Goal: Task Accomplishment & Management: Use online tool/utility

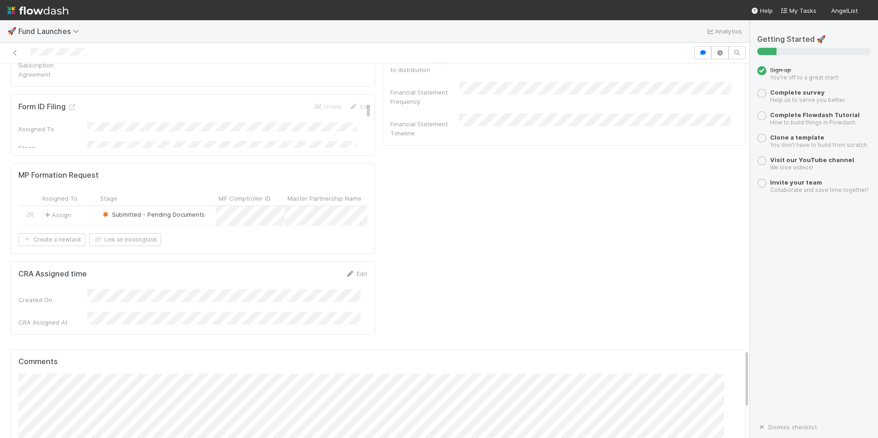
scroll to position [1928, 0]
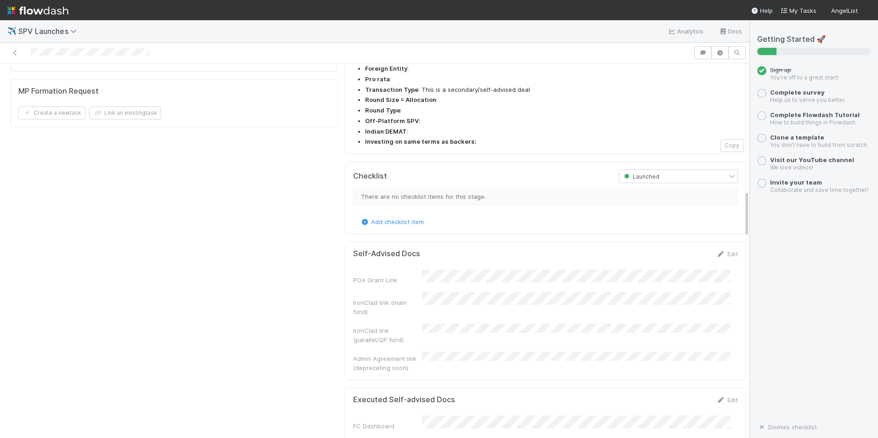
scroll to position [1010, 0]
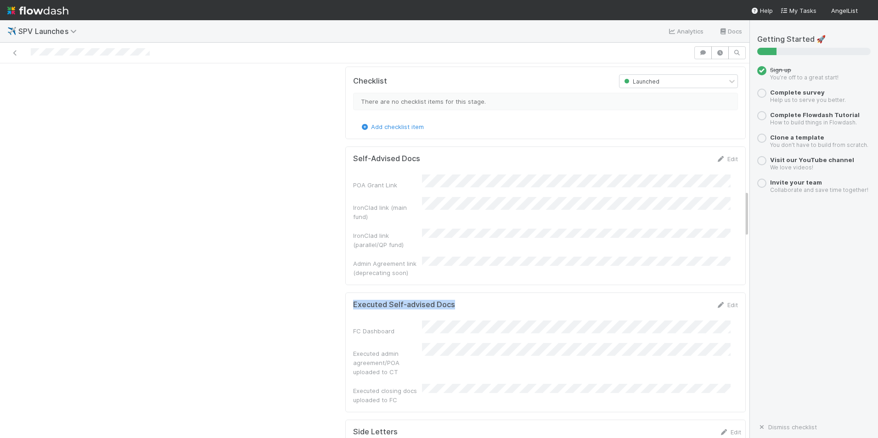
drag, startPoint x: 451, startPoint y: 244, endPoint x: 346, endPoint y: 240, distance: 104.8
click at [346, 300] on div "Executed Self-advised Docs Edit" at bounding box center [545, 304] width 398 height 9
copy h5 "Executed Self-advised Docs"
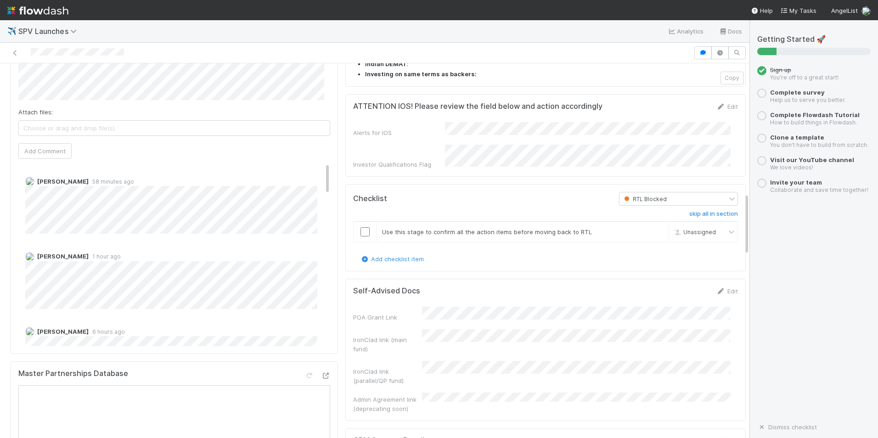
scroll to position [780, 0]
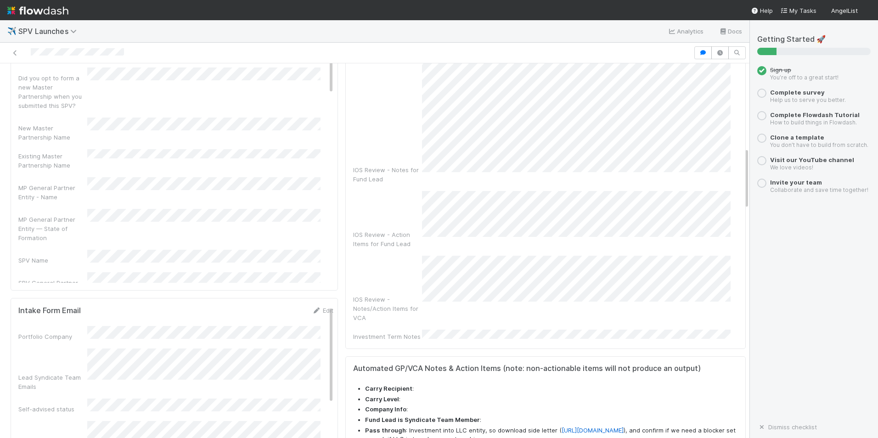
scroll to position [92, 0]
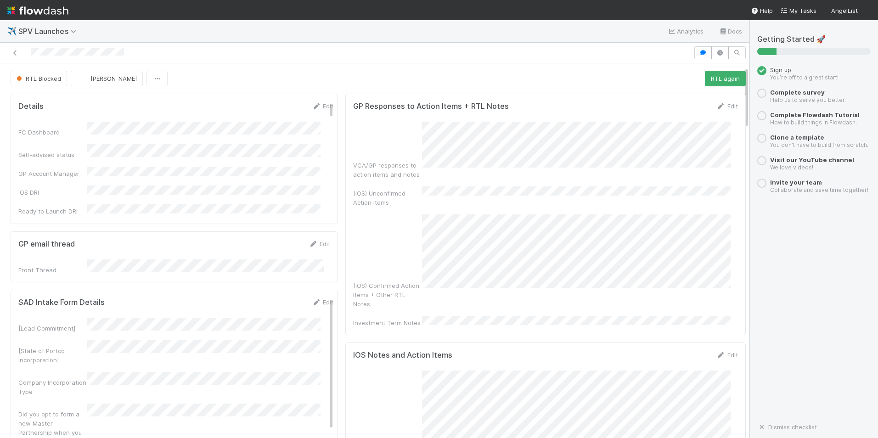
scroll to position [46, 0]
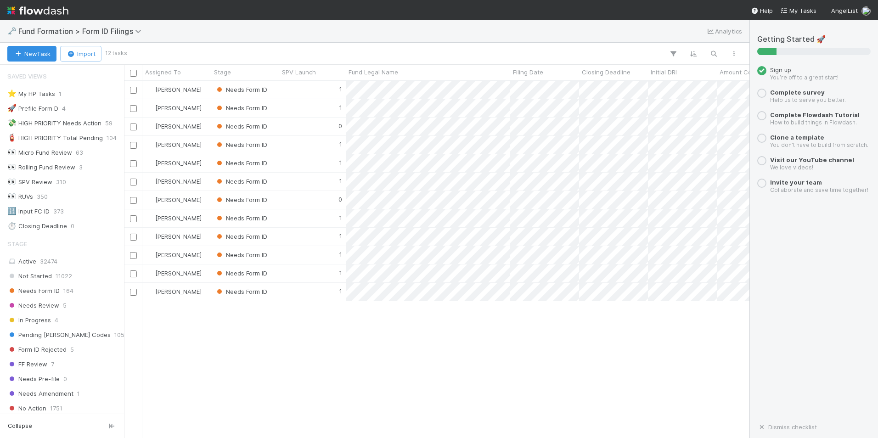
scroll to position [350, 618]
click at [567, 363] on div "[PERSON_NAME] Needs Form ID 1 [DATE] 2:55:35 AM [DATE] 7:32:58 PM [PERSON_NAME]…" at bounding box center [436, 259] width 625 height 357
click at [334, 111] on div "1" at bounding box center [312, 108] width 67 height 18
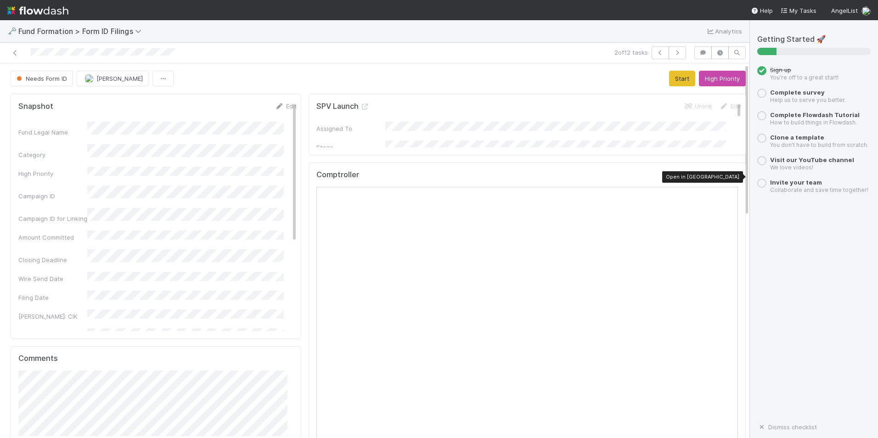
click at [729, 174] on icon at bounding box center [733, 177] width 9 height 6
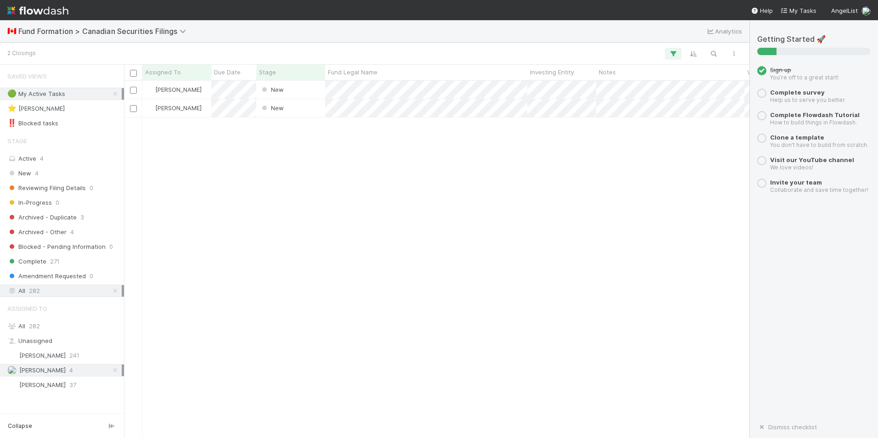
scroll to position [350, 618]
click at [415, 164] on div "Novia Bautista New 8/18/25, 7:30:07 PM 8/20/25, 3:34:10 PM Novia Bautista New 8…" at bounding box center [436, 259] width 625 height 357
click at [310, 88] on div "New" at bounding box center [290, 90] width 69 height 18
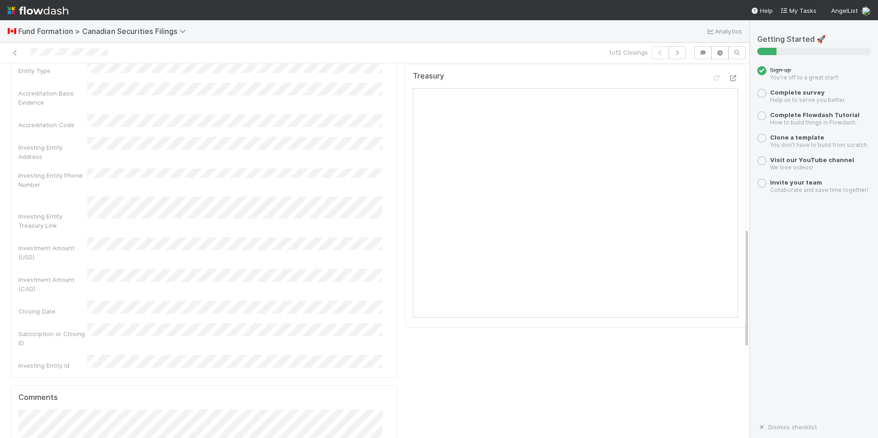
scroll to position [459, 0]
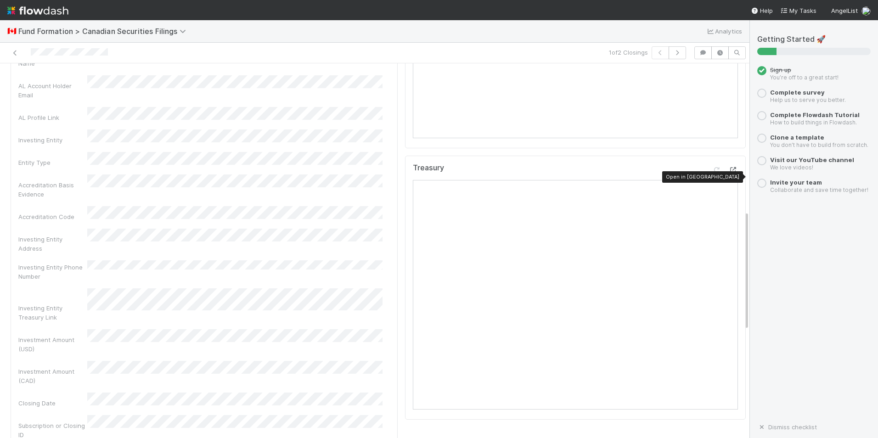
click at [729, 173] on icon at bounding box center [733, 170] width 9 height 6
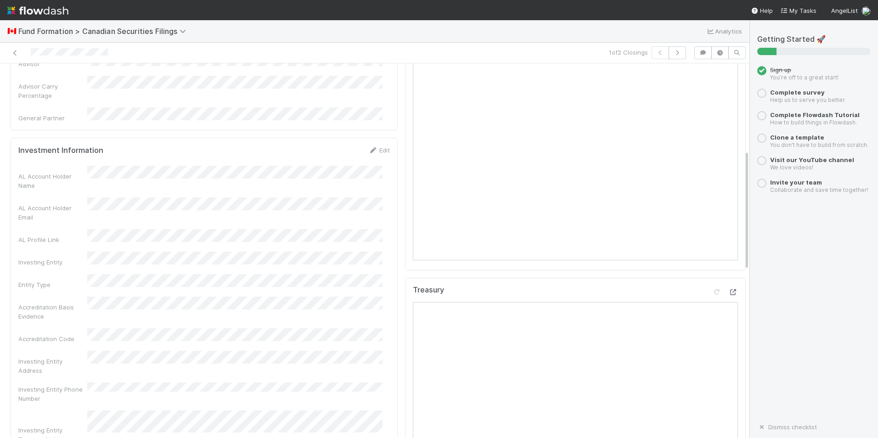
scroll to position [230, 0]
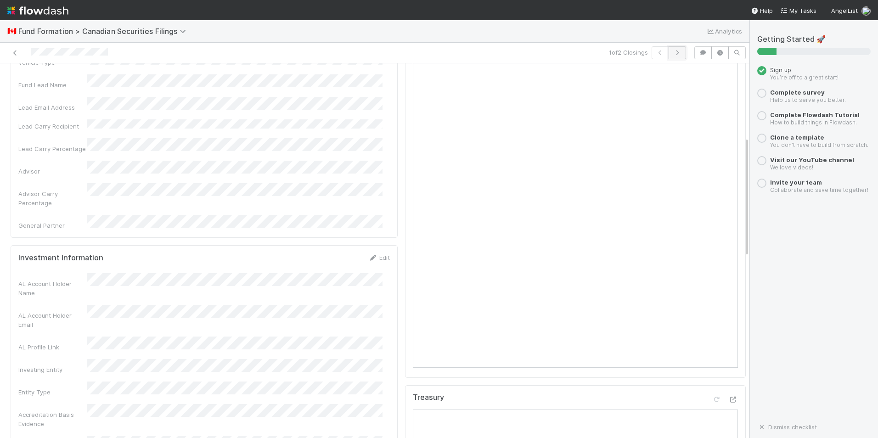
click at [674, 52] on icon "button" at bounding box center [677, 53] width 9 height 6
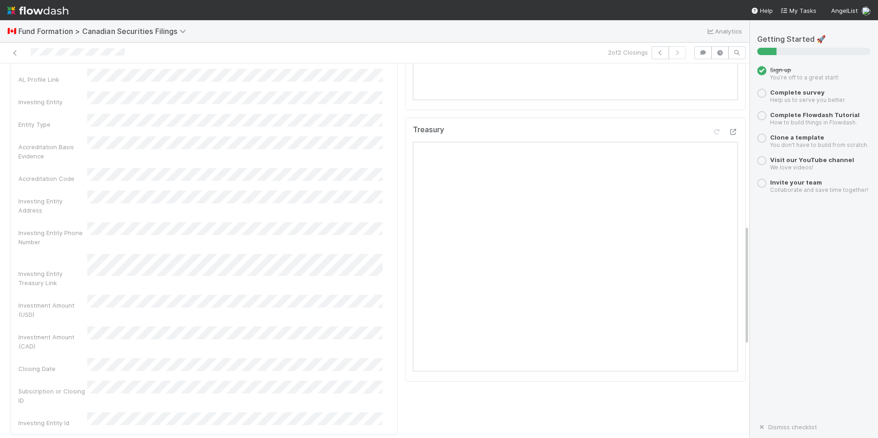
scroll to position [505, 0]
click at [729, 127] on icon at bounding box center [733, 124] width 9 height 6
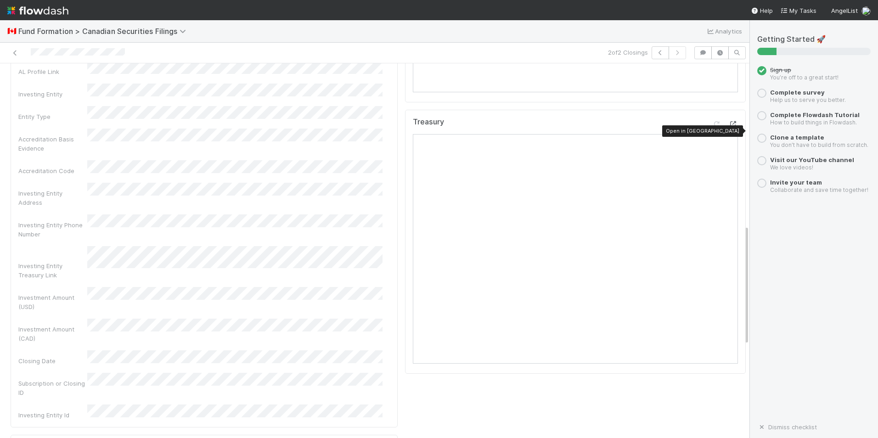
click at [729, 127] on icon at bounding box center [733, 124] width 9 height 6
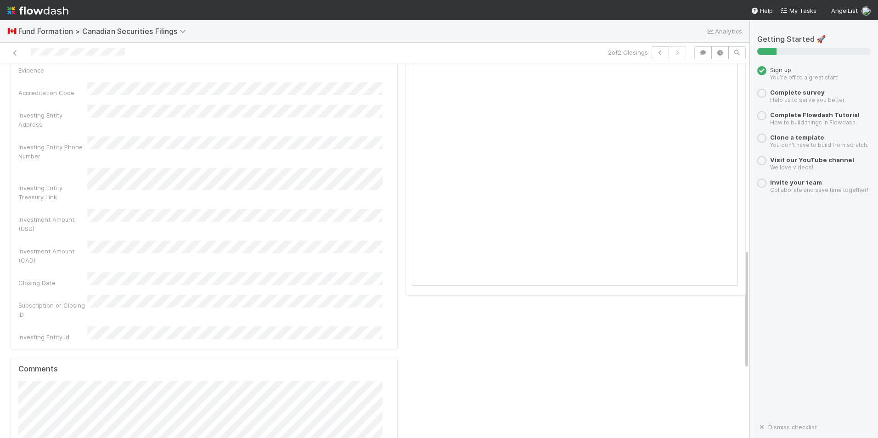
scroll to position [537, 0]
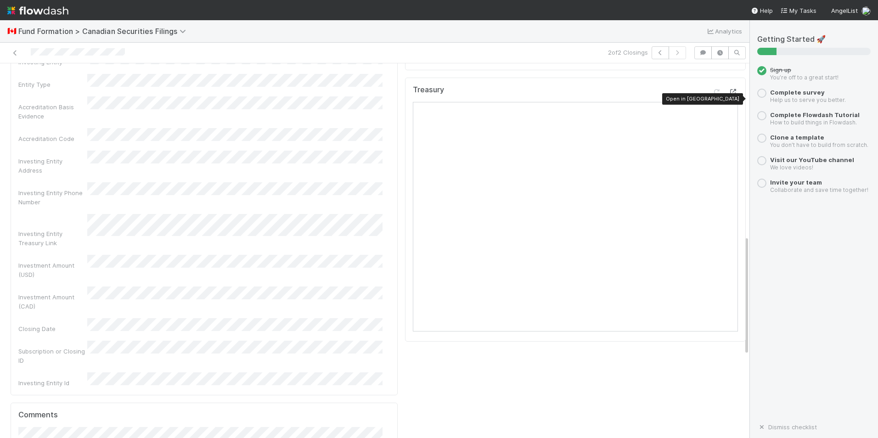
click at [729, 91] on icon at bounding box center [733, 92] width 9 height 6
click at [449, 370] on div "Checklist New There are no checklist items for this stage. Add checklist item C…" at bounding box center [575, 177] width 348 height 1248
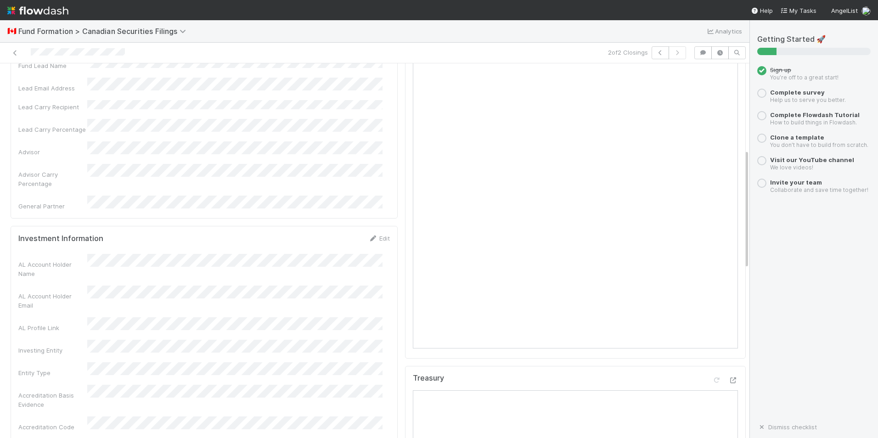
scroll to position [230, 0]
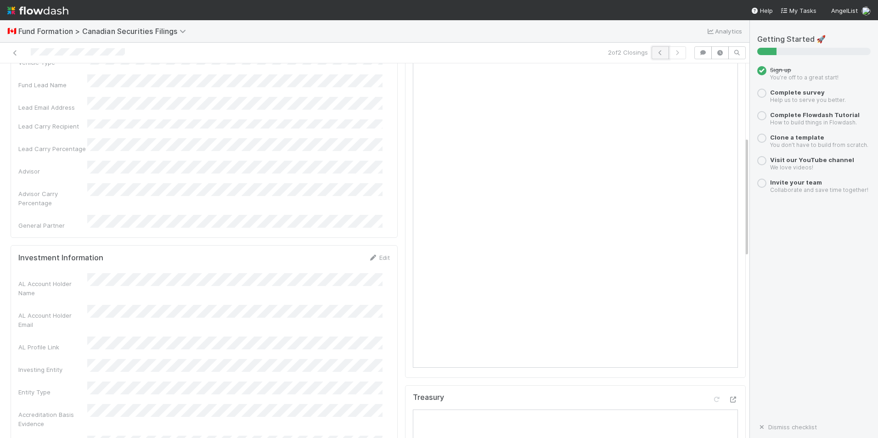
click at [656, 50] on icon "button" at bounding box center [660, 53] width 9 height 6
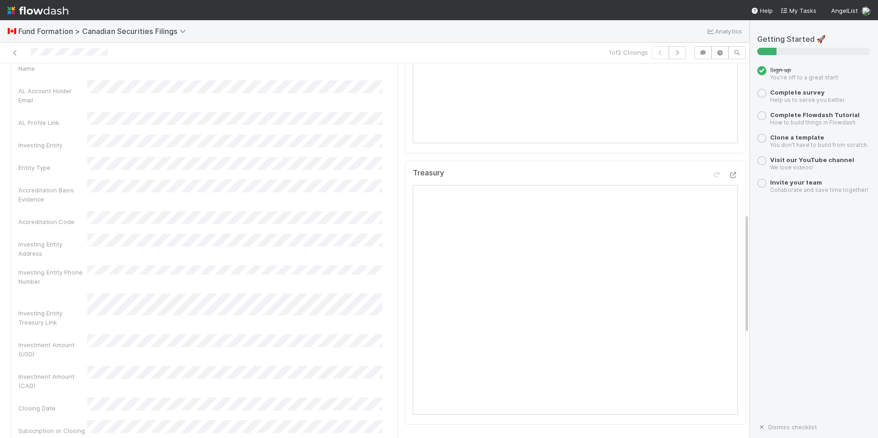
scroll to position [426, 0]
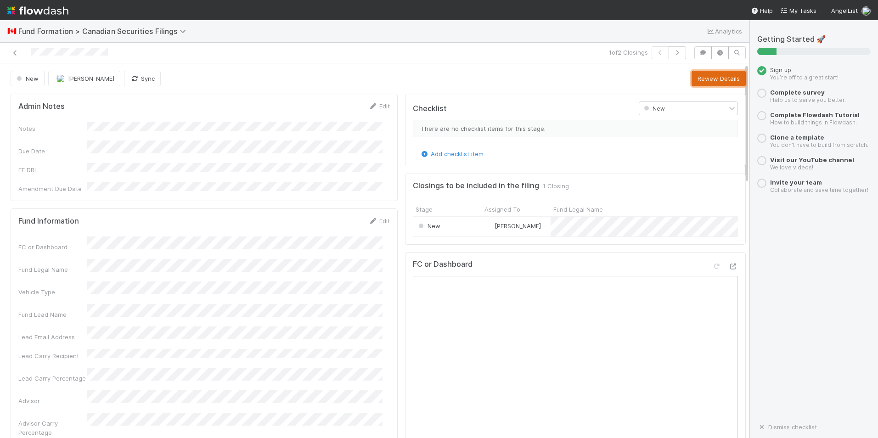
click at [698, 83] on button "Review Details" at bounding box center [718, 79] width 54 height 16
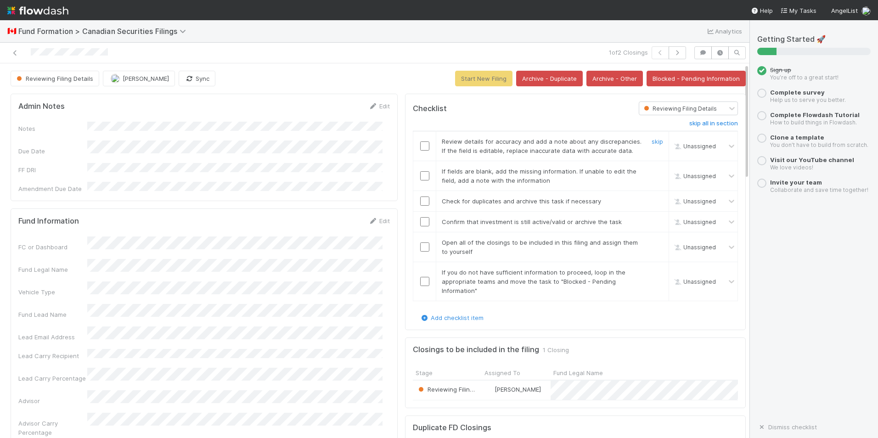
click at [420, 146] on input "checkbox" at bounding box center [424, 145] width 9 height 9
click at [420, 178] on input "checkbox" at bounding box center [424, 175] width 9 height 9
click at [420, 204] on input "checkbox" at bounding box center [424, 200] width 9 height 9
click at [420, 226] on input "checkbox" at bounding box center [424, 221] width 9 height 9
click at [421, 253] on td at bounding box center [424, 247] width 23 height 30
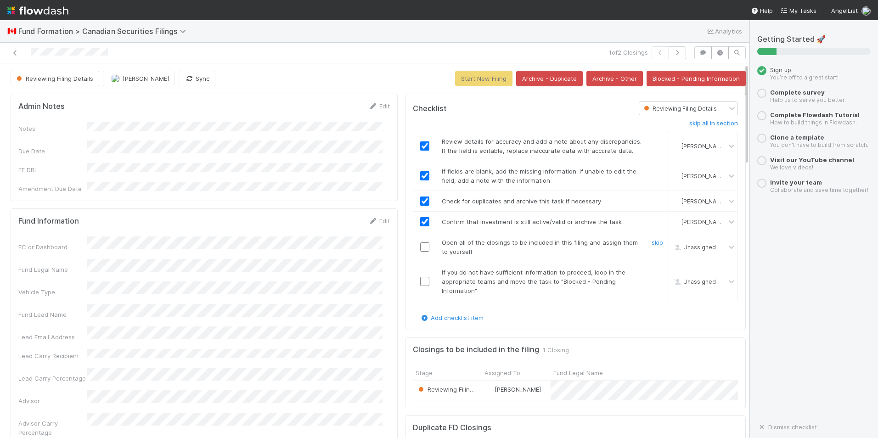
click at [420, 246] on input "checkbox" at bounding box center [424, 246] width 9 height 9
click at [420, 285] on input "checkbox" at bounding box center [424, 281] width 9 height 9
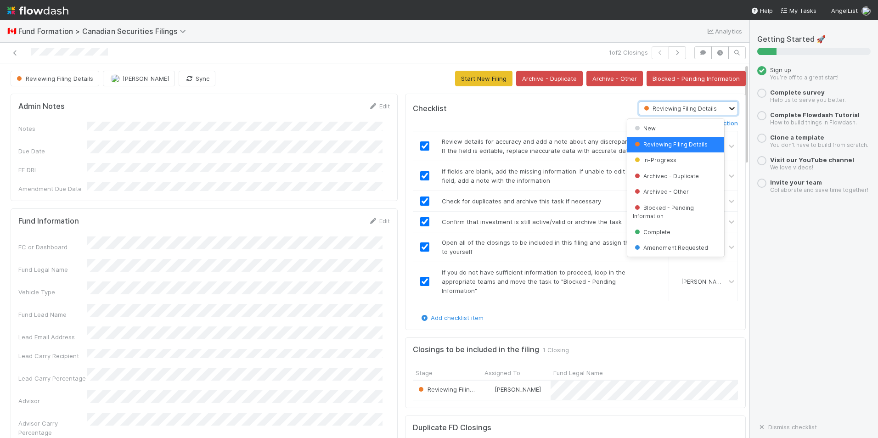
click at [727, 107] on icon at bounding box center [731, 108] width 9 height 9
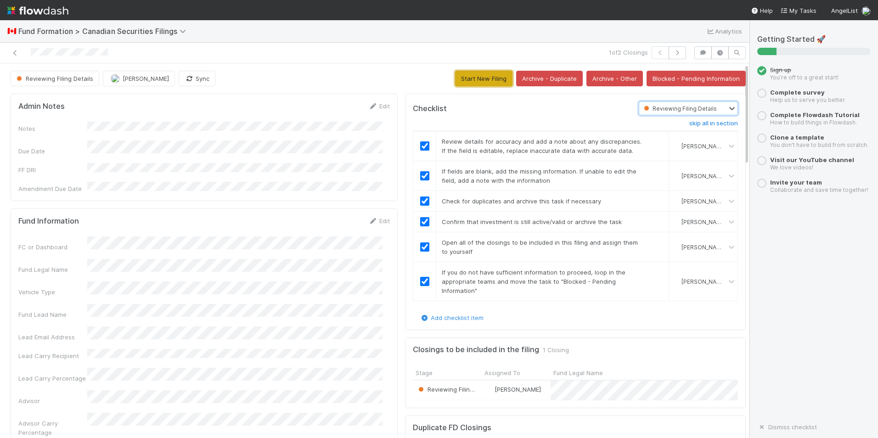
click at [478, 75] on button "Start New Filing" at bounding box center [483, 79] width 57 height 16
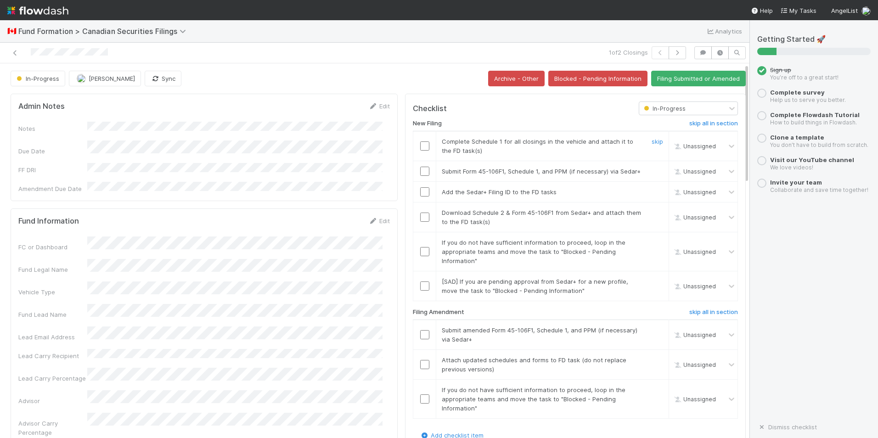
click at [421, 149] on div at bounding box center [424, 145] width 22 height 9
click at [420, 148] on input "checkbox" at bounding box center [424, 145] width 9 height 9
click at [415, 182] on td at bounding box center [424, 171] width 23 height 21
checkbox input "true"
click at [420, 176] on input "checkbox" at bounding box center [424, 171] width 9 height 9
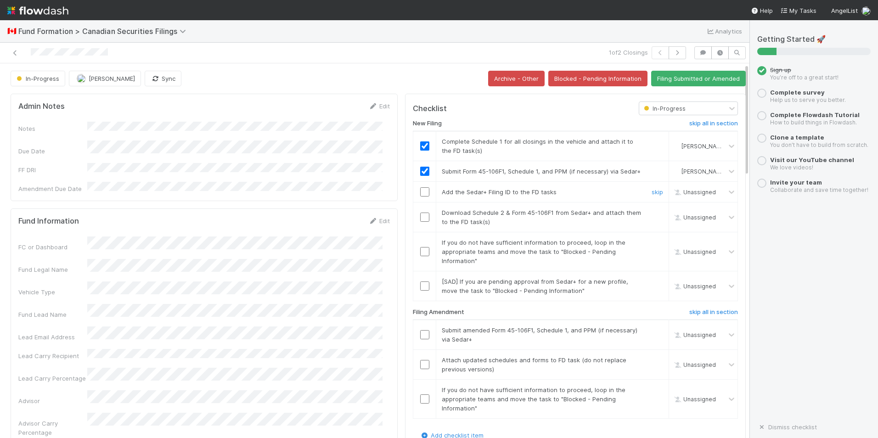
click at [420, 196] on input "checkbox" at bounding box center [424, 191] width 9 height 9
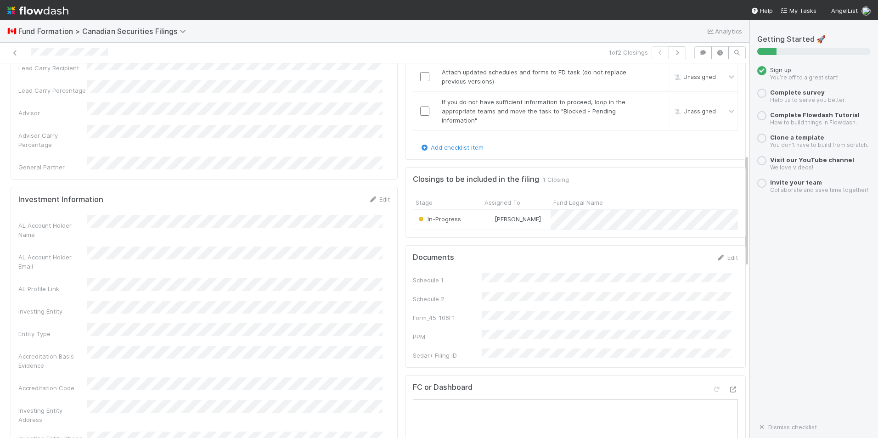
scroll to position [321, 0]
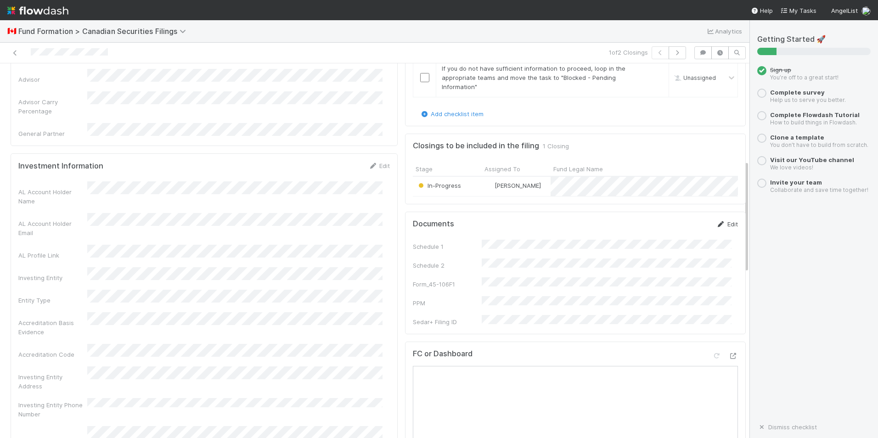
click at [721, 228] on link "Edit" at bounding box center [727, 223] width 22 height 7
click at [683, 235] on button "Save" at bounding box center [689, 227] width 26 height 16
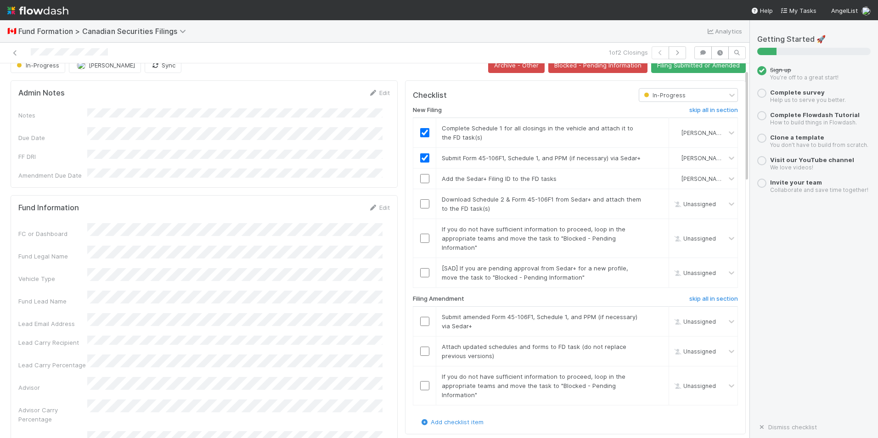
scroll to position [0, 0]
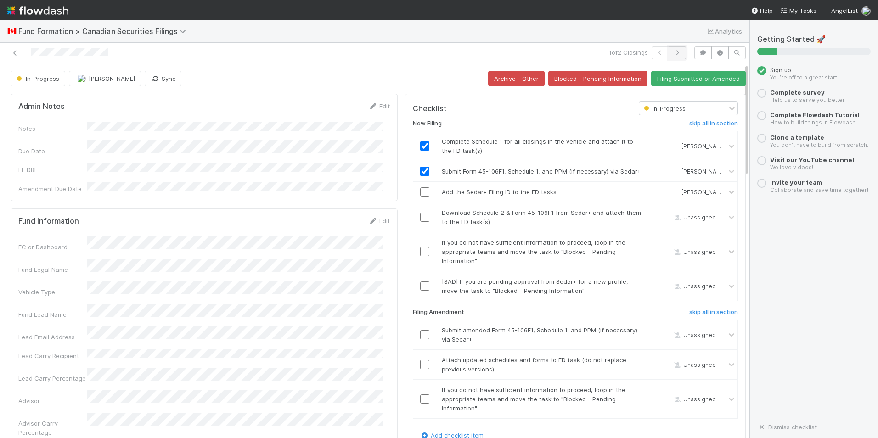
click at [668, 49] on button "button" at bounding box center [676, 52] width 17 height 13
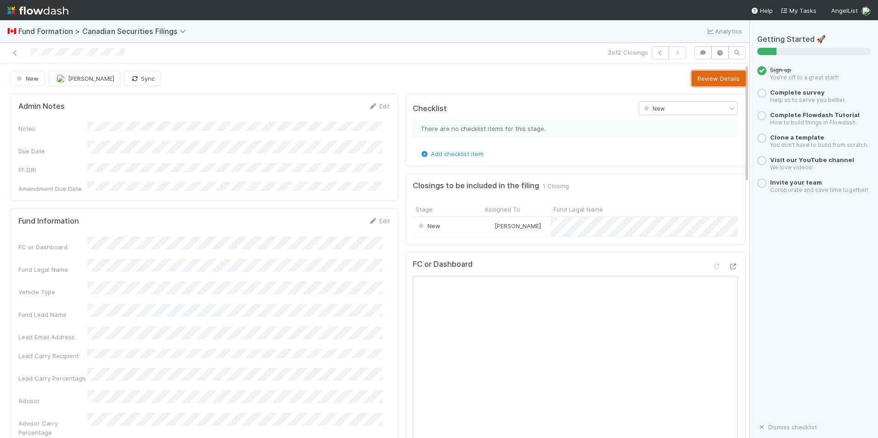
click at [702, 81] on button "Review Details" at bounding box center [718, 79] width 54 height 16
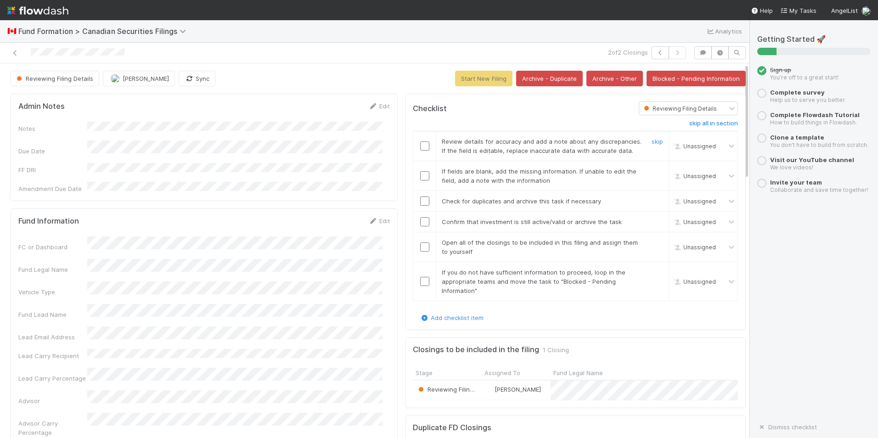
click at [421, 146] on input "checkbox" at bounding box center [424, 145] width 9 height 9
click at [420, 174] on input "checkbox" at bounding box center [424, 175] width 9 height 9
click at [420, 205] on input "checkbox" at bounding box center [424, 200] width 9 height 9
click at [420, 224] on input "checkbox" at bounding box center [424, 221] width 9 height 9
drag, startPoint x: 417, startPoint y: 247, endPoint x: 418, endPoint y: 253, distance: 6.4
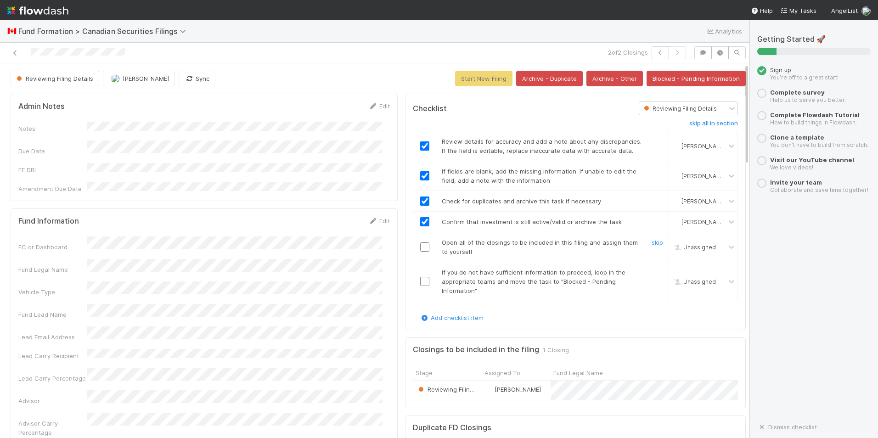
click at [420, 247] on input "checkbox" at bounding box center [424, 246] width 9 height 9
click at [421, 286] on td at bounding box center [424, 281] width 23 height 39
click at [420, 280] on input "checkbox" at bounding box center [424, 281] width 9 height 9
click at [487, 79] on button "Start New Filing" at bounding box center [483, 79] width 57 height 16
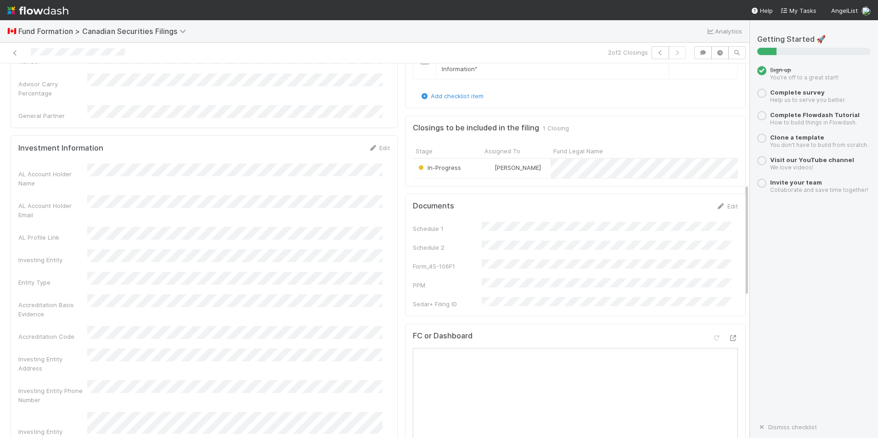
scroll to position [321, 0]
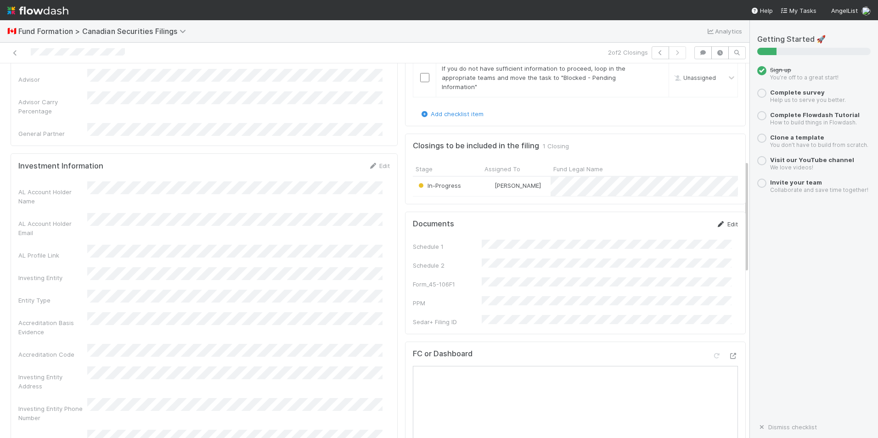
click at [716, 227] on icon at bounding box center [720, 224] width 9 height 6
click at [677, 235] on button "Save" at bounding box center [689, 227] width 26 height 16
click at [716, 228] on link "Edit" at bounding box center [727, 223] width 22 height 7
click at [547, 259] on form "Documents Save Cancel Schedule 1 Schedule 2 Form_45-106F1 PPM Sedar+ Filing ID" at bounding box center [575, 292] width 325 height 146
click at [676, 235] on button "Save" at bounding box center [689, 227] width 26 height 16
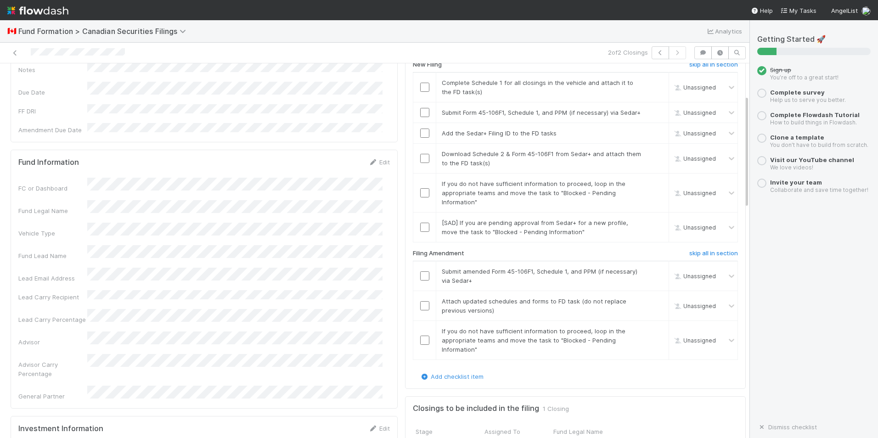
scroll to position [46, 0]
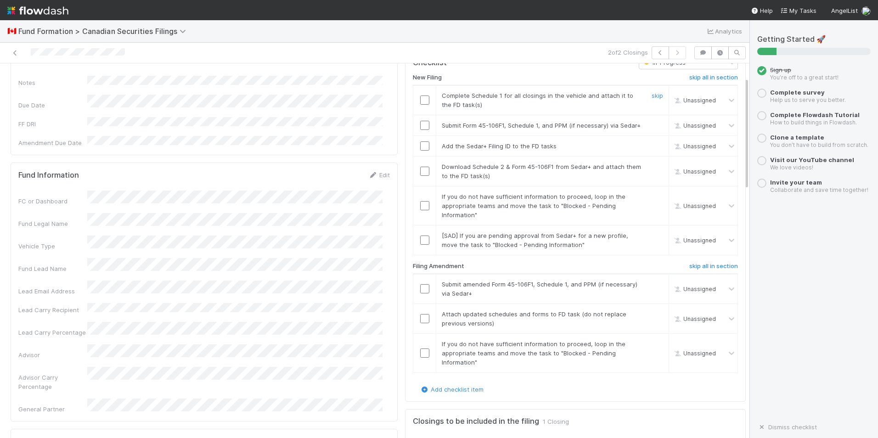
click at [420, 105] on input "checkbox" at bounding box center [424, 99] width 9 height 9
drag, startPoint x: 418, startPoint y: 118, endPoint x: 419, endPoint y: 127, distance: 9.2
click at [419, 127] on td at bounding box center [424, 125] width 23 height 21
click at [420, 128] on input "checkbox" at bounding box center [424, 125] width 9 height 9
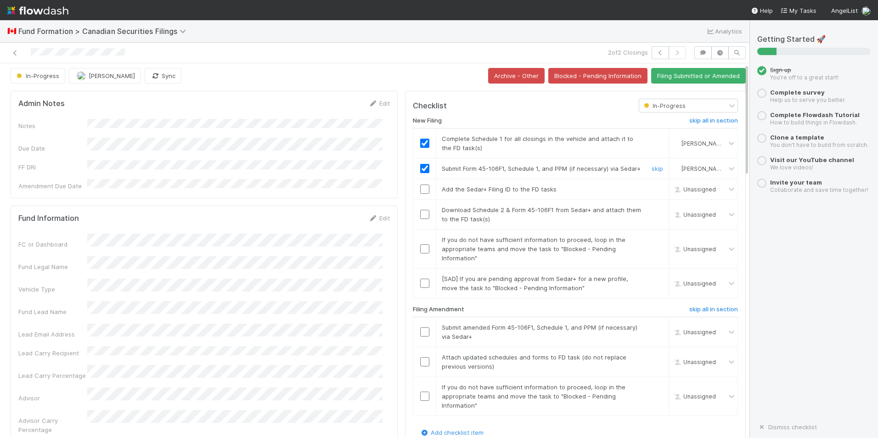
scroll to position [0, 0]
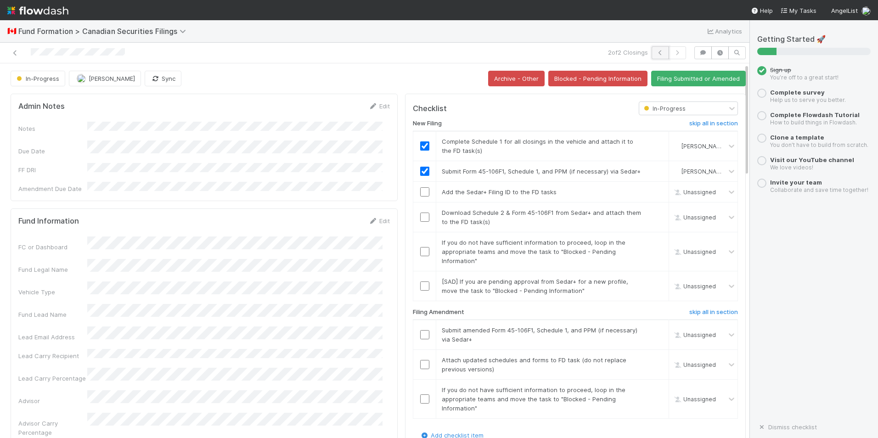
click at [656, 52] on icon "button" at bounding box center [660, 53] width 9 height 6
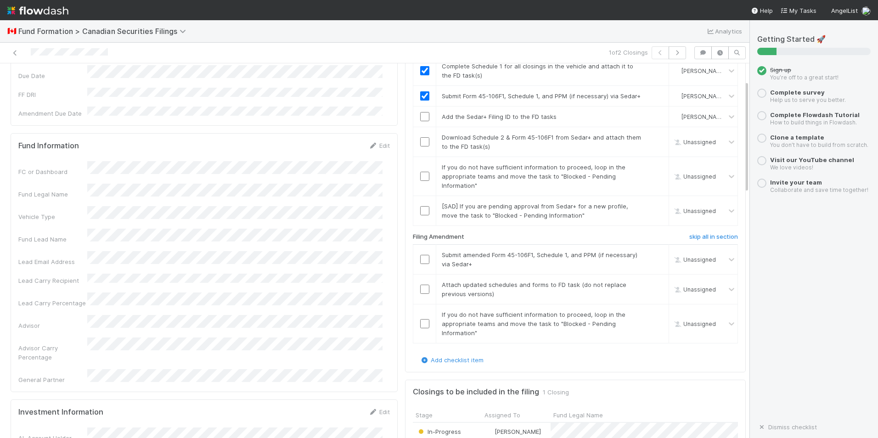
scroll to position [92, 0]
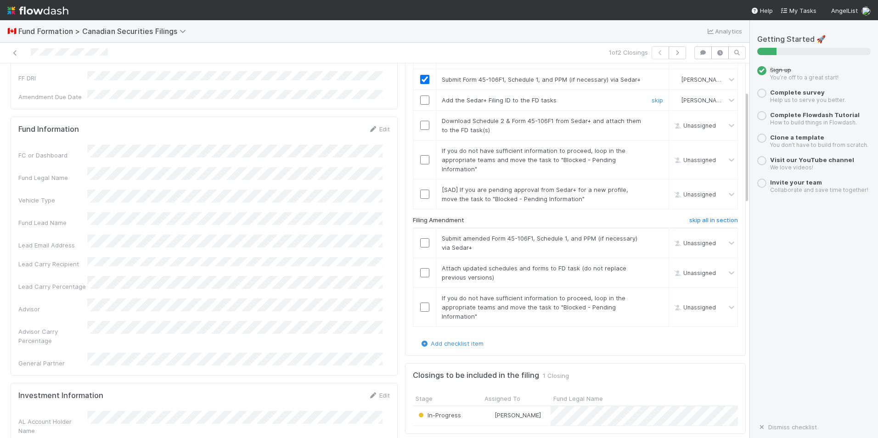
click at [420, 105] on input "checkbox" at bounding box center [424, 99] width 9 height 9
click at [420, 130] on input "checkbox" at bounding box center [424, 125] width 9 height 9
click at [420, 164] on input "checkbox" at bounding box center [424, 159] width 9 height 9
click at [420, 130] on input "checkbox" at bounding box center [424, 125] width 9 height 9
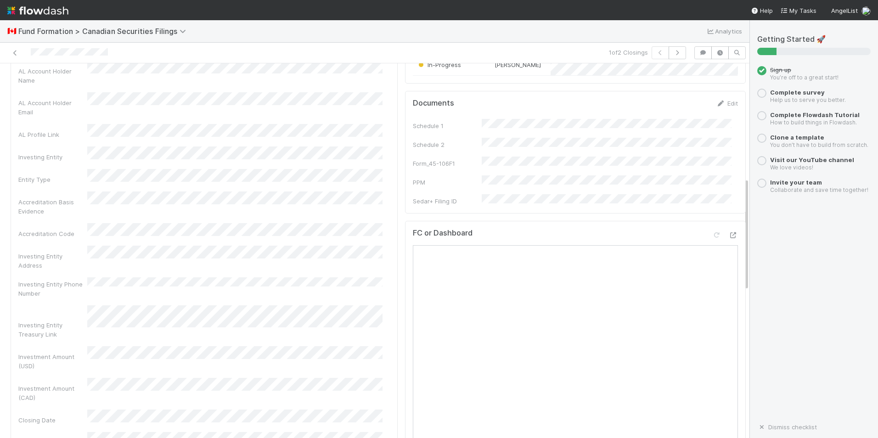
scroll to position [459, 0]
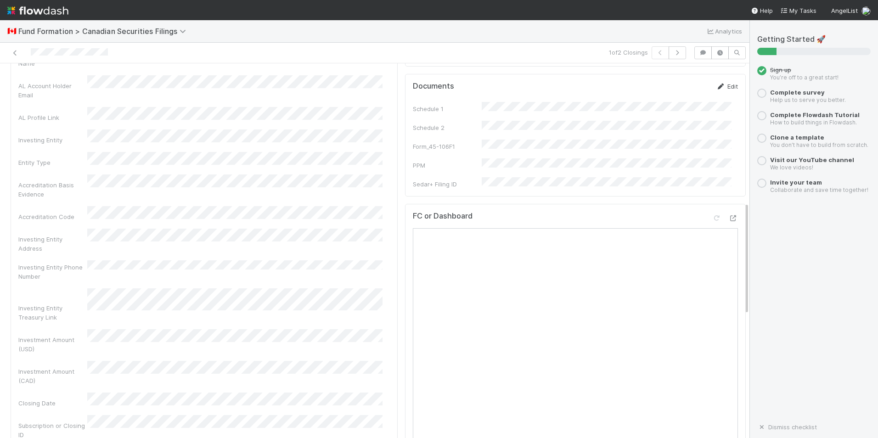
click at [716, 90] on link "Edit" at bounding box center [727, 86] width 22 height 7
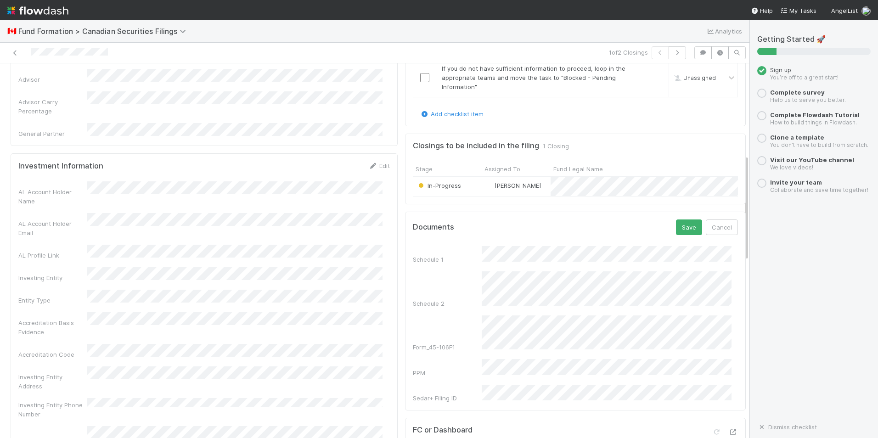
scroll to position [413, 0]
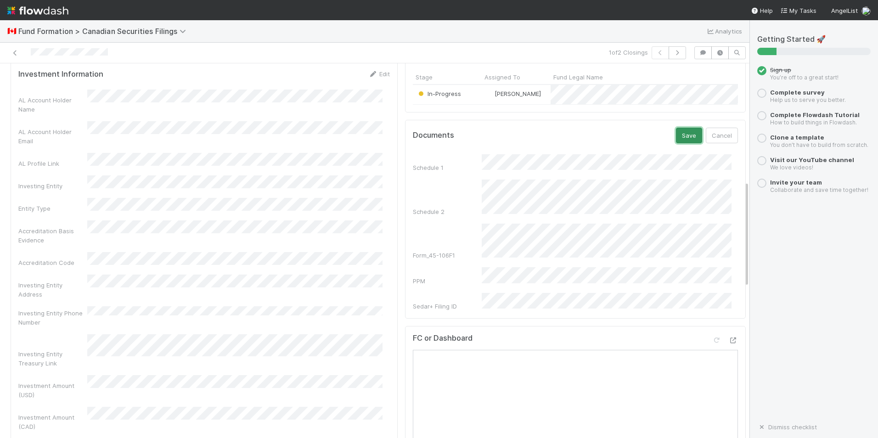
click at [676, 143] on button "Save" at bounding box center [689, 136] width 26 height 16
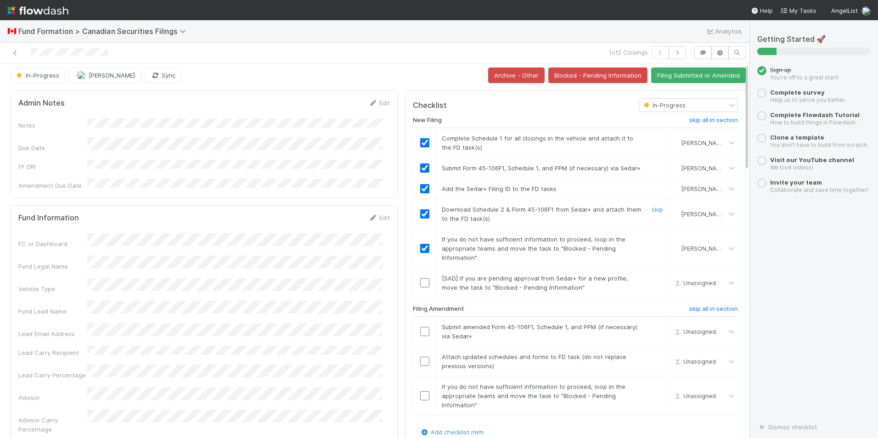
scroll to position [0, 0]
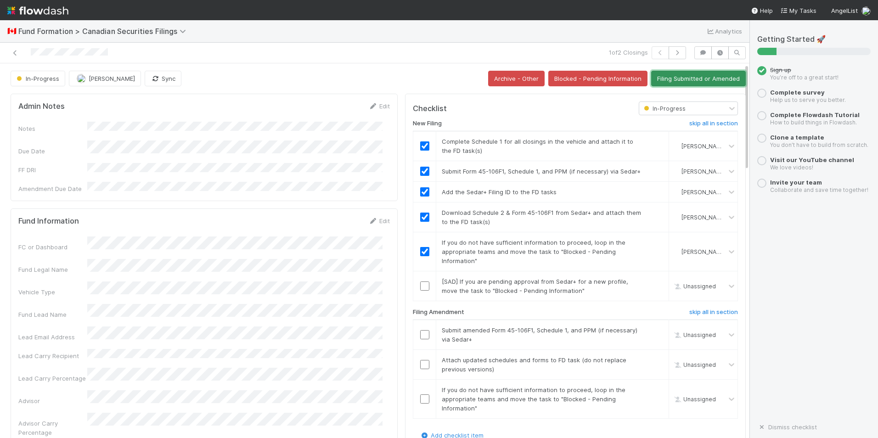
click at [696, 79] on button "Filing Submitted or Amended" at bounding box center [698, 79] width 95 height 16
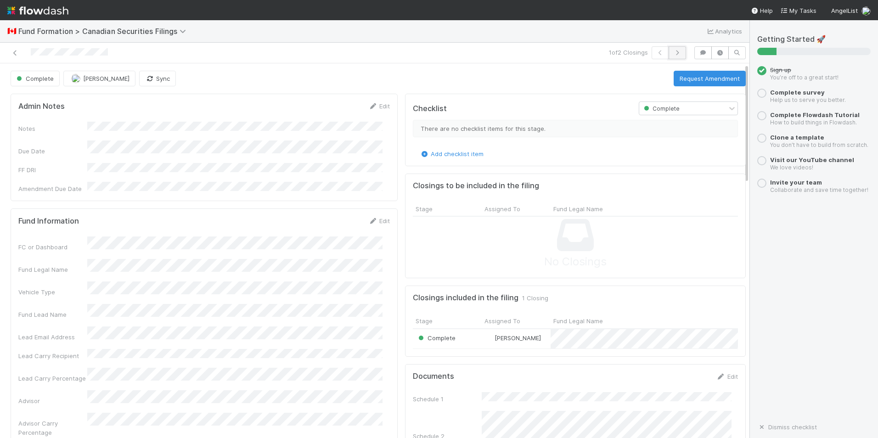
click at [676, 51] on button "button" at bounding box center [676, 52] width 17 height 13
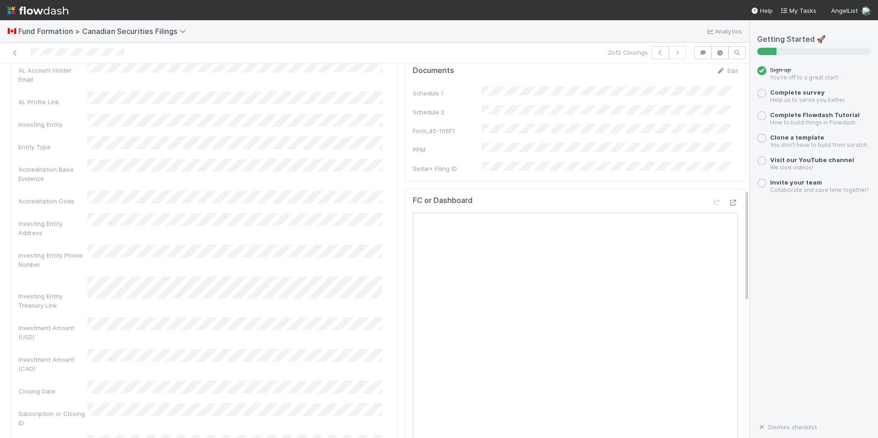
scroll to position [413, 0]
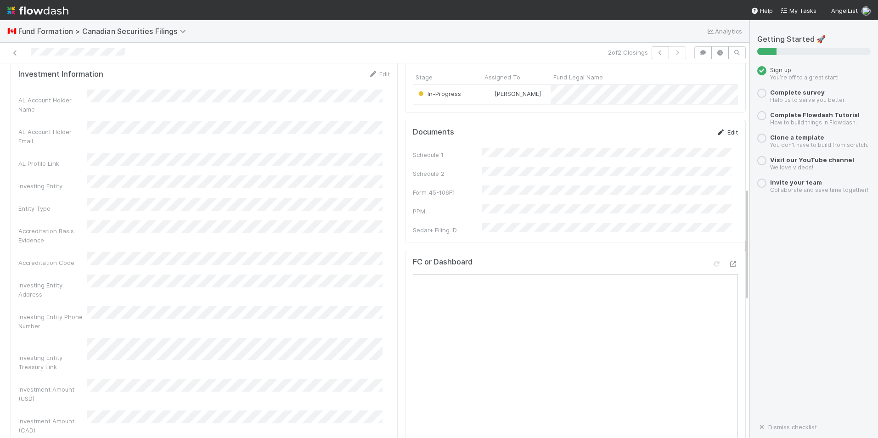
click at [716, 136] on link "Edit" at bounding box center [727, 132] width 22 height 7
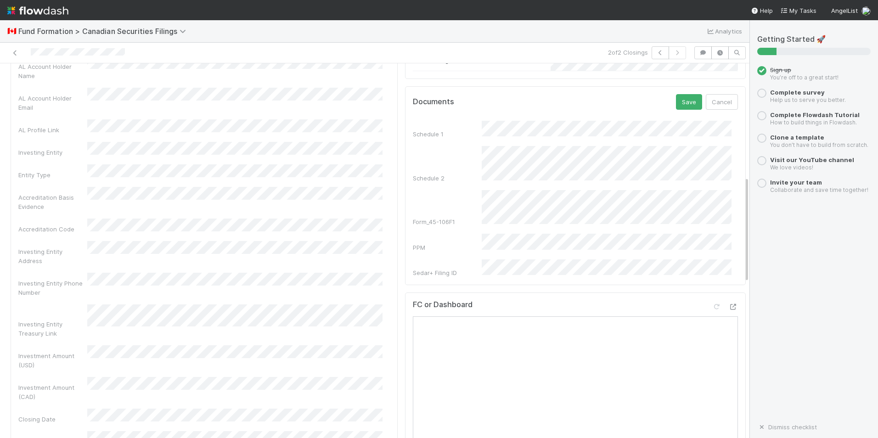
scroll to position [459, 0]
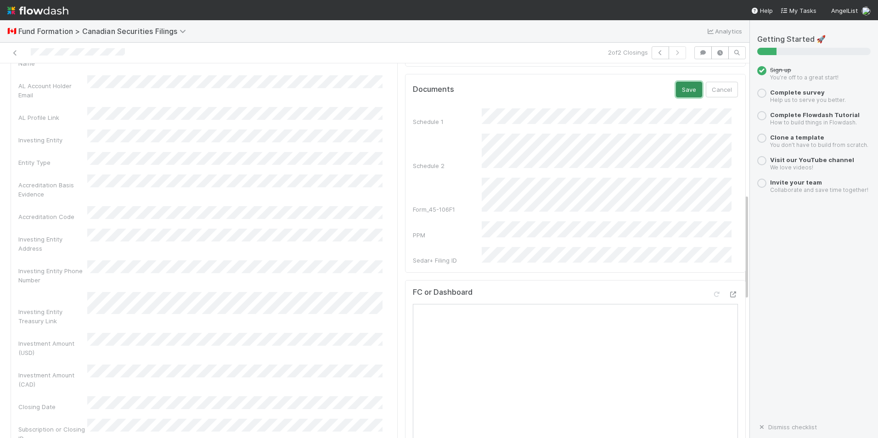
click at [676, 97] on button "Save" at bounding box center [689, 90] width 26 height 16
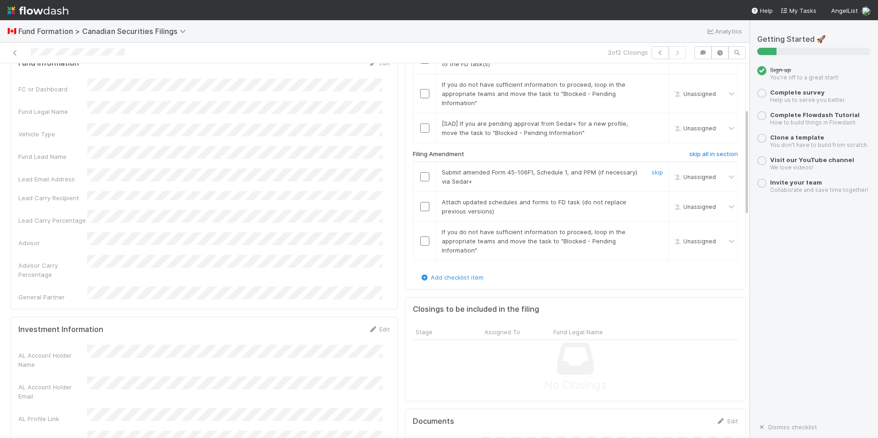
scroll to position [92, 0]
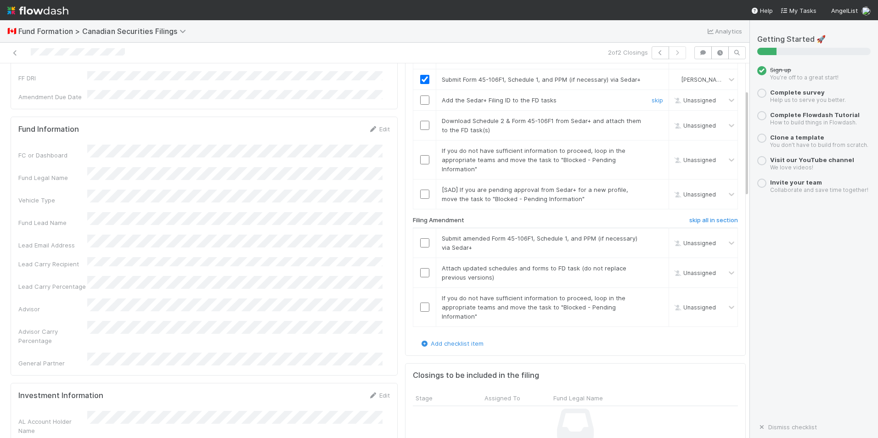
click at [420, 105] on input "checkbox" at bounding box center [424, 99] width 9 height 9
click at [420, 130] on input "checkbox" at bounding box center [424, 125] width 9 height 9
click at [420, 164] on input "checkbox" at bounding box center [424, 159] width 9 height 9
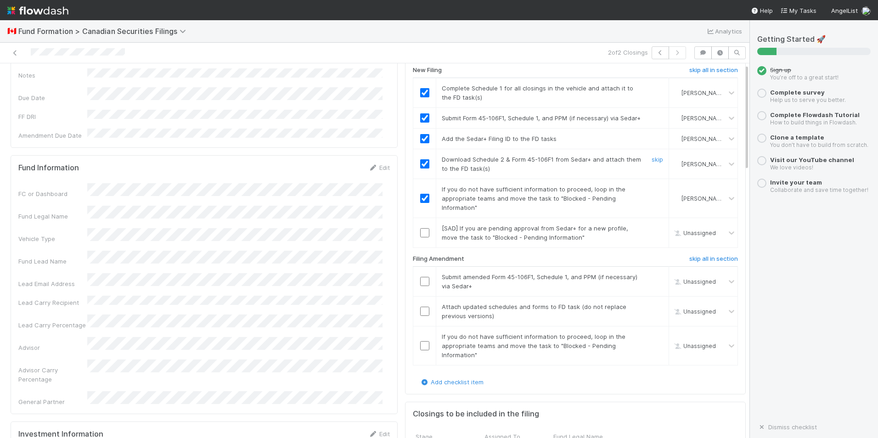
scroll to position [0, 0]
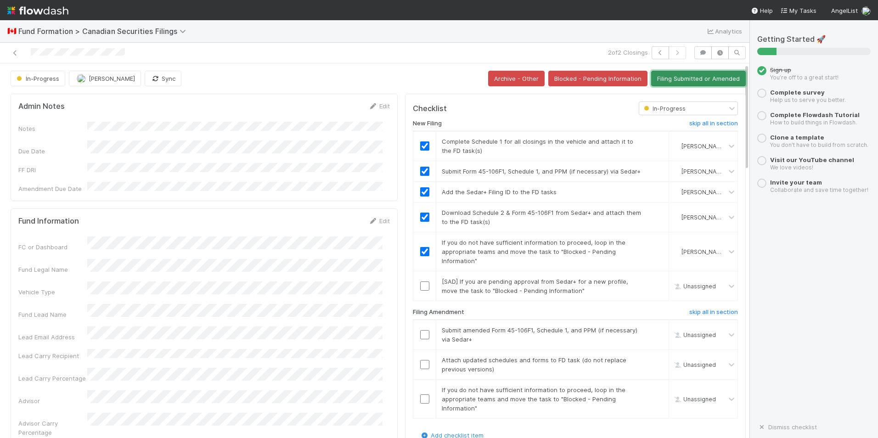
click at [679, 86] on button "Filing Submitted or Amended" at bounding box center [698, 79] width 95 height 16
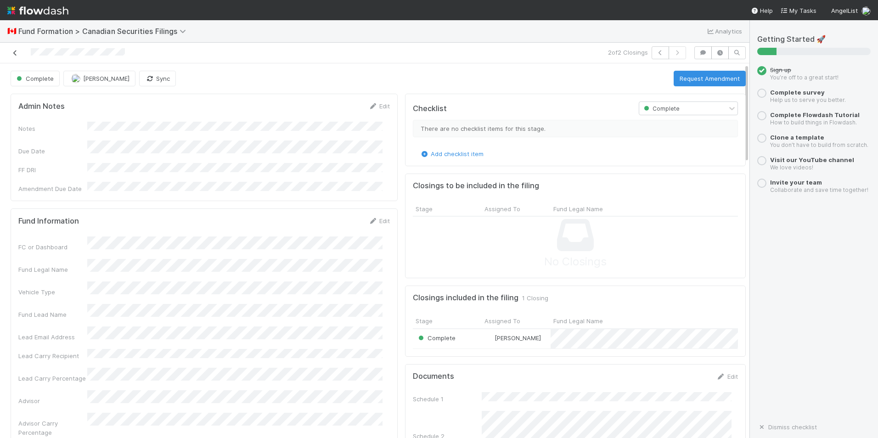
click at [15, 55] on icon at bounding box center [15, 53] width 9 height 6
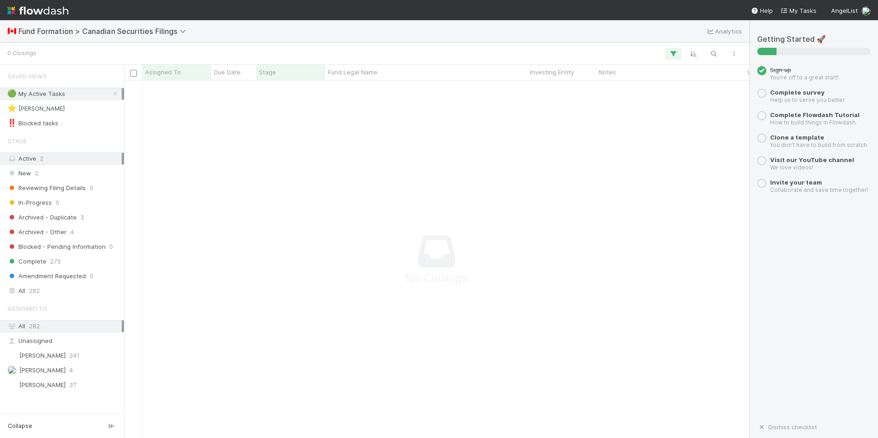
scroll to position [343, 618]
click at [62, 370] on div "Novia Bautista 4" at bounding box center [64, 370] width 114 height 11
click at [106, 157] on div "Active 2" at bounding box center [64, 158] width 114 height 11
click at [112, 94] on icon at bounding box center [115, 94] width 9 height 6
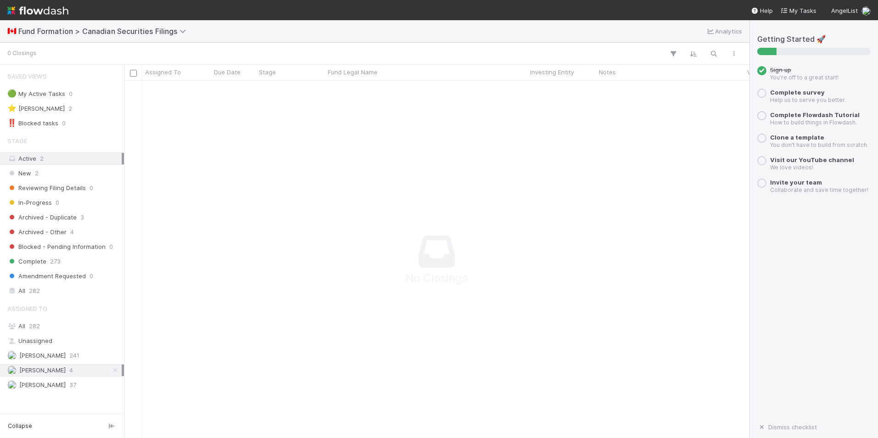
scroll to position [343, 618]
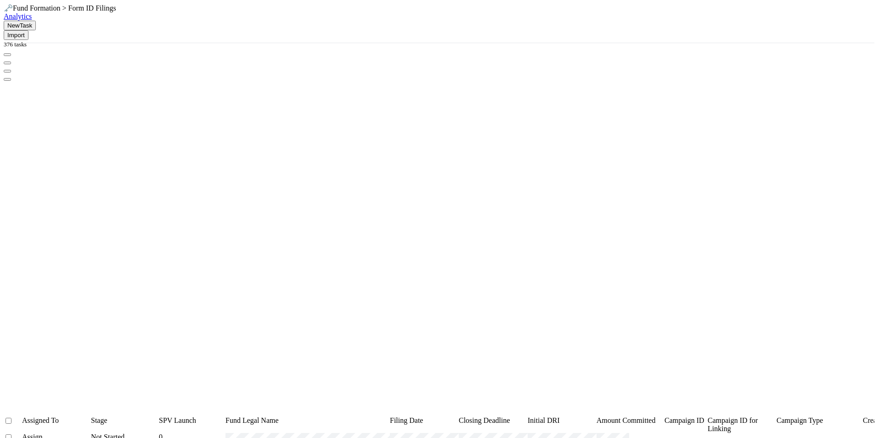
scroll to position [318, 0]
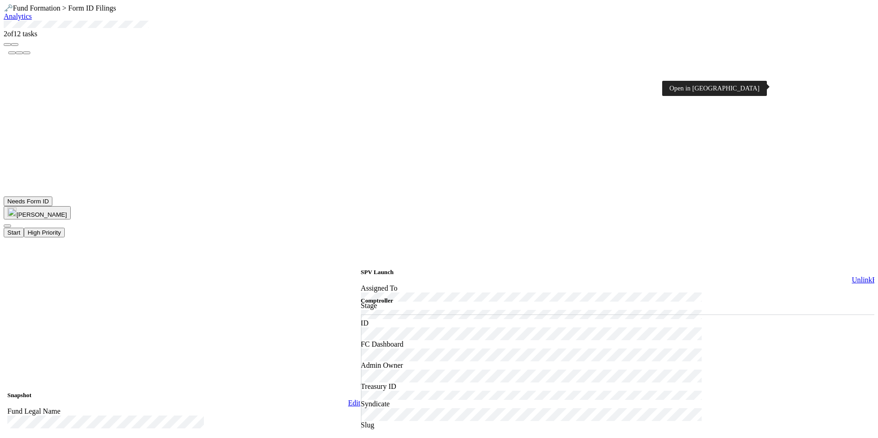
click at [361, 314] on icon at bounding box center [361, 314] width 0 height 0
click at [24, 228] on button "Start" at bounding box center [14, 233] width 20 height 10
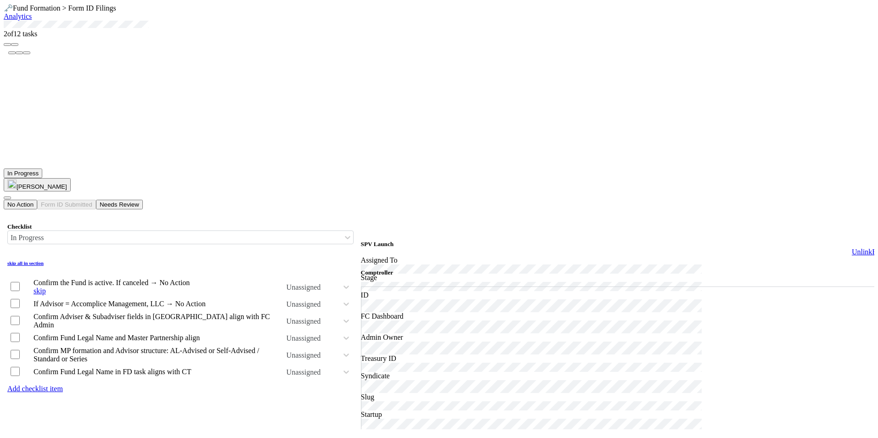
click at [20, 282] on input "checkbox" at bounding box center [15, 286] width 9 height 9
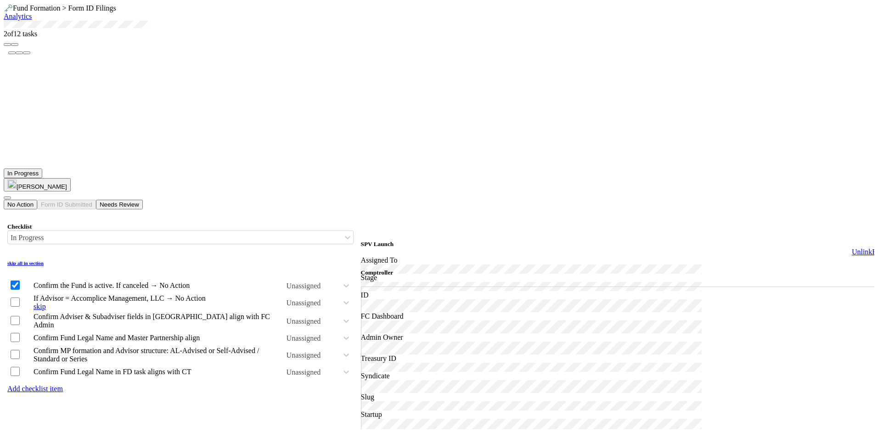
checkbox input "true"
click at [20, 297] on input "checkbox" at bounding box center [15, 301] width 9 height 9
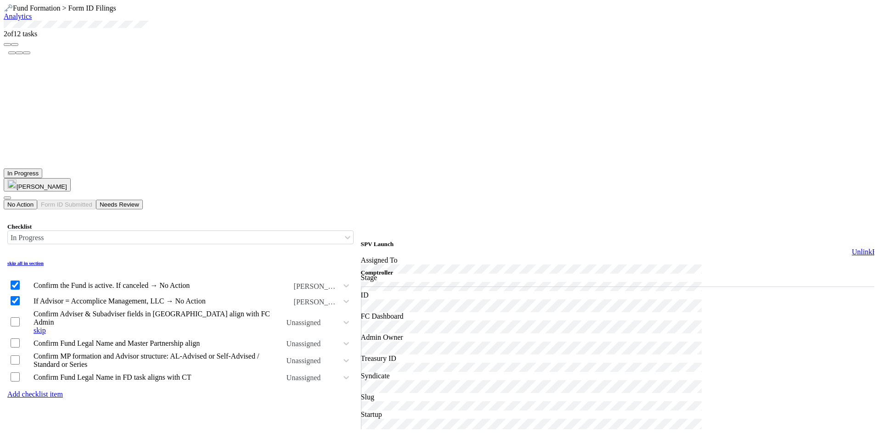
click at [20, 317] on input "checkbox" at bounding box center [15, 321] width 9 height 9
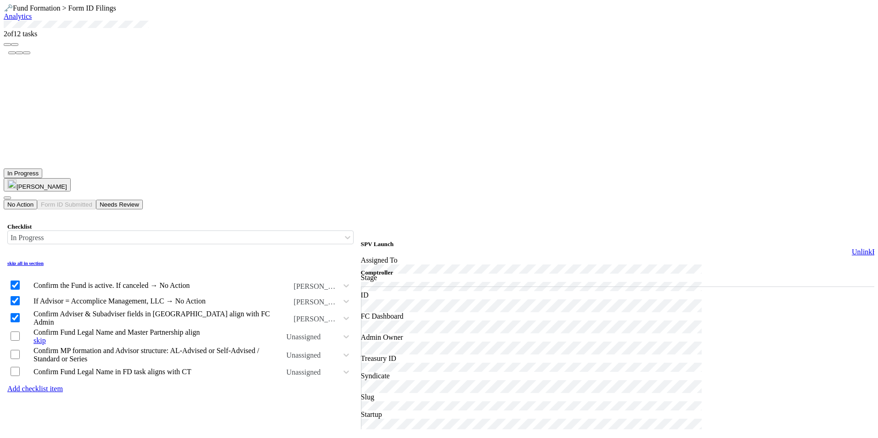
click at [20, 331] on input "checkbox" at bounding box center [15, 335] width 9 height 9
click at [716, 269] on div "Comptroller Open in New Tab" at bounding box center [619, 444] width 516 height 351
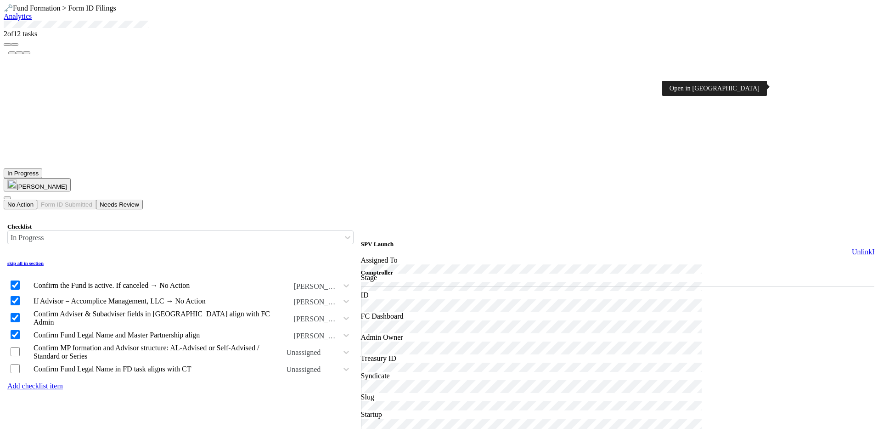
click at [361, 286] on icon at bounding box center [361, 286] width 0 height 0
click at [156, 223] on div "Checklist" at bounding box center [178, 226] width 346 height 7
click at [271, 260] on h6 "skip all in section" at bounding box center [178, 263] width 346 height 6
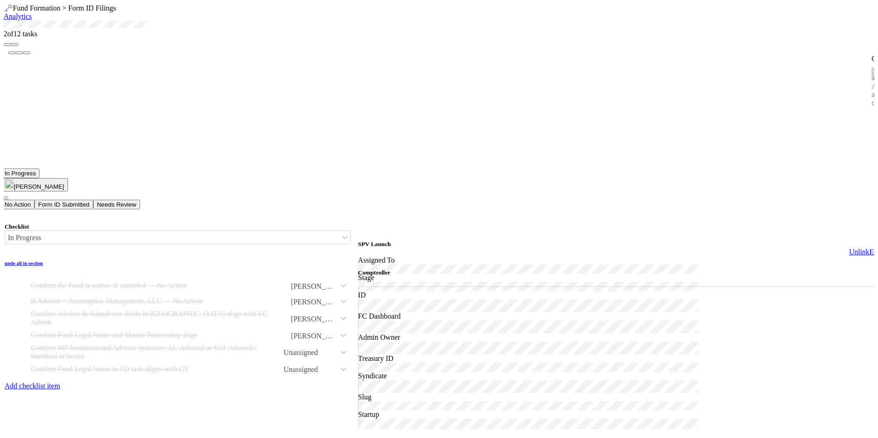
click at [260, 260] on h6 "undo all in section" at bounding box center [178, 263] width 346 height 6
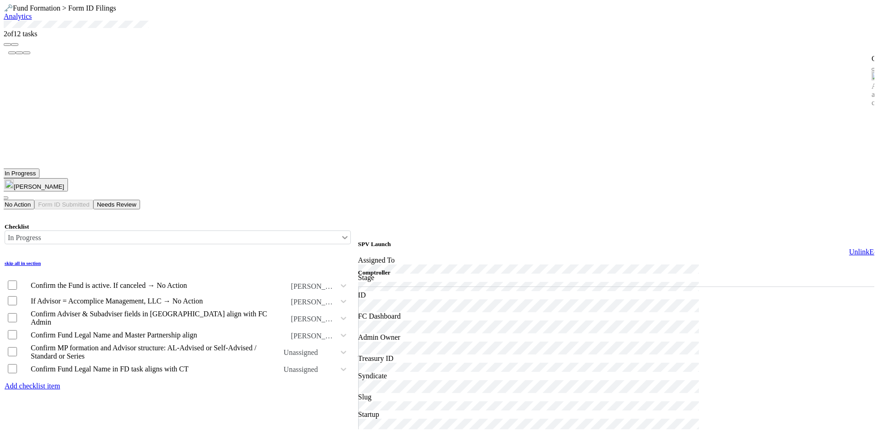
click at [340, 233] on icon at bounding box center [344, 237] width 9 height 9
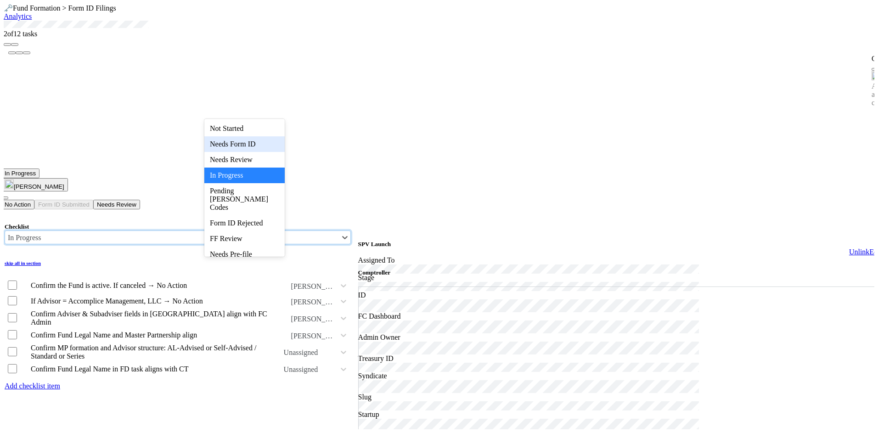
click at [256, 144] on span "Needs Form ID" at bounding box center [233, 144] width 46 height 8
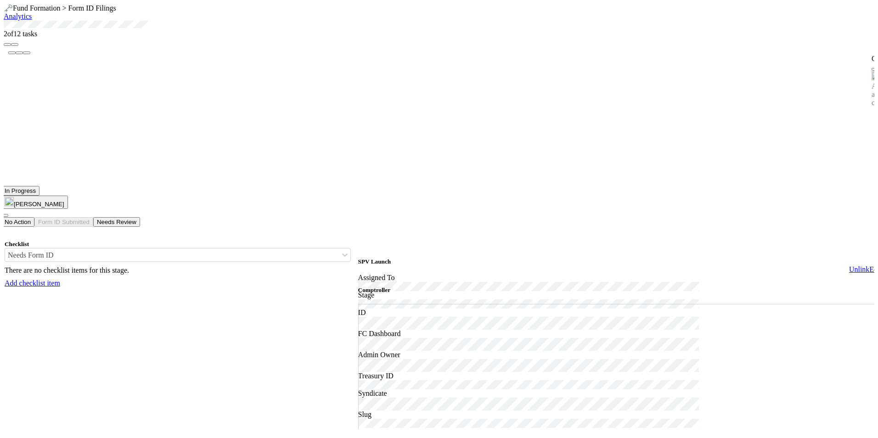
click at [310, 424] on button "Save" at bounding box center [320, 429] width 21 height 10
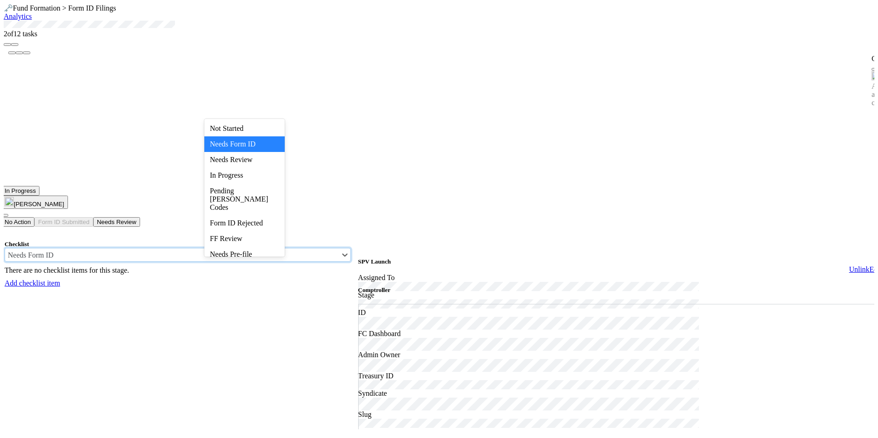
click at [261, 248] on div "Needs Form ID" at bounding box center [178, 255] width 346 height 14
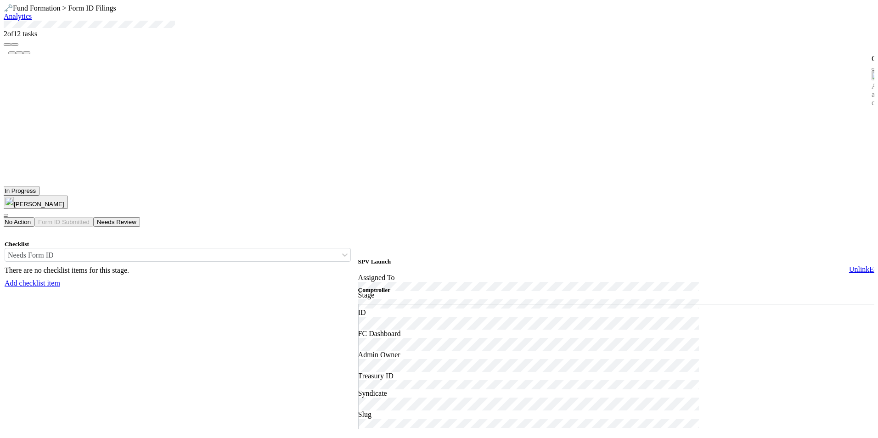
click at [185, 279] on div "Add checklist item" at bounding box center [178, 283] width 346 height 8
click at [272, 248] on div "Needs Form ID" at bounding box center [172, 254] width 334 height 13
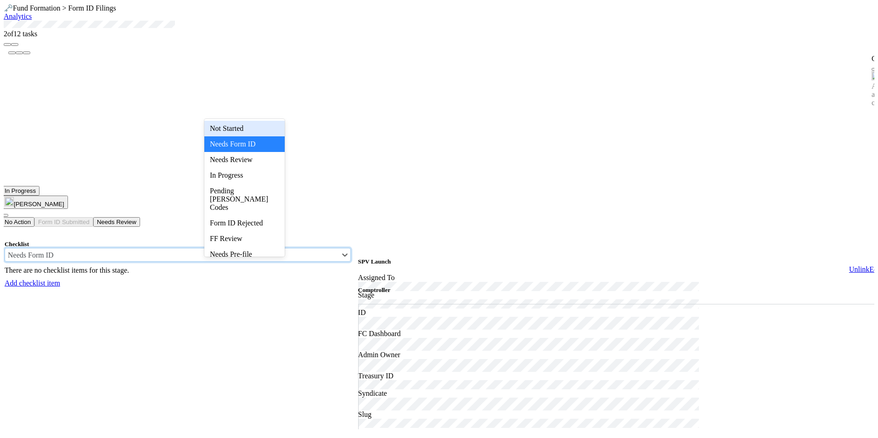
click at [242, 129] on span "Not Started" at bounding box center [227, 128] width 34 height 8
click at [257, 248] on div "Not Started" at bounding box center [172, 254] width 334 height 13
click at [243, 175] on span "In Progress" at bounding box center [226, 175] width 33 height 8
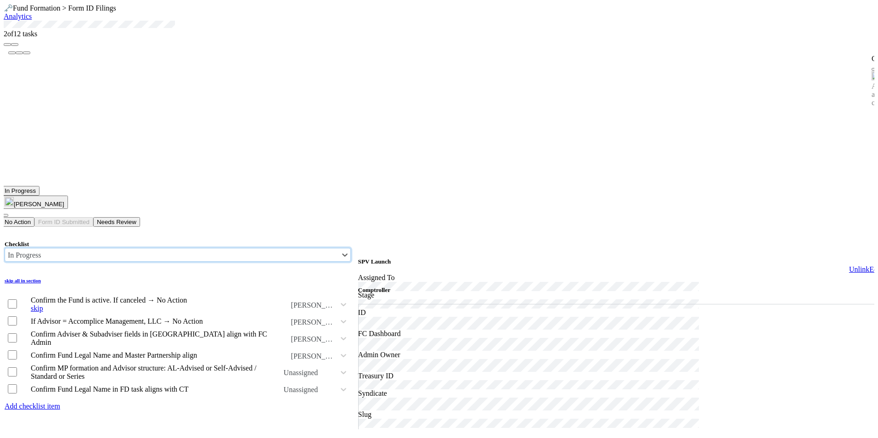
click at [17, 299] on input "checkbox" at bounding box center [12, 303] width 9 height 9
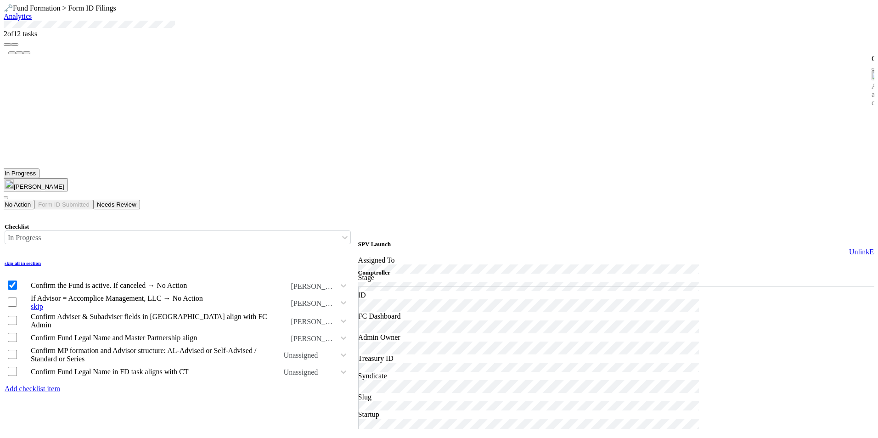
click at [17, 297] on input "checkbox" at bounding box center [12, 301] width 9 height 9
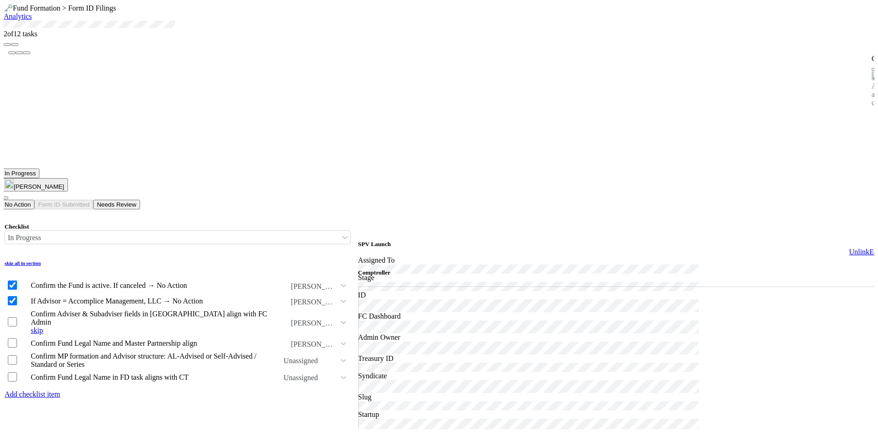
click at [17, 317] on input "checkbox" at bounding box center [12, 321] width 9 height 9
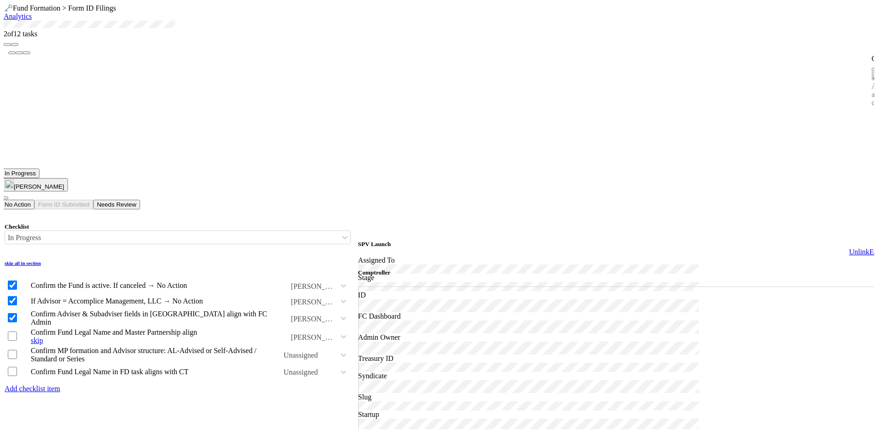
checkbox input "true"
click at [17, 331] on input "checkbox" at bounding box center [12, 335] width 9 height 9
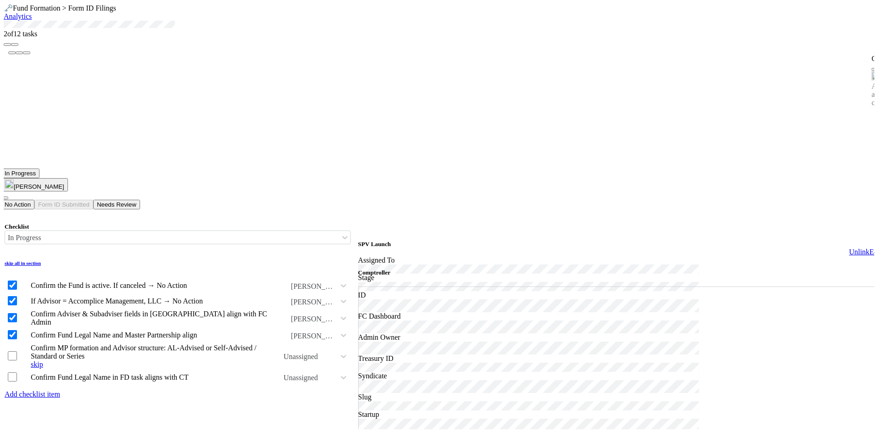
click at [17, 351] on input "checkbox" at bounding box center [12, 355] width 9 height 9
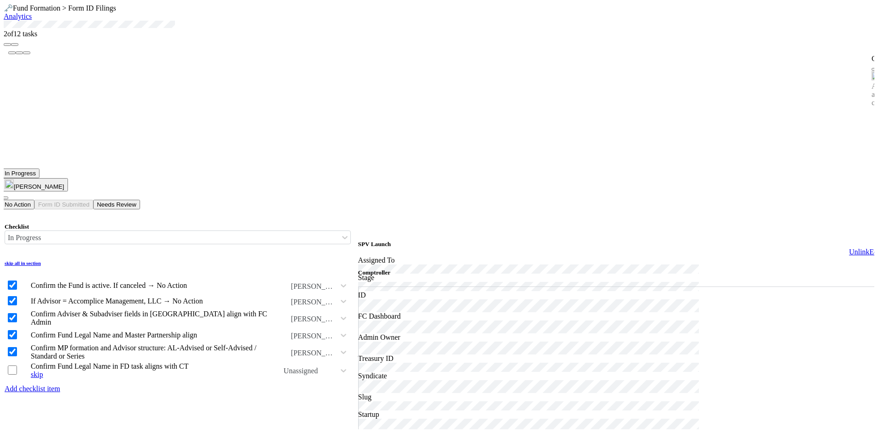
click at [17, 365] on input "checkbox" at bounding box center [12, 369] width 9 height 9
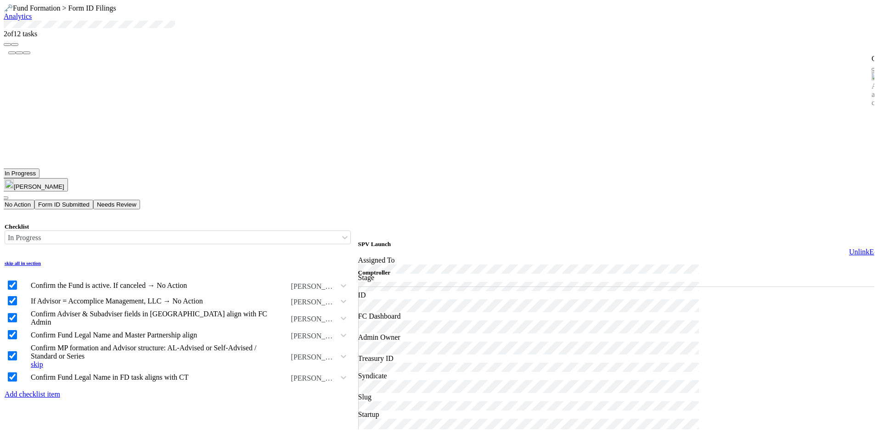
click at [17, 351] on input "checkbox" at bounding box center [12, 355] width 9 height 9
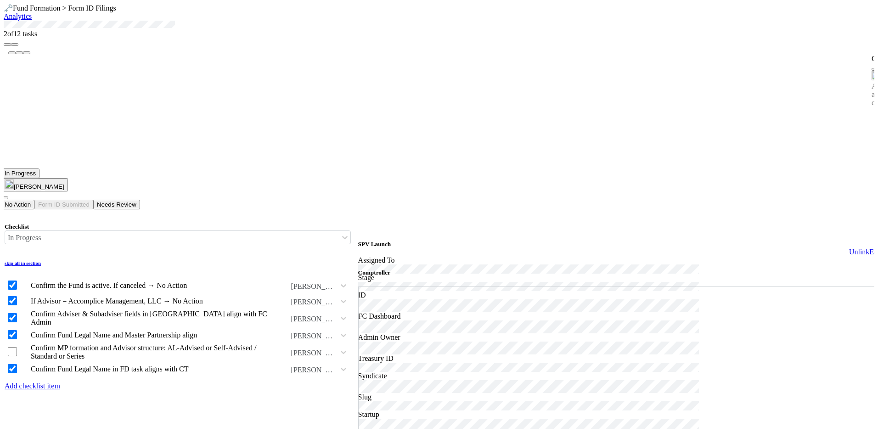
click at [4, 21] on icon at bounding box center [4, 21] width 0 height 0
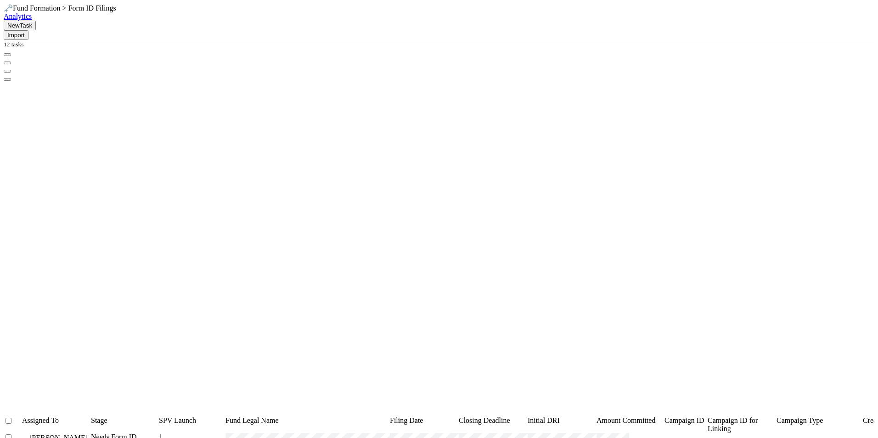
scroll to position [350, 618]
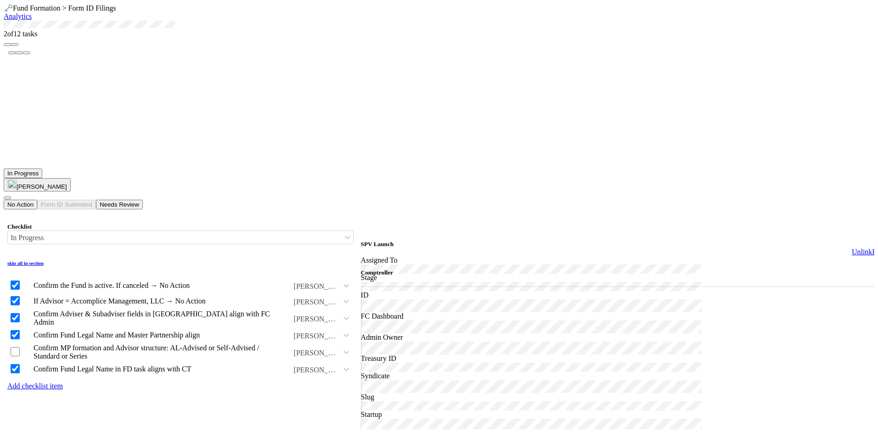
click at [369, 168] on div "In Progress Novia Bautista No Action Form ID Submitted Needs Review" at bounding box center [442, 188] width 877 height 41
click at [259, 231] on div "In Progress" at bounding box center [175, 237] width 334 height 13
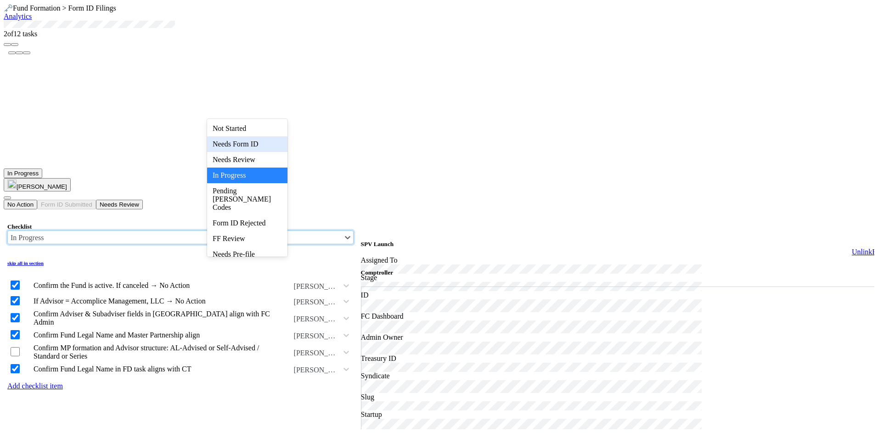
click at [247, 145] on span "Needs Form ID" at bounding box center [236, 144] width 46 height 8
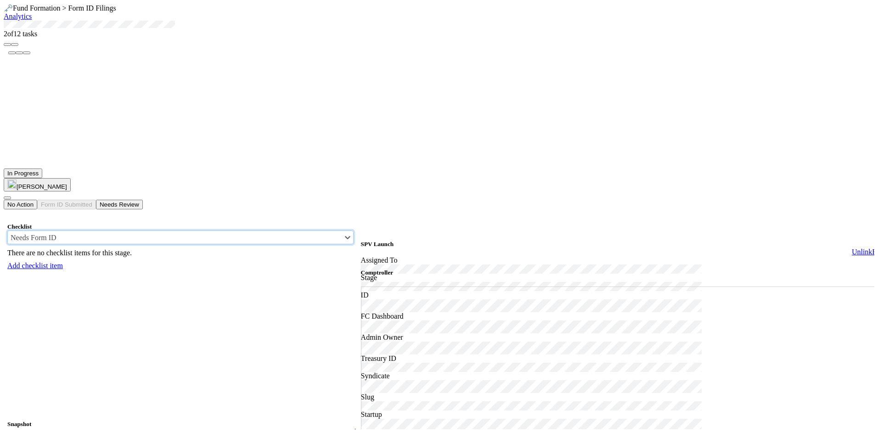
click at [157, 244] on div "There are no checklist items for this stage." at bounding box center [180, 252] width 346 height 17
click at [262, 231] on div "Needs Form ID" at bounding box center [175, 237] width 334 height 13
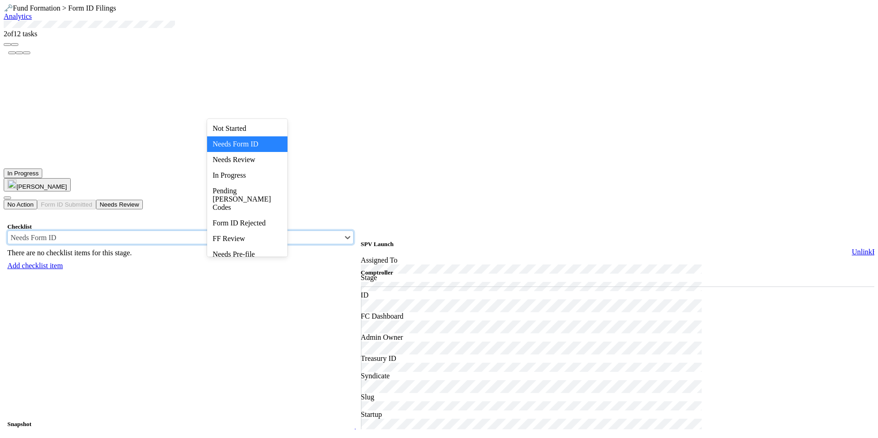
click at [251, 140] on div "Needs Form ID" at bounding box center [247, 144] width 80 height 16
click at [56, 234] on span "Needs Form ID" at bounding box center [34, 238] width 46 height 8
click at [246, 173] on span "In Progress" at bounding box center [229, 175] width 33 height 8
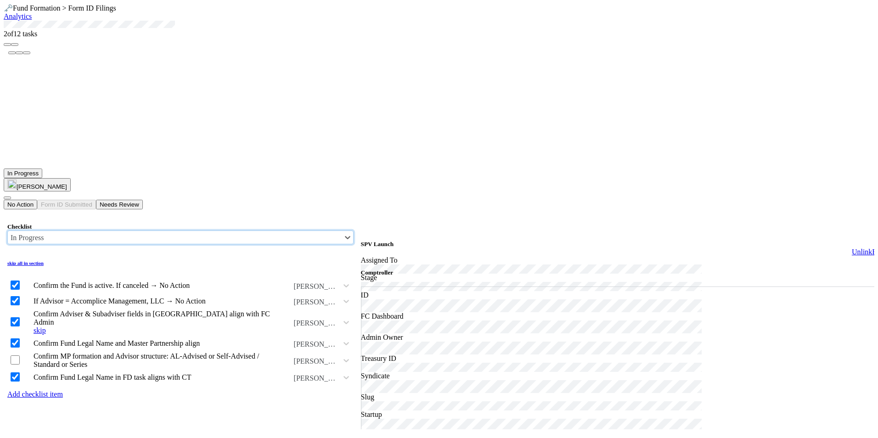
scroll to position [46, 0]
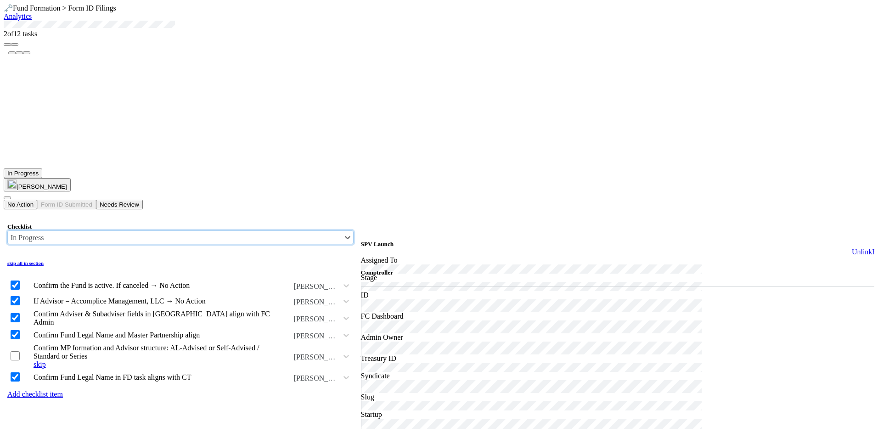
click at [22, 350] on div at bounding box center [20, 356] width 23 height 12
click at [20, 351] on input "checkbox" at bounding box center [15, 355] width 9 height 9
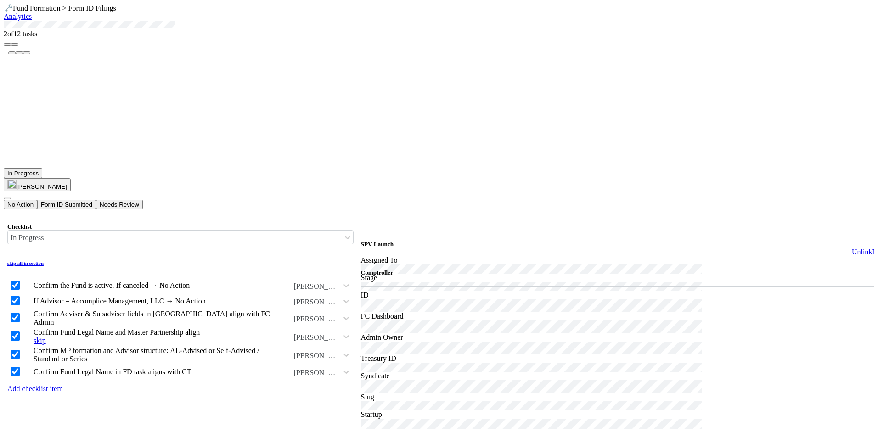
scroll to position [0, 0]
click at [275, 231] on div "In Progress" at bounding box center [175, 237] width 334 height 13
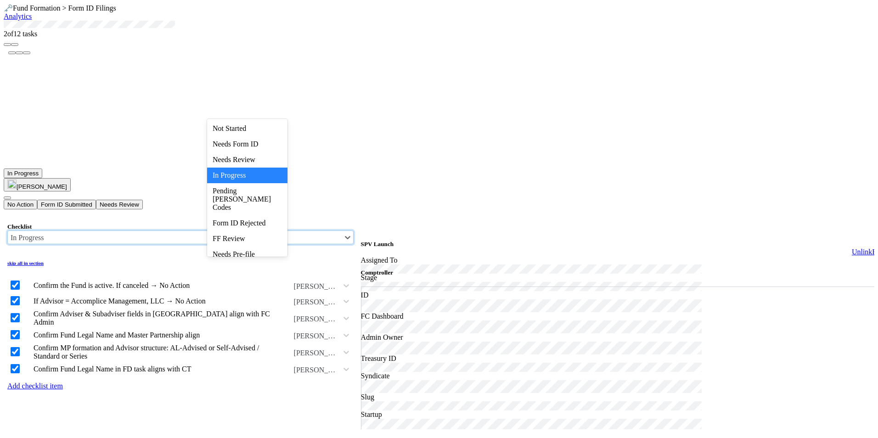
click at [275, 231] on div "In Progress" at bounding box center [175, 237] width 334 height 13
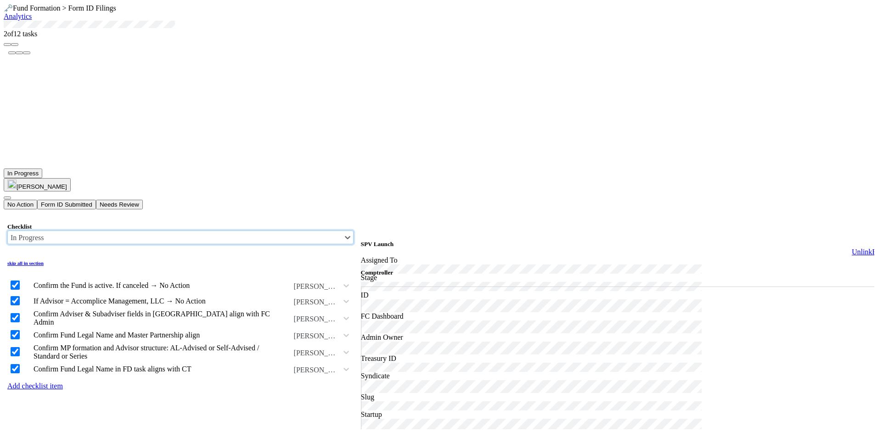
click at [417, 168] on div "In Progress Novia Bautista No Action Form ID Submitted Needs Review" at bounding box center [442, 188] width 877 height 41
click at [343, 233] on icon at bounding box center [347, 237] width 9 height 9
click at [345, 236] on icon at bounding box center [348, 237] width 6 height 3
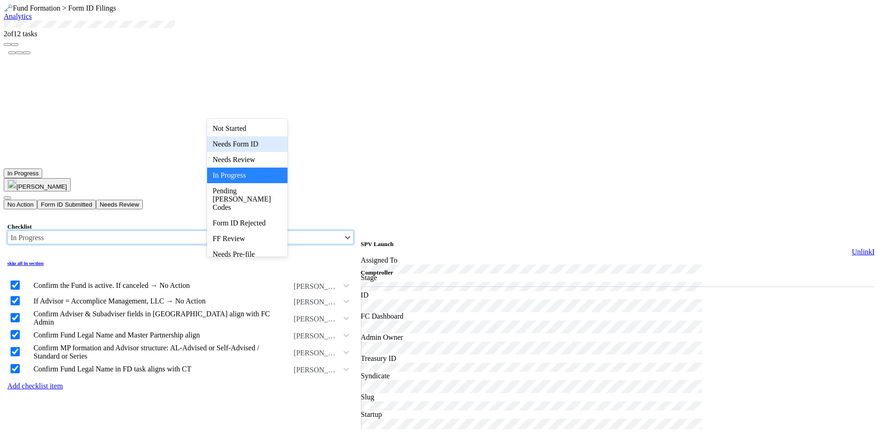
click at [243, 141] on span "Needs Form ID" at bounding box center [236, 144] width 46 height 8
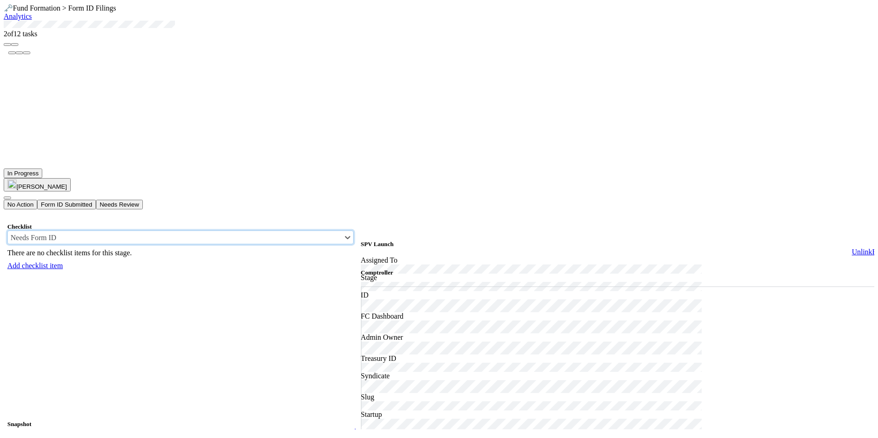
click at [171, 223] on div "Checklist option Needs Form ID, selected. 0 results available. Select is focuse…" at bounding box center [180, 246] width 346 height 47
click at [56, 234] on span "Needs Form ID" at bounding box center [34, 238] width 46 height 8
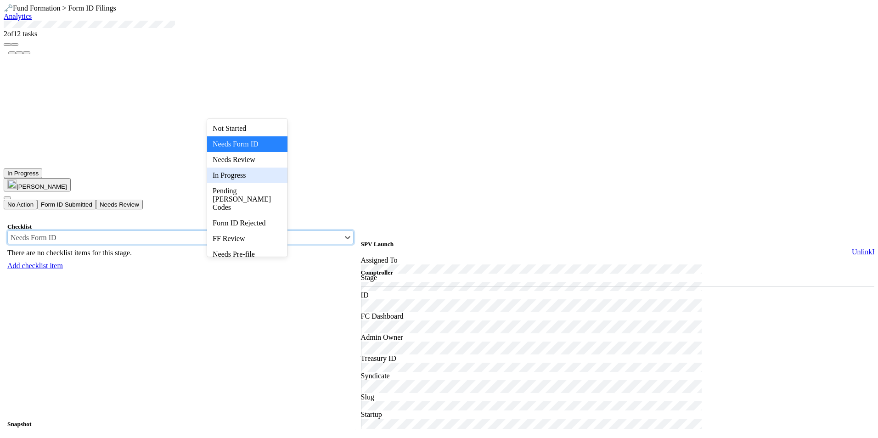
click at [243, 174] on span "In Progress" at bounding box center [229, 175] width 33 height 8
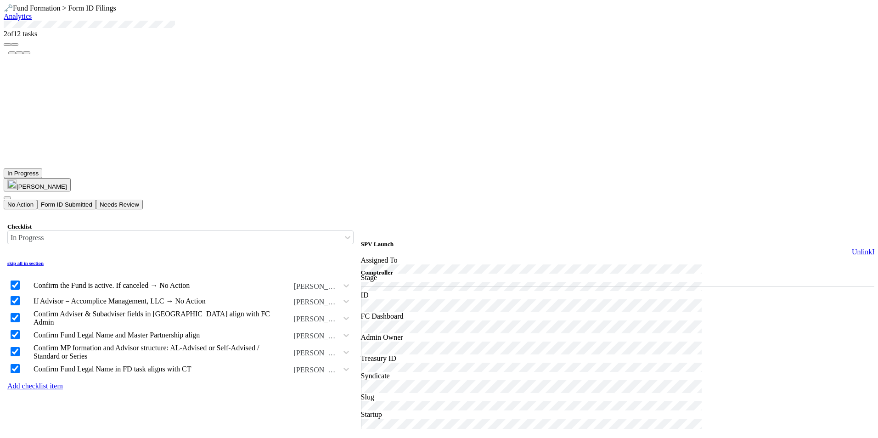
click at [660, 241] on div "SPV Launch Unlink Edit" at bounding box center [622, 249] width 523 height 16
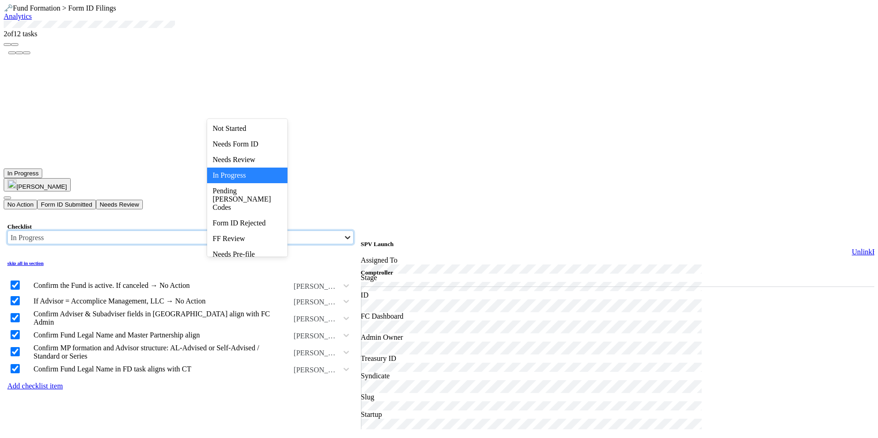
click at [343, 233] on icon at bounding box center [347, 237] width 9 height 9
click at [250, 143] on span "Needs Form ID" at bounding box center [236, 144] width 46 height 8
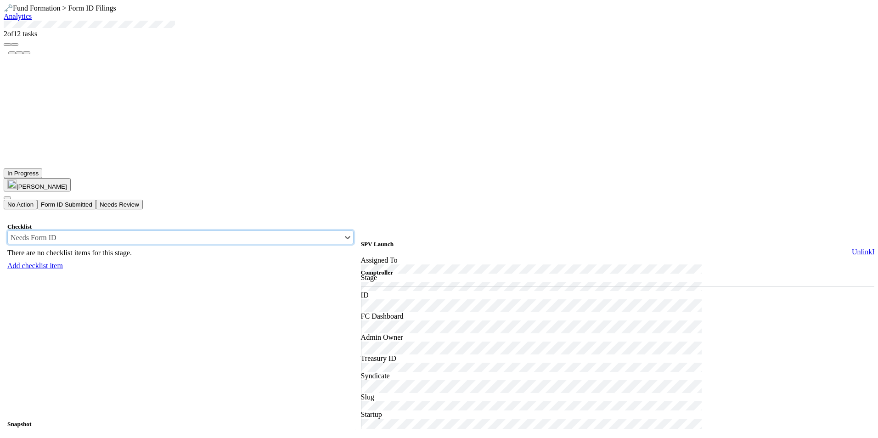
click at [250, 244] on div "There are no checklist items for this stage." at bounding box center [180, 252] width 346 height 17
drag, startPoint x: 280, startPoint y: 108, endPoint x: 274, endPoint y: 118, distance: 12.0
click at [343, 233] on icon at bounding box center [347, 237] width 9 height 9
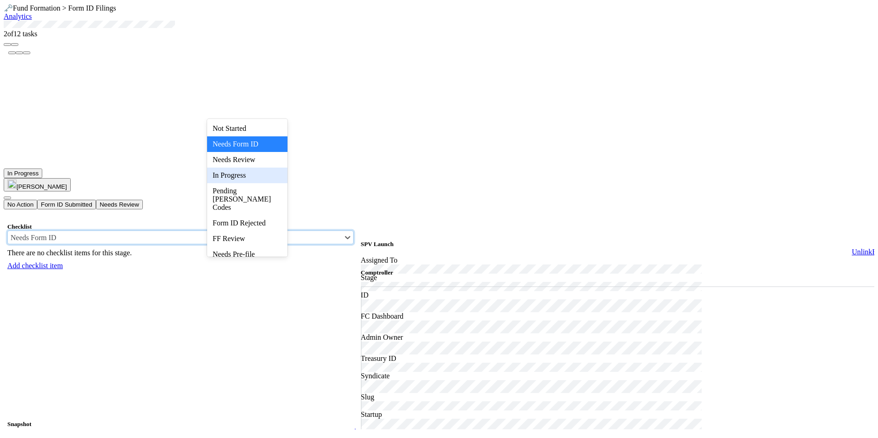
click at [237, 179] on span "In Progress" at bounding box center [229, 175] width 33 height 8
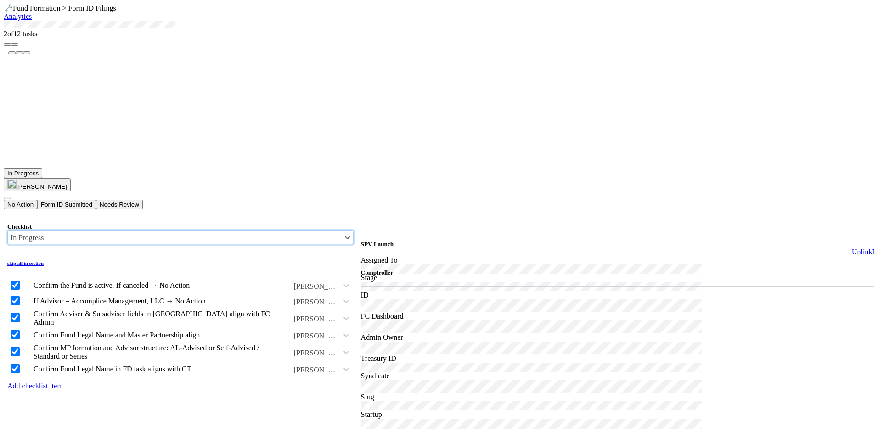
click at [276, 231] on div "In Progress" at bounding box center [175, 237] width 334 height 13
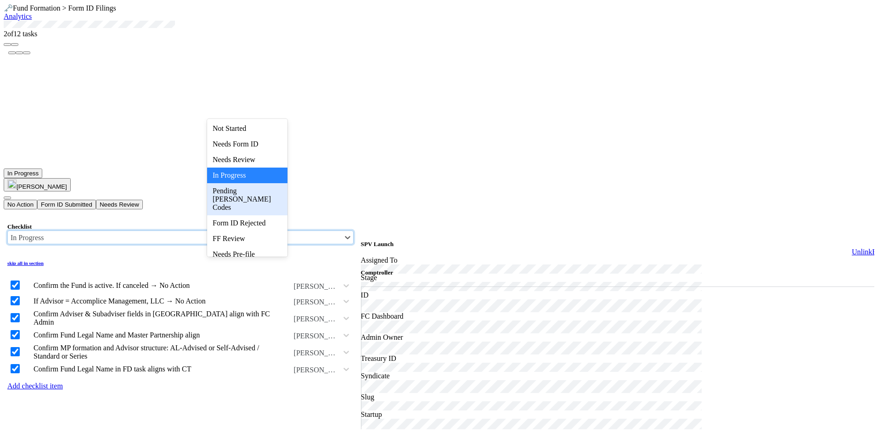
click at [259, 192] on span "Pending EDGAR Codes" at bounding box center [242, 199] width 58 height 24
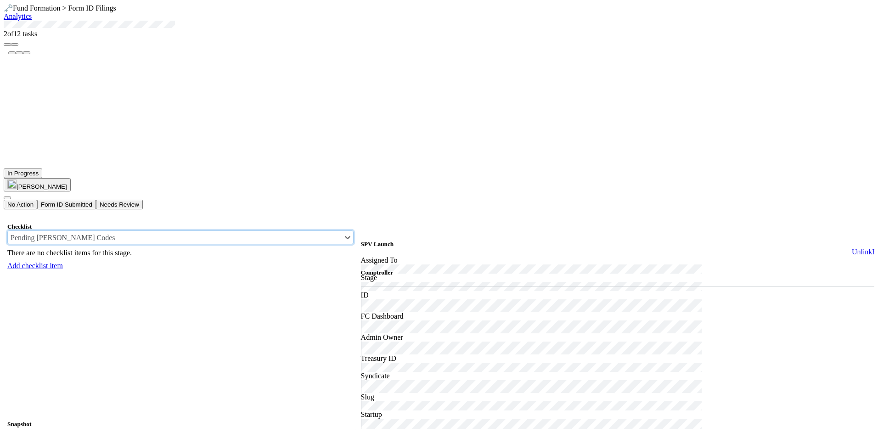
click at [237, 262] on div "Add checklist item" at bounding box center [180, 266] width 346 height 8
click at [115, 234] on span "Pending EDGAR Codes" at bounding box center [63, 238] width 105 height 8
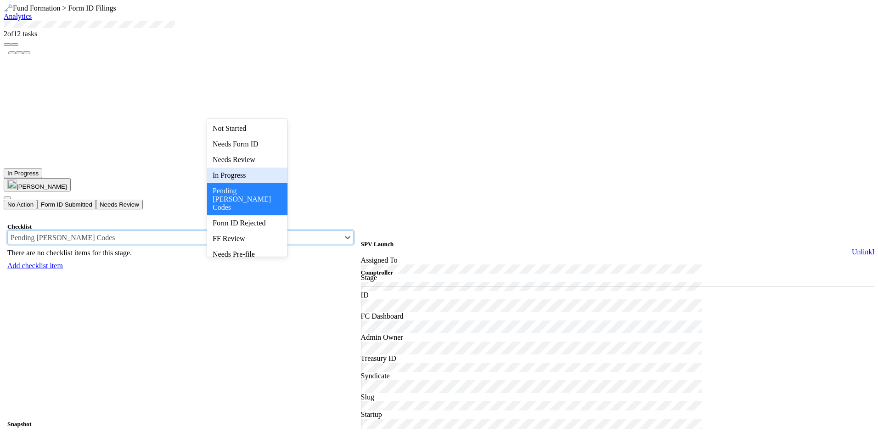
click at [243, 174] on span "In Progress" at bounding box center [229, 175] width 33 height 8
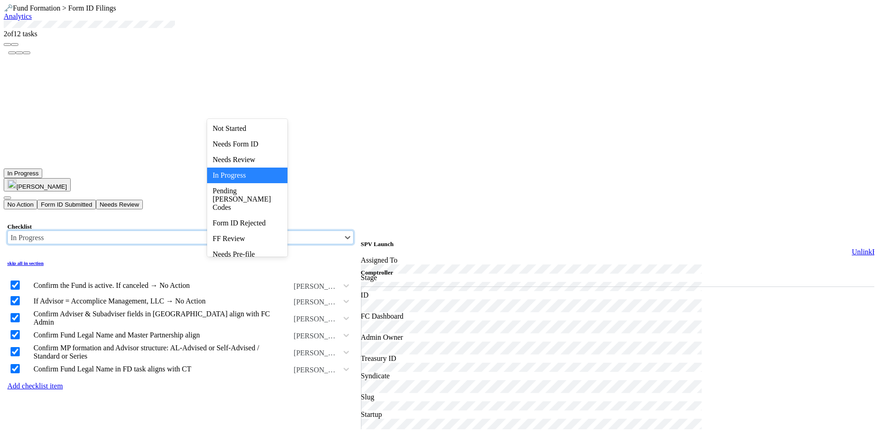
click at [96, 200] on button "Form ID Submitted" at bounding box center [66, 205] width 59 height 10
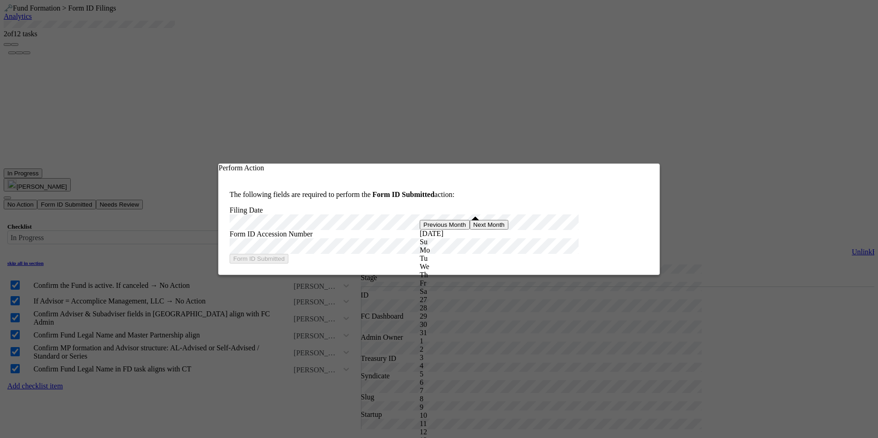
click at [288, 260] on button "Form ID Submitted" at bounding box center [259, 259] width 59 height 10
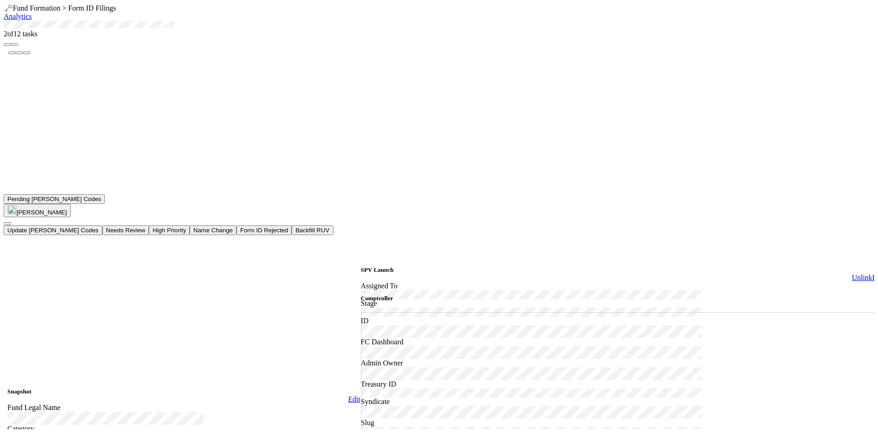
click at [15, 45] on icon "button" at bounding box center [15, 45] width 0 height 0
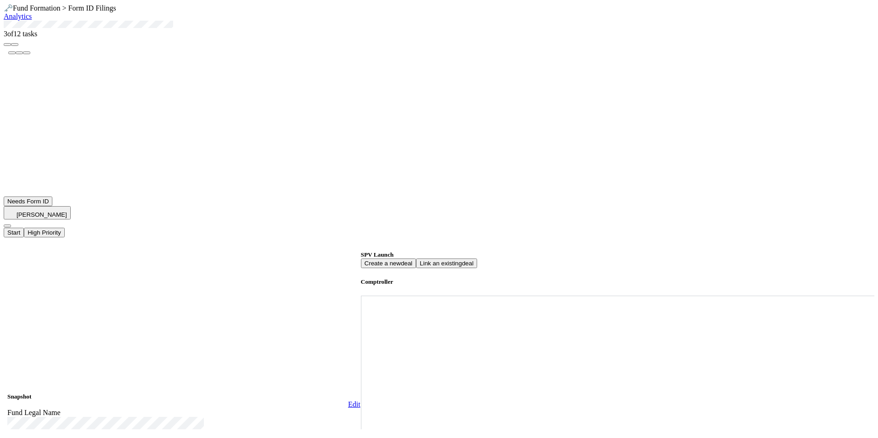
click at [521, 251] on div "SPV Launch" at bounding box center [622, 254] width 523 height 7
click at [24, 228] on button "Start" at bounding box center [14, 233] width 20 height 10
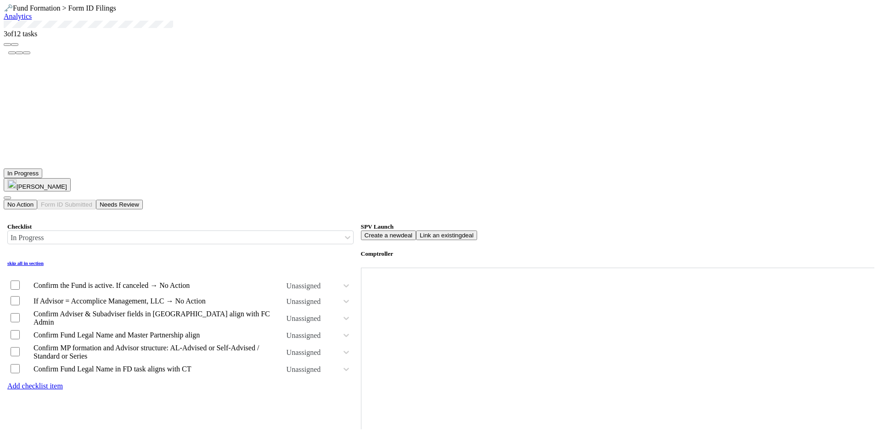
click at [37, 200] on button "No Action" at bounding box center [21, 205] width 34 height 10
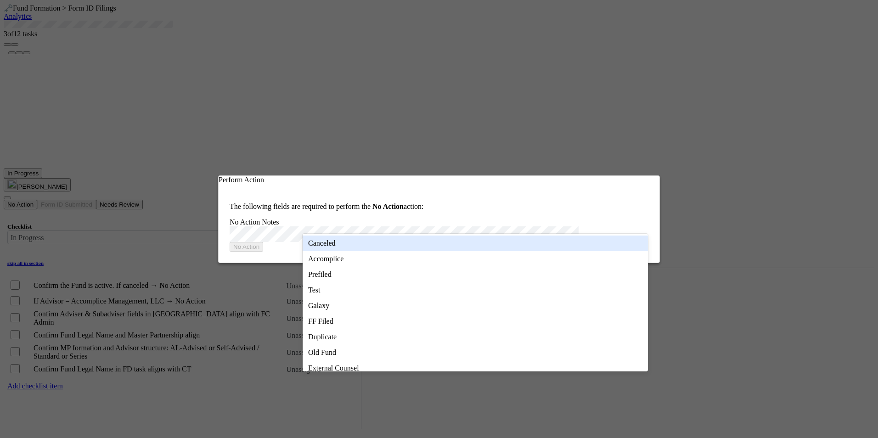
click at [393, 243] on div "Canceled" at bounding box center [475, 244] width 345 height 16
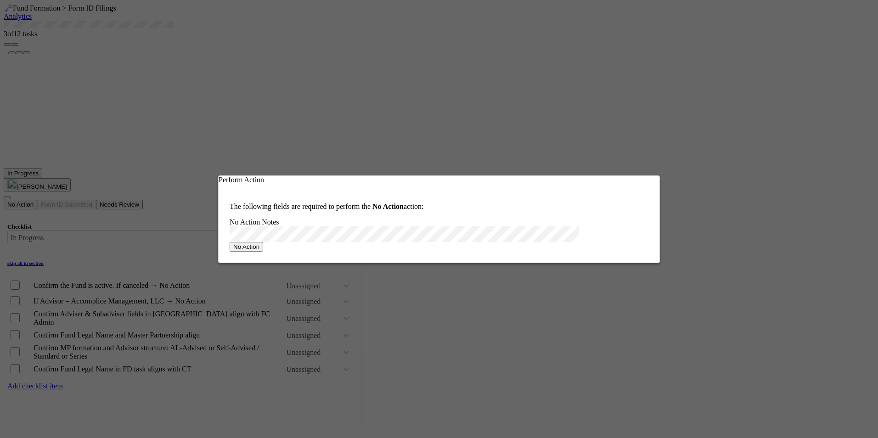
click at [263, 247] on button "No Action" at bounding box center [247, 247] width 34 height 10
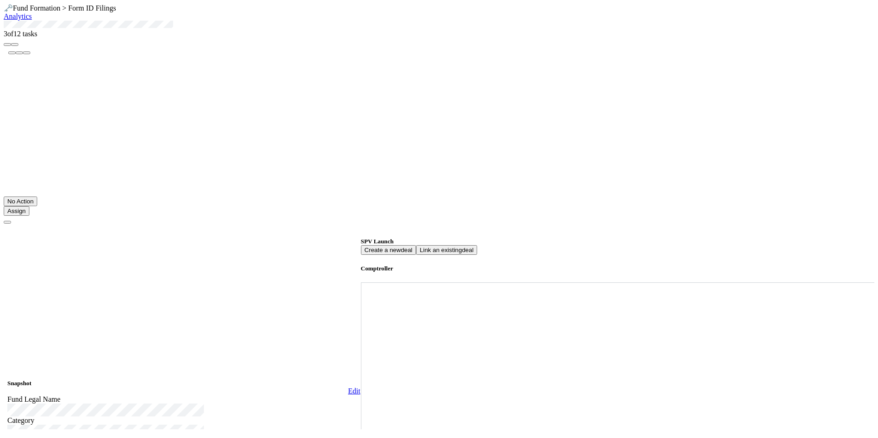
click at [15, 45] on icon "button" at bounding box center [15, 45] width 0 height 0
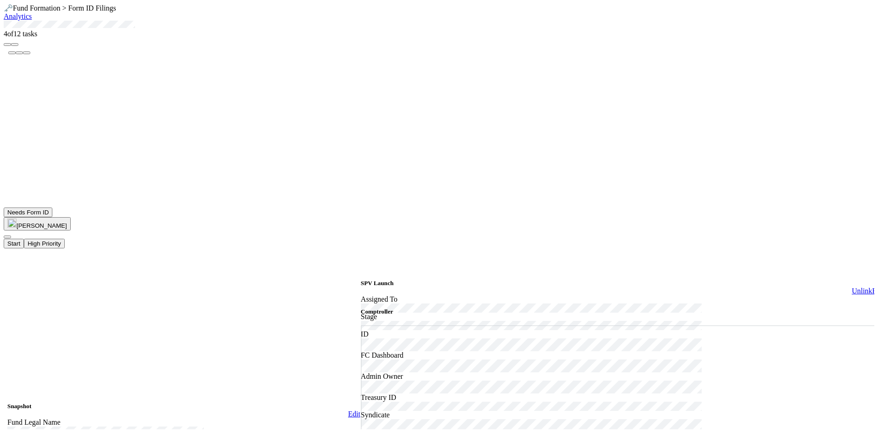
click at [24, 239] on button "Start" at bounding box center [14, 244] width 20 height 10
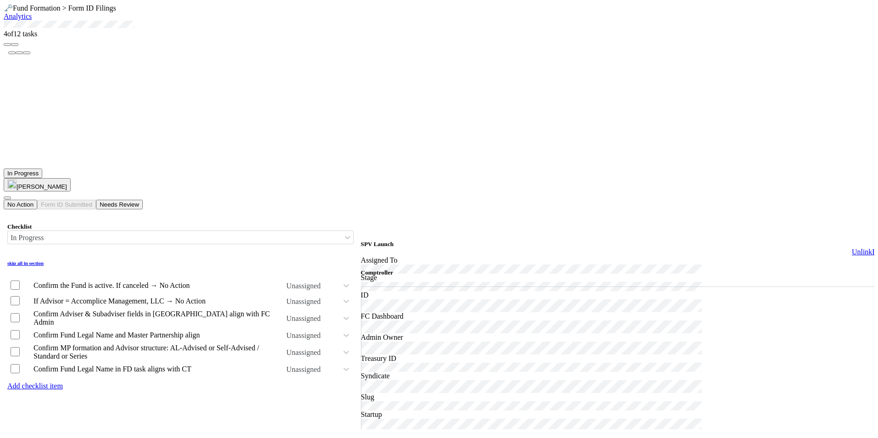
scroll to position [46, 0]
click at [18, 46] on button "button" at bounding box center [14, 44] width 7 height 3
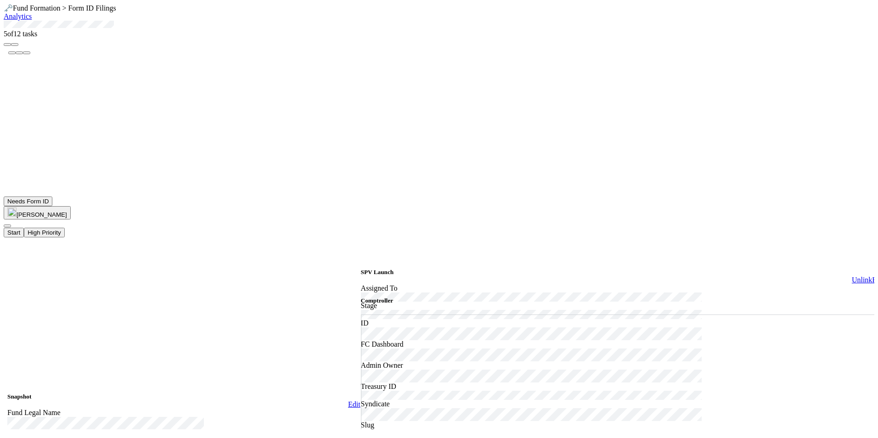
click at [24, 228] on button "Start" at bounding box center [14, 233] width 20 height 10
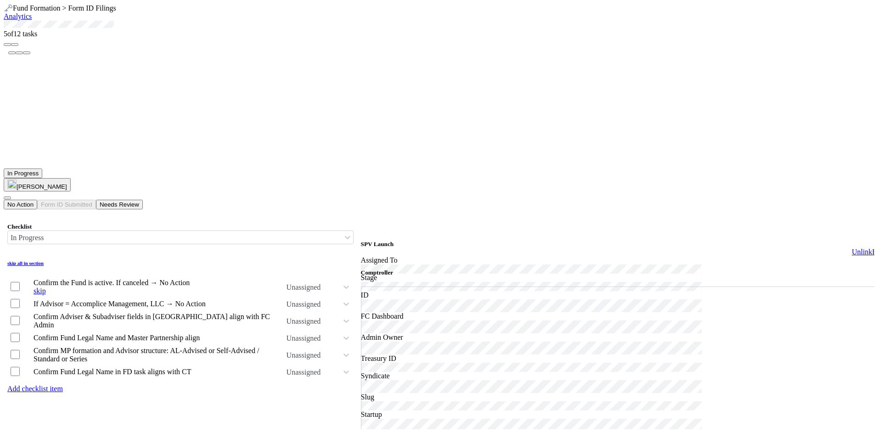
click at [20, 282] on input "checkbox" at bounding box center [15, 286] width 9 height 9
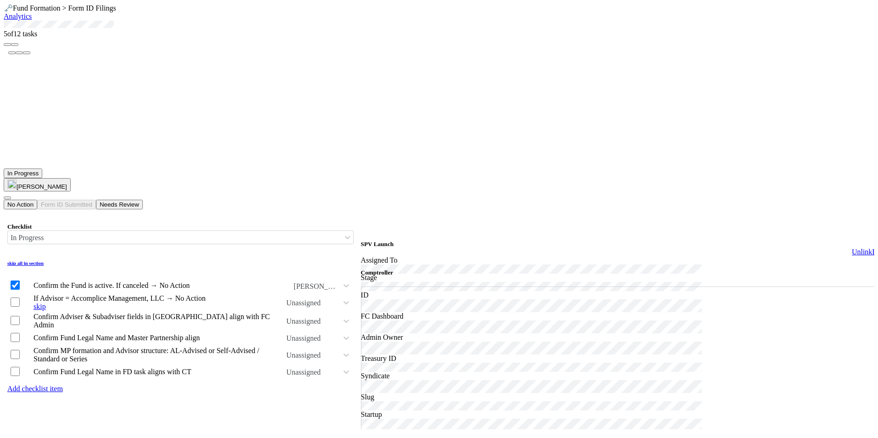
click at [21, 296] on div at bounding box center [20, 302] width 23 height 12
click at [20, 297] on input "checkbox" at bounding box center [15, 301] width 9 height 9
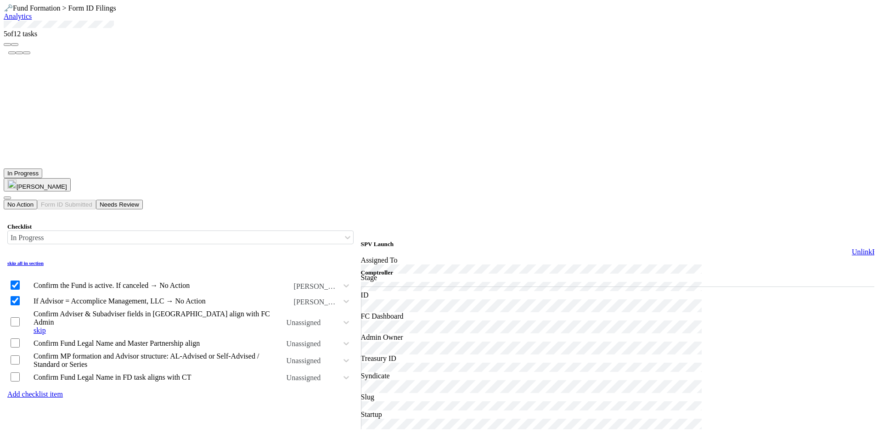
click at [20, 317] on input "checkbox" at bounding box center [15, 321] width 9 height 9
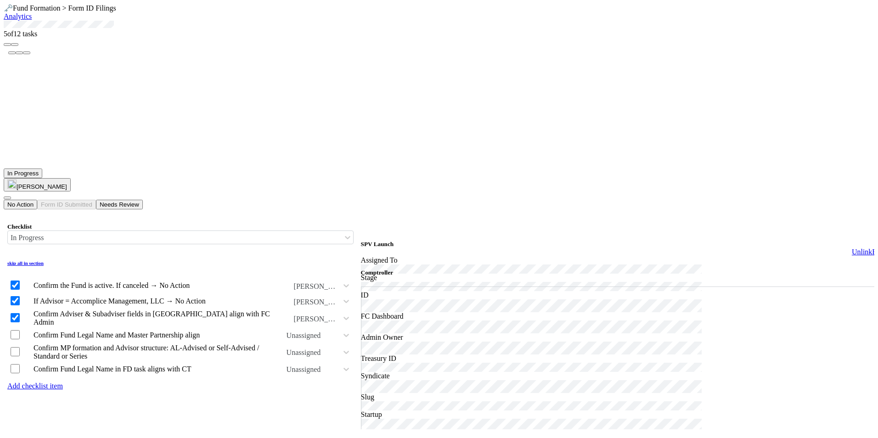
click at [11, 46] on button "button" at bounding box center [7, 44] width 7 height 3
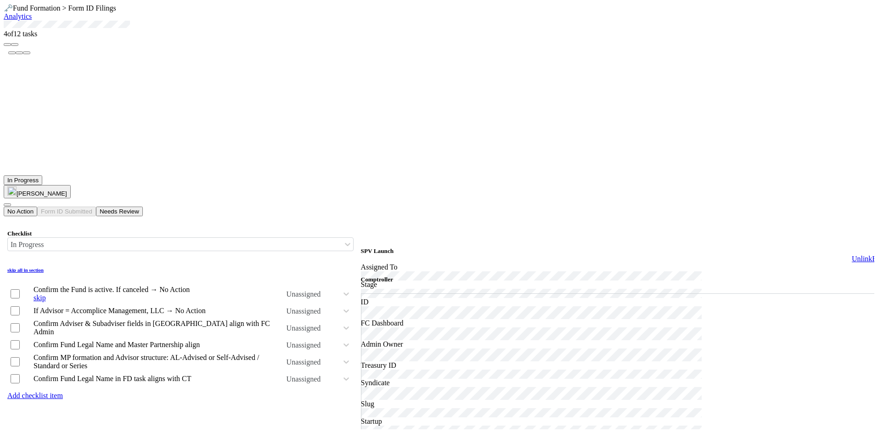
click at [20, 289] on input "checkbox" at bounding box center [15, 293] width 9 height 9
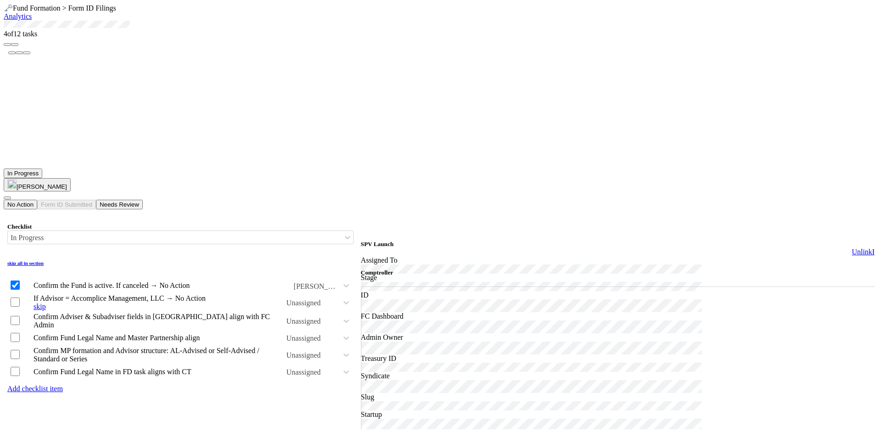
click at [20, 297] on input "checkbox" at bounding box center [15, 301] width 9 height 9
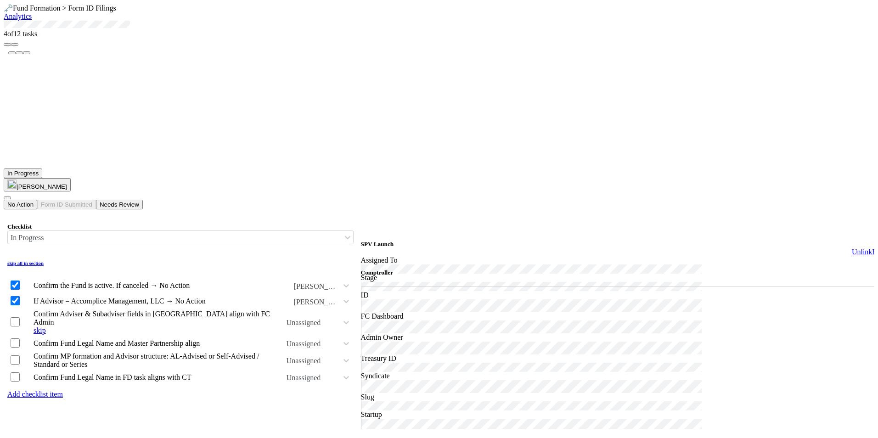
click at [20, 317] on input "checkbox" at bounding box center [15, 321] width 9 height 9
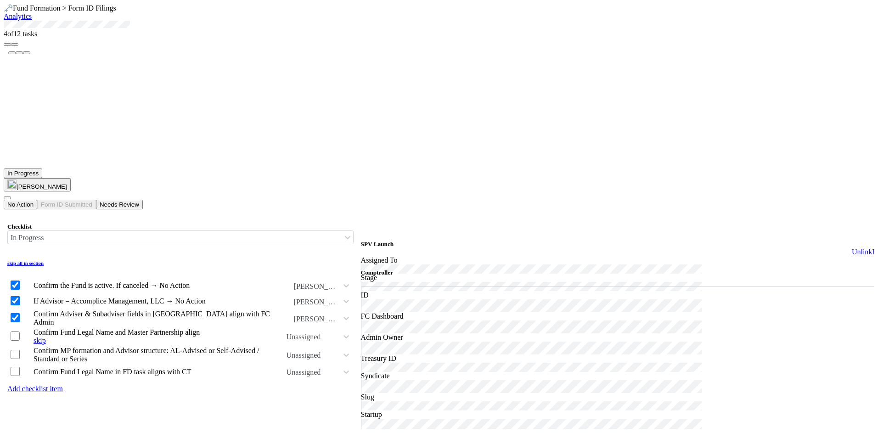
click at [20, 331] on input "checkbox" at bounding box center [15, 335] width 9 height 9
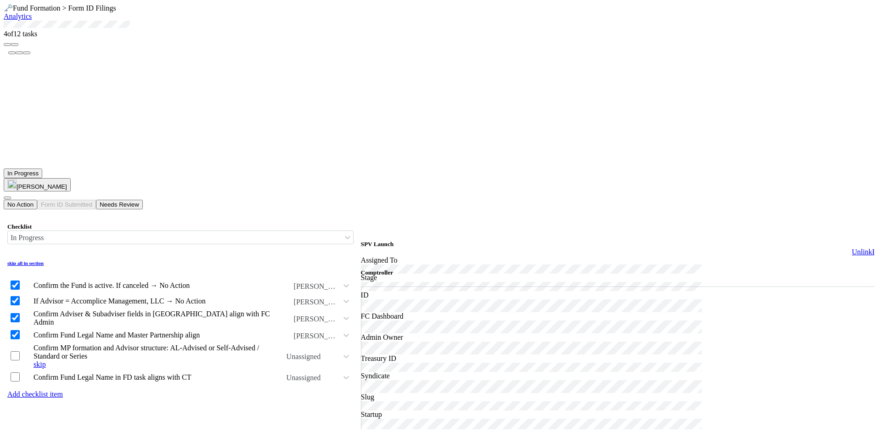
click at [20, 351] on input "checkbox" at bounding box center [15, 355] width 9 height 9
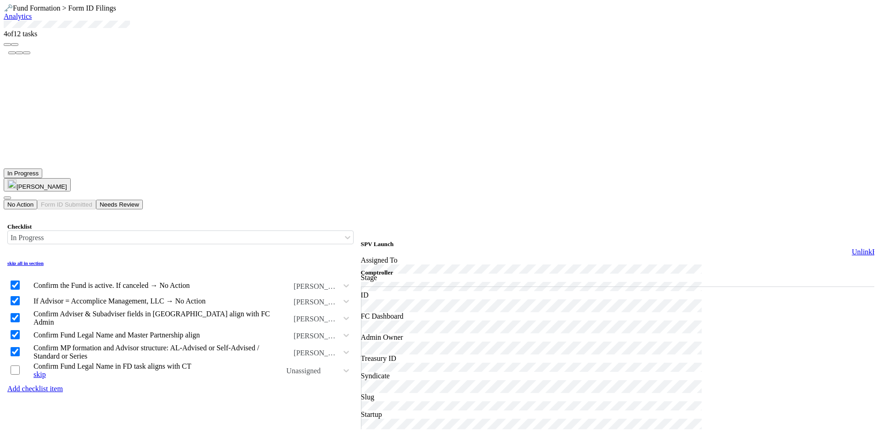
click at [20, 365] on input "checkbox" at bounding box center [15, 369] width 9 height 9
click at [18, 46] on button "button" at bounding box center [14, 44] width 7 height 3
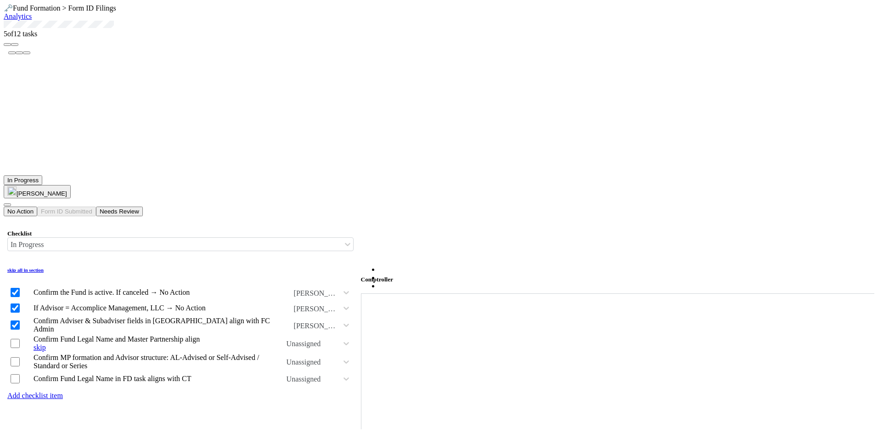
click at [20, 339] on input "checkbox" at bounding box center [15, 343] width 9 height 9
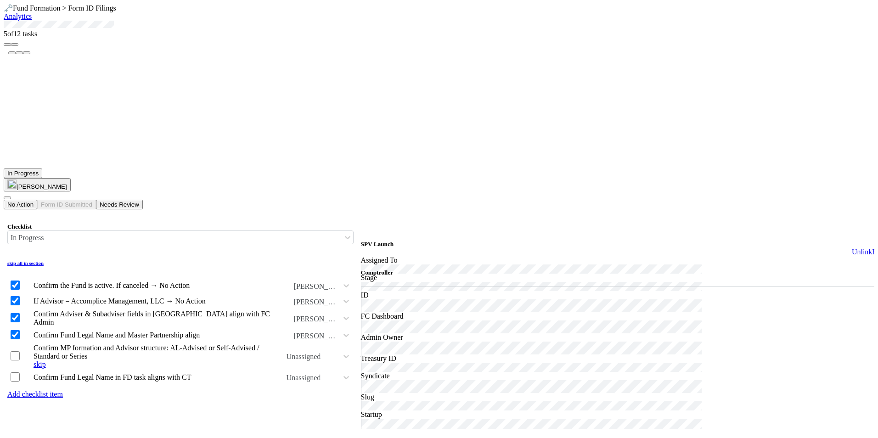
click at [20, 351] on input "checkbox" at bounding box center [15, 355] width 9 height 9
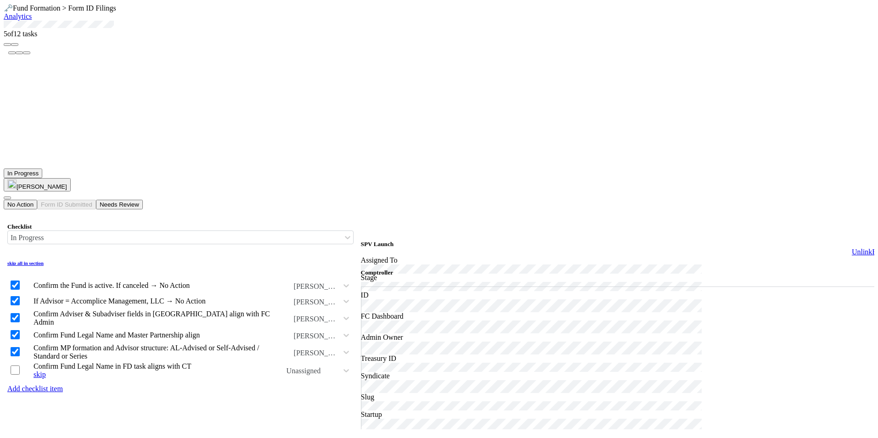
click at [20, 365] on input "checkbox" at bounding box center [15, 369] width 9 height 9
click at [18, 46] on button "button" at bounding box center [14, 44] width 7 height 3
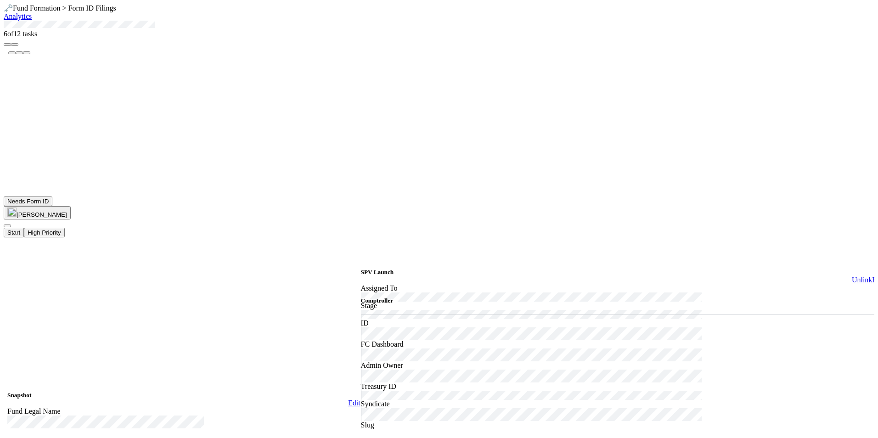
click at [24, 228] on button "Start" at bounding box center [14, 233] width 20 height 10
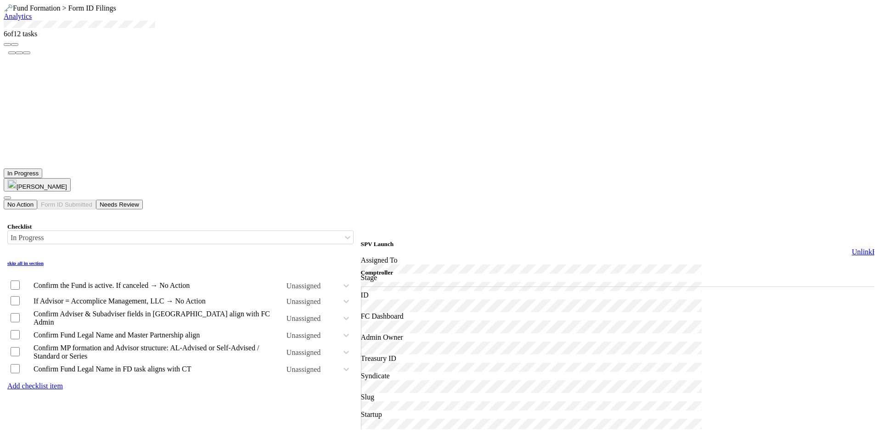
click at [20, 365] on input "checkbox" at bounding box center [15, 369] width 9 height 9
click at [20, 350] on input "checkbox" at bounding box center [15, 354] width 9 height 9
click at [20, 331] on input "checkbox" at bounding box center [15, 335] width 9 height 9
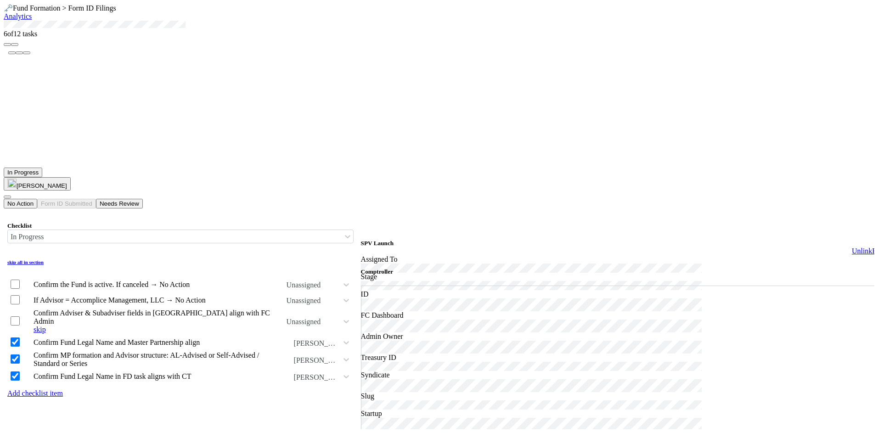
click at [20, 316] on input "checkbox" at bounding box center [15, 320] width 9 height 9
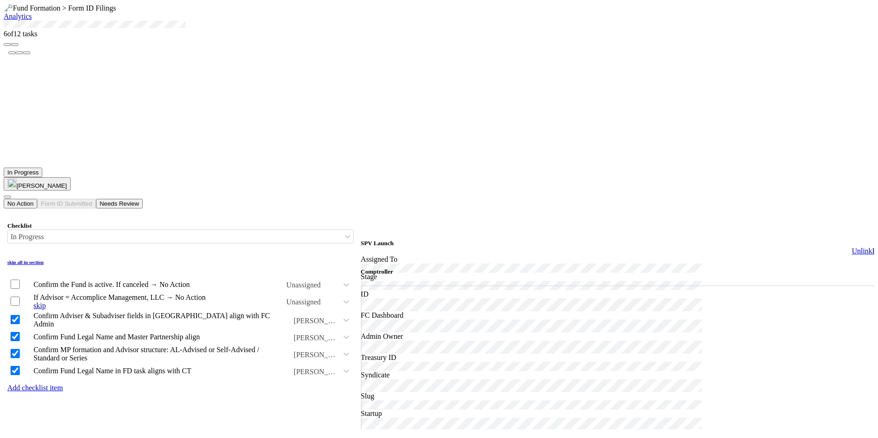
click at [20, 297] on input "checkbox" at bounding box center [15, 301] width 9 height 9
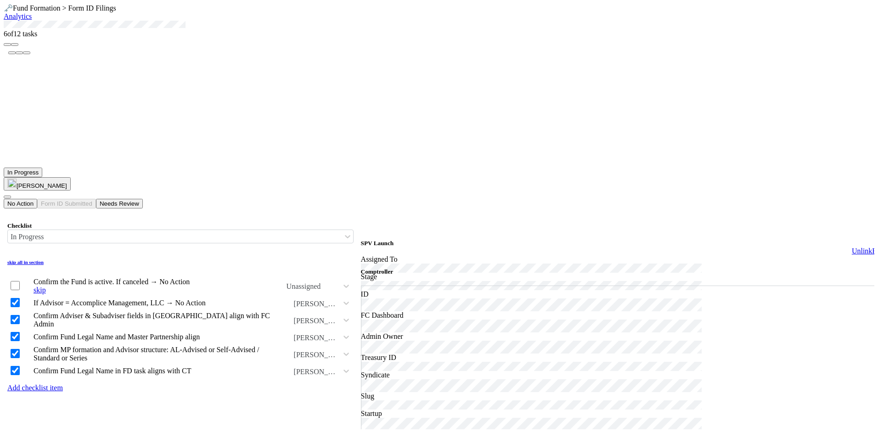
click at [30, 277] on td at bounding box center [20, 285] width 24 height 17
click at [20, 281] on input "checkbox" at bounding box center [15, 285] width 9 height 9
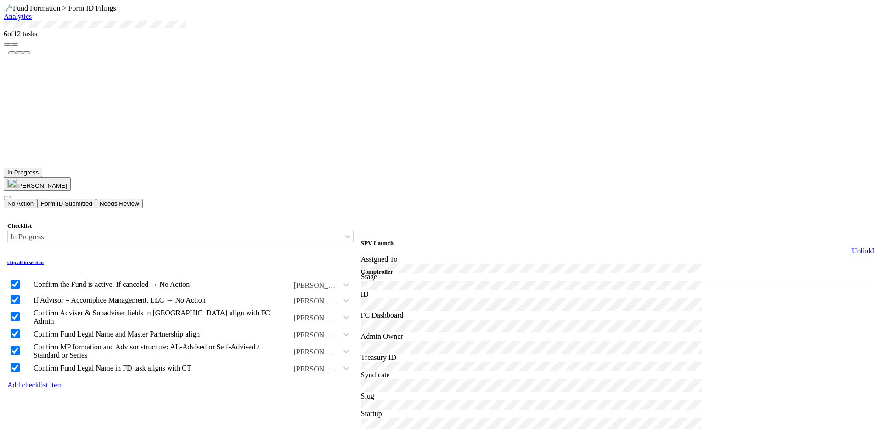
click at [15, 45] on icon "button" at bounding box center [15, 45] width 0 height 0
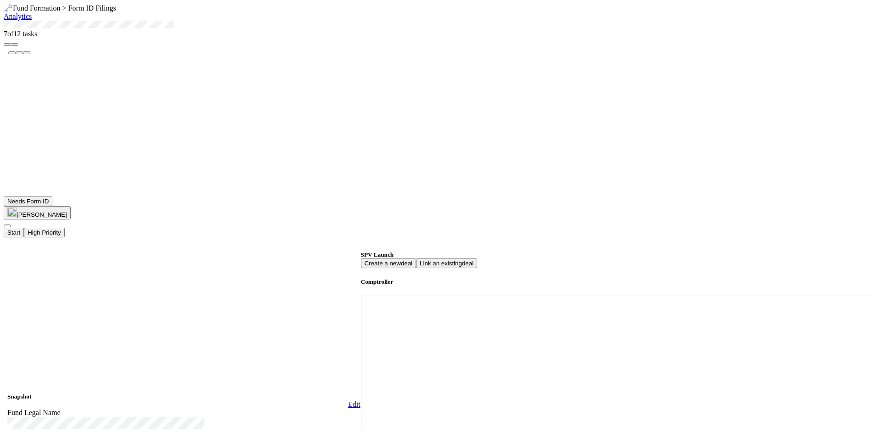
click at [24, 228] on button "Start" at bounding box center [14, 233] width 20 height 10
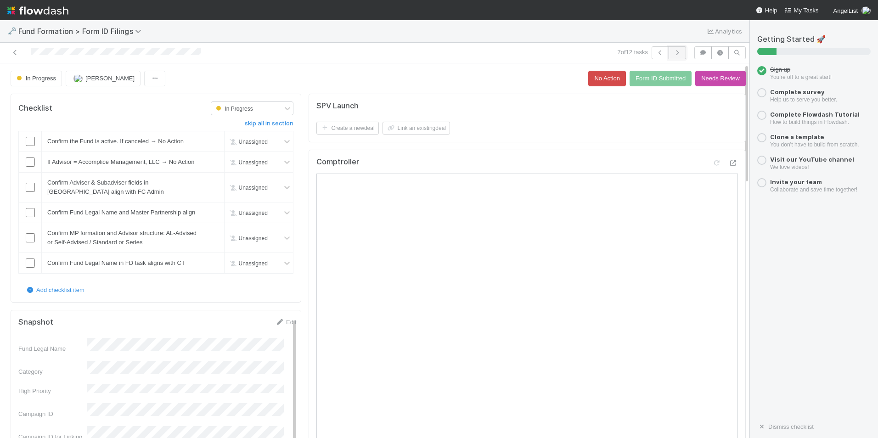
click at [673, 51] on icon "button" at bounding box center [677, 53] width 9 height 6
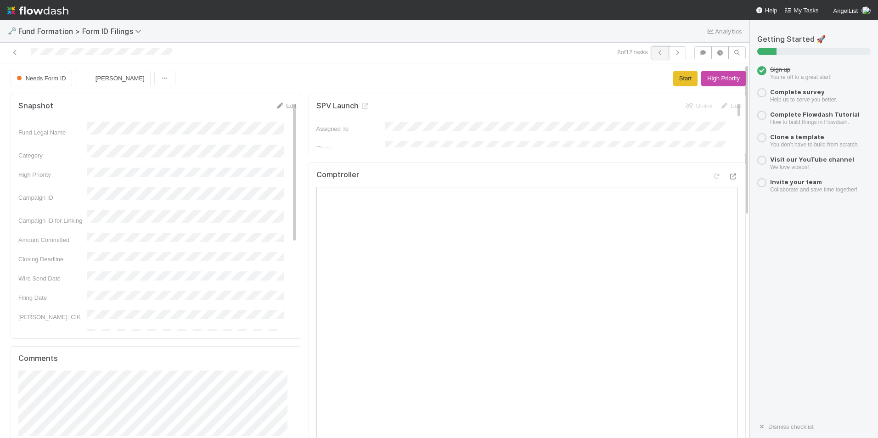
click at [656, 52] on icon "button" at bounding box center [660, 53] width 9 height 6
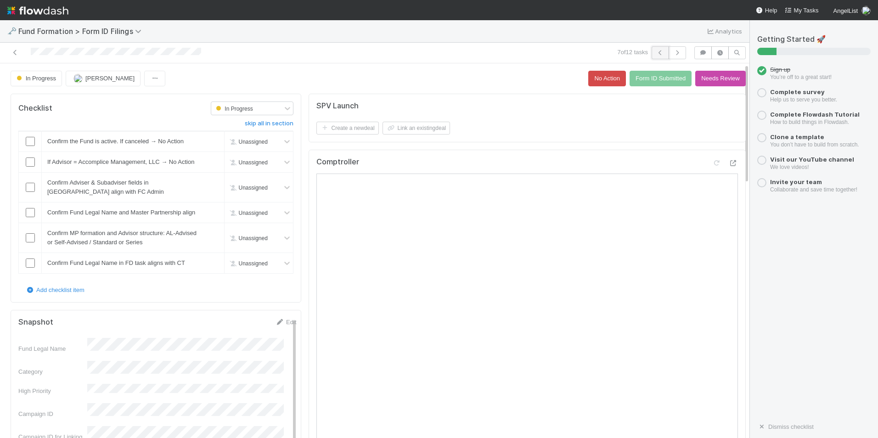
click at [656, 54] on icon "button" at bounding box center [660, 53] width 9 height 6
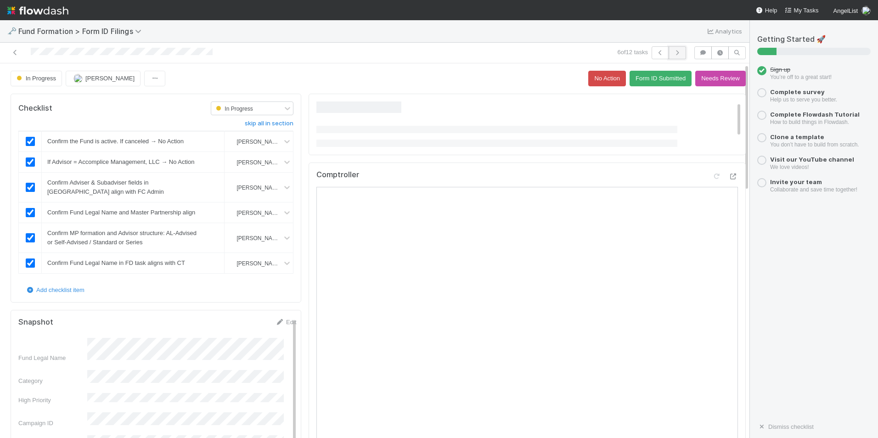
click at [674, 56] on button "button" at bounding box center [676, 52] width 17 height 13
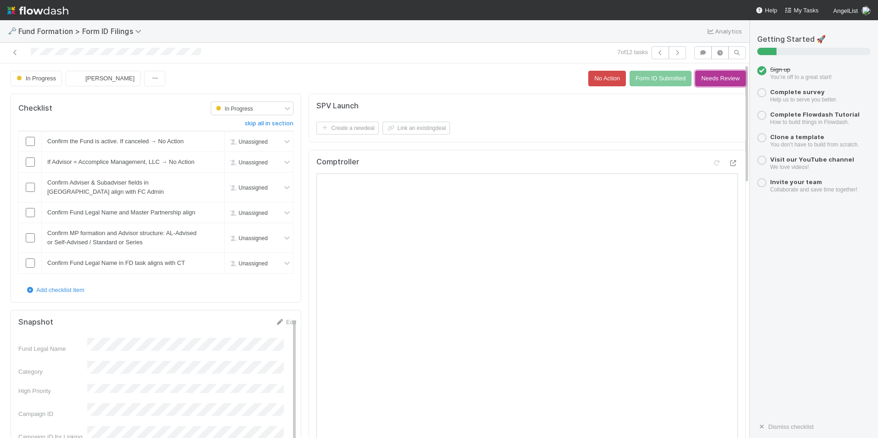
click at [695, 81] on button "Needs Review" at bounding box center [720, 79] width 51 height 16
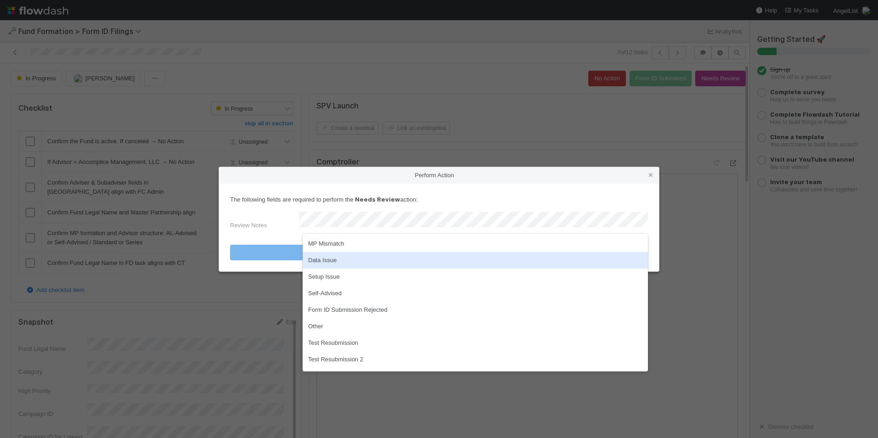
click at [321, 261] on div "Data Issue" at bounding box center [475, 260] width 345 height 17
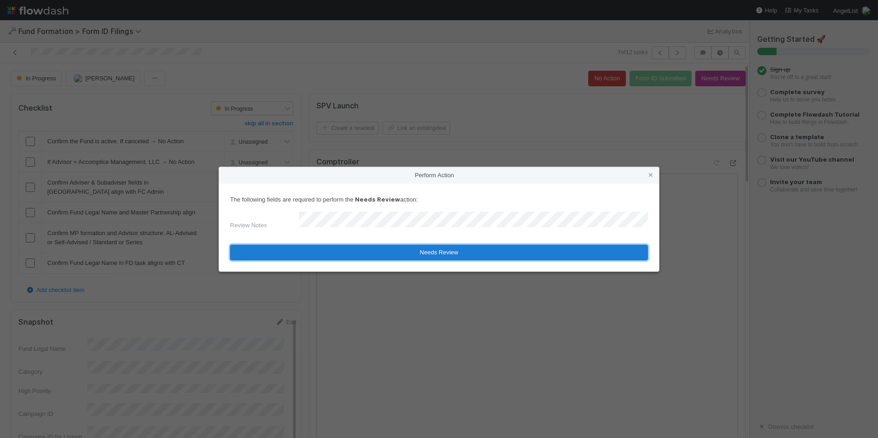
click at [421, 253] on button "Needs Review" at bounding box center [439, 253] width 418 height 16
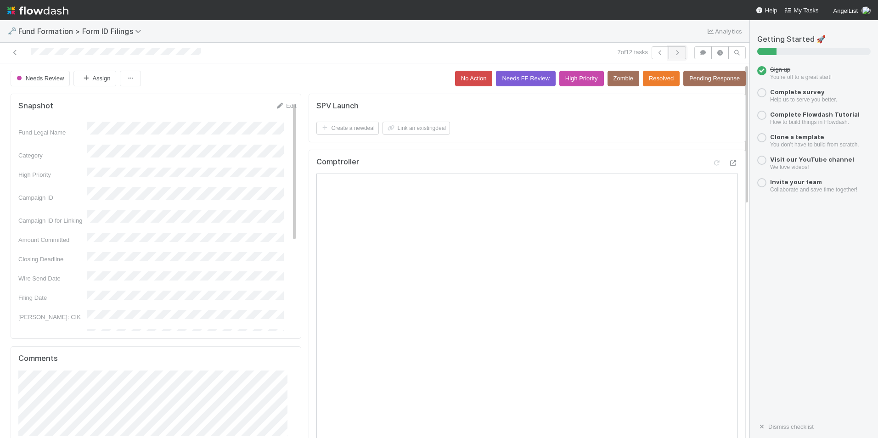
click at [673, 52] on icon "button" at bounding box center [677, 53] width 9 height 6
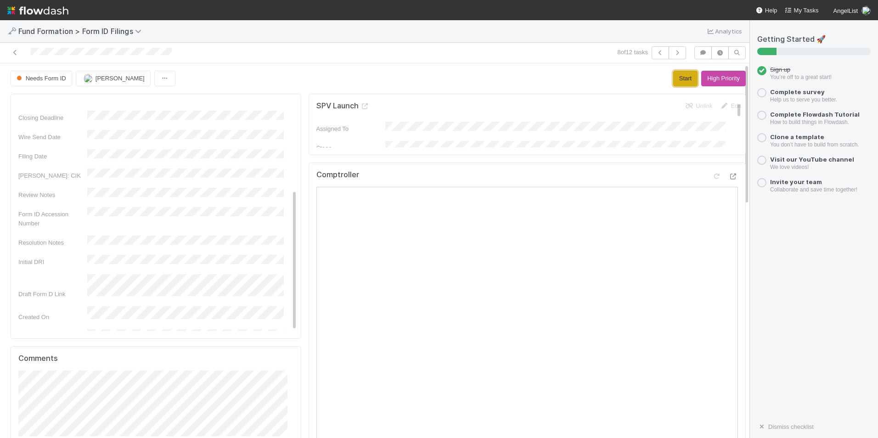
drag, startPoint x: 662, startPoint y: 81, endPoint x: 651, endPoint y: 90, distance: 14.3
click at [673, 81] on button "Start" at bounding box center [685, 79] width 24 height 16
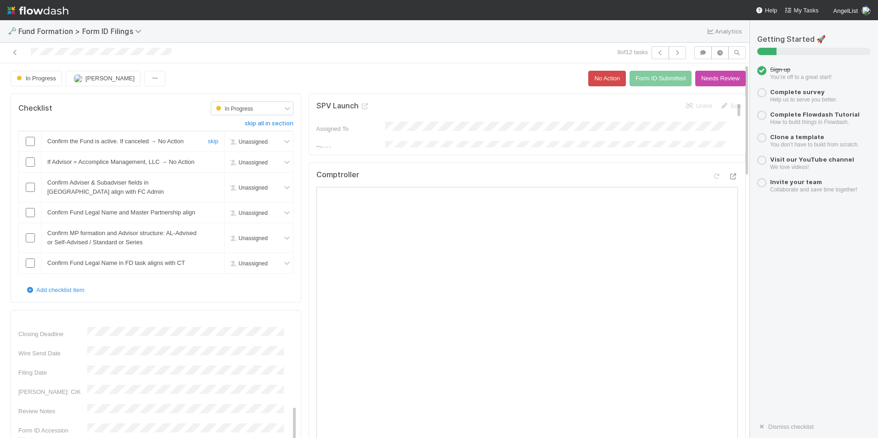
click at [30, 146] on input "checkbox" at bounding box center [30, 141] width 9 height 9
click at [30, 167] on input "checkbox" at bounding box center [30, 161] width 9 height 9
click at [30, 192] on input "checkbox" at bounding box center [30, 187] width 9 height 9
click at [30, 217] on input "checkbox" at bounding box center [30, 212] width 9 height 9
click at [32, 242] on input "checkbox" at bounding box center [30, 237] width 9 height 9
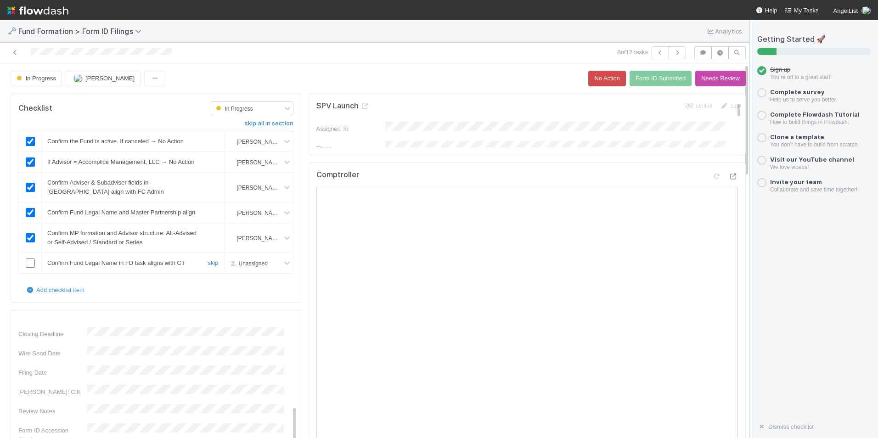
click at [29, 268] on input "checkbox" at bounding box center [30, 262] width 9 height 9
click at [670, 49] on button "button" at bounding box center [676, 52] width 17 height 13
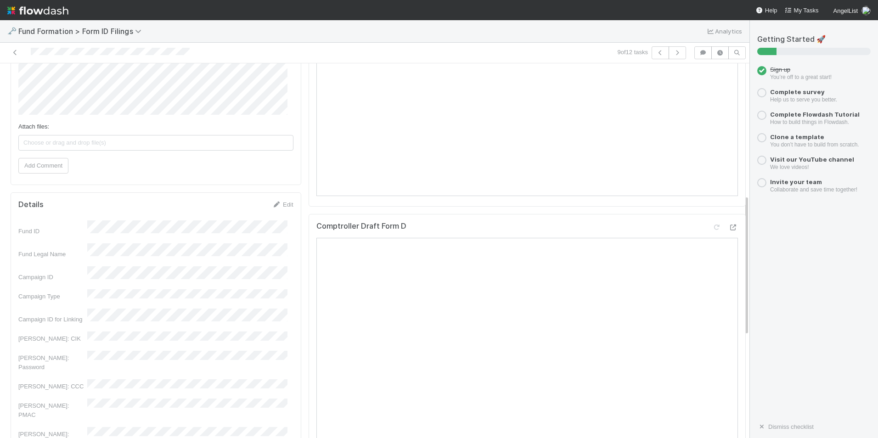
scroll to position [367, 0]
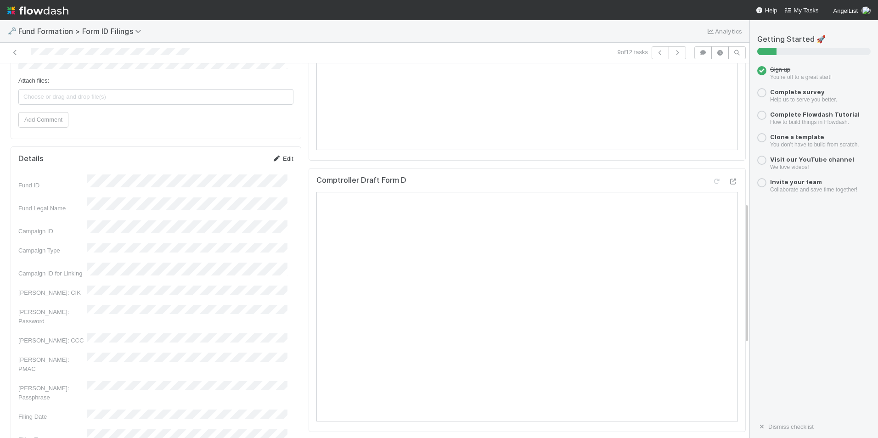
click at [272, 160] on icon at bounding box center [276, 159] width 9 height 6
click at [247, 160] on button "Save" at bounding box center [246, 162] width 26 height 16
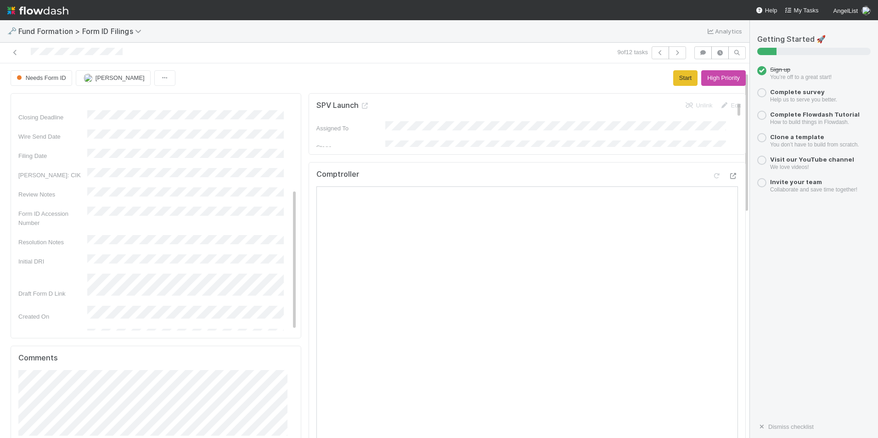
scroll to position [0, 0]
click at [673, 84] on button "Start" at bounding box center [685, 79] width 24 height 16
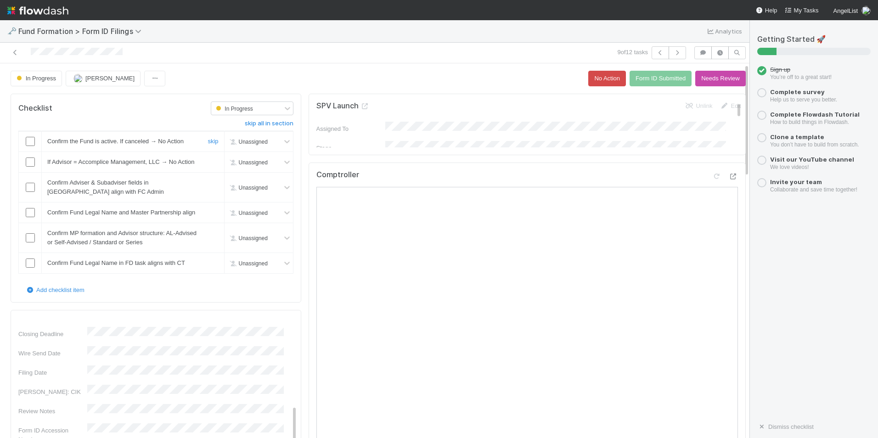
click at [29, 146] on input "checkbox" at bounding box center [30, 141] width 9 height 9
click at [28, 167] on input "checkbox" at bounding box center [30, 161] width 9 height 9
checkbox input "true"
click at [31, 192] on input "checkbox" at bounding box center [30, 187] width 9 height 9
click at [28, 217] on input "checkbox" at bounding box center [30, 212] width 9 height 9
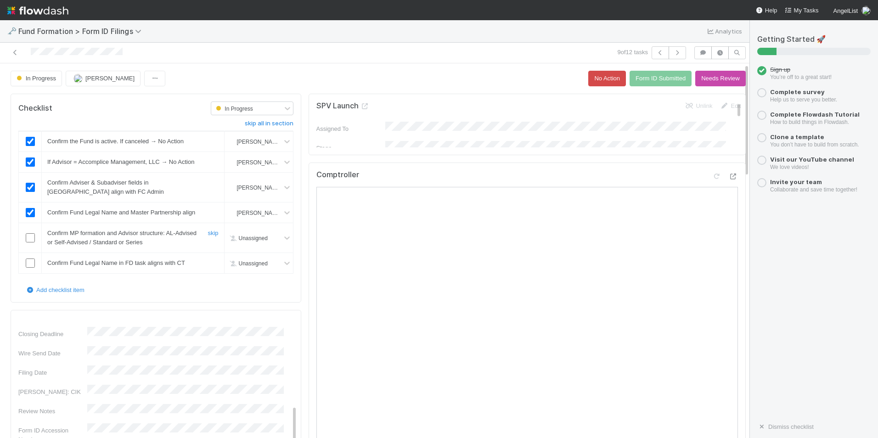
click at [32, 242] on input "checkbox" at bounding box center [30, 237] width 9 height 9
click at [34, 273] on td at bounding box center [30, 263] width 23 height 21
click at [28, 268] on input "checkbox" at bounding box center [30, 262] width 9 height 9
click at [674, 55] on icon "button" at bounding box center [677, 53] width 9 height 6
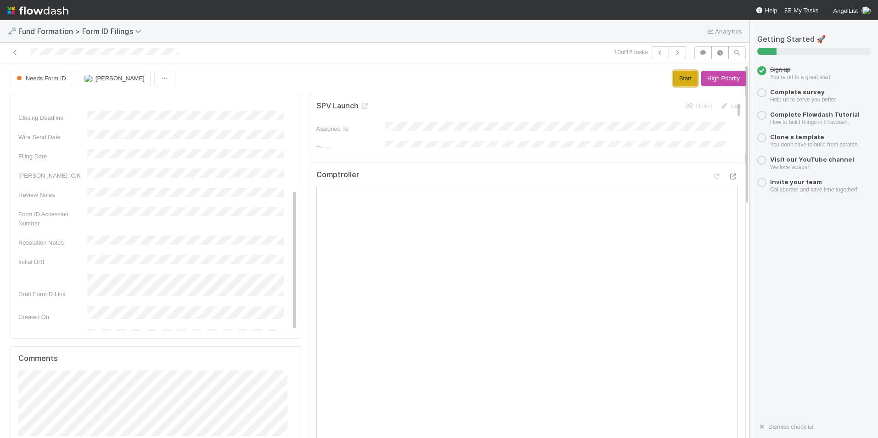
click at [673, 78] on button "Start" at bounding box center [685, 79] width 24 height 16
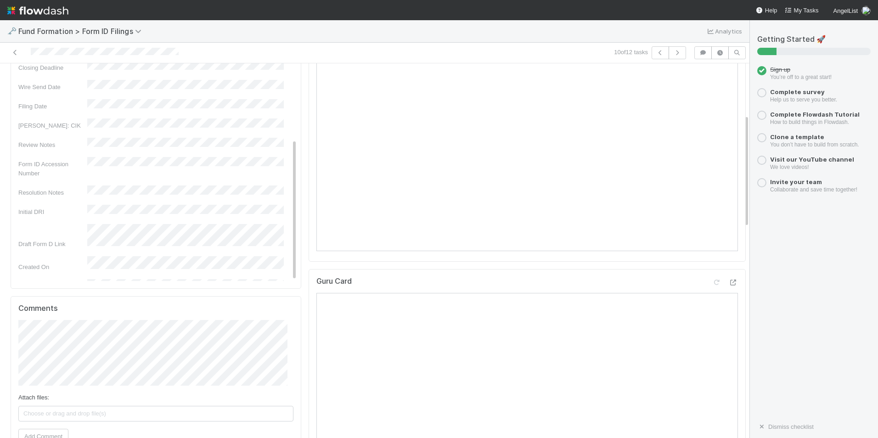
scroll to position [275, 0]
click at [728, 127] on div "Comptroller" at bounding box center [527, 69] width 437 height 365
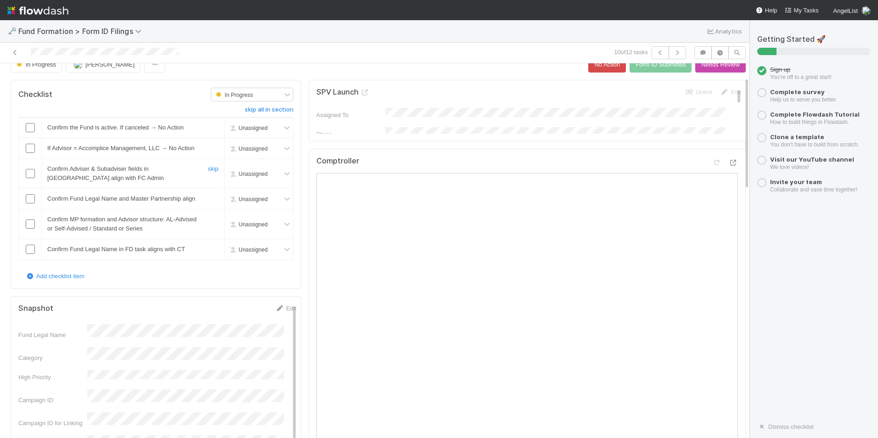
scroll to position [0, 0]
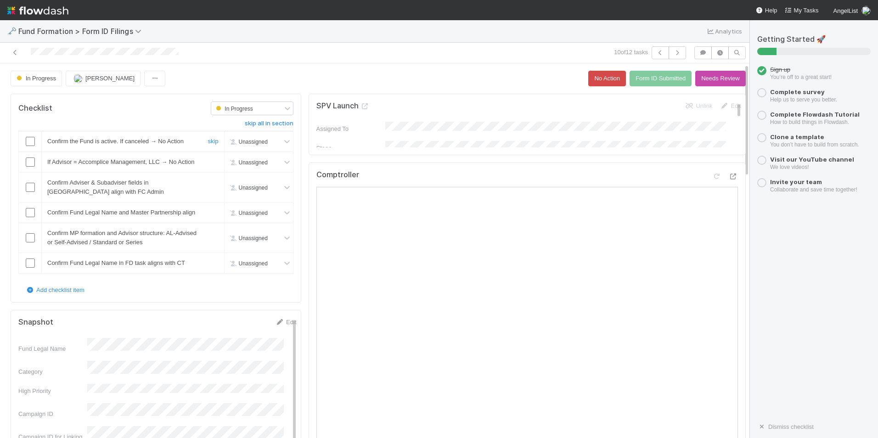
click at [28, 146] on input "checkbox" at bounding box center [30, 141] width 9 height 9
click at [30, 167] on input "checkbox" at bounding box center [30, 161] width 9 height 9
click at [28, 202] on td at bounding box center [30, 187] width 23 height 30
click at [29, 192] on input "checkbox" at bounding box center [30, 187] width 9 height 9
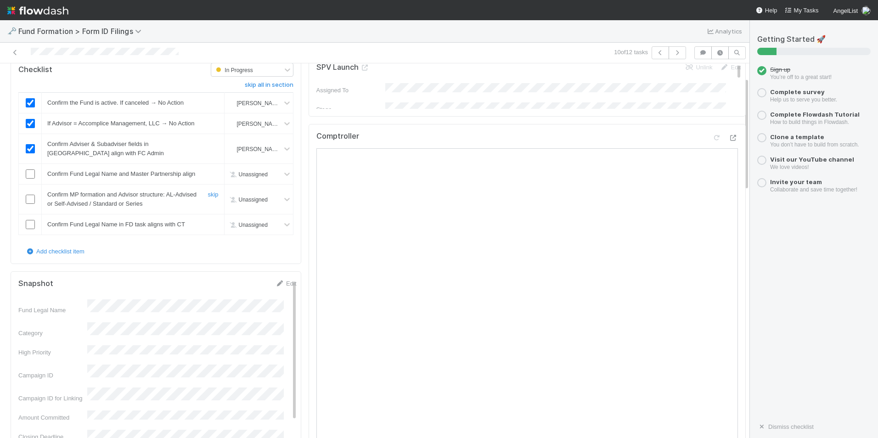
scroll to position [46, 0]
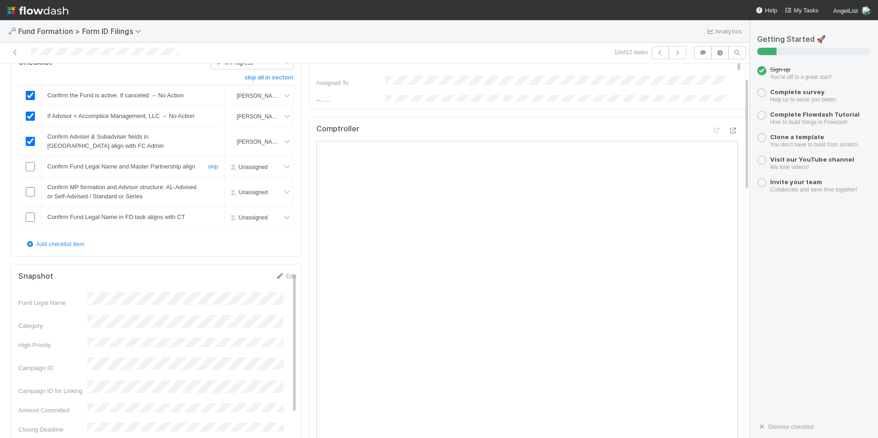
click at [28, 171] on input "checkbox" at bounding box center [30, 166] width 9 height 9
click at [28, 196] on input "checkbox" at bounding box center [30, 191] width 9 height 9
checkbox input "true"
click at [29, 222] on input "checkbox" at bounding box center [30, 217] width 9 height 9
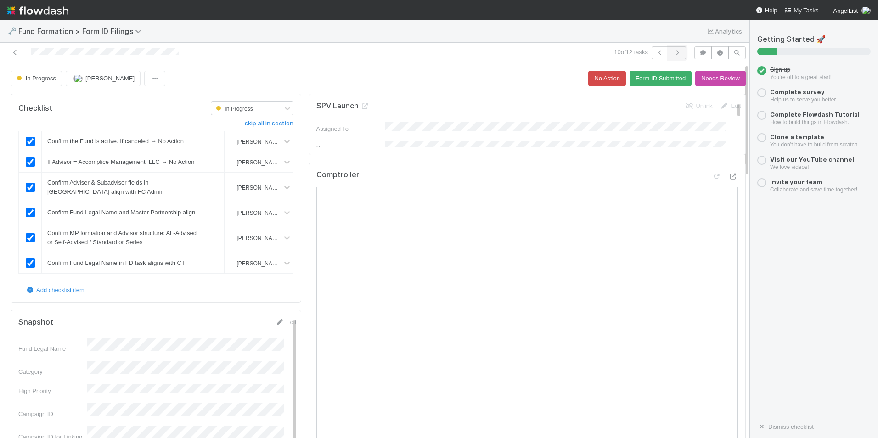
click at [673, 51] on icon "button" at bounding box center [677, 53] width 9 height 6
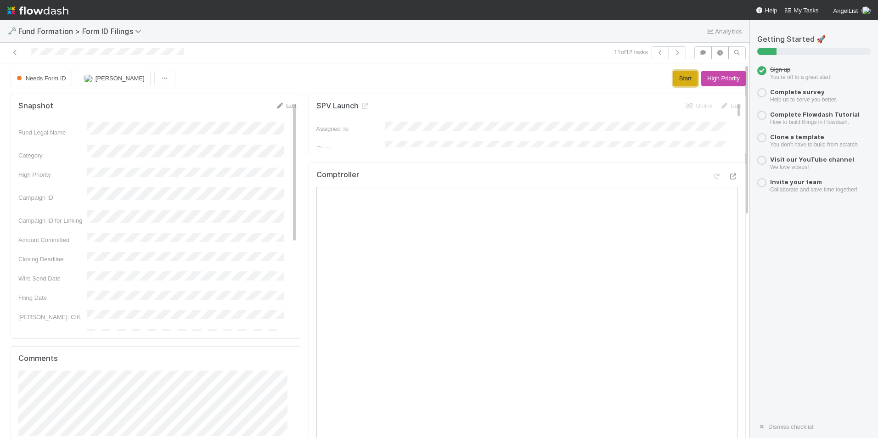
click at [673, 81] on button "Start" at bounding box center [685, 79] width 24 height 16
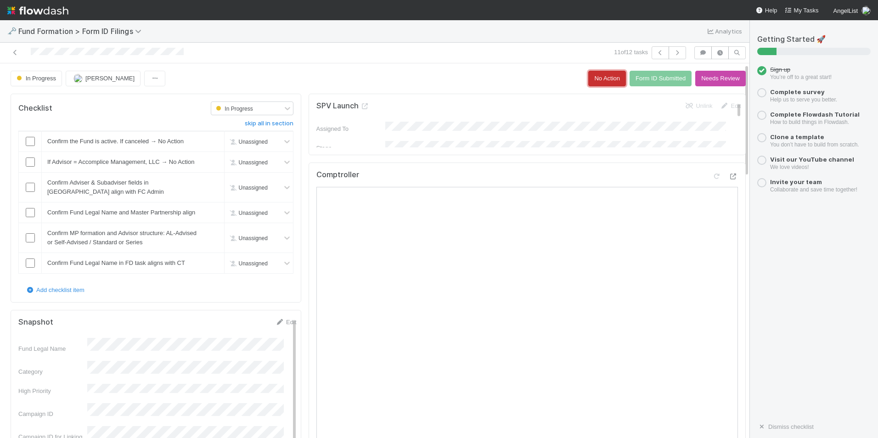
click at [595, 81] on button "No Action" at bounding box center [607, 79] width 38 height 16
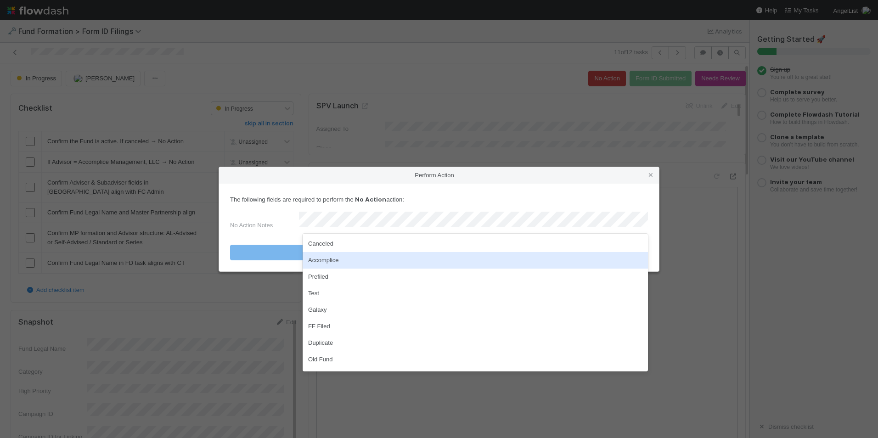
click at [379, 264] on div "Accomplice" at bounding box center [475, 260] width 345 height 17
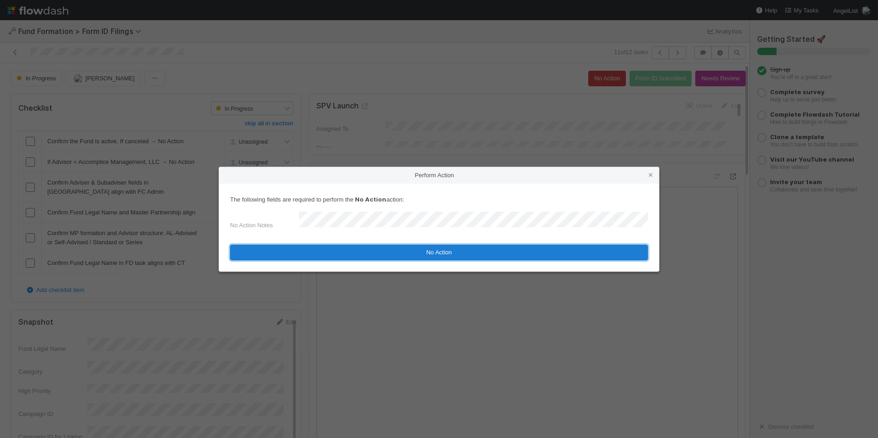
click at [437, 253] on button "No Action" at bounding box center [439, 253] width 418 height 16
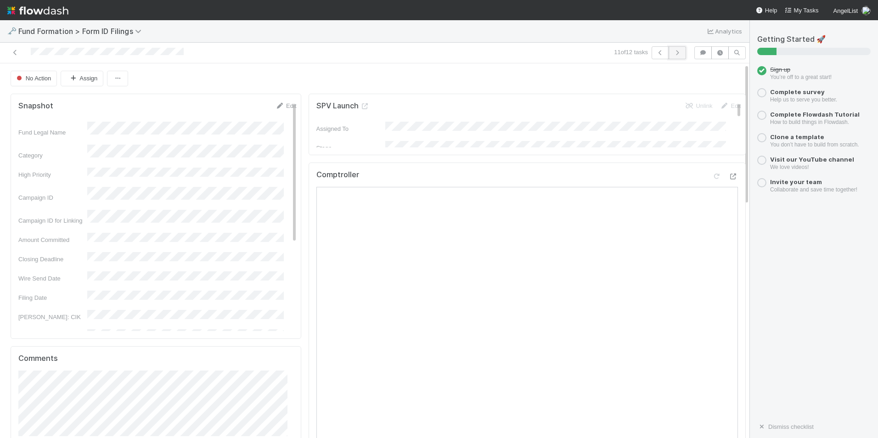
click at [673, 55] on icon "button" at bounding box center [677, 53] width 9 height 6
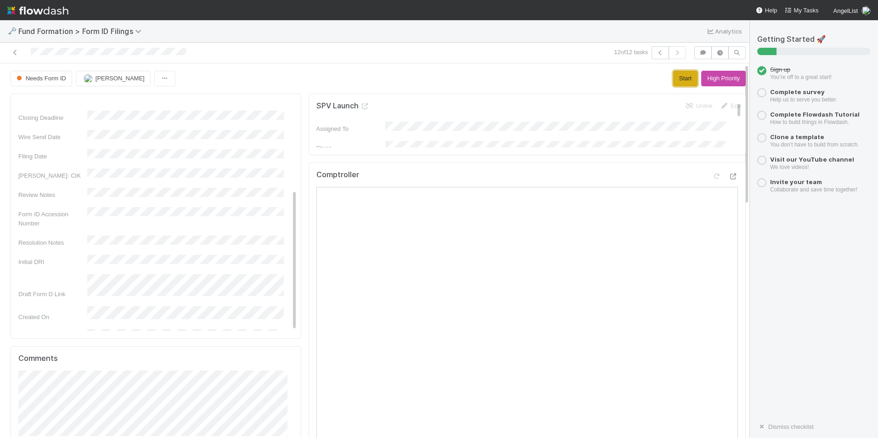
click at [673, 85] on button "Start" at bounding box center [685, 79] width 24 height 16
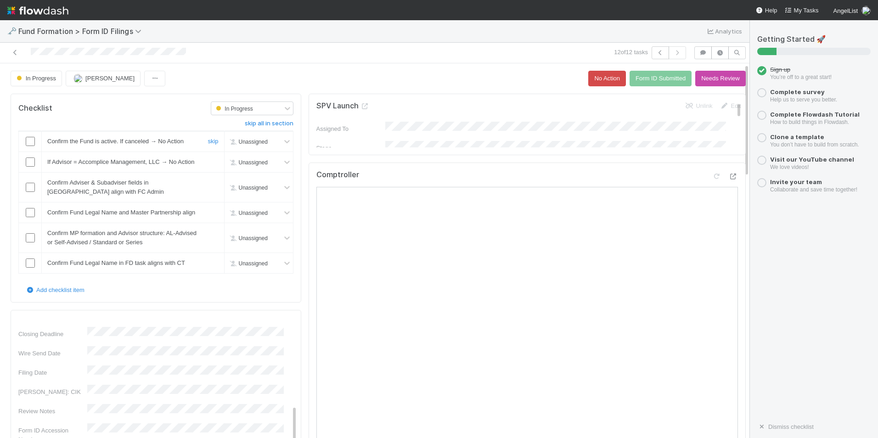
click at [36, 144] on div at bounding box center [30, 141] width 22 height 9
click at [30, 146] on input "checkbox" at bounding box center [30, 141] width 9 height 9
click at [30, 167] on input "checkbox" at bounding box center [30, 161] width 9 height 9
click at [27, 192] on input "checkbox" at bounding box center [30, 187] width 9 height 9
click at [32, 217] on input "checkbox" at bounding box center [30, 212] width 9 height 9
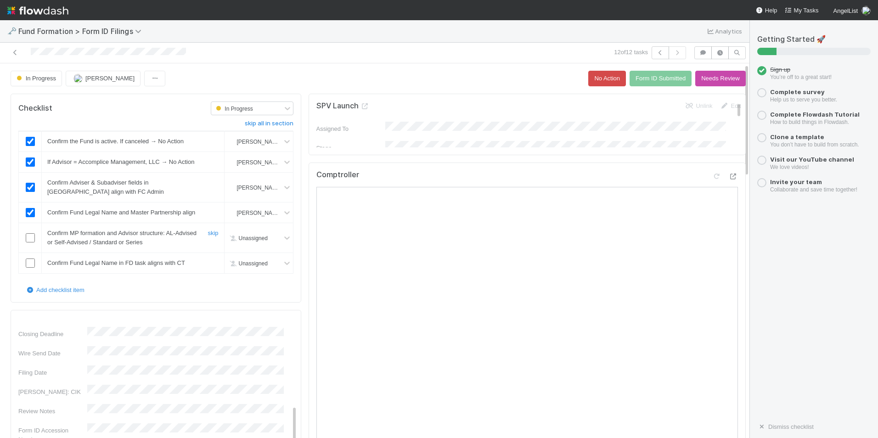
click at [31, 242] on input "checkbox" at bounding box center [30, 237] width 9 height 9
click at [32, 268] on input "checkbox" at bounding box center [30, 262] width 9 height 9
click at [656, 52] on icon "button" at bounding box center [660, 53] width 9 height 6
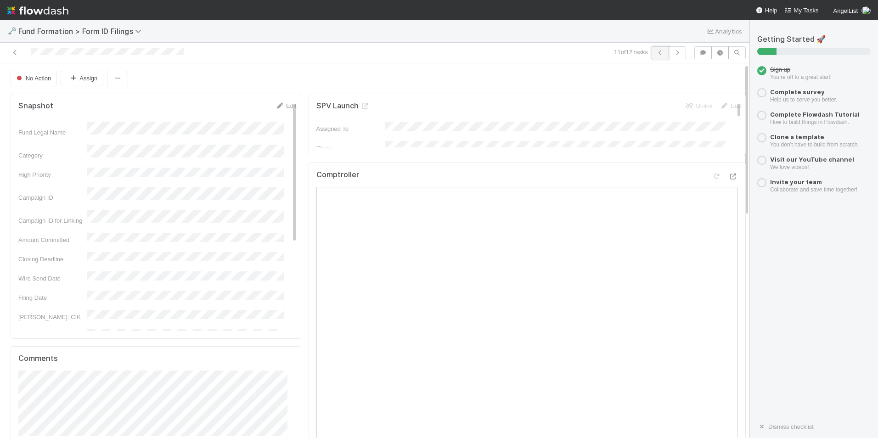
click at [651, 51] on button "button" at bounding box center [659, 52] width 17 height 13
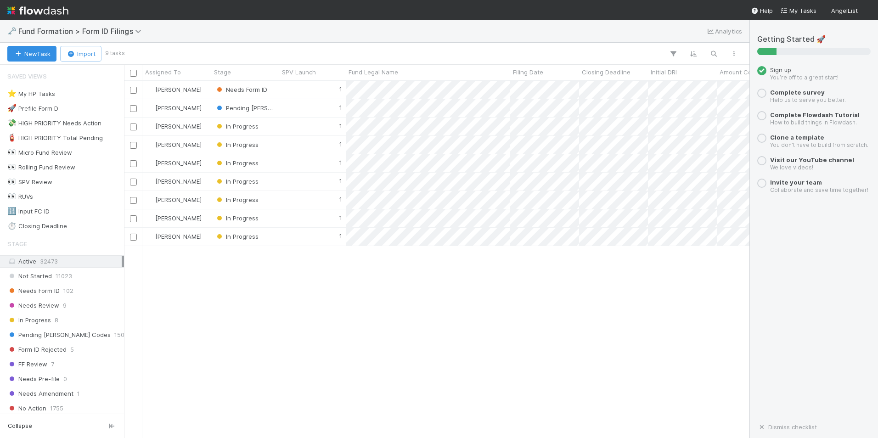
scroll to position [350, 618]
click at [46, 204] on div "Saved Views ⭐ My HP Tasks 0 🚀 Prefile Form D 4 💸 HIGH PRIORITY Needs Action 7 🧯…" at bounding box center [62, 149] width 124 height 165
click at [46, 209] on div "🔢 Input FC ID" at bounding box center [28, 211] width 42 height 11
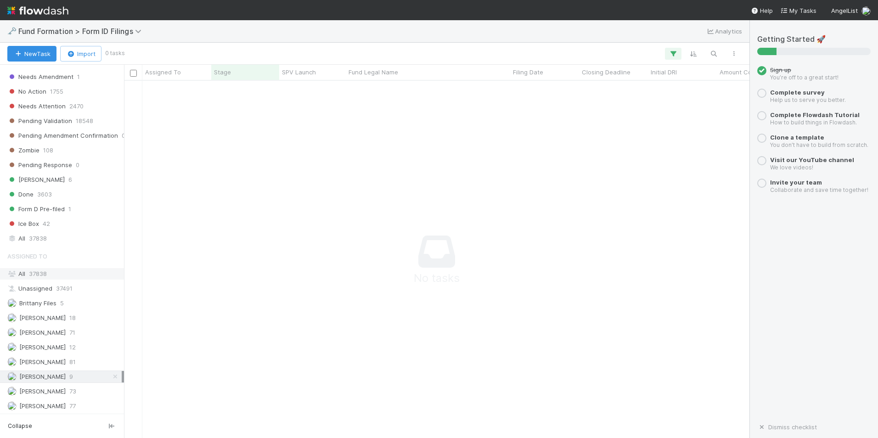
scroll to position [318, 0]
click at [111, 377] on icon at bounding box center [115, 376] width 9 height 6
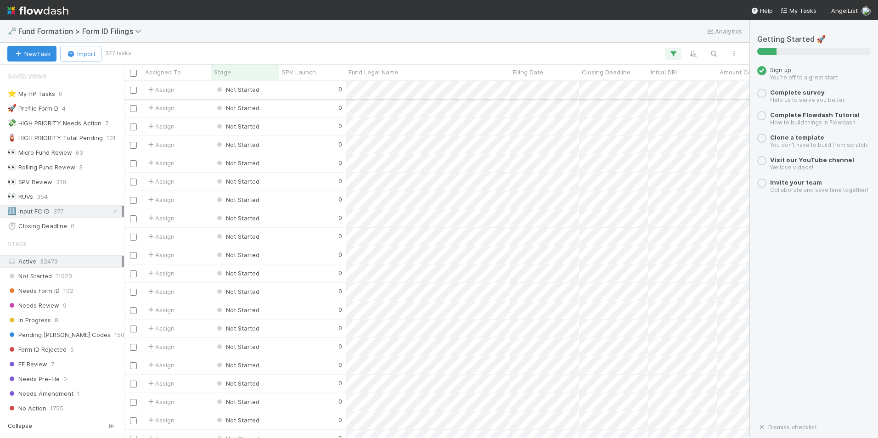
click at [313, 86] on div "0" at bounding box center [312, 90] width 67 height 18
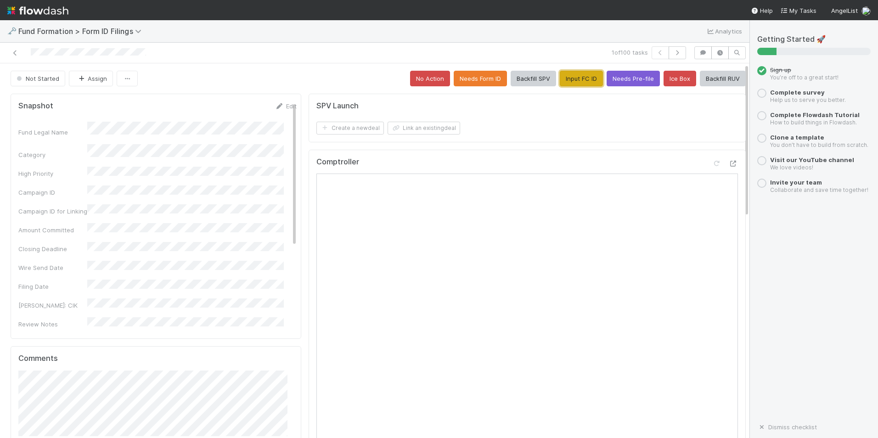
click at [568, 79] on button "Input FC ID" at bounding box center [581, 79] width 43 height 16
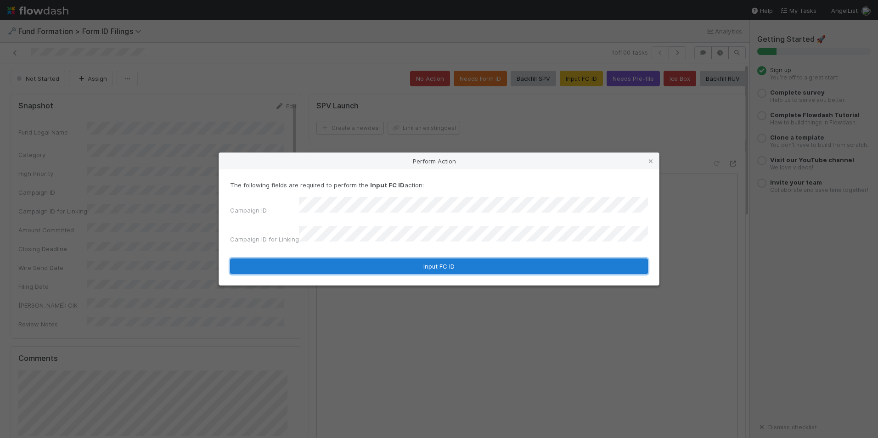
click at [418, 258] on button "Input FC ID" at bounding box center [439, 266] width 418 height 16
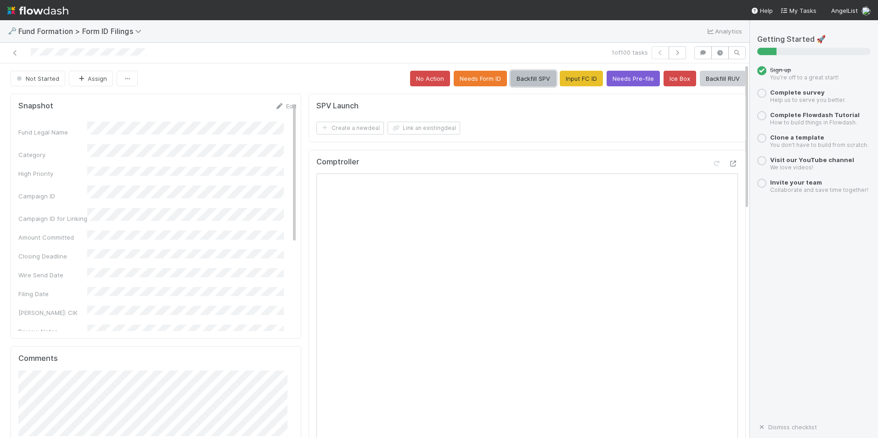
click at [518, 83] on button "Backfill SPV" at bounding box center [533, 79] width 45 height 16
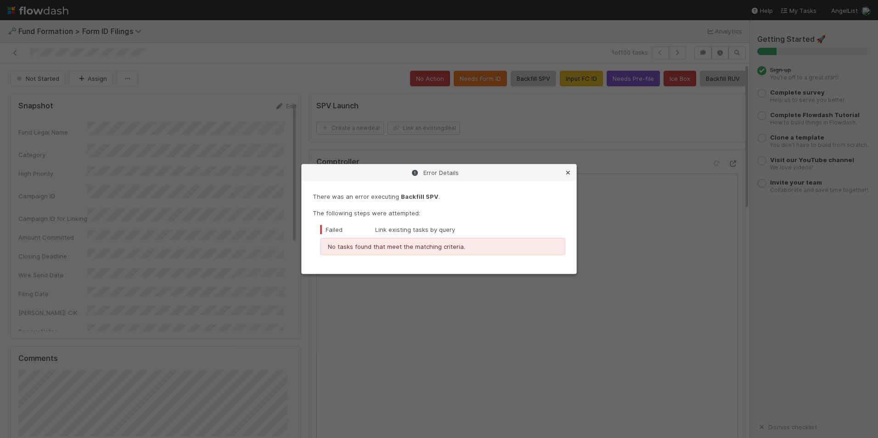
click at [570, 172] on icon at bounding box center [567, 173] width 9 height 6
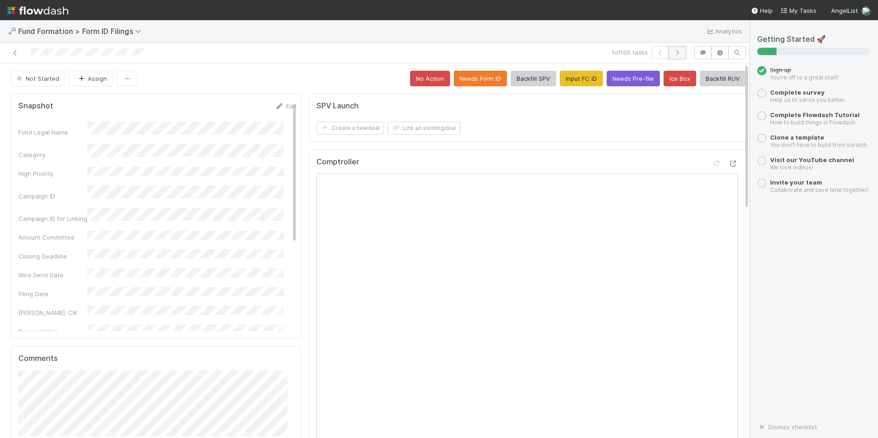
click at [673, 51] on icon "button" at bounding box center [677, 53] width 9 height 6
click at [571, 86] on button "Input FC ID" at bounding box center [581, 79] width 43 height 16
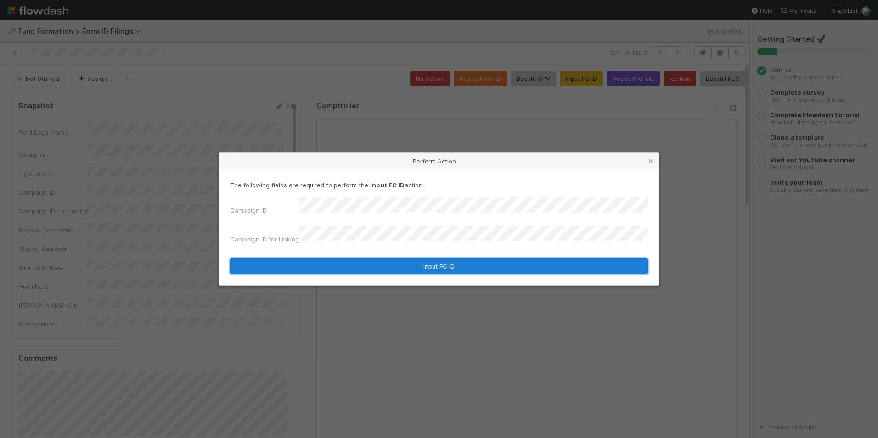
click at [404, 259] on button "Input FC ID" at bounding box center [439, 266] width 418 height 16
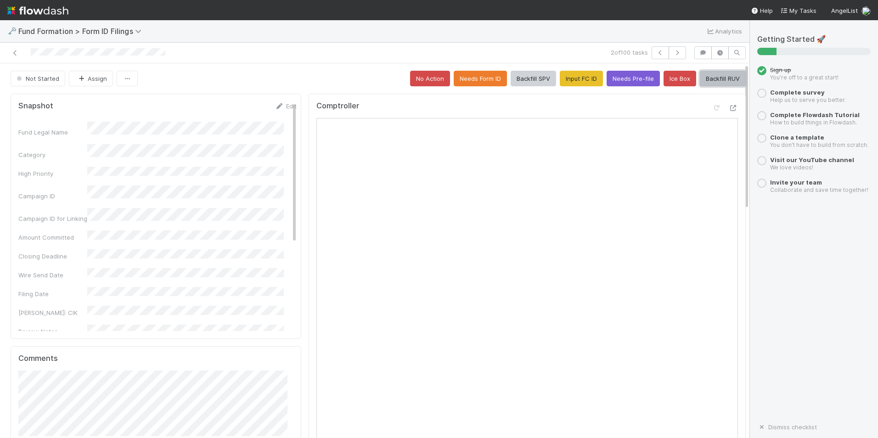
click at [713, 85] on button "Backfill RUV" at bounding box center [723, 79] width 46 height 16
click at [710, 78] on button "Backfill RUV" at bounding box center [723, 79] width 46 height 16
click at [676, 50] on button "button" at bounding box center [676, 52] width 17 height 13
click at [573, 76] on button "Input FC ID" at bounding box center [581, 79] width 43 height 16
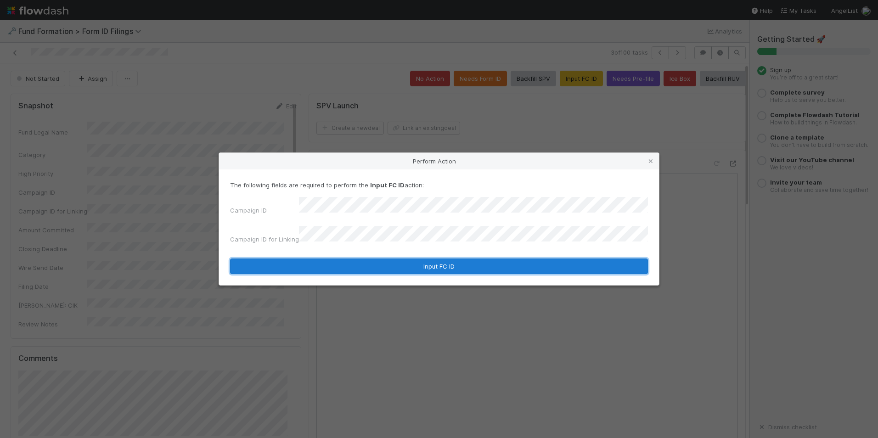
click at [436, 258] on button "Input FC ID" at bounding box center [439, 266] width 418 height 16
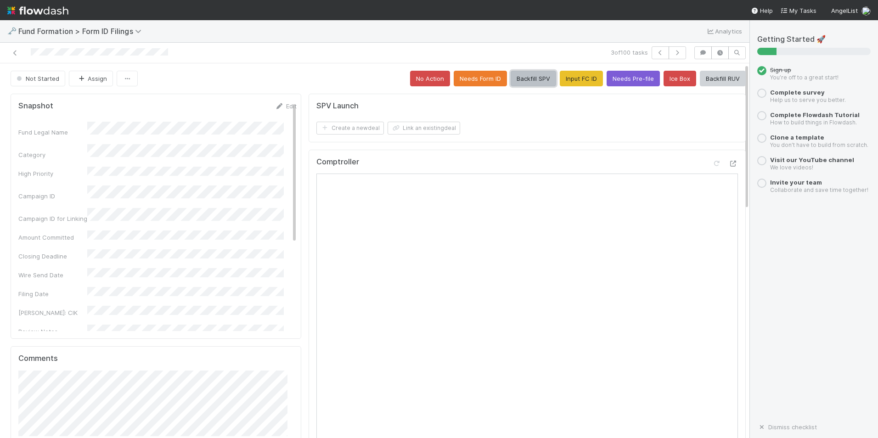
click at [516, 75] on button "Backfill SPV" at bounding box center [533, 79] width 45 height 16
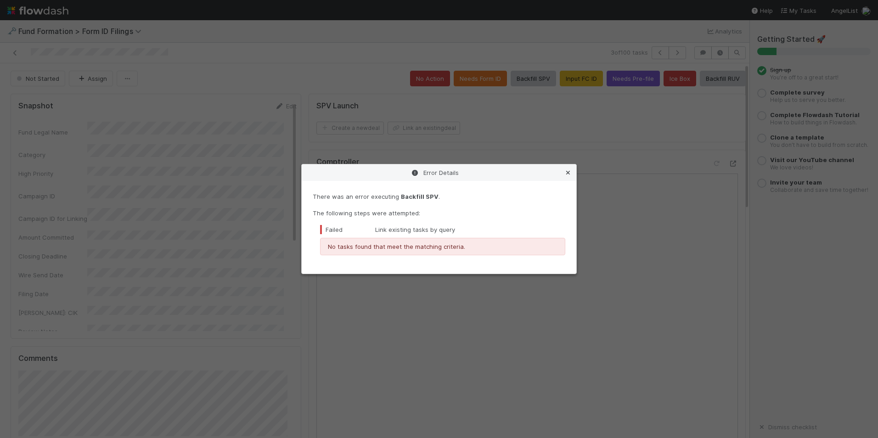
click at [567, 174] on icon at bounding box center [567, 173] width 9 height 6
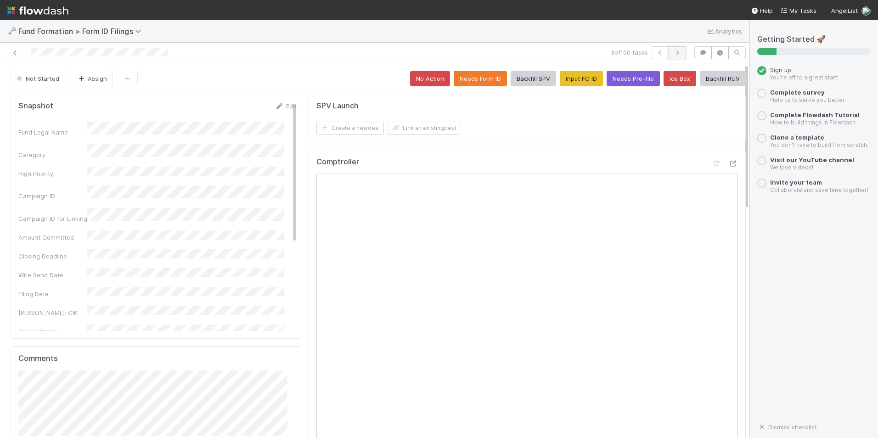
click at [675, 52] on button "button" at bounding box center [676, 52] width 17 height 13
click at [578, 80] on button "Input FC ID" at bounding box center [581, 79] width 43 height 16
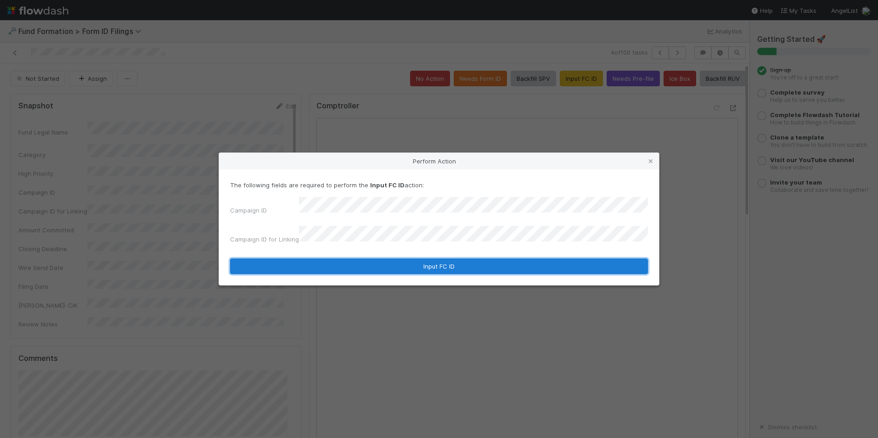
click at [428, 262] on button "Input FC ID" at bounding box center [439, 266] width 418 height 16
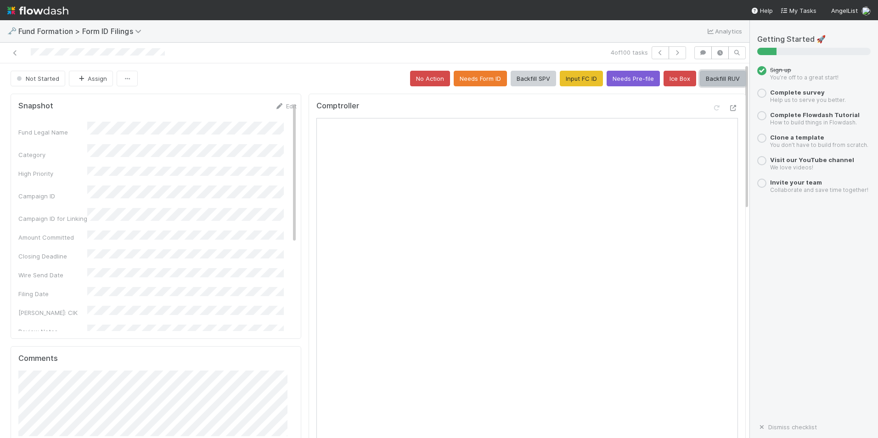
click at [702, 78] on button "Backfill RUV" at bounding box center [723, 79] width 46 height 16
click at [673, 54] on icon "button" at bounding box center [677, 53] width 9 height 6
drag, startPoint x: 695, startPoint y: 80, endPoint x: 688, endPoint y: 92, distance: 13.8
click at [700, 80] on button "Backfill RUV" at bounding box center [723, 79] width 46 height 16
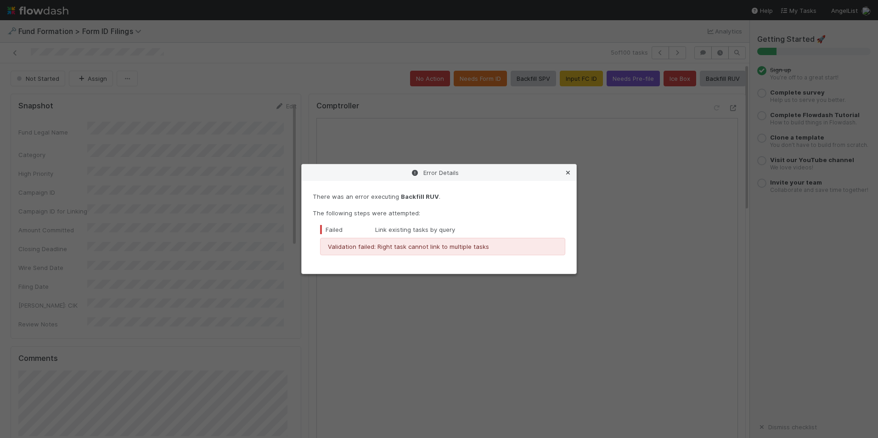
click at [568, 173] on icon at bounding box center [567, 173] width 9 height 6
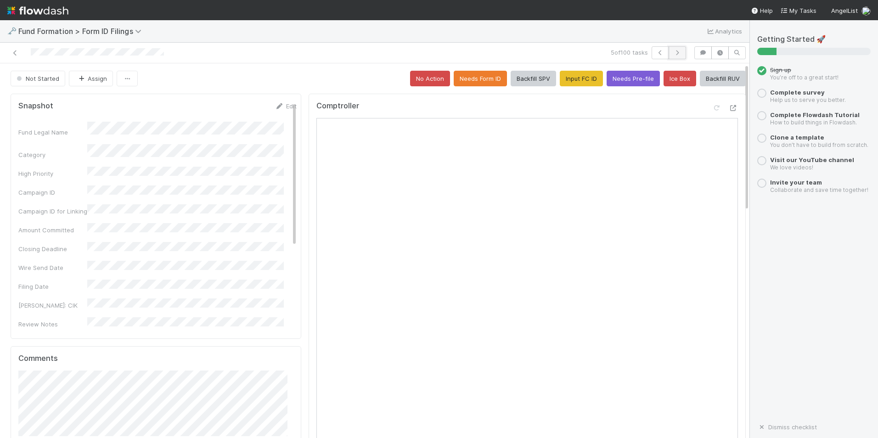
click at [673, 54] on icon "button" at bounding box center [677, 53] width 9 height 6
click at [568, 82] on button "Input FC ID" at bounding box center [581, 79] width 43 height 16
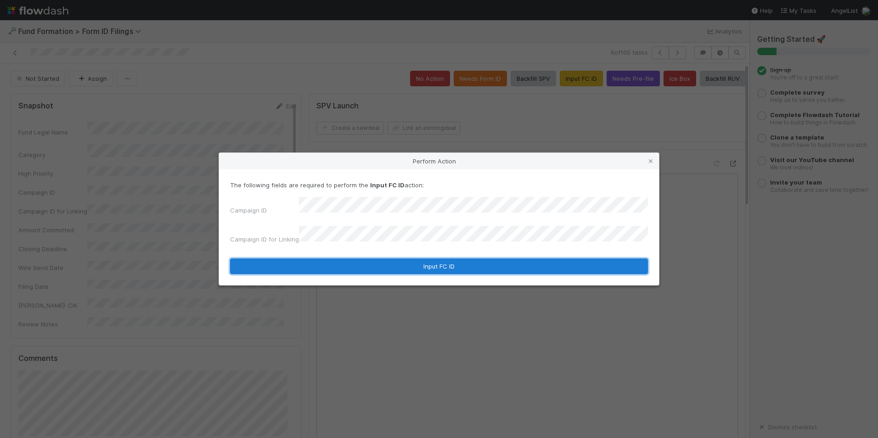
click at [390, 262] on button "Input FC ID" at bounding box center [439, 266] width 418 height 16
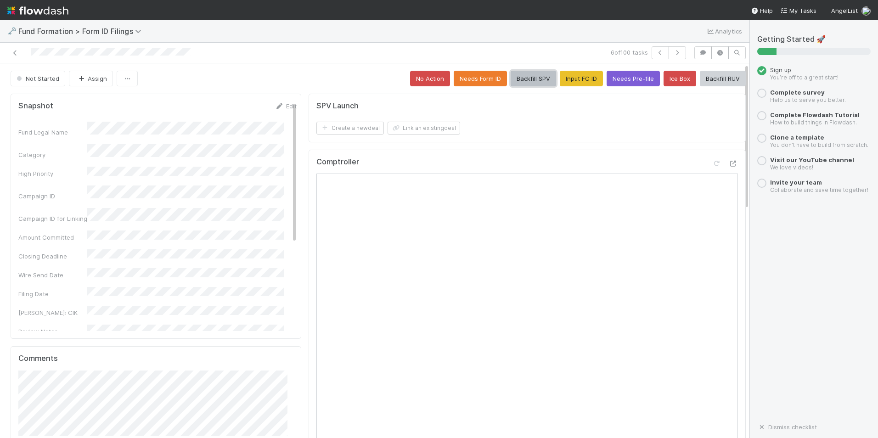
click at [516, 80] on button "Backfill SPV" at bounding box center [533, 79] width 45 height 16
click at [656, 55] on icon "button" at bounding box center [660, 53] width 9 height 6
click at [656, 52] on icon "button" at bounding box center [660, 53] width 9 height 6
click at [515, 75] on button "Backfill SPV" at bounding box center [533, 79] width 45 height 16
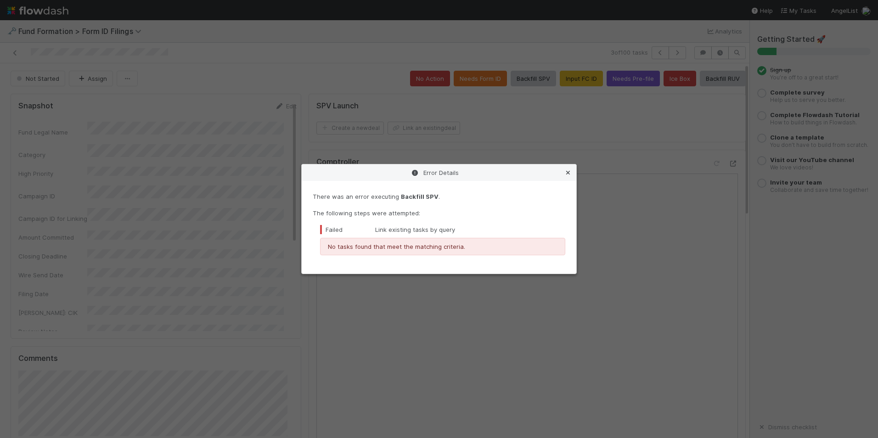
click at [572, 173] on icon at bounding box center [567, 173] width 9 height 6
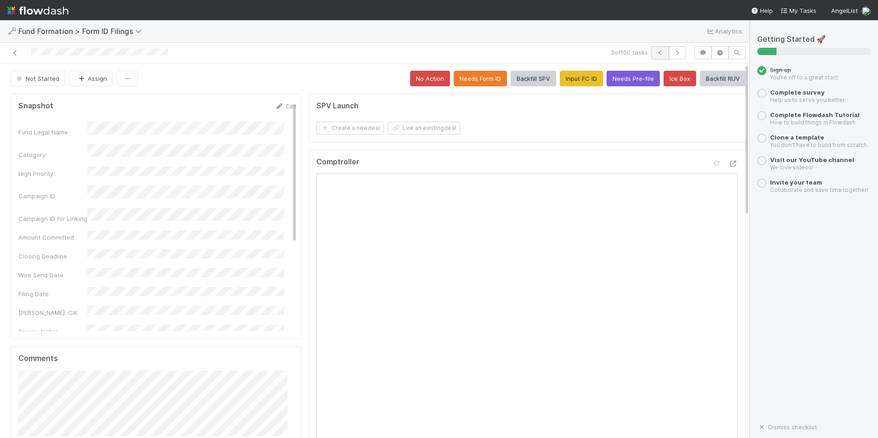
click at [651, 53] on button "button" at bounding box center [659, 52] width 17 height 13
click at [606, 110] on div "Comptroller" at bounding box center [526, 109] width 421 height 17
click at [673, 52] on icon "button" at bounding box center [677, 53] width 9 height 6
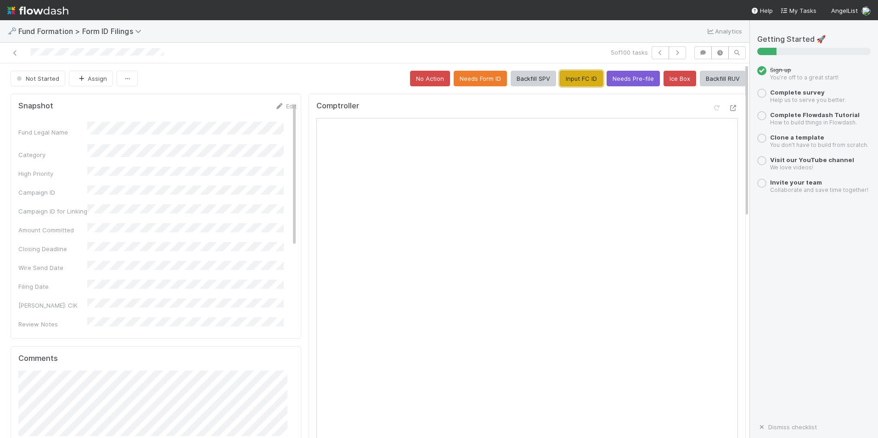
click at [570, 83] on button "Input FC ID" at bounding box center [581, 79] width 43 height 16
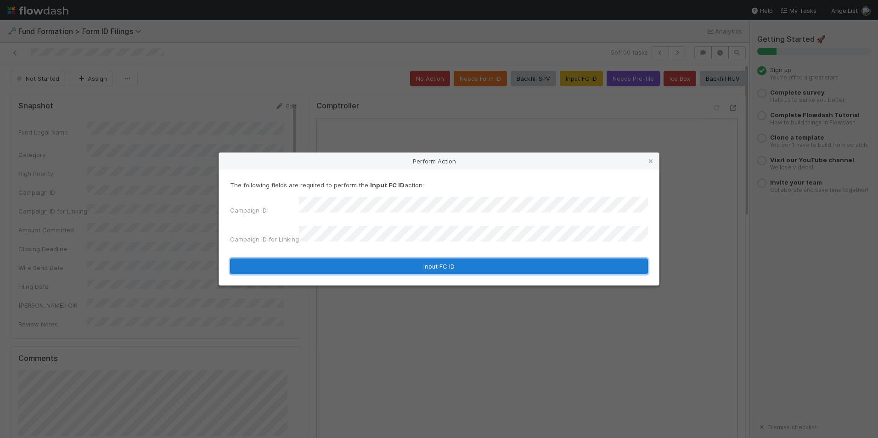
click at [417, 258] on button "Input FC ID" at bounding box center [439, 266] width 418 height 16
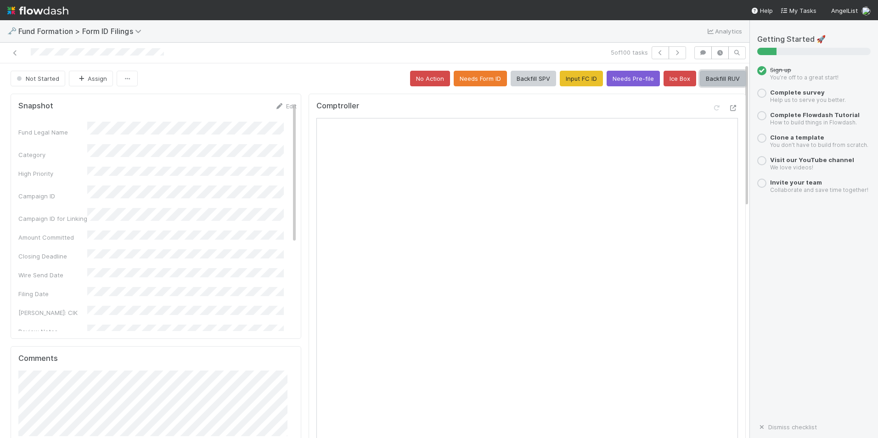
click at [704, 84] on button "Backfill RUV" at bounding box center [723, 79] width 46 height 16
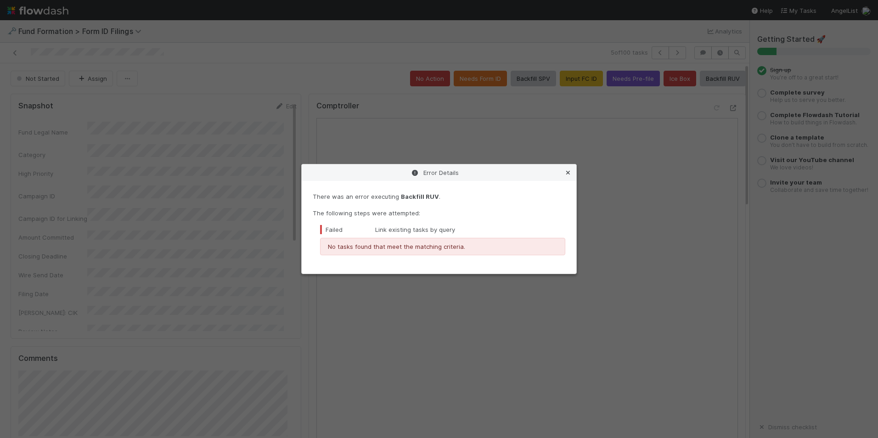
click at [567, 172] on icon at bounding box center [567, 173] width 9 height 6
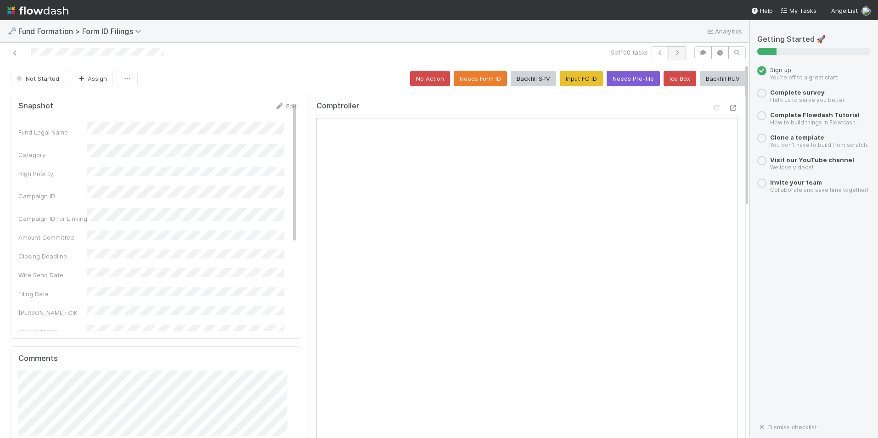
click at [673, 54] on icon "button" at bounding box center [677, 53] width 9 height 6
click at [672, 56] on button "button" at bounding box center [676, 52] width 17 height 13
click at [572, 79] on button "Input FC ID" at bounding box center [581, 79] width 43 height 16
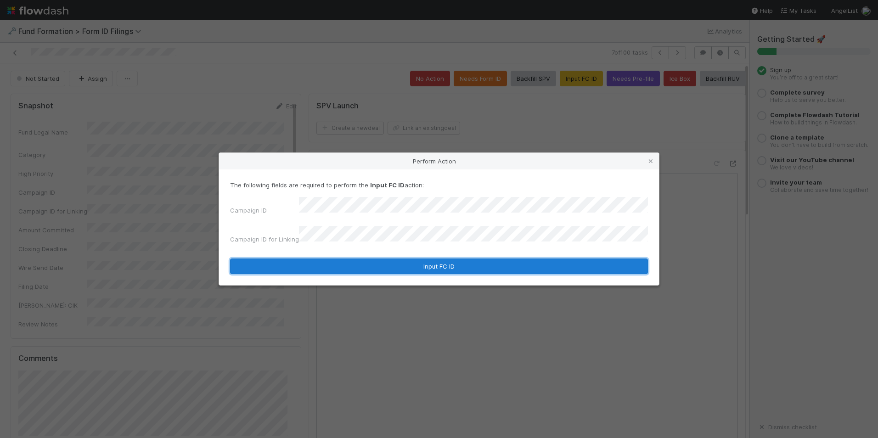
click at [408, 258] on button "Input FC ID" at bounding box center [439, 266] width 418 height 16
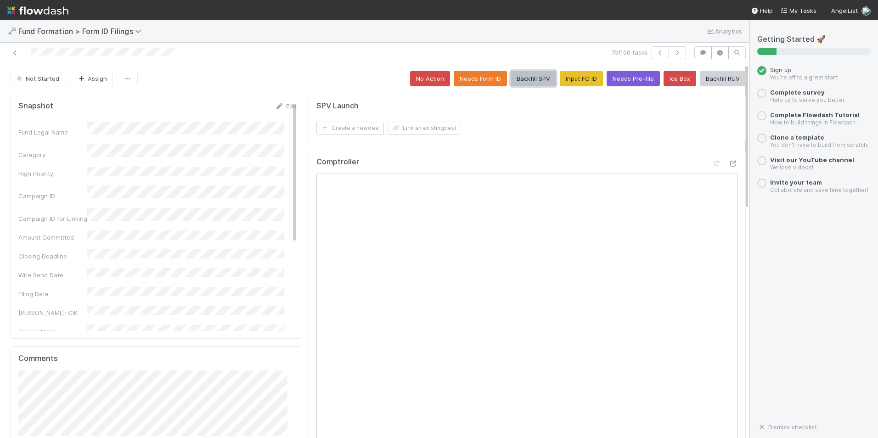
click at [520, 78] on button "Backfill SPV" at bounding box center [533, 79] width 45 height 16
click at [674, 50] on icon "button" at bounding box center [677, 53] width 9 height 6
click at [560, 82] on button "Input FC ID" at bounding box center [581, 79] width 43 height 16
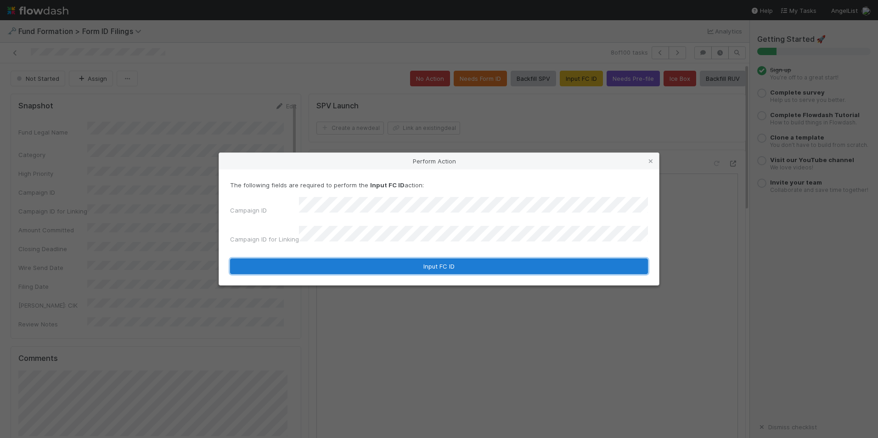
click at [414, 261] on button "Input FC ID" at bounding box center [439, 266] width 418 height 16
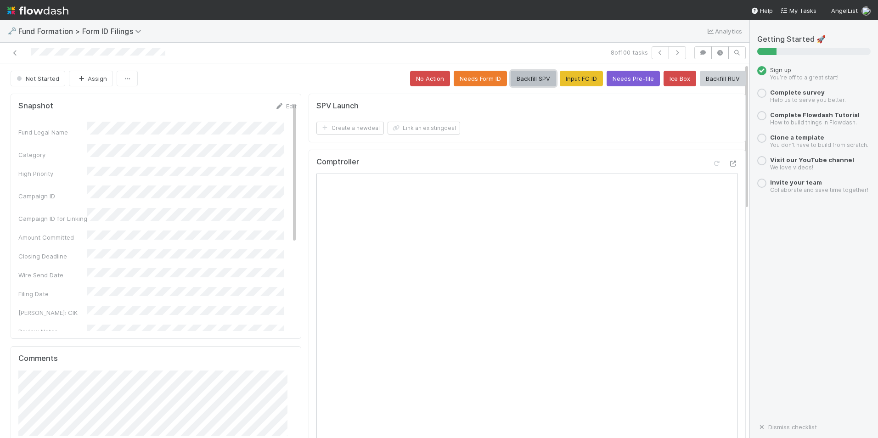
click at [513, 79] on button "Backfill SPV" at bounding box center [533, 79] width 45 height 16
click at [673, 55] on icon "button" at bounding box center [677, 53] width 9 height 6
click at [570, 79] on button "Input FC ID" at bounding box center [581, 79] width 43 height 16
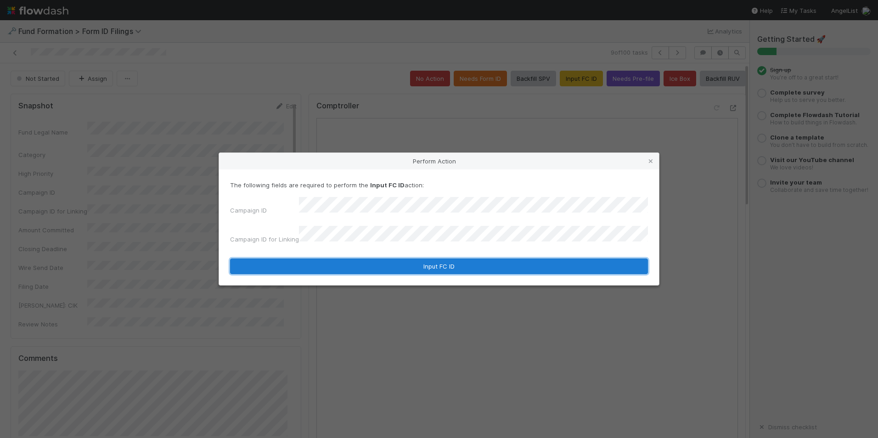
click at [423, 259] on button "Input FC ID" at bounding box center [439, 266] width 418 height 16
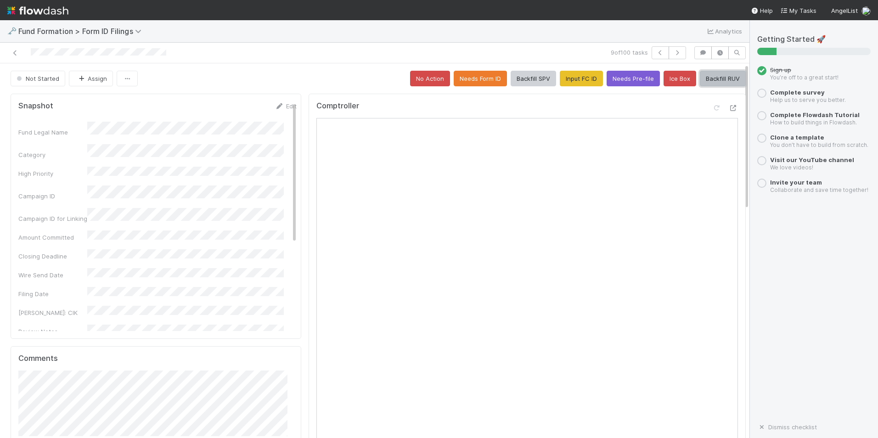
click at [700, 77] on button "Backfill RUV" at bounding box center [723, 79] width 46 height 16
click at [701, 81] on button "Backfill RUV" at bounding box center [723, 79] width 46 height 16
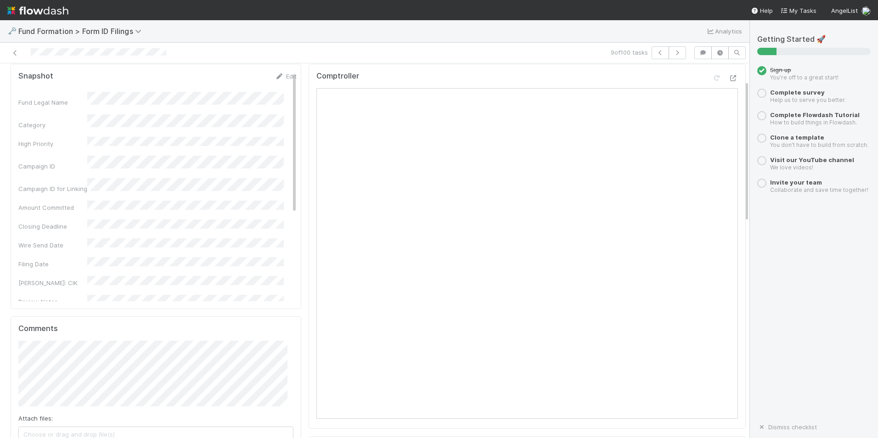
scroll to position [46, 0]
click at [479, 34] on div "🗝️ Fund Formation > Form ID Filings Analytics" at bounding box center [374, 31] width 749 height 22
click at [651, 46] on button "button" at bounding box center [659, 52] width 17 height 13
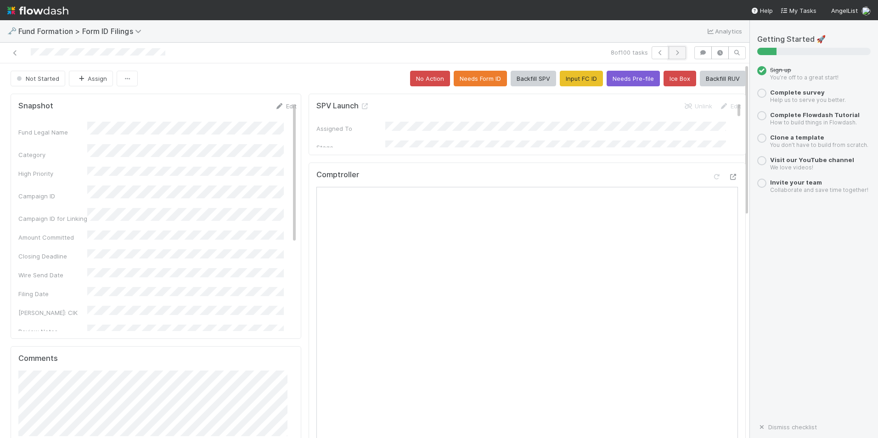
click at [673, 55] on icon "button" at bounding box center [677, 53] width 9 height 6
click at [721, 79] on button "Backfill RUV" at bounding box center [723, 79] width 46 height 16
click at [520, 112] on form "SPV Investment Task Create a new task Link an existing task" at bounding box center [528, 117] width 425 height 33
click at [656, 50] on icon "button" at bounding box center [660, 53] width 9 height 6
click at [673, 50] on icon "button" at bounding box center [677, 53] width 9 height 6
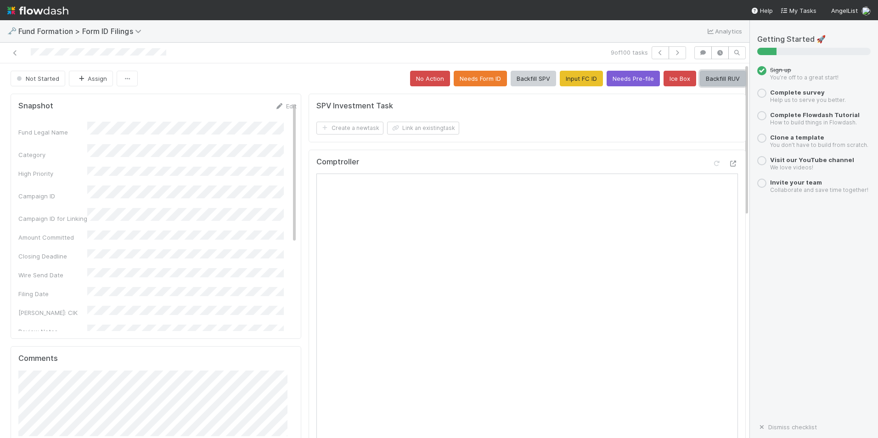
click at [708, 78] on button "Backfill RUV" at bounding box center [723, 79] width 46 height 16
click at [673, 53] on icon "button" at bounding box center [677, 53] width 9 height 6
click at [576, 76] on button "Input FC ID" at bounding box center [581, 79] width 43 height 16
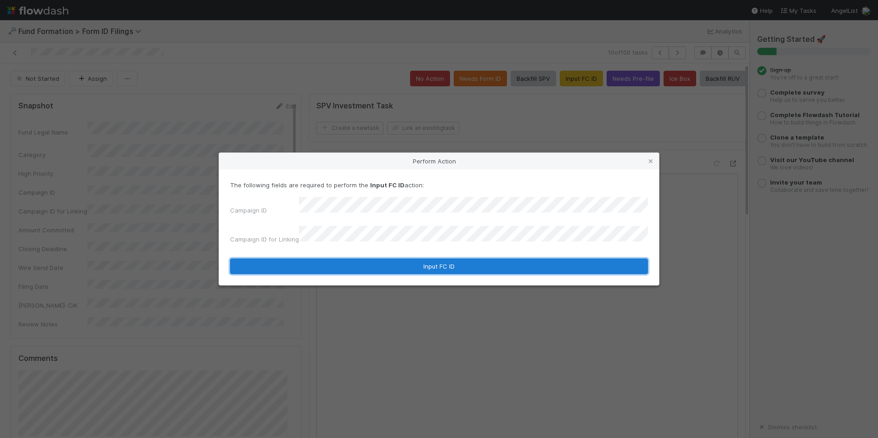
click at [401, 259] on button "Input FC ID" at bounding box center [439, 266] width 418 height 16
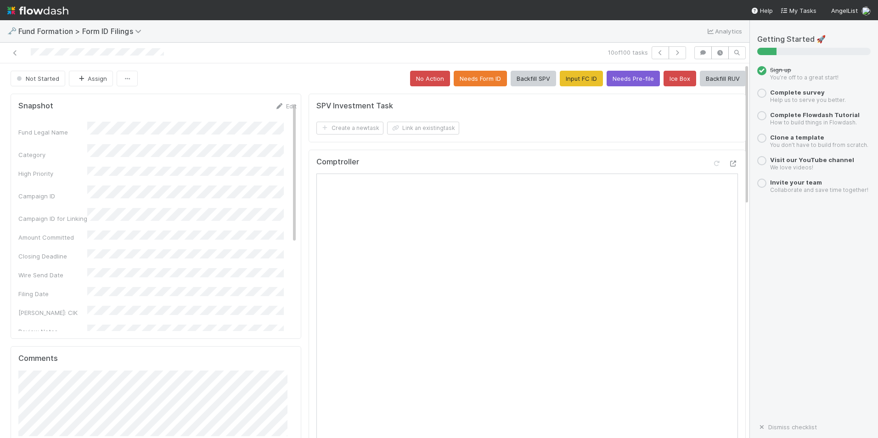
click at [629, 122] on div "Create a new task Link an existing task" at bounding box center [528, 128] width 425 height 13
click at [709, 79] on button "Backfill RUV" at bounding box center [723, 79] width 46 height 16
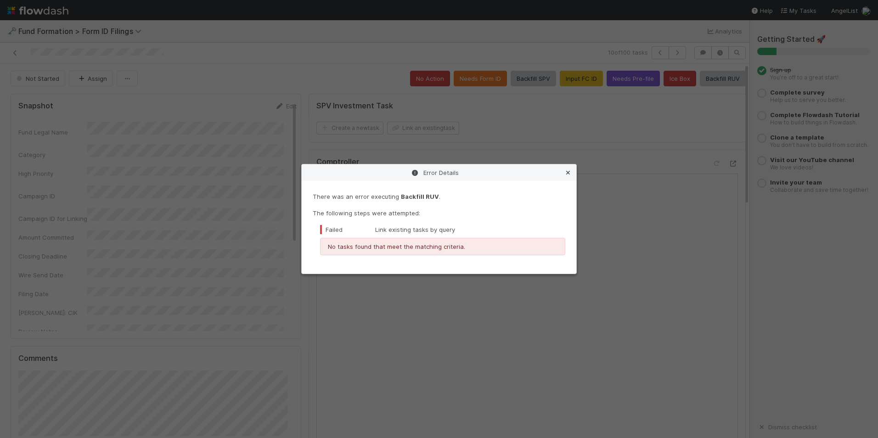
click at [569, 173] on icon at bounding box center [567, 173] width 9 height 6
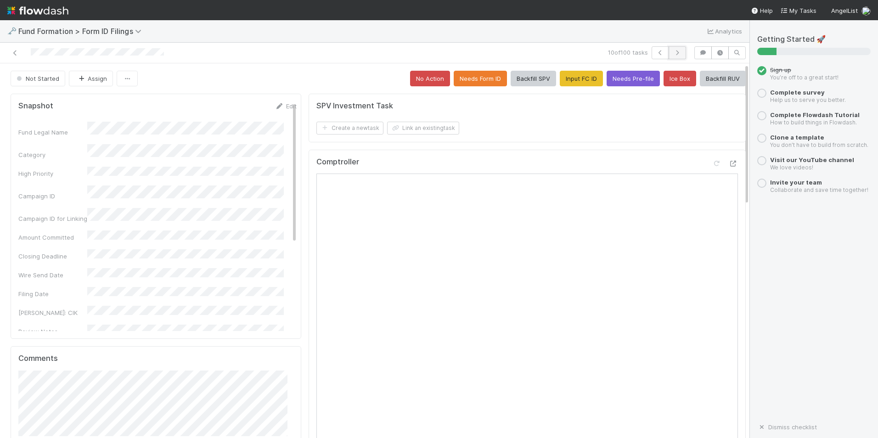
click at [673, 51] on icon "button" at bounding box center [677, 53] width 9 height 6
click at [560, 75] on button "Input FC ID" at bounding box center [581, 79] width 43 height 16
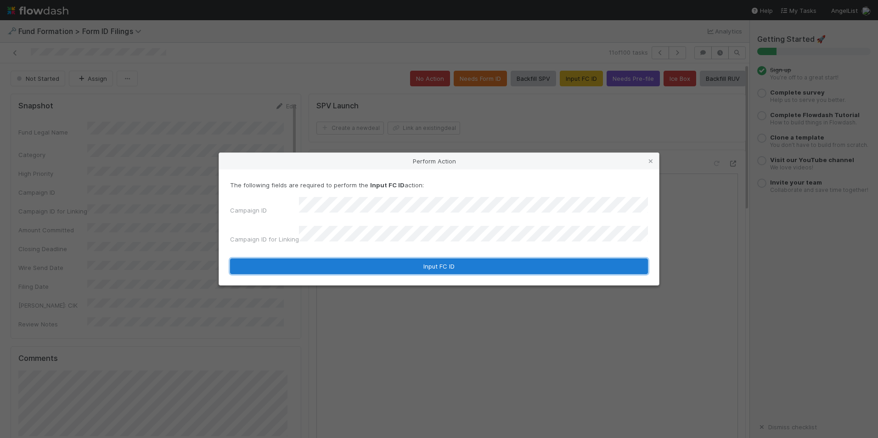
click at [424, 258] on button "Input FC ID" at bounding box center [439, 266] width 418 height 16
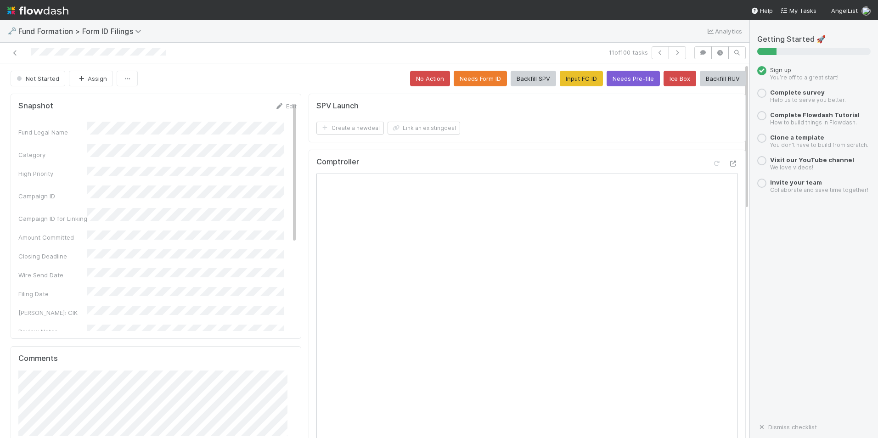
click at [540, 125] on div "Create a new deal Link an existing deal" at bounding box center [528, 128] width 425 height 13
click at [512, 77] on button "Backfill SPV" at bounding box center [533, 79] width 45 height 16
click at [673, 52] on icon "button" at bounding box center [677, 53] width 9 height 6
click at [561, 83] on button "Input FC ID" at bounding box center [581, 79] width 43 height 16
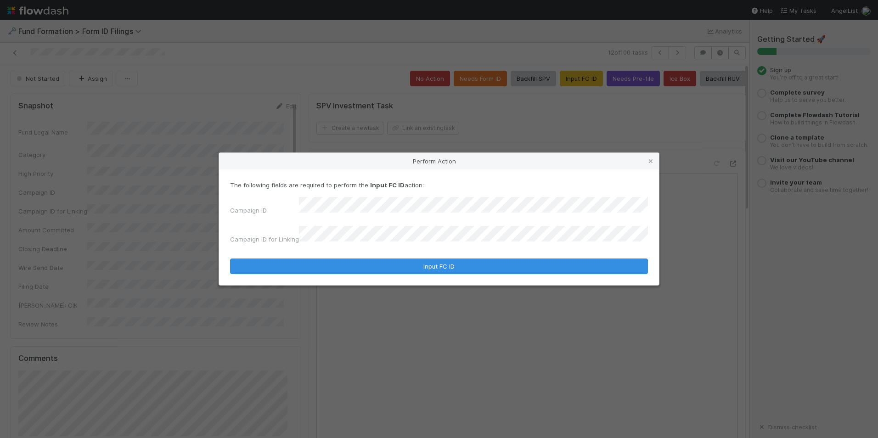
click at [395, 242] on form "The following fields are required to perform the Input FC ID action: Campaign I…" at bounding box center [439, 227] width 418 height 94
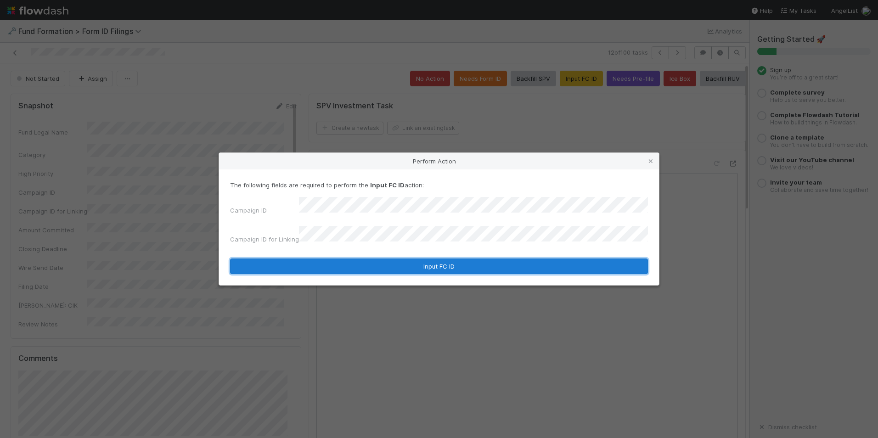
click at [424, 258] on button "Input FC ID" at bounding box center [439, 266] width 418 height 16
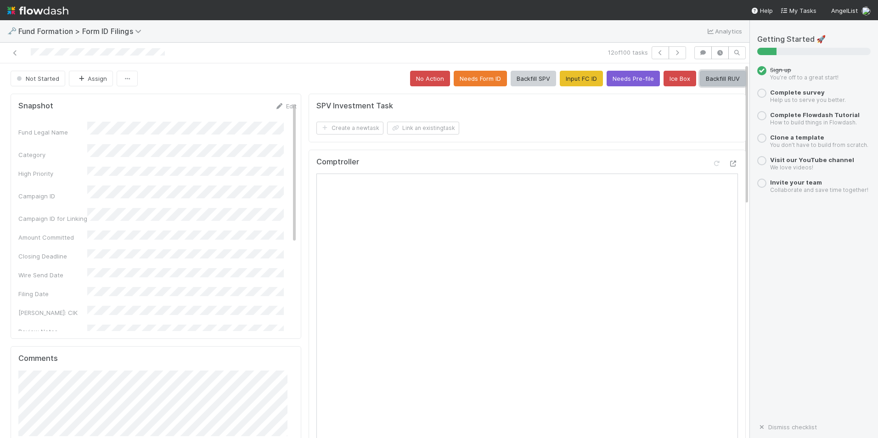
click at [707, 80] on button "Backfill RUV" at bounding box center [723, 79] width 46 height 16
click at [670, 56] on button "button" at bounding box center [676, 52] width 17 height 13
click at [571, 77] on button "Input FC ID" at bounding box center [581, 79] width 43 height 16
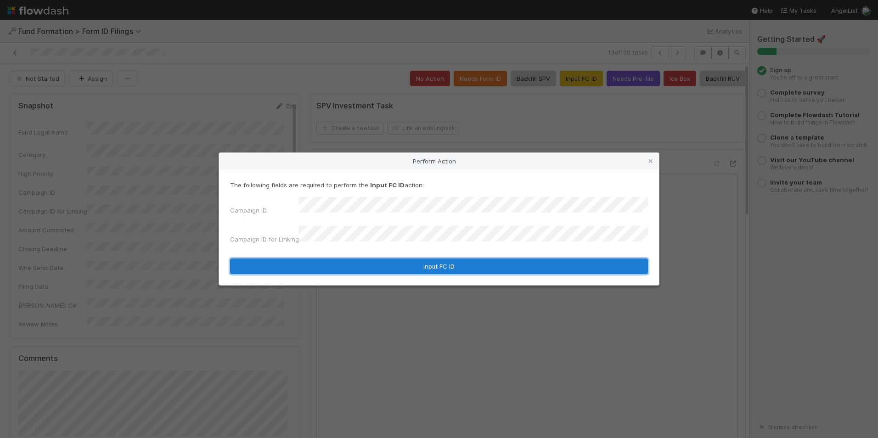
click at [417, 258] on button "Input FC ID" at bounding box center [439, 266] width 418 height 16
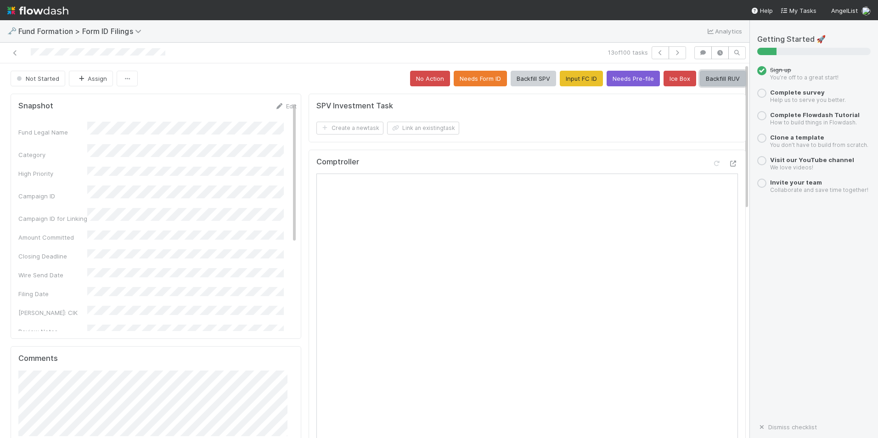
drag, startPoint x: 707, startPoint y: 81, endPoint x: 686, endPoint y: 96, distance: 25.7
click at [707, 81] on button "Backfill RUV" at bounding box center [723, 79] width 46 height 16
click at [674, 50] on icon "button" at bounding box center [677, 53] width 9 height 6
click at [576, 84] on button "Input FC ID" at bounding box center [581, 79] width 43 height 16
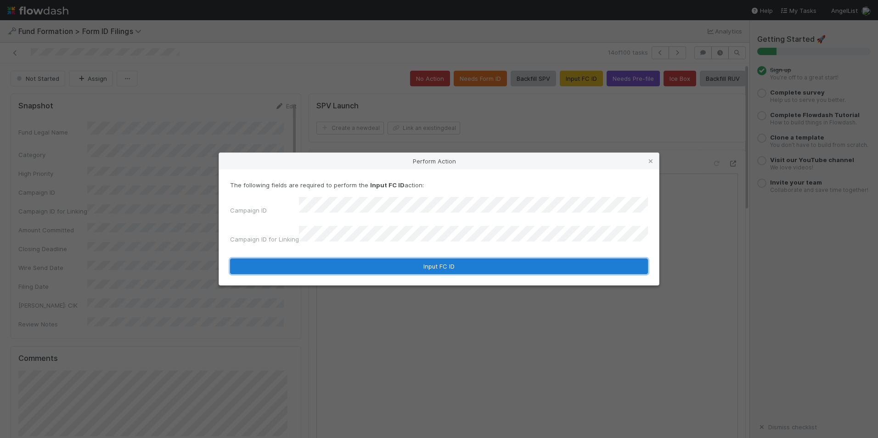
click at [355, 258] on button "Input FC ID" at bounding box center [439, 266] width 418 height 16
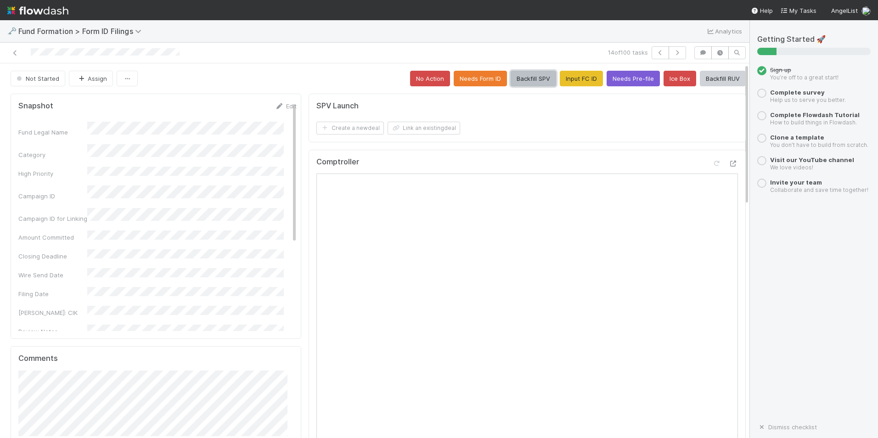
click at [514, 79] on button "Backfill SPV" at bounding box center [533, 79] width 45 height 16
click at [675, 52] on button "button" at bounding box center [676, 52] width 17 height 13
click at [560, 78] on button "Input FC ID" at bounding box center [581, 79] width 43 height 16
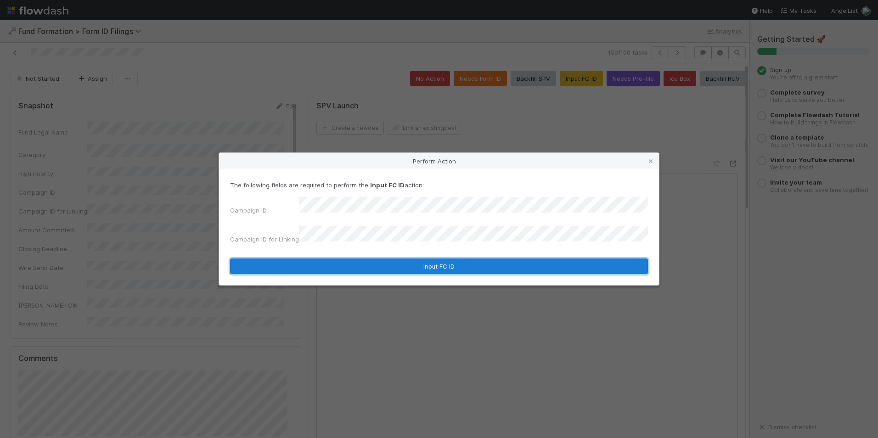
click at [417, 263] on button "Input FC ID" at bounding box center [439, 266] width 418 height 16
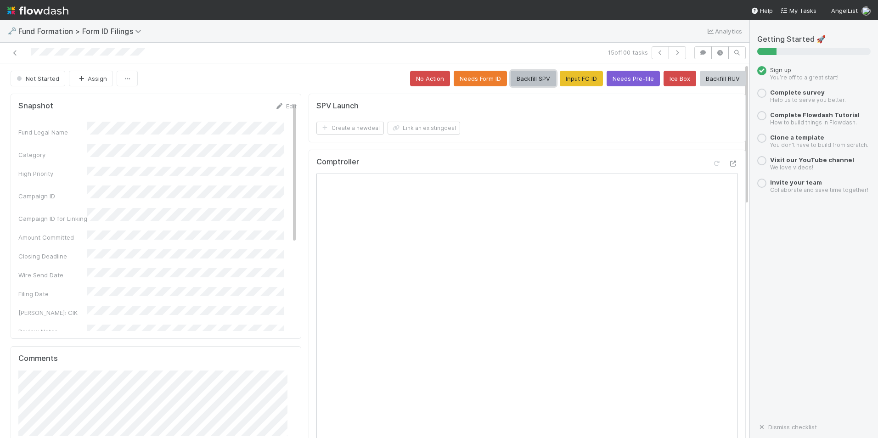
click at [530, 84] on button "Backfill SPV" at bounding box center [533, 79] width 45 height 16
click at [668, 56] on button "button" at bounding box center [676, 52] width 17 height 13
click at [560, 82] on button "Input FC ID" at bounding box center [581, 79] width 43 height 16
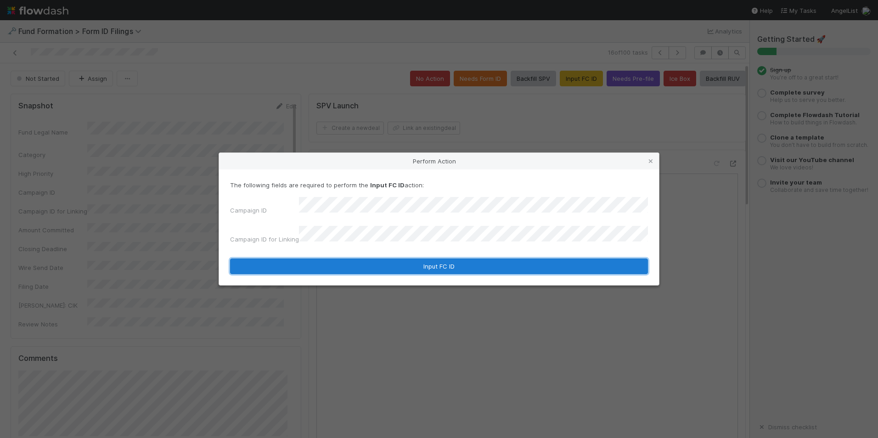
click at [432, 258] on button "Input FC ID" at bounding box center [439, 266] width 418 height 16
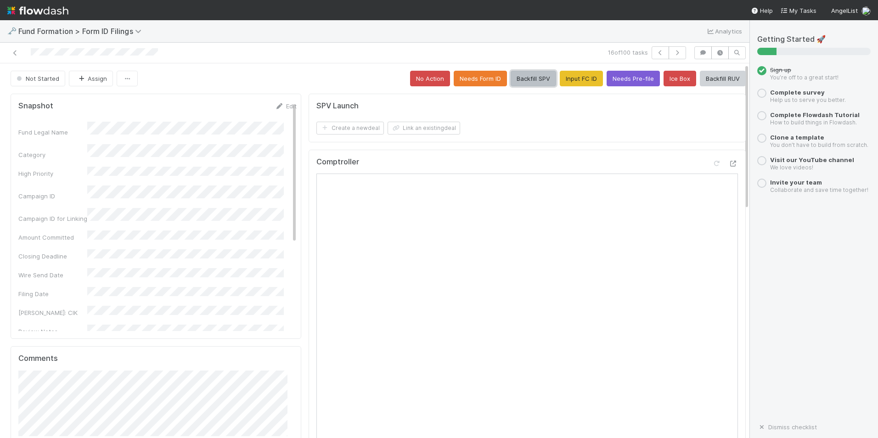
click at [512, 79] on button "Backfill SPV" at bounding box center [533, 79] width 45 height 16
click at [675, 50] on button "button" at bounding box center [676, 52] width 17 height 13
click at [567, 84] on button "Input FC ID" at bounding box center [581, 79] width 43 height 16
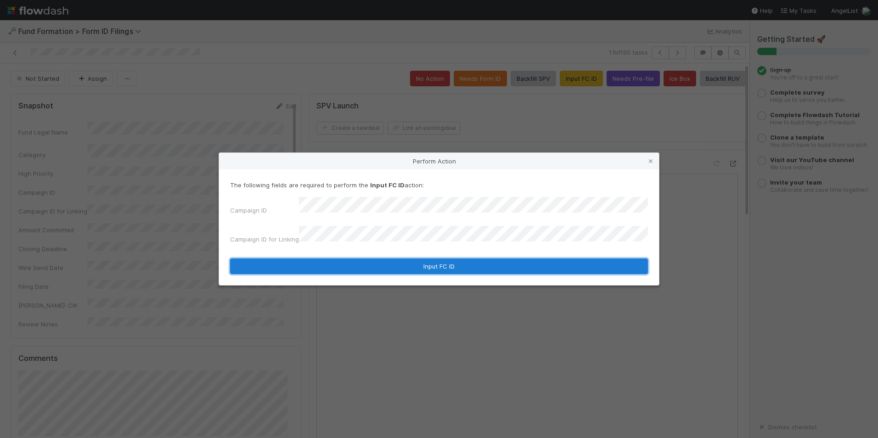
click at [413, 262] on button "Input FC ID" at bounding box center [439, 266] width 418 height 16
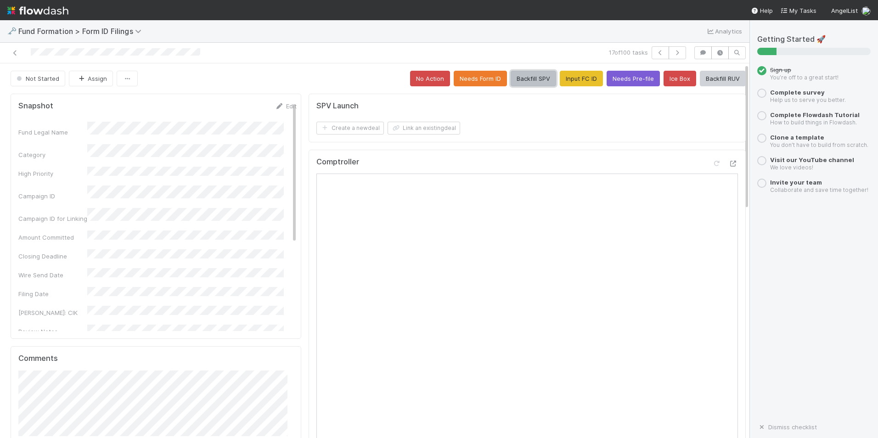
click at [529, 83] on button "Backfill SPV" at bounding box center [533, 79] width 45 height 16
click at [673, 53] on icon "button" at bounding box center [677, 53] width 9 height 6
click at [563, 77] on button "Input FC ID" at bounding box center [581, 79] width 43 height 16
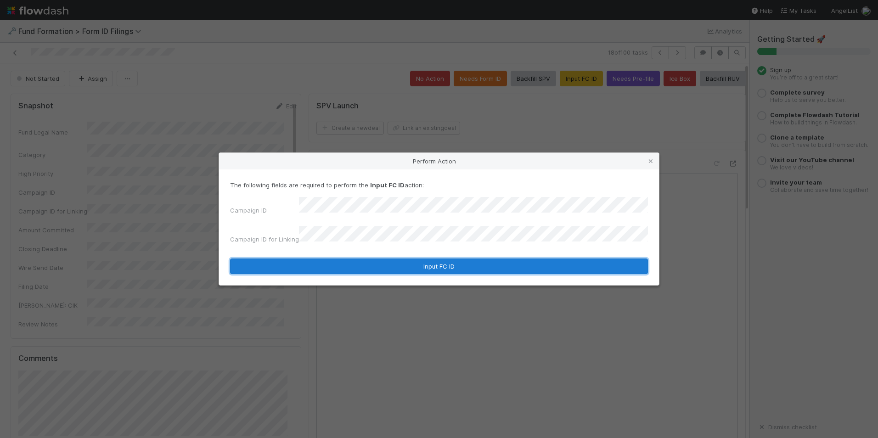
click at [362, 260] on button "Input FC ID" at bounding box center [439, 266] width 418 height 16
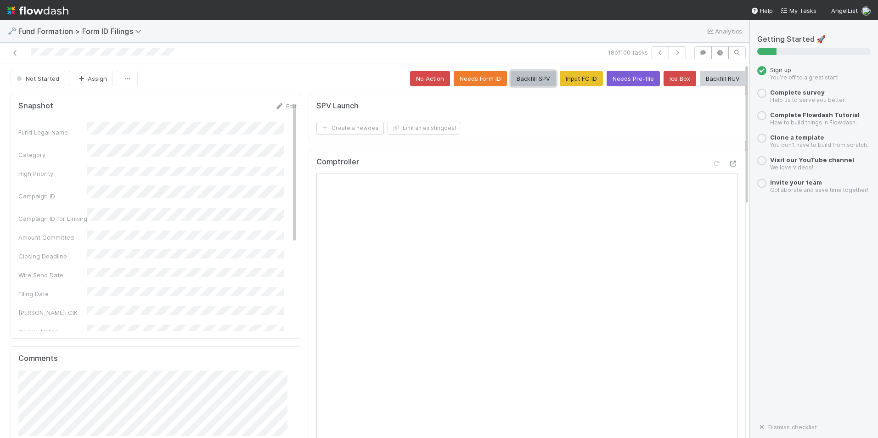
click at [511, 79] on button "Backfill SPV" at bounding box center [533, 79] width 45 height 16
click at [673, 53] on icon "button" at bounding box center [677, 53] width 9 height 6
click at [570, 80] on button "Input FC ID" at bounding box center [581, 79] width 43 height 16
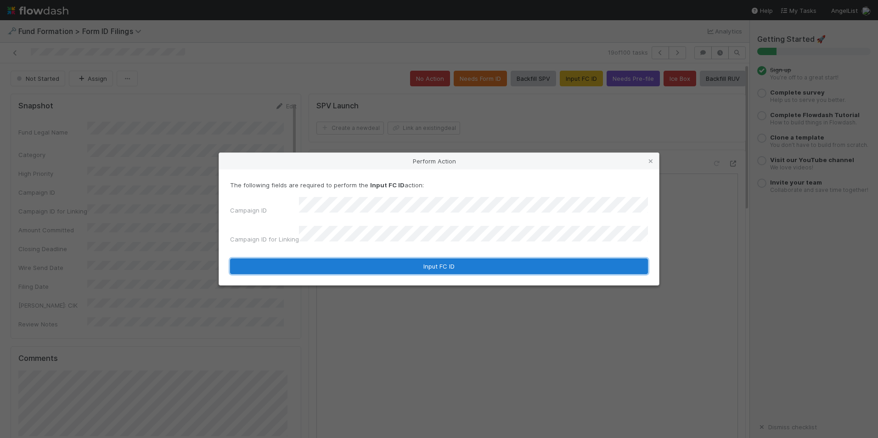
click at [376, 258] on button "Input FC ID" at bounding box center [439, 266] width 418 height 16
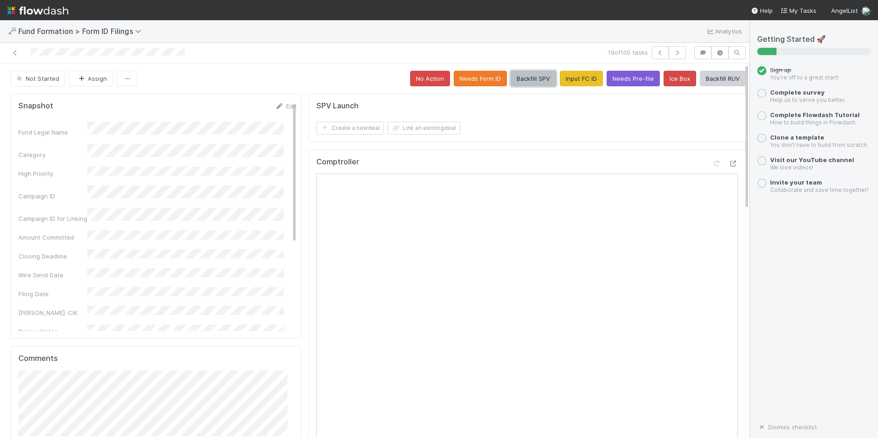
click at [516, 74] on button "Backfill SPV" at bounding box center [533, 79] width 45 height 16
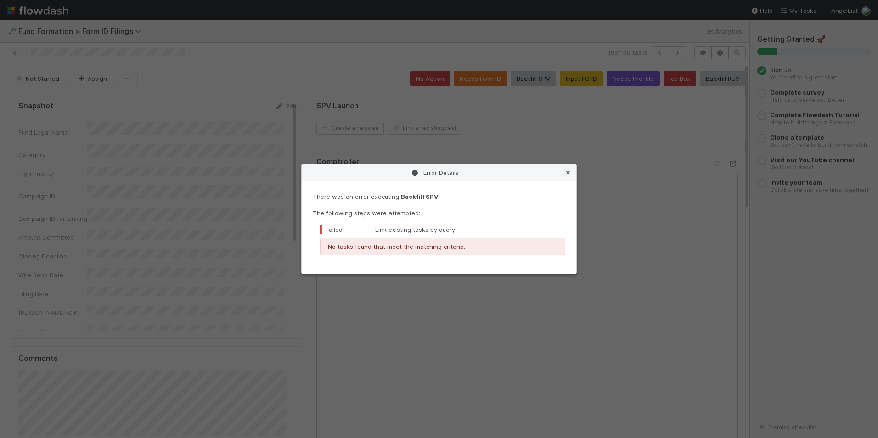
click at [571, 175] on icon at bounding box center [567, 173] width 9 height 6
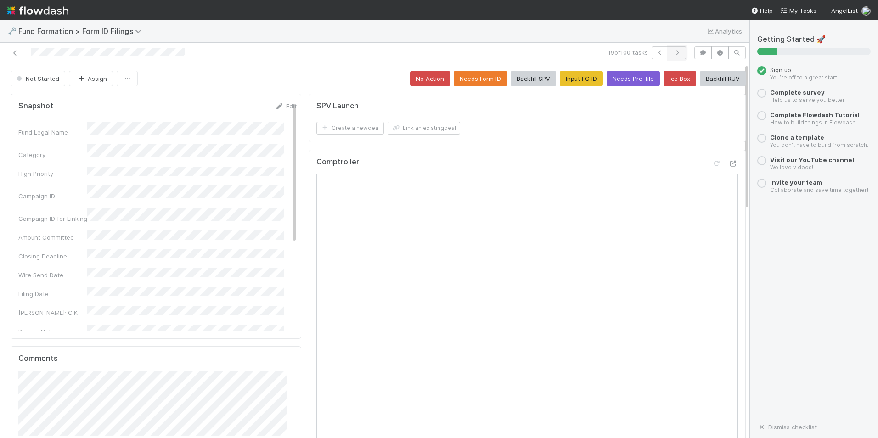
click at [673, 51] on icon "button" at bounding box center [677, 53] width 9 height 6
click at [574, 79] on button "Input FC ID" at bounding box center [581, 79] width 43 height 16
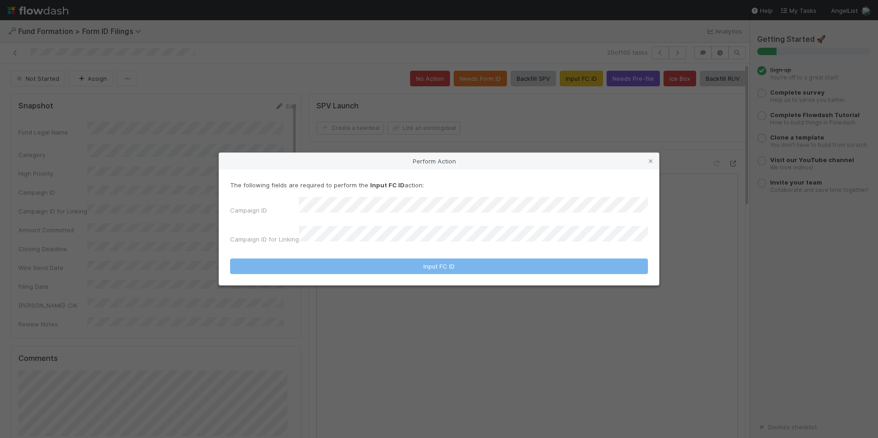
click at [406, 201] on div "The following fields are required to perform the Input FC ID action: Campaign I…" at bounding box center [439, 213] width 418 height 67
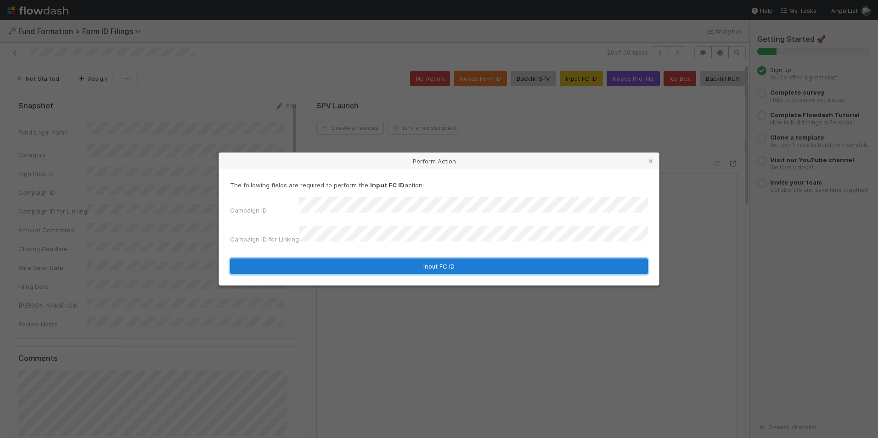
click at [392, 259] on button "Input FC ID" at bounding box center [439, 266] width 418 height 16
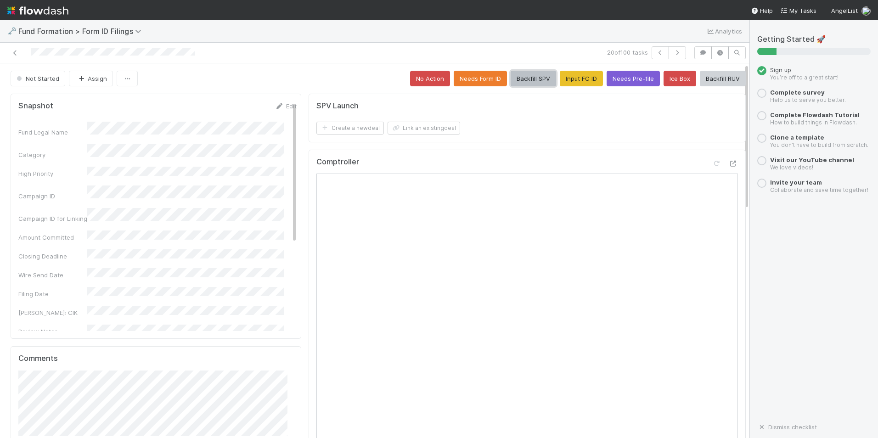
click at [524, 78] on button "Backfill SPV" at bounding box center [533, 79] width 45 height 16
click at [668, 56] on button "button" at bounding box center [676, 52] width 17 height 13
click at [575, 82] on button "Input FC ID" at bounding box center [581, 79] width 43 height 16
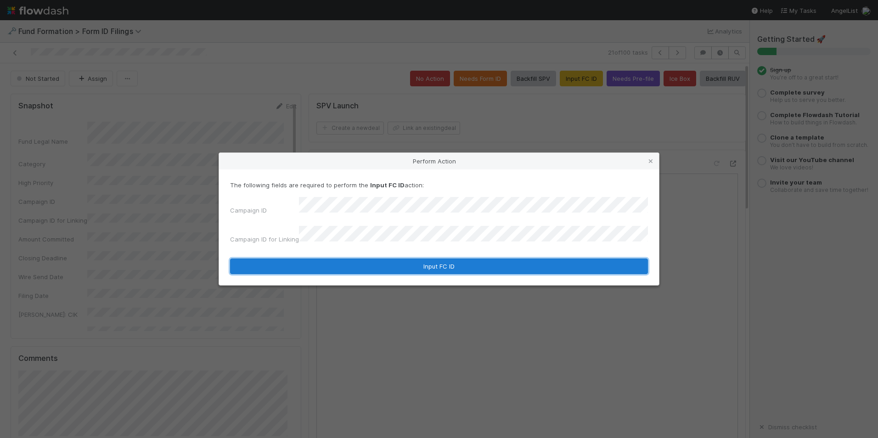
click at [422, 262] on button "Input FC ID" at bounding box center [439, 266] width 418 height 16
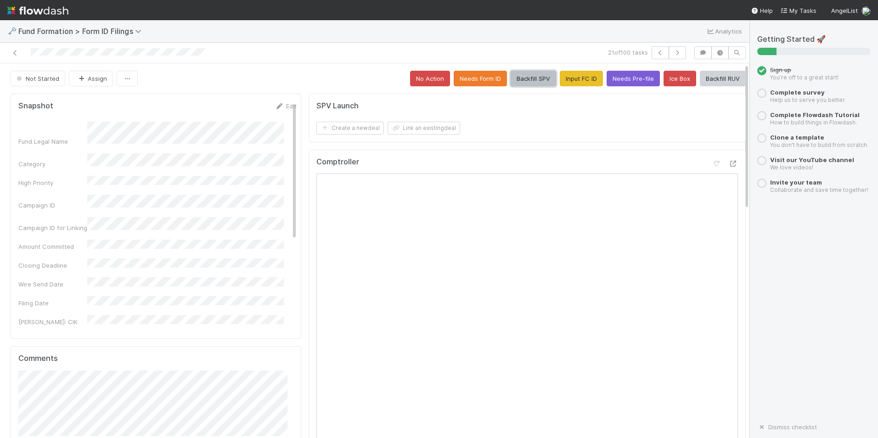
click at [513, 80] on button "Backfill SPV" at bounding box center [533, 79] width 45 height 16
click at [673, 55] on icon "button" at bounding box center [677, 53] width 9 height 6
click at [563, 80] on button "Input FC ID" at bounding box center [581, 79] width 43 height 16
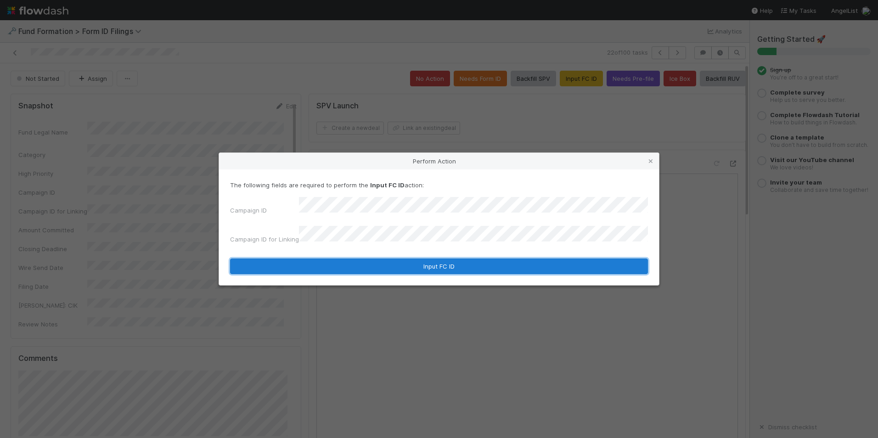
click at [408, 258] on button "Input FC ID" at bounding box center [439, 266] width 418 height 16
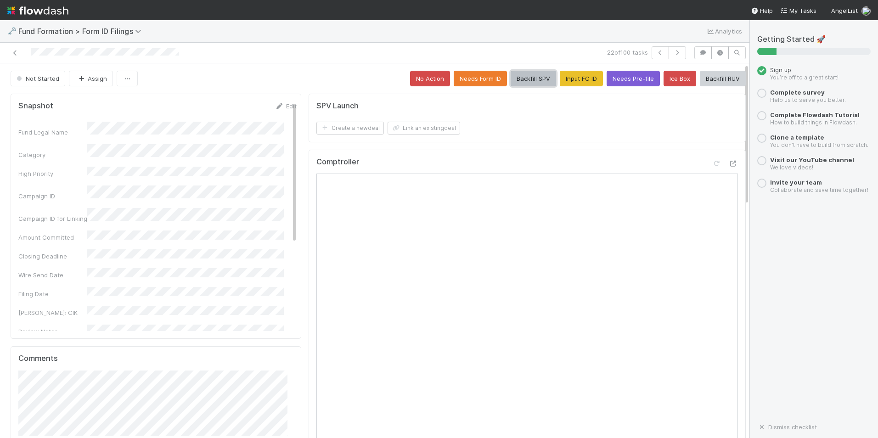
click at [513, 80] on button "Backfill SPV" at bounding box center [533, 79] width 45 height 16
click at [673, 55] on button "button" at bounding box center [676, 52] width 17 height 13
click at [579, 79] on button "Input FC ID" at bounding box center [581, 79] width 43 height 16
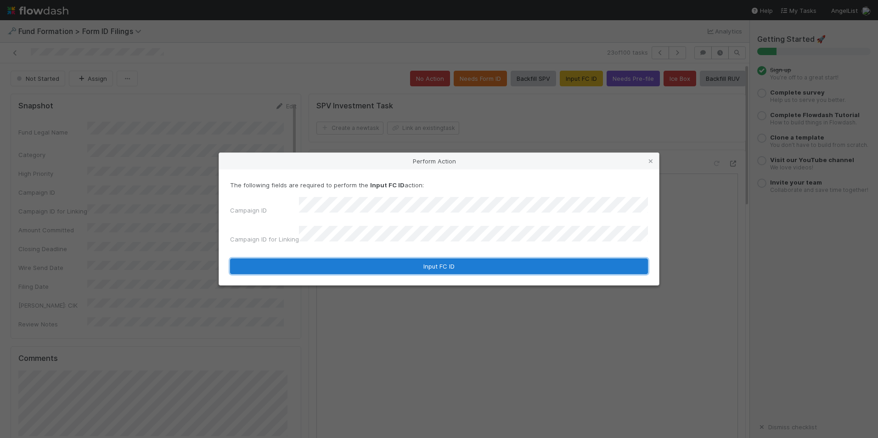
click at [454, 258] on button "Input FC ID" at bounding box center [439, 266] width 418 height 16
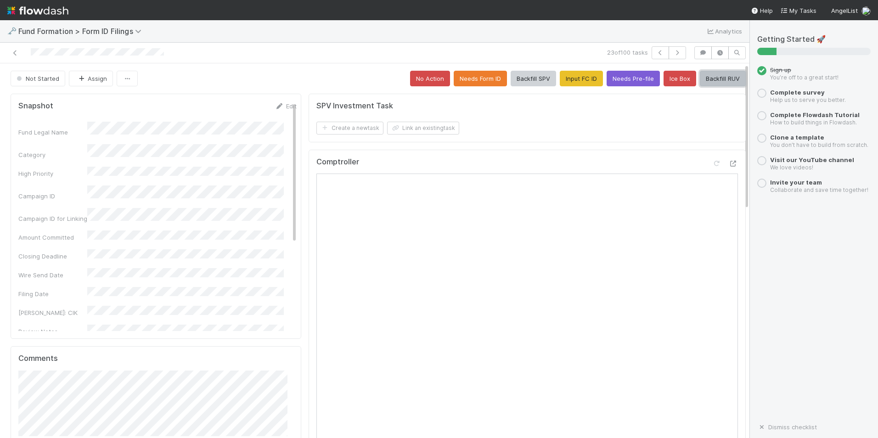
click at [700, 79] on button "Backfill RUV" at bounding box center [723, 79] width 46 height 16
click at [673, 55] on icon "button" at bounding box center [677, 53] width 9 height 6
click at [572, 78] on button "Input FC ID" at bounding box center [581, 79] width 43 height 16
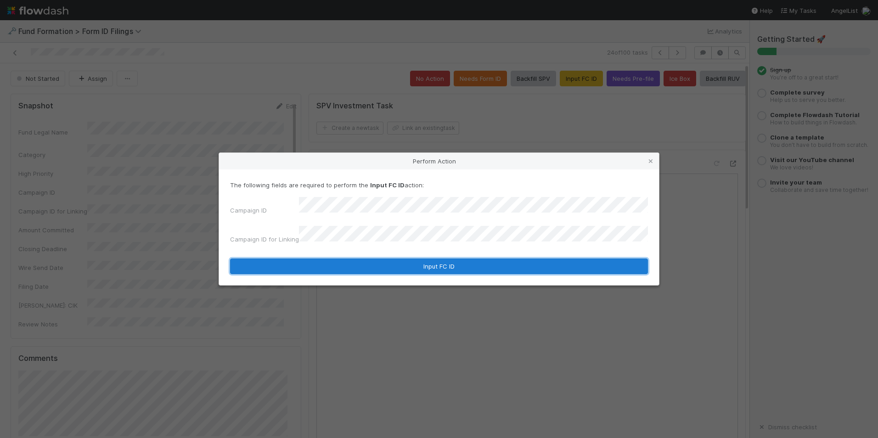
click at [422, 258] on button "Input FC ID" at bounding box center [439, 266] width 418 height 16
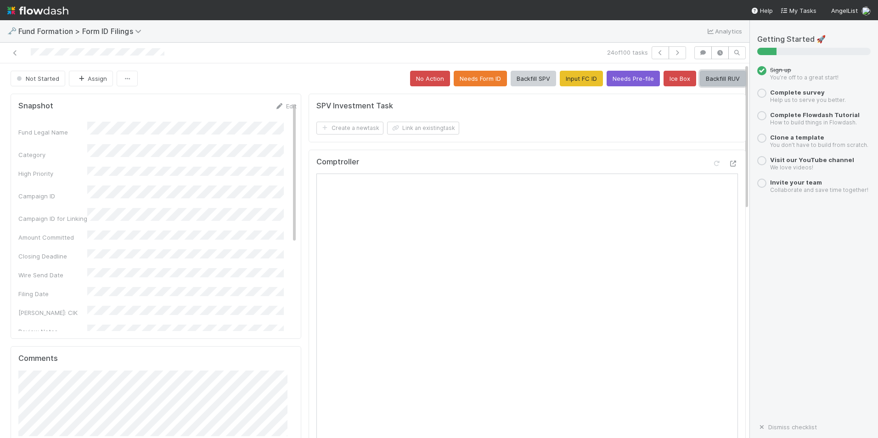
click at [701, 83] on button "Backfill RUV" at bounding box center [723, 79] width 46 height 16
click at [673, 51] on icon "button" at bounding box center [677, 53] width 9 height 6
click at [568, 76] on button "Input FC ID" at bounding box center [581, 79] width 43 height 16
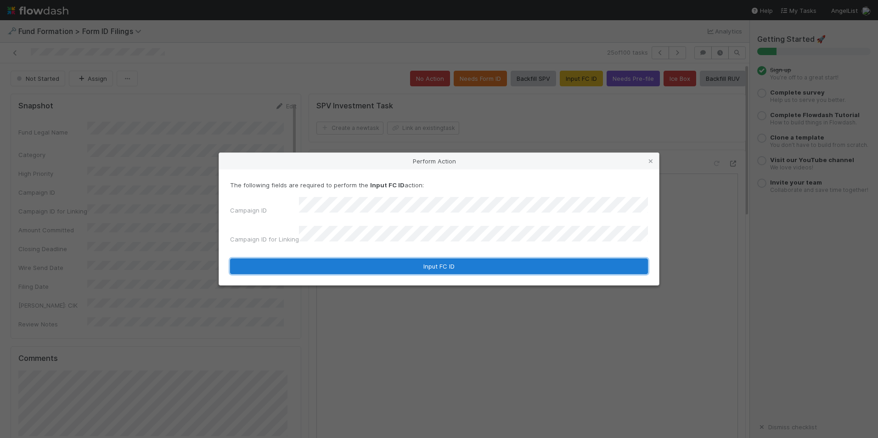
click at [422, 261] on button "Input FC ID" at bounding box center [439, 266] width 418 height 16
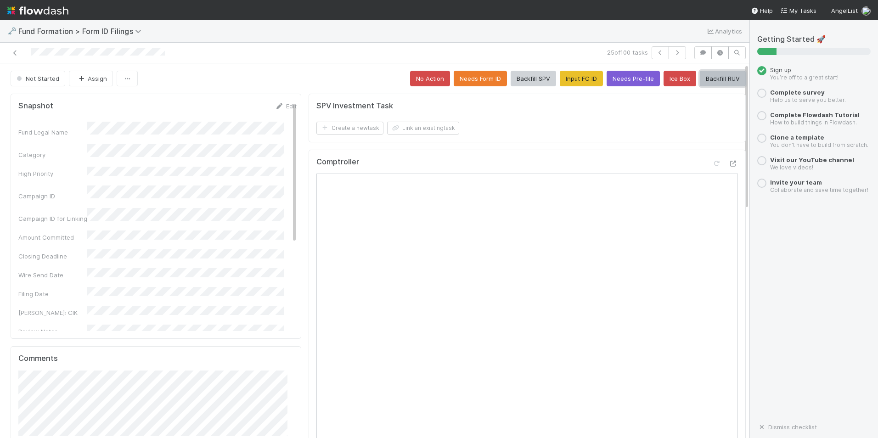
click at [700, 80] on button "Backfill RUV" at bounding box center [723, 79] width 46 height 16
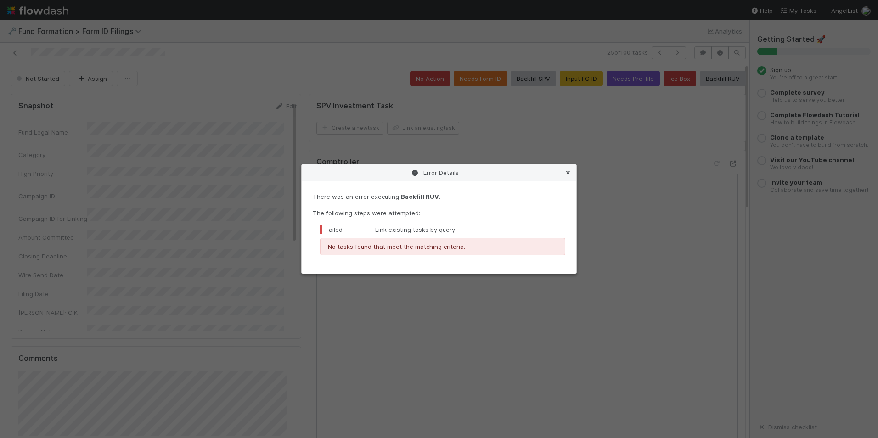
click at [564, 174] on icon at bounding box center [567, 173] width 9 height 6
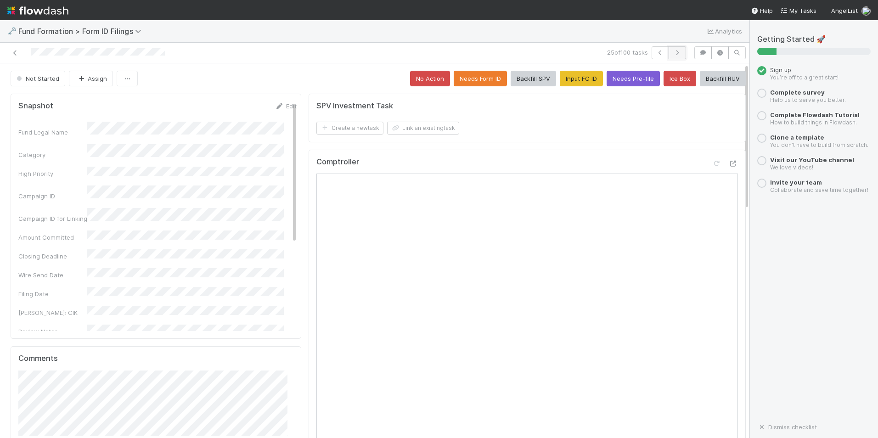
click at [670, 49] on button "button" at bounding box center [676, 52] width 17 height 13
click at [560, 85] on button "Input FC ID" at bounding box center [581, 79] width 43 height 16
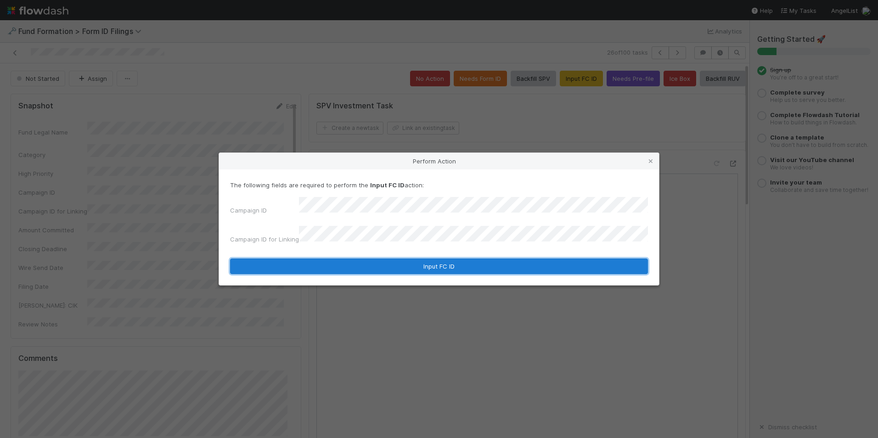
click at [442, 258] on button "Input FC ID" at bounding box center [439, 266] width 418 height 16
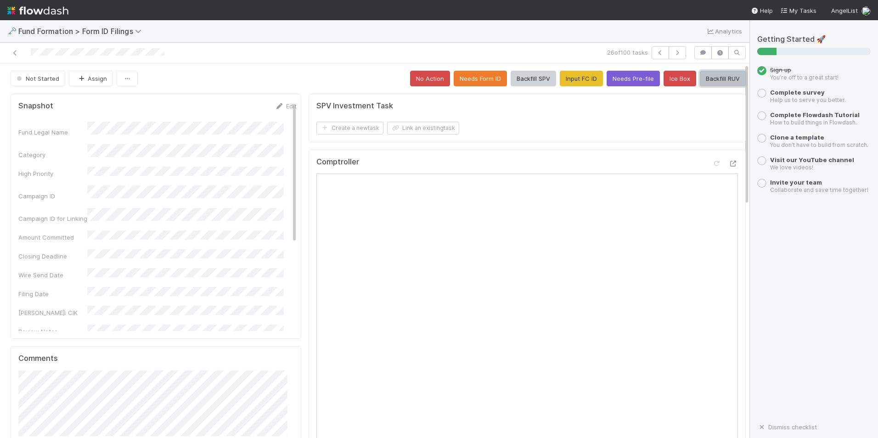
click at [700, 80] on button "Backfill RUV" at bounding box center [723, 79] width 46 height 16
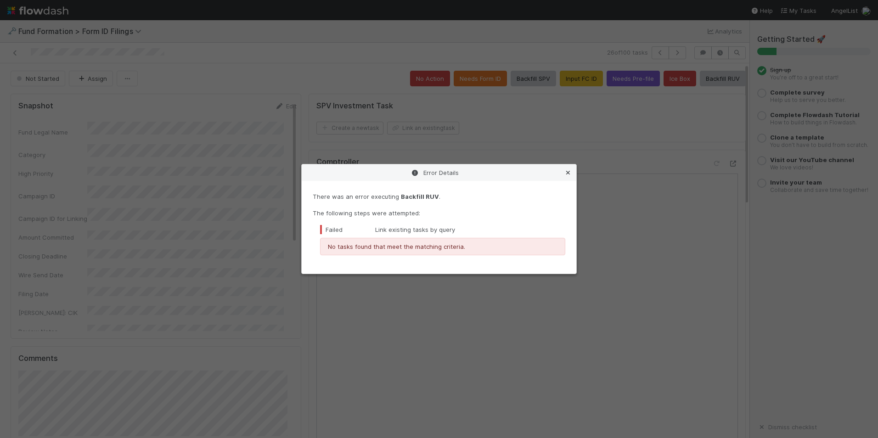
click at [570, 174] on icon at bounding box center [567, 173] width 9 height 6
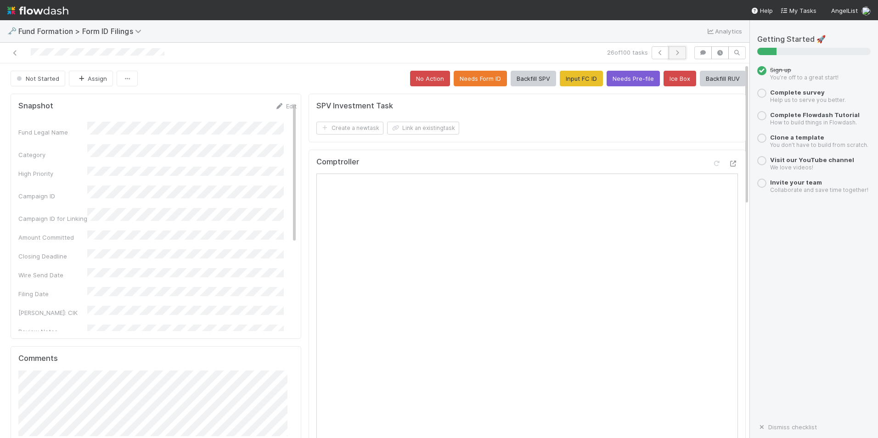
click at [668, 51] on button "button" at bounding box center [676, 52] width 17 height 13
click at [575, 78] on button "Input FC ID" at bounding box center [581, 79] width 43 height 16
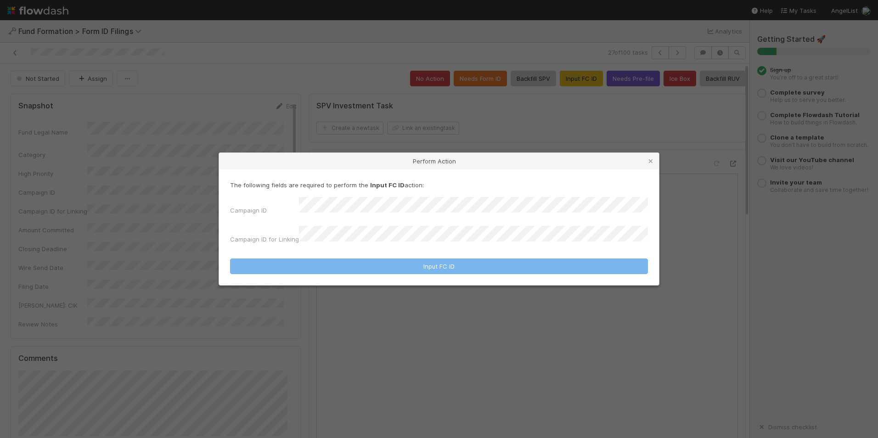
click at [434, 202] on div "The following fields are required to perform the Input FC ID action: Campaign I…" at bounding box center [439, 213] width 418 height 67
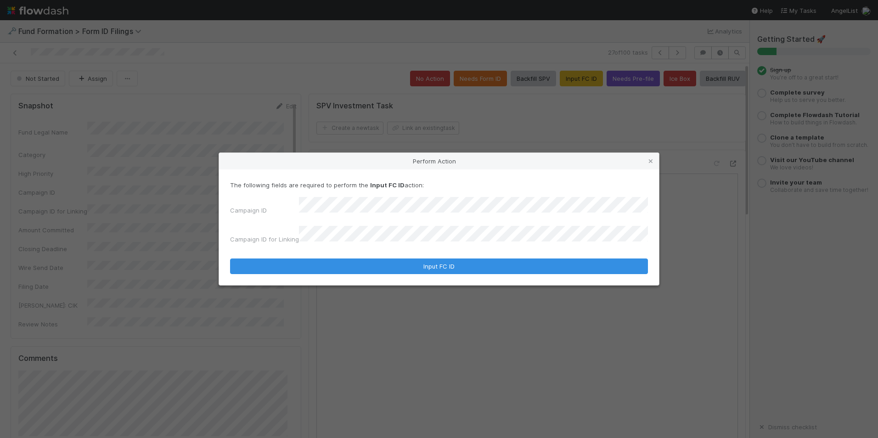
click at [426, 225] on div "Campaign ID Campaign ID for Linking" at bounding box center [439, 222] width 418 height 51
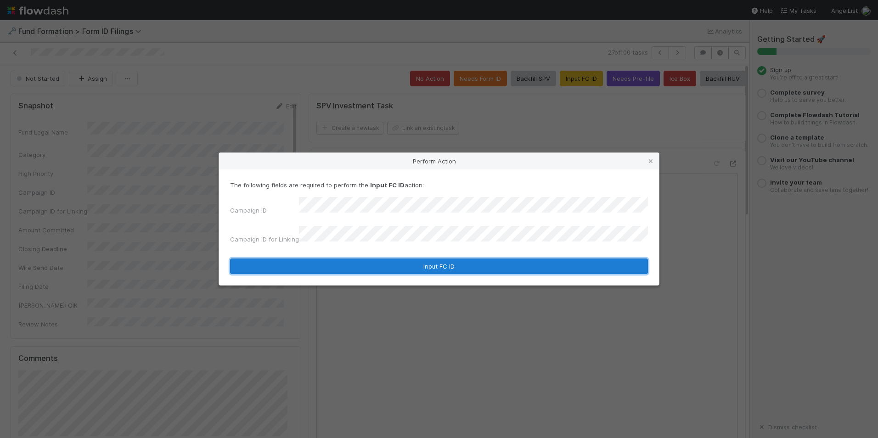
click at [430, 259] on button "Input FC ID" at bounding box center [439, 266] width 418 height 16
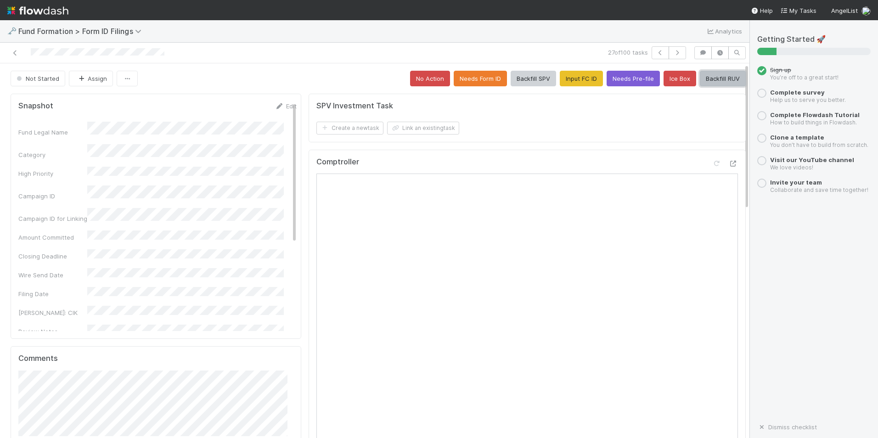
click at [700, 78] on button "Backfill RUV" at bounding box center [723, 79] width 46 height 16
click at [668, 49] on button "button" at bounding box center [676, 52] width 17 height 13
click at [579, 80] on button "Input FC ID" at bounding box center [581, 79] width 43 height 16
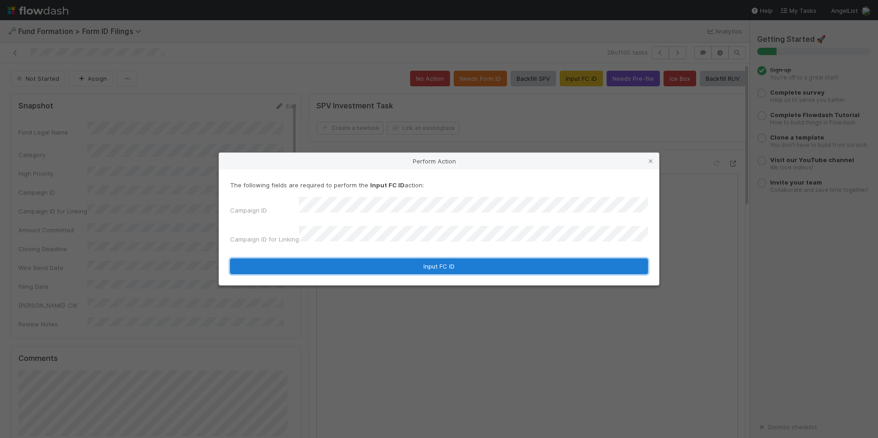
click at [393, 258] on button "Input FC ID" at bounding box center [439, 266] width 418 height 16
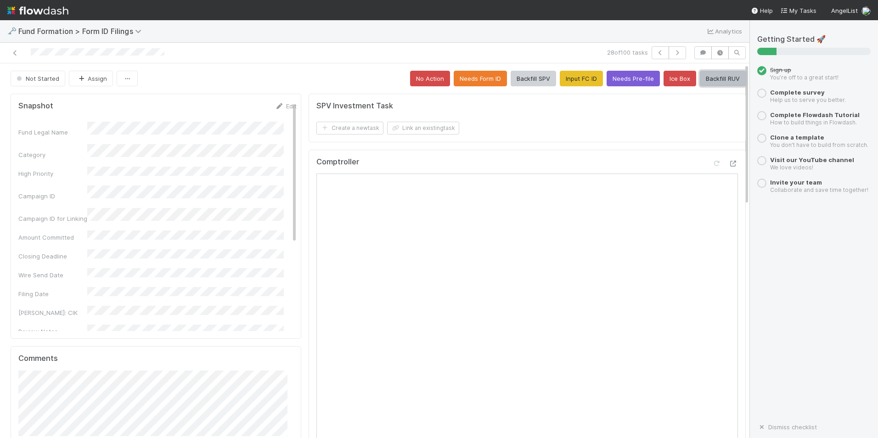
click at [700, 81] on button "Backfill RUV" at bounding box center [723, 79] width 46 height 16
click at [674, 54] on icon "button" at bounding box center [677, 53] width 9 height 6
click at [190, 84] on div "Not Started Assign No Action Needs Form ID Backfill SPV Input FC ID Needs Pre-f…" at bounding box center [378, 79] width 735 height 16
click at [584, 78] on button "Input FC ID" at bounding box center [581, 79] width 43 height 16
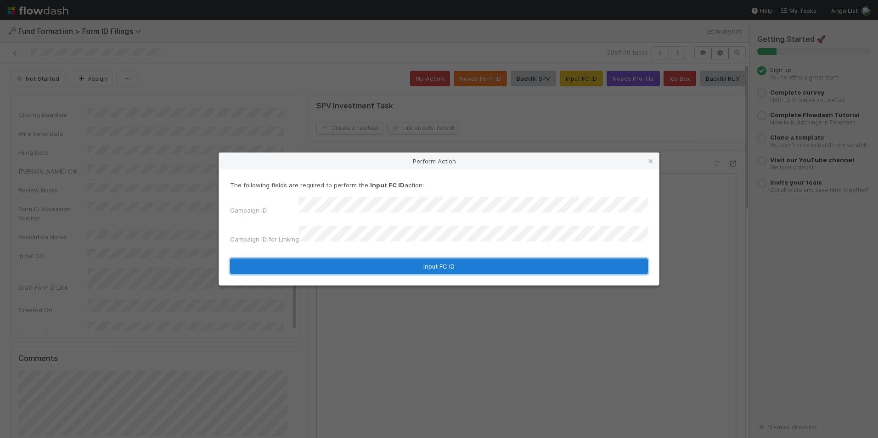
click at [439, 263] on button "Input FC ID" at bounding box center [439, 266] width 418 height 16
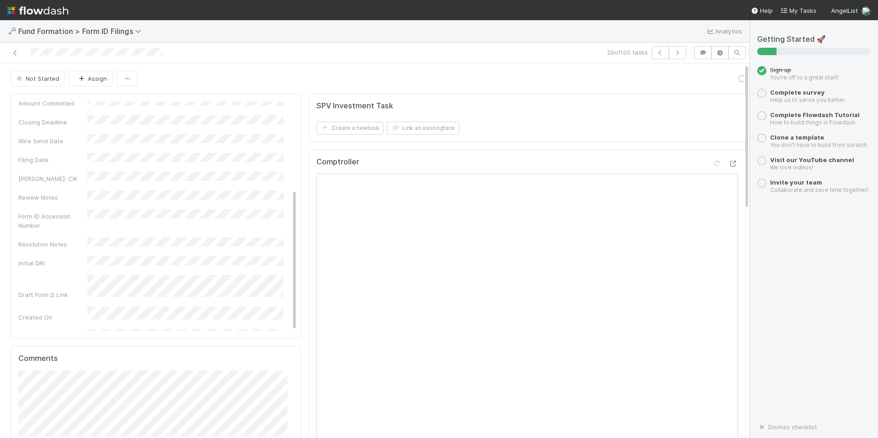
scroll to position [141, 0]
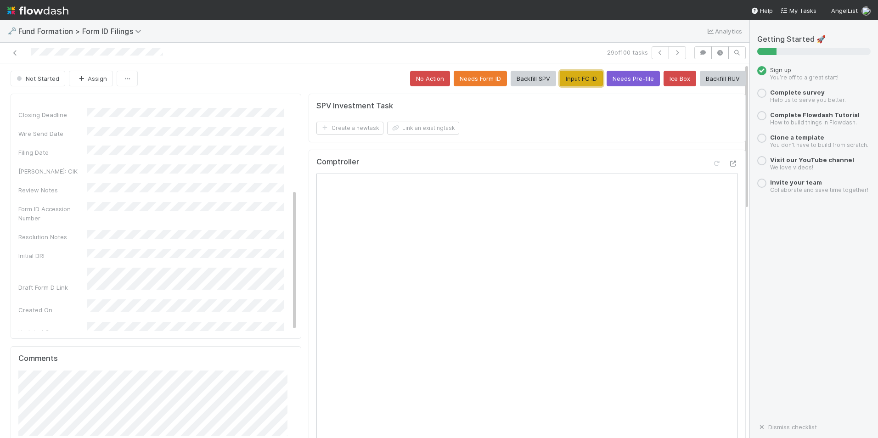
click at [570, 85] on button "Input FC ID" at bounding box center [581, 79] width 43 height 16
click at [700, 80] on button "Backfill RUV" at bounding box center [723, 79] width 46 height 16
click at [673, 52] on icon "button" at bounding box center [677, 53] width 9 height 6
click at [565, 72] on button "Input FC ID" at bounding box center [581, 79] width 43 height 16
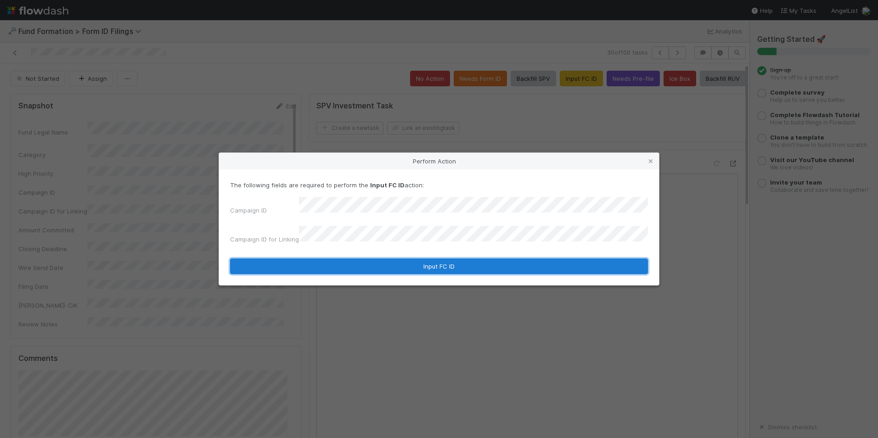
click at [378, 258] on button "Input FC ID" at bounding box center [439, 266] width 418 height 16
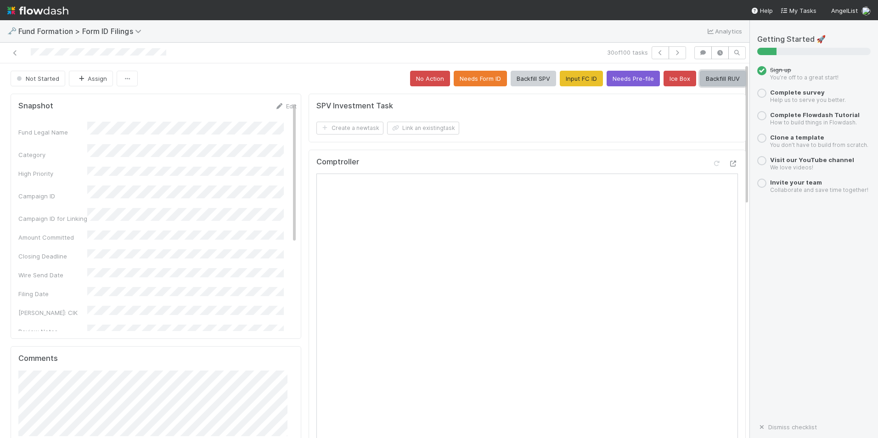
click at [700, 78] on button "Backfill RUV" at bounding box center [723, 79] width 46 height 16
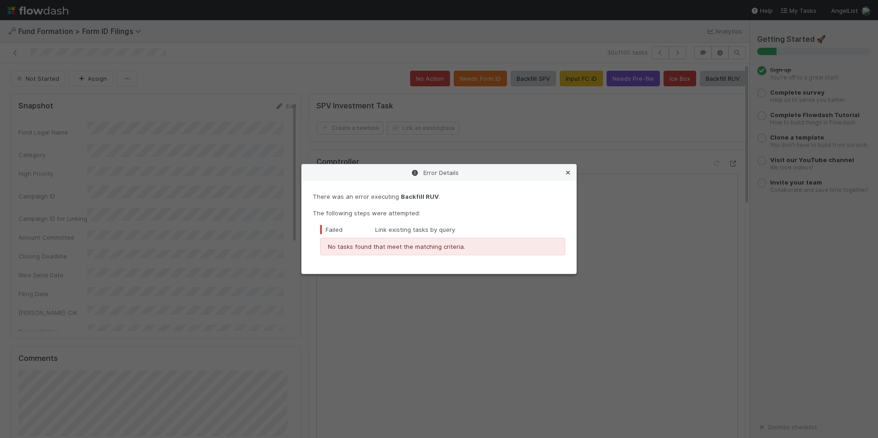
click at [569, 170] on icon at bounding box center [567, 173] width 9 height 6
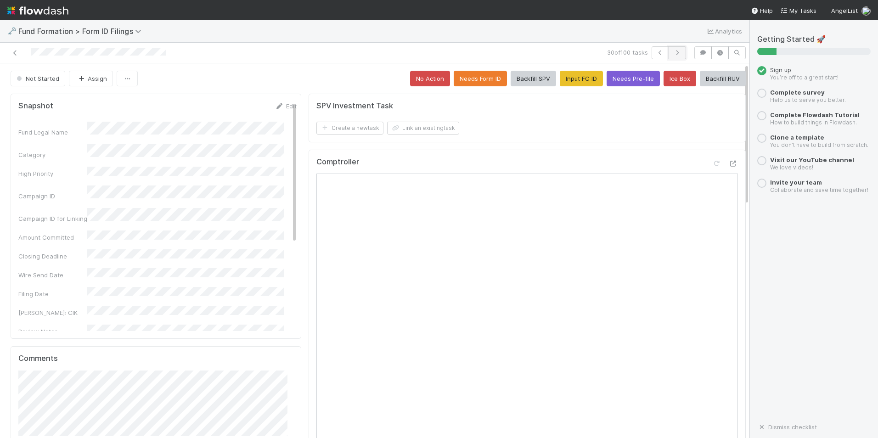
click at [673, 50] on icon "button" at bounding box center [677, 53] width 9 height 6
click at [566, 85] on button "Input FC ID" at bounding box center [581, 79] width 43 height 16
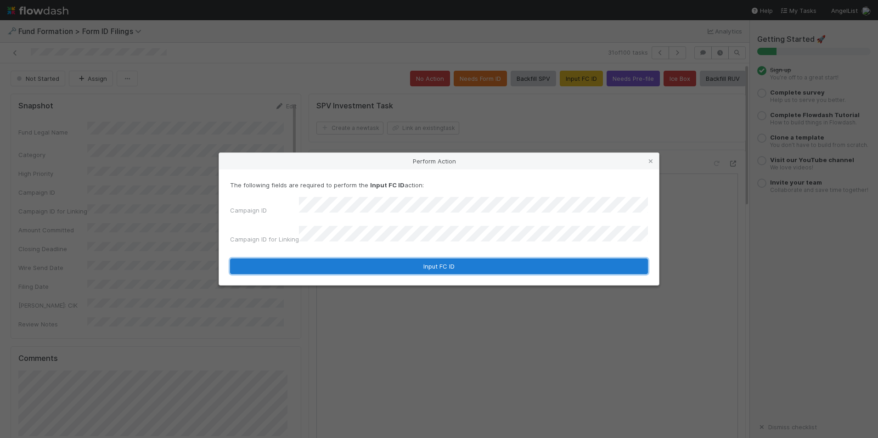
click at [393, 267] on button "Input FC ID" at bounding box center [439, 266] width 418 height 16
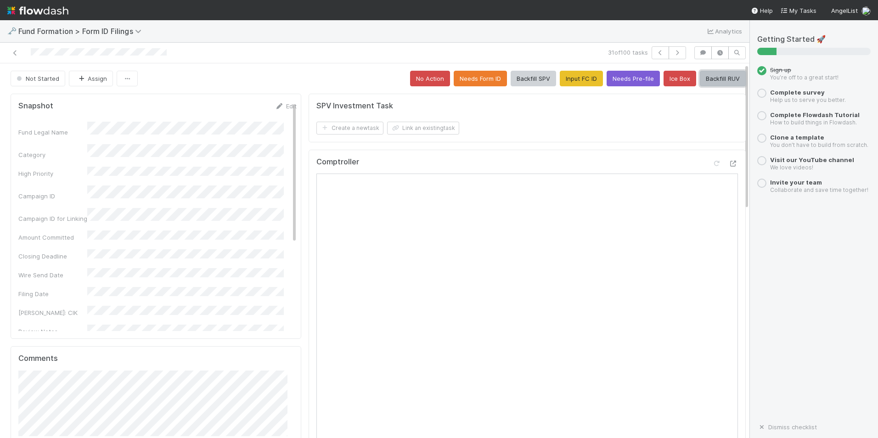
click at [700, 79] on button "Backfill RUV" at bounding box center [723, 79] width 46 height 16
click at [669, 47] on button "button" at bounding box center [676, 52] width 17 height 13
click at [569, 77] on button "Input FC ID" at bounding box center [581, 79] width 43 height 16
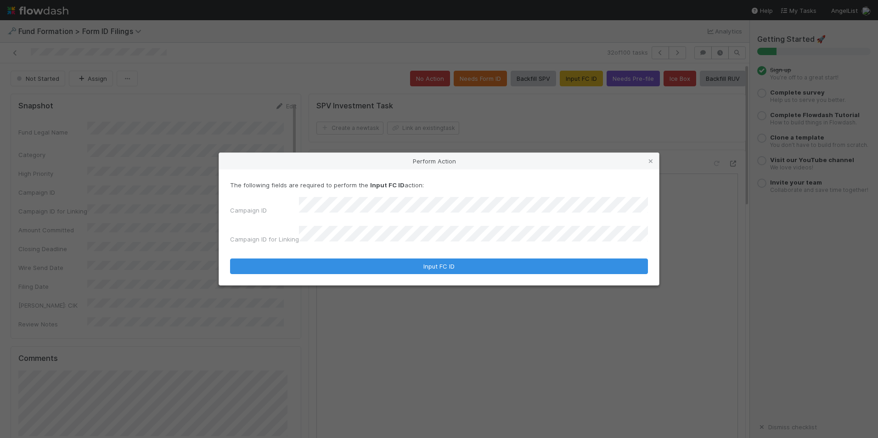
click at [448, 251] on form "The following fields are required to perform the Input FC ID action: Campaign I…" at bounding box center [439, 227] width 418 height 94
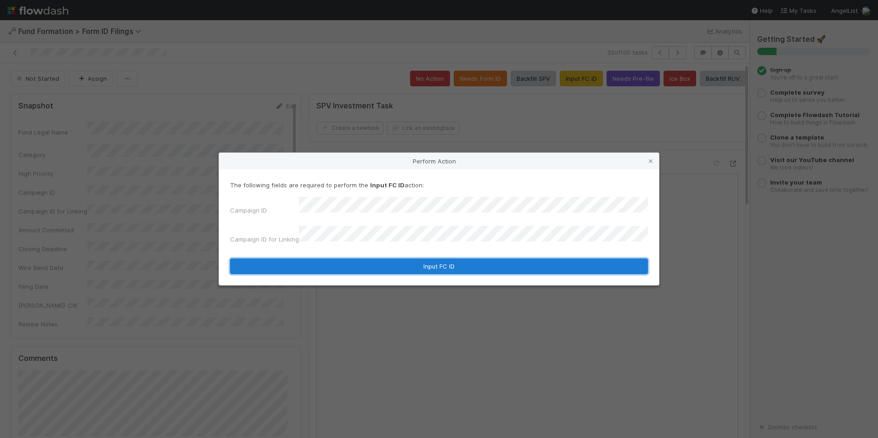
click at [448, 258] on button "Input FC ID" at bounding box center [439, 266] width 418 height 16
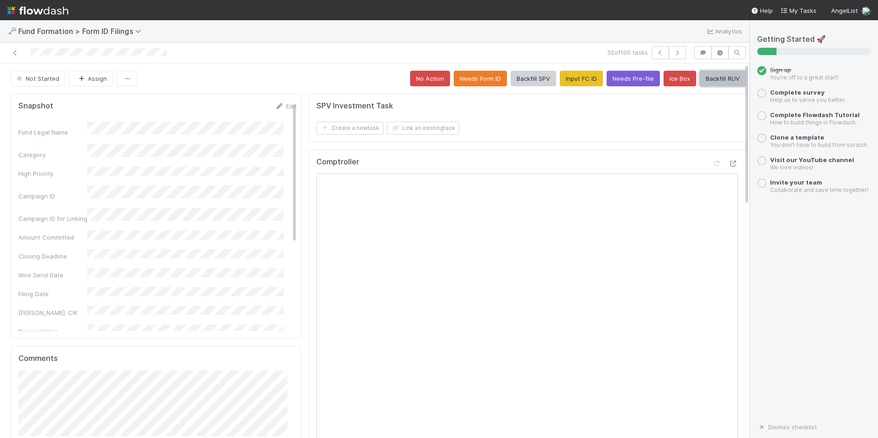
click at [703, 81] on button "Backfill RUV" at bounding box center [723, 79] width 46 height 16
click at [673, 55] on icon "button" at bounding box center [677, 53] width 9 height 6
click at [574, 75] on button "Input FC ID" at bounding box center [581, 79] width 43 height 16
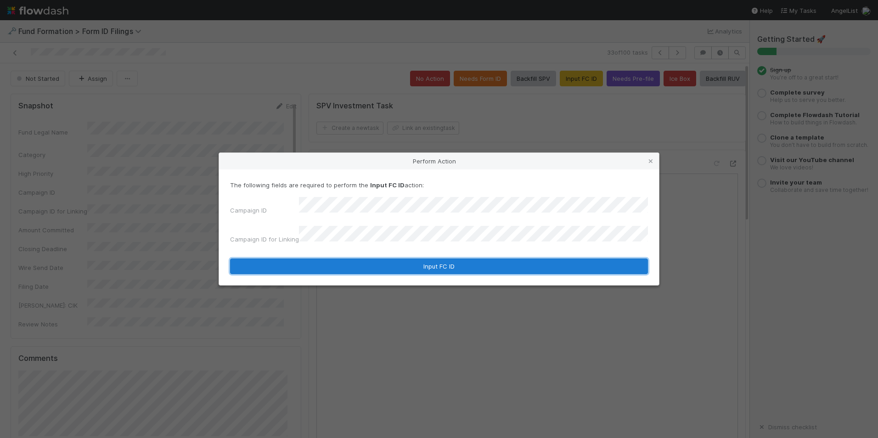
click at [432, 261] on button "Input FC ID" at bounding box center [439, 266] width 418 height 16
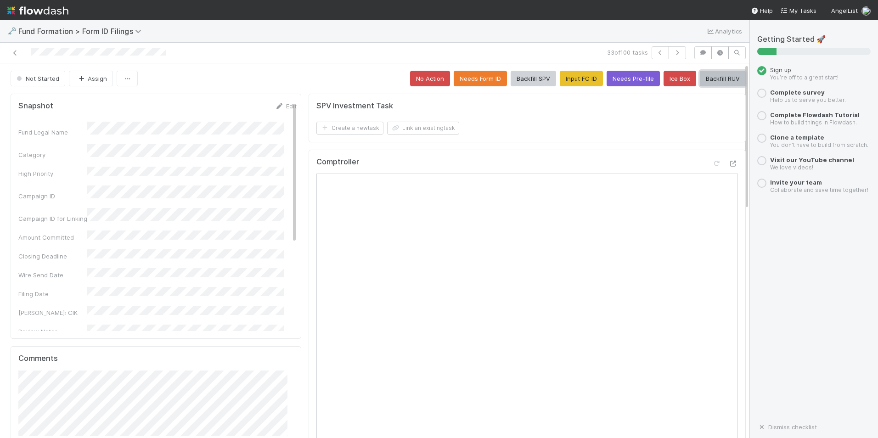
click at [714, 82] on button "Backfill RUV" at bounding box center [723, 79] width 46 height 16
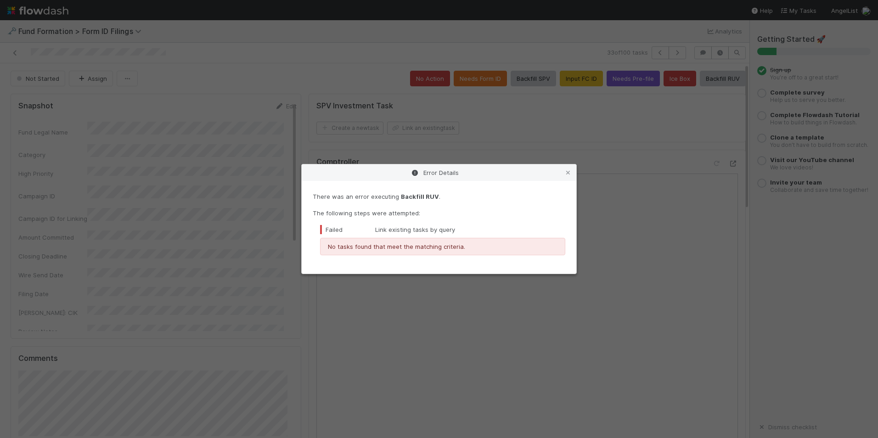
click at [568, 170] on icon at bounding box center [567, 173] width 9 height 6
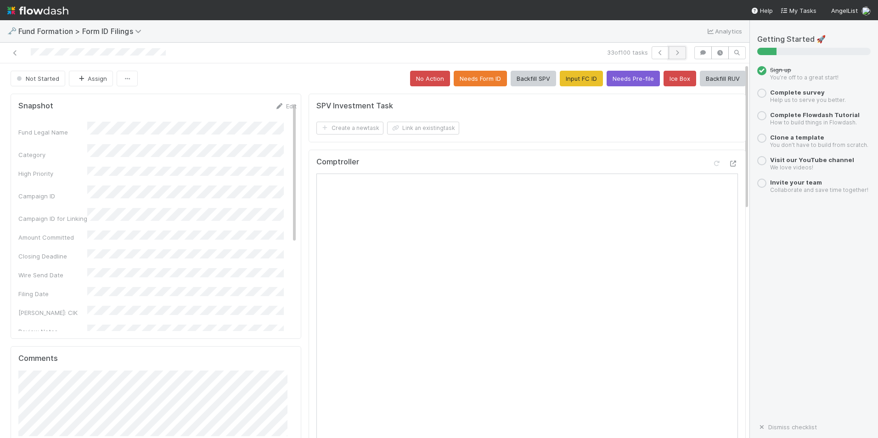
click at [673, 51] on icon "button" at bounding box center [677, 53] width 9 height 6
click at [571, 85] on button "Input FC ID" at bounding box center [581, 79] width 43 height 16
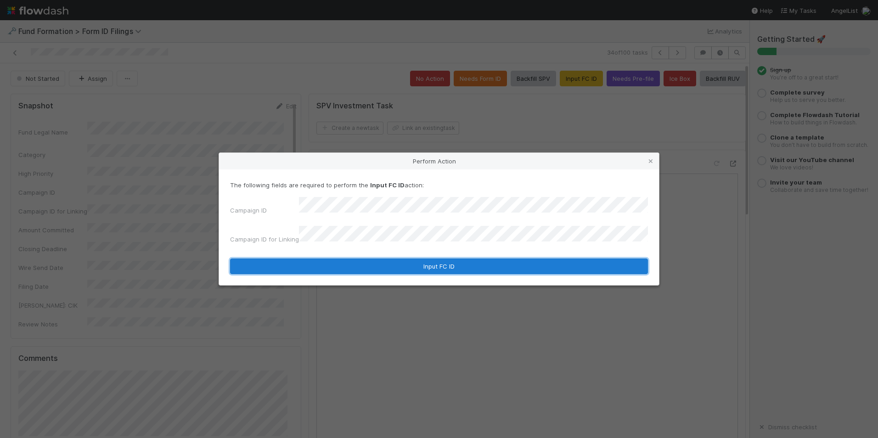
click at [461, 262] on button "Input FC ID" at bounding box center [439, 266] width 418 height 16
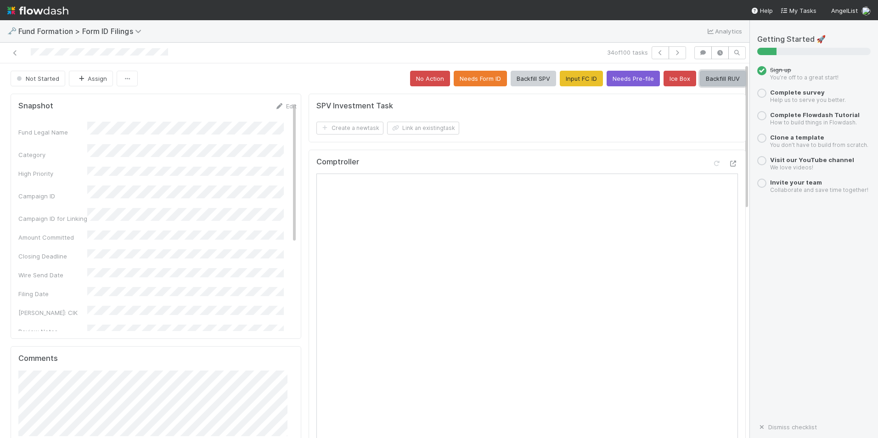
click at [707, 81] on button "Backfill RUV" at bounding box center [723, 79] width 46 height 16
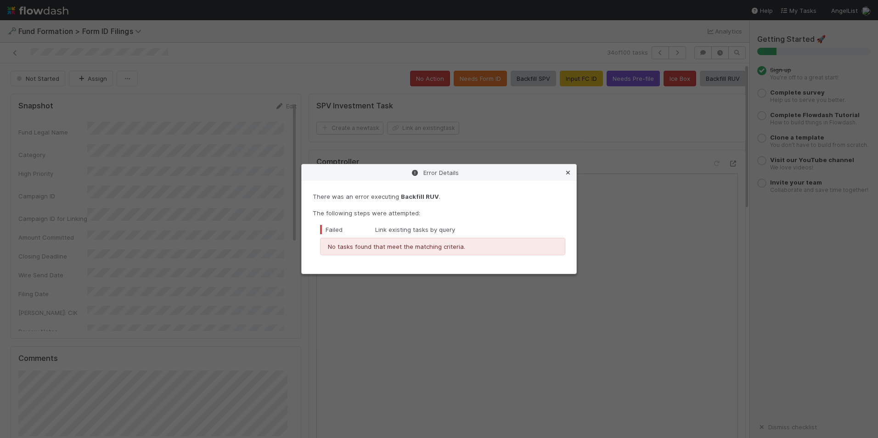
click at [566, 175] on icon at bounding box center [567, 173] width 9 height 6
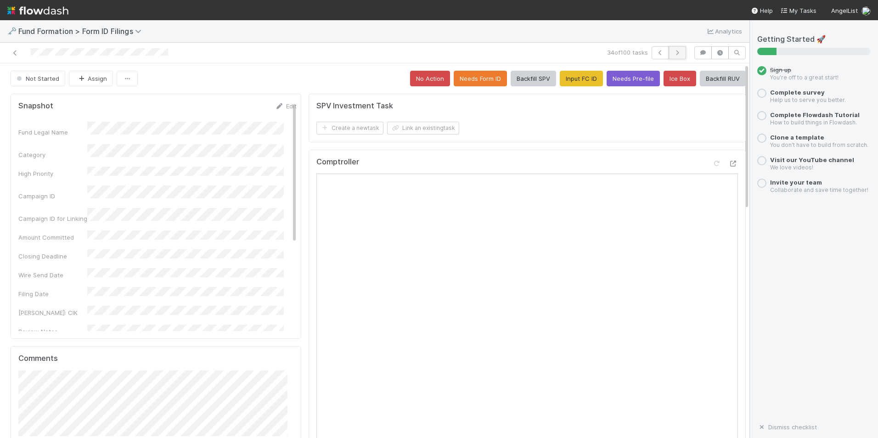
click at [673, 55] on icon "button" at bounding box center [677, 53] width 9 height 6
click at [567, 77] on button "Input FC ID" at bounding box center [581, 79] width 43 height 16
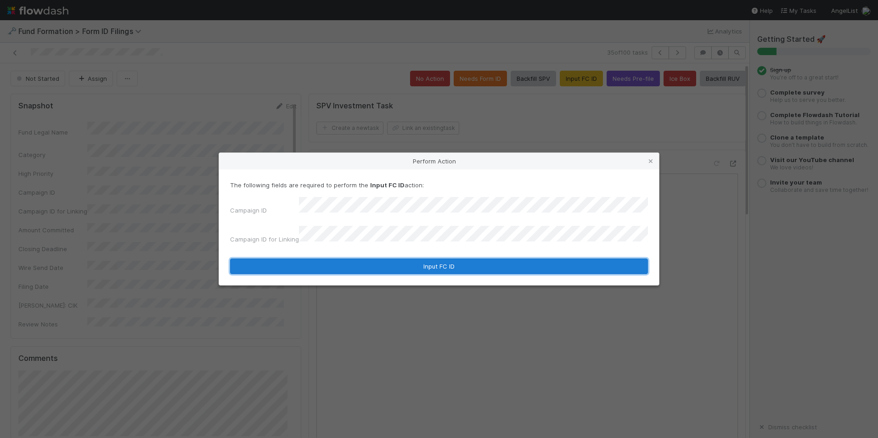
click at [383, 264] on button "Input FC ID" at bounding box center [439, 266] width 418 height 16
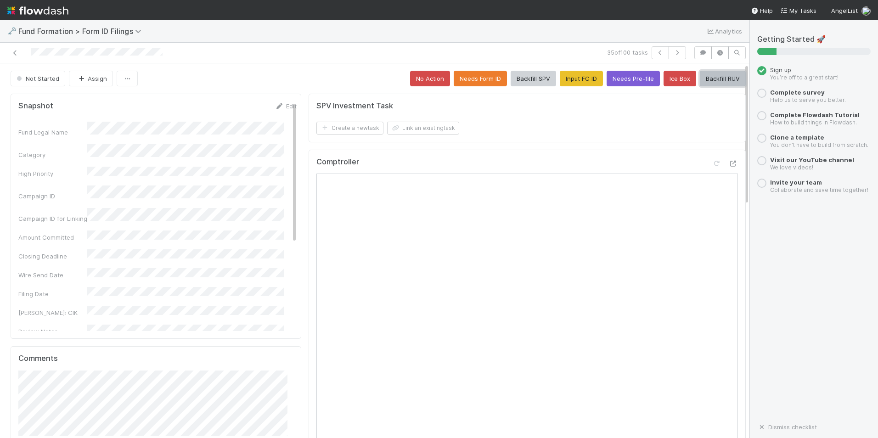
click at [704, 79] on button "Backfill RUV" at bounding box center [723, 79] width 46 height 16
click at [673, 53] on icon "button" at bounding box center [677, 53] width 9 height 6
click at [560, 81] on button "Input FC ID" at bounding box center [581, 79] width 43 height 16
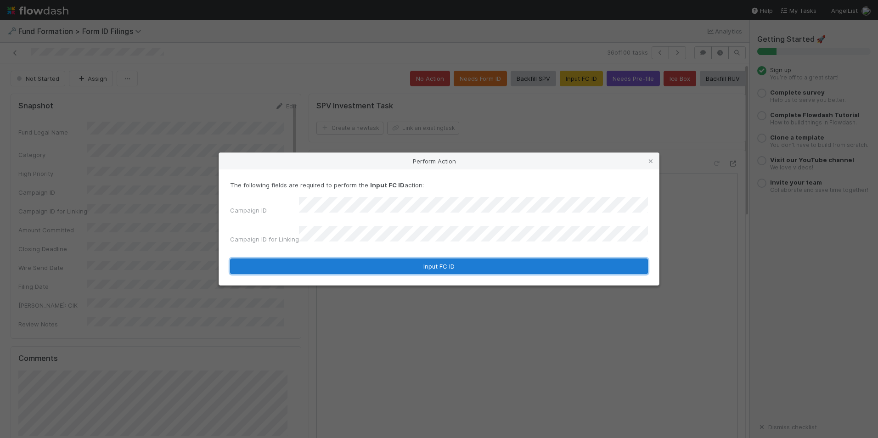
click at [432, 258] on button "Input FC ID" at bounding box center [439, 266] width 418 height 16
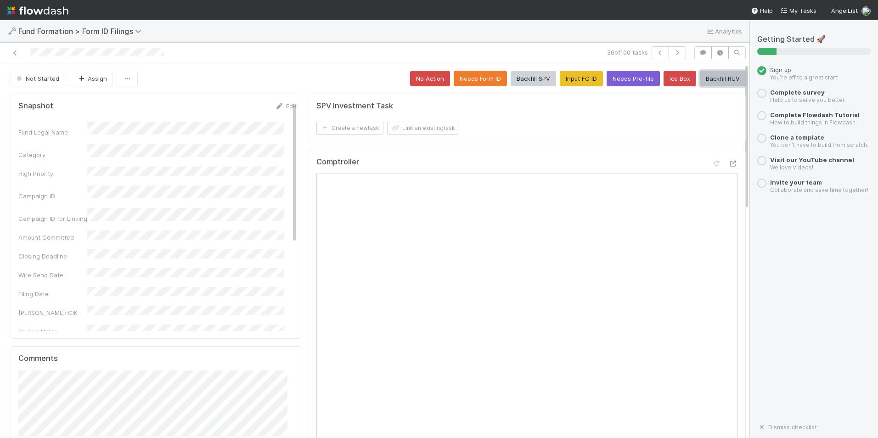
click at [704, 77] on button "Backfill RUV" at bounding box center [723, 79] width 46 height 16
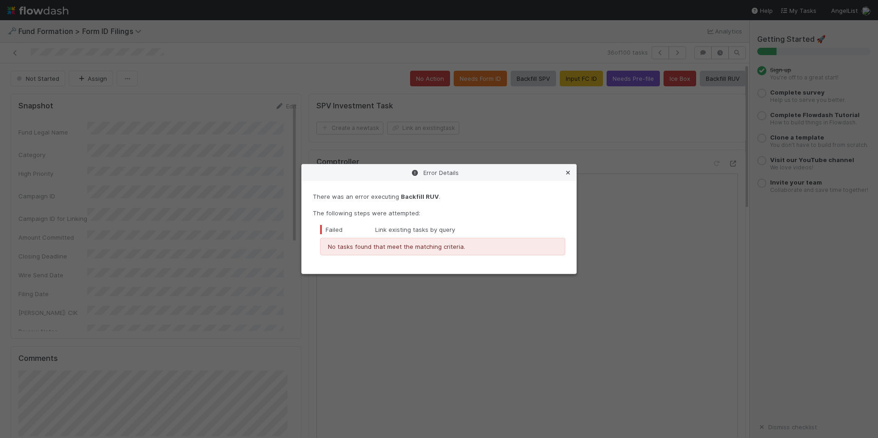
click at [570, 174] on icon at bounding box center [567, 173] width 9 height 6
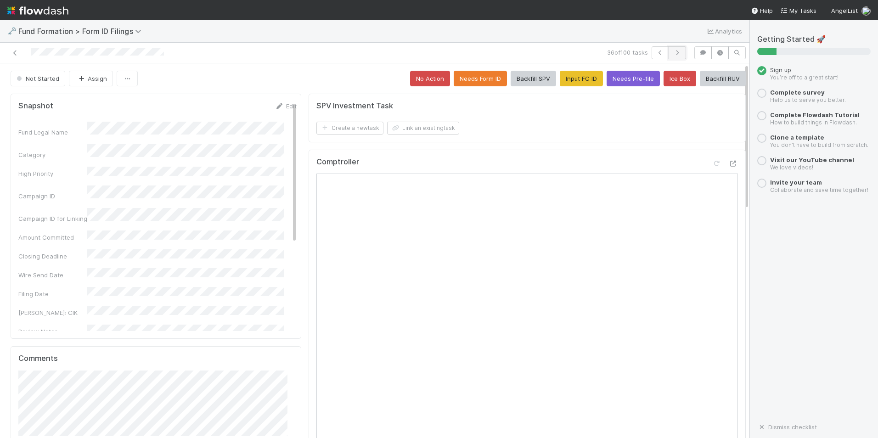
click at [673, 54] on icon "button" at bounding box center [677, 53] width 9 height 6
click at [573, 75] on button "Input FC ID" at bounding box center [581, 79] width 43 height 16
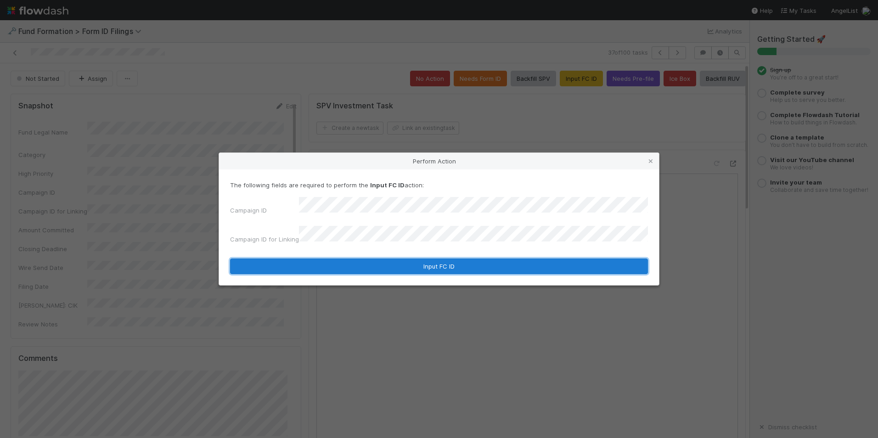
click at [391, 258] on button "Input FC ID" at bounding box center [439, 266] width 418 height 16
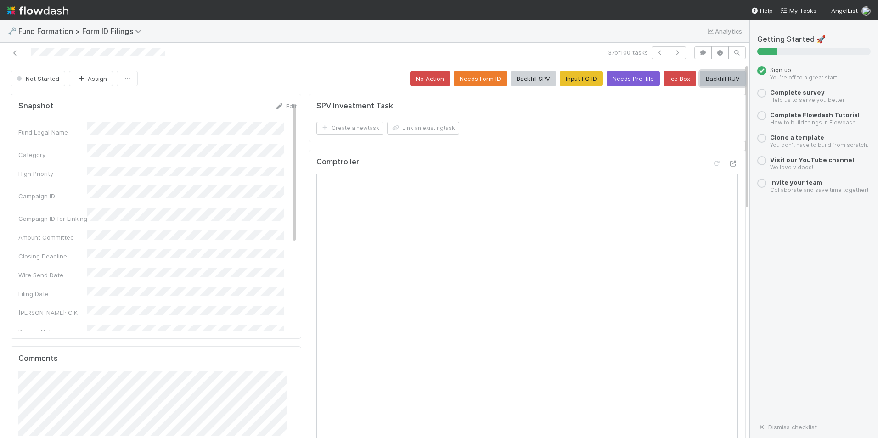
click at [707, 79] on button "Backfill RUV" at bounding box center [723, 79] width 46 height 16
click at [673, 52] on icon "button" at bounding box center [677, 53] width 9 height 6
click at [580, 75] on button "Input FC ID" at bounding box center [581, 79] width 43 height 16
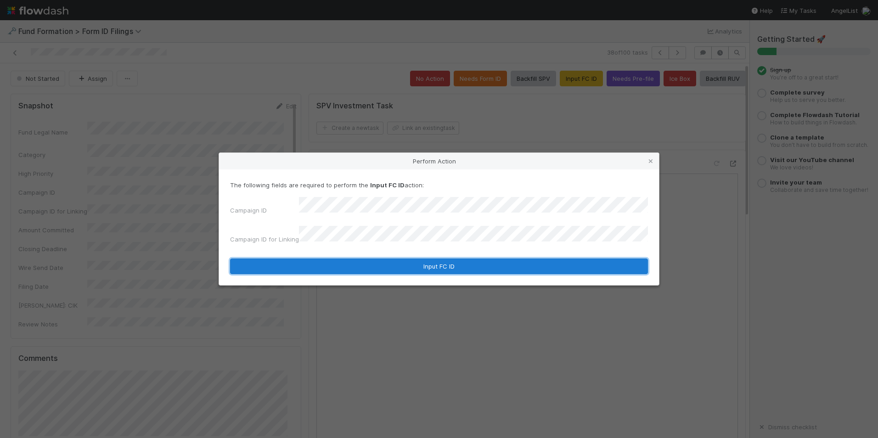
click at [434, 258] on button "Input FC ID" at bounding box center [439, 266] width 418 height 16
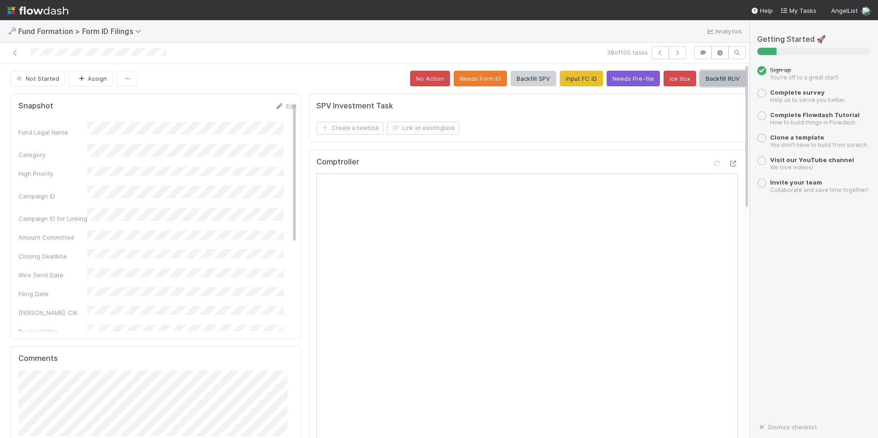
drag, startPoint x: 719, startPoint y: 81, endPoint x: 710, endPoint y: 90, distance: 12.7
click at [719, 81] on button "Backfill RUV" at bounding box center [723, 79] width 46 height 16
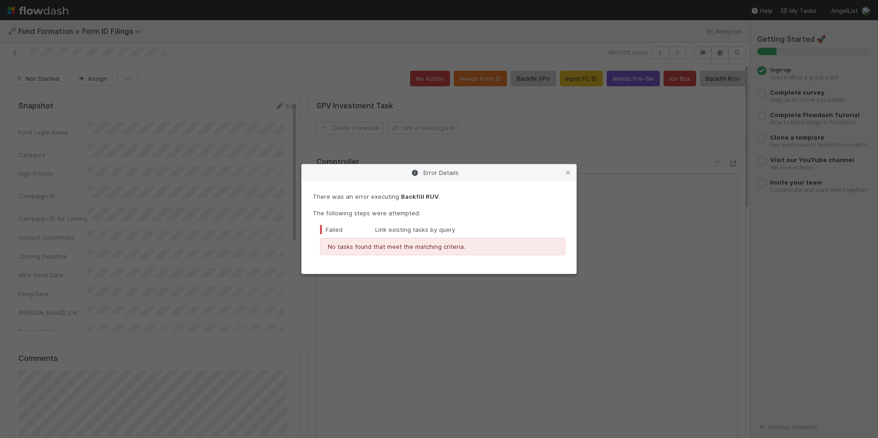
drag, startPoint x: 569, startPoint y: 173, endPoint x: 575, endPoint y: 165, distance: 10.1
click at [569, 173] on icon at bounding box center [567, 173] width 9 height 6
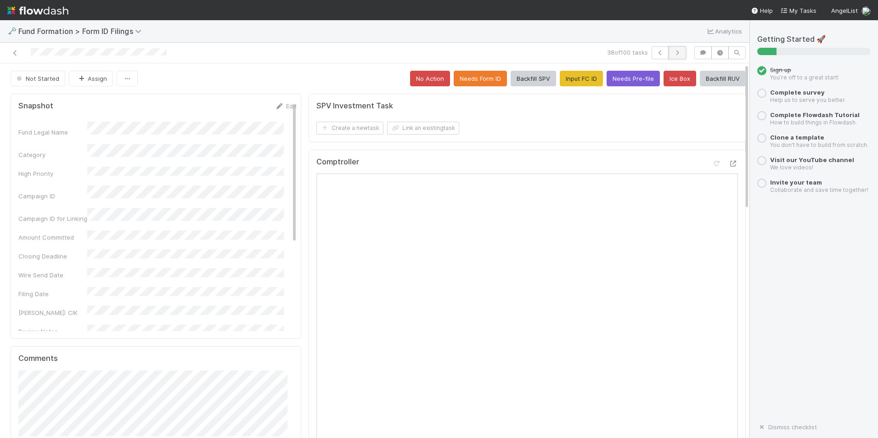
click at [671, 48] on button "button" at bounding box center [676, 52] width 17 height 13
click at [567, 83] on button "Input FC ID" at bounding box center [581, 79] width 43 height 16
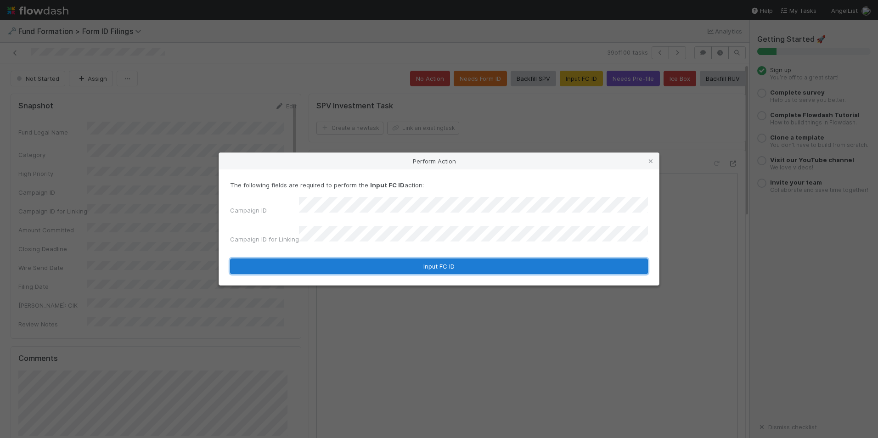
click at [444, 260] on button "Input FC ID" at bounding box center [439, 266] width 418 height 16
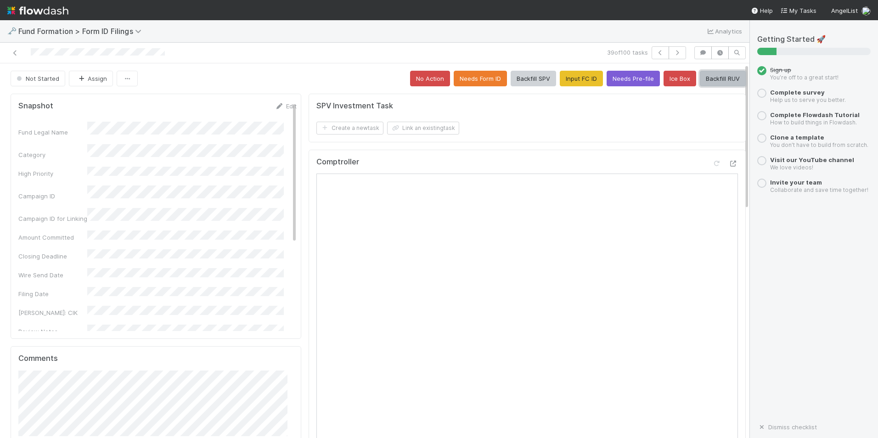
click at [711, 81] on button "Backfill RUV" at bounding box center [723, 79] width 46 height 16
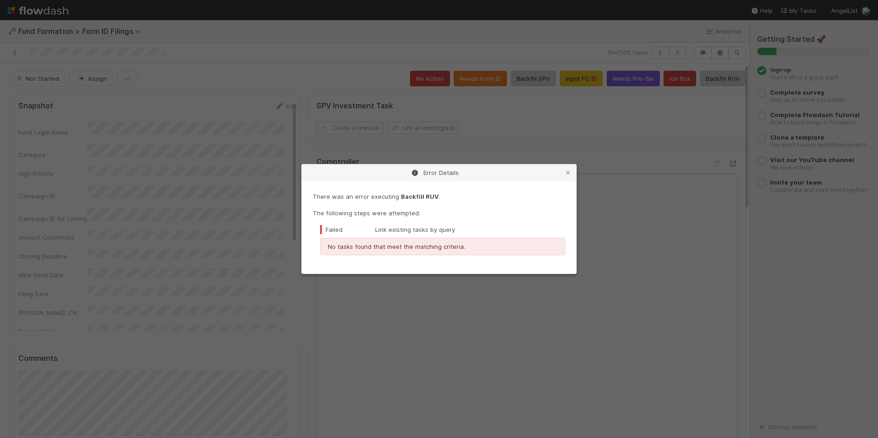
click at [571, 171] on icon at bounding box center [567, 173] width 9 height 6
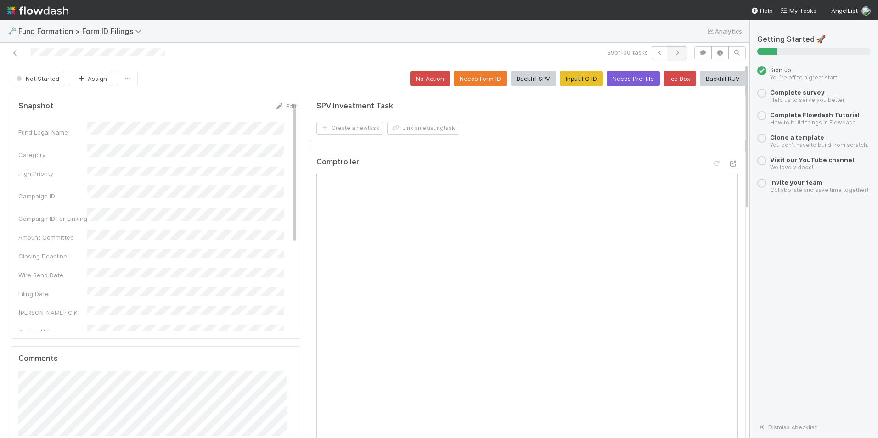
click at [673, 53] on icon "button" at bounding box center [677, 53] width 9 height 6
click at [694, 128] on div "Create a new task Link an existing task" at bounding box center [528, 128] width 425 height 13
click at [564, 78] on button "Input FC ID" at bounding box center [581, 79] width 43 height 16
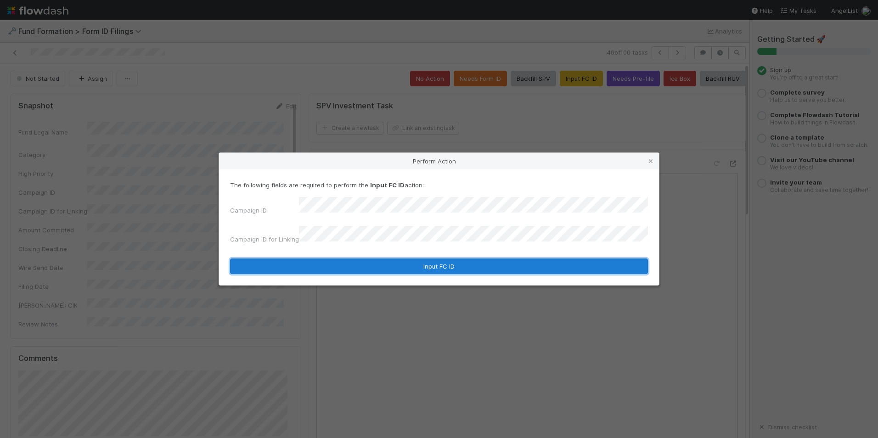
click at [404, 258] on button "Input FC ID" at bounding box center [439, 266] width 418 height 16
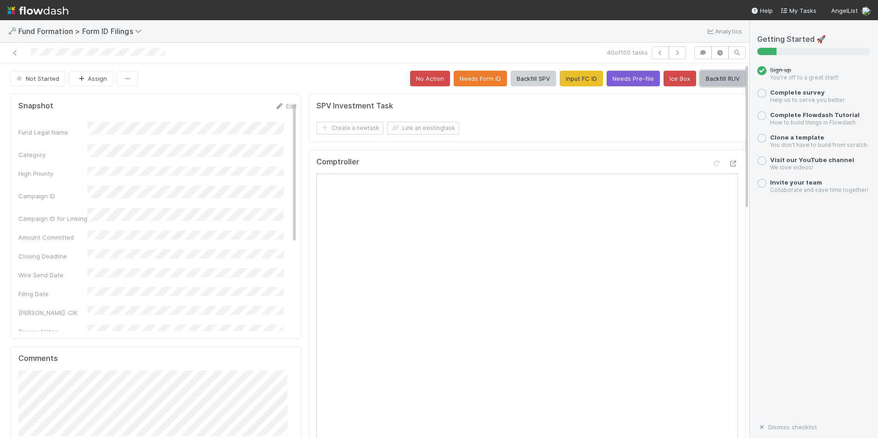
click at [700, 73] on button "Backfill RUV" at bounding box center [723, 79] width 46 height 16
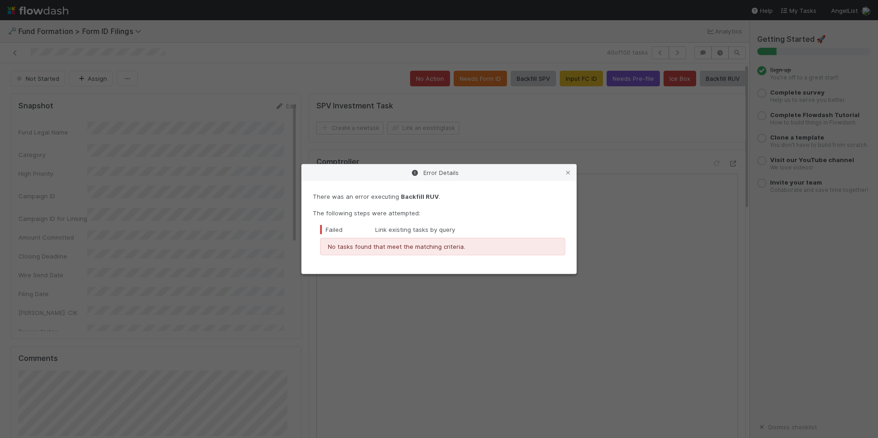
click at [564, 170] on icon at bounding box center [567, 173] width 9 height 6
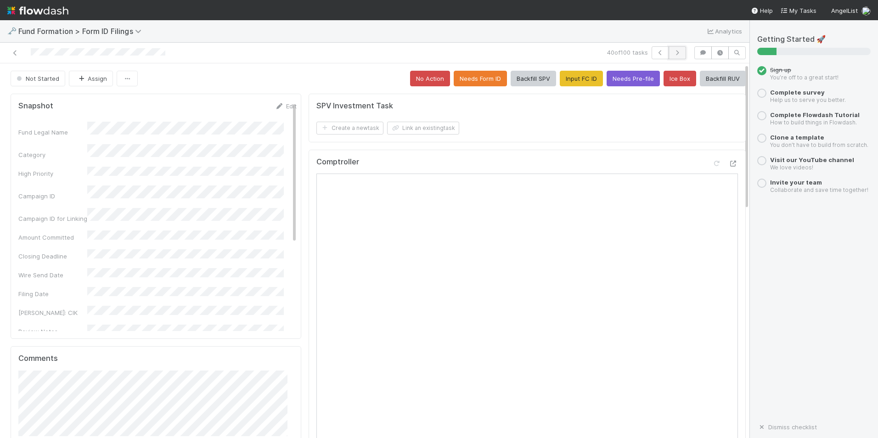
click at [673, 51] on icon "button" at bounding box center [677, 53] width 9 height 6
click at [568, 84] on button "Input FC ID" at bounding box center [581, 79] width 43 height 16
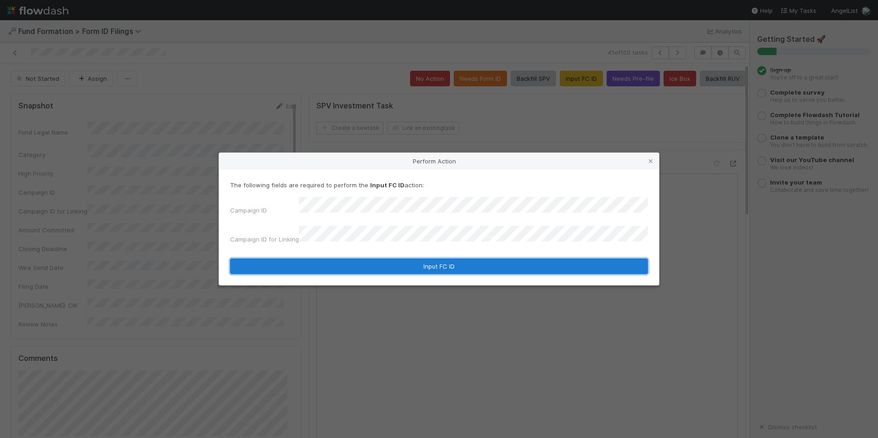
click at [424, 258] on button "Input FC ID" at bounding box center [439, 266] width 418 height 16
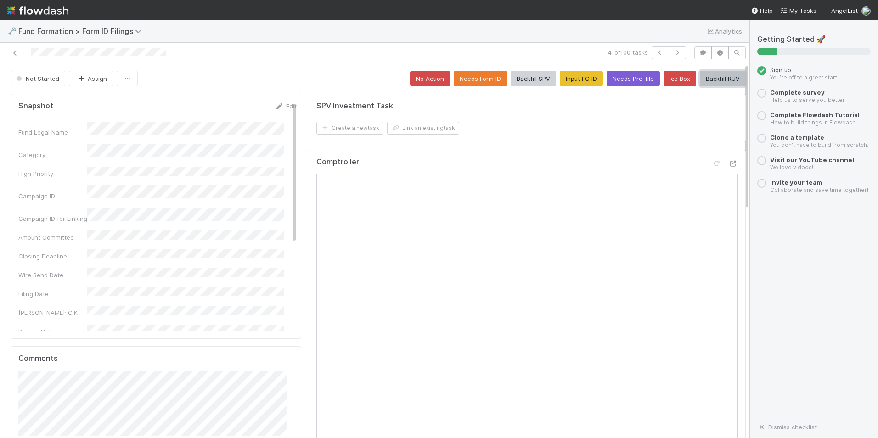
click at [704, 81] on button "Backfill RUV" at bounding box center [723, 79] width 46 height 16
click at [673, 55] on icon "button" at bounding box center [677, 53] width 9 height 6
click at [572, 79] on button "Input FC ID" at bounding box center [581, 79] width 43 height 16
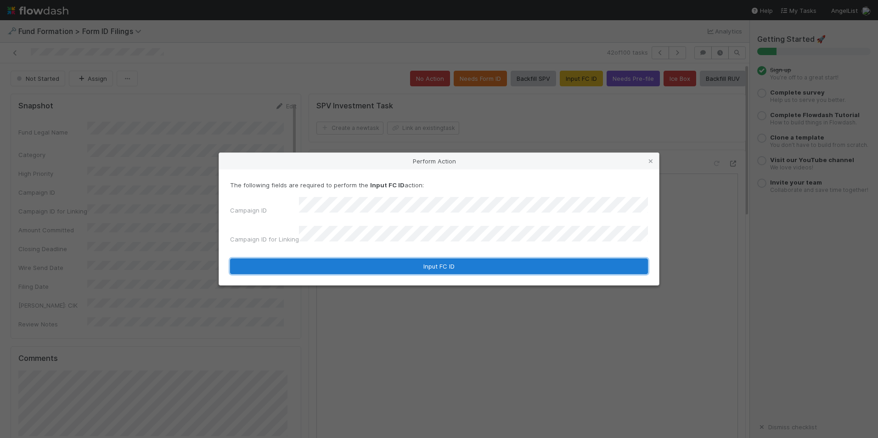
click at [426, 258] on button "Input FC ID" at bounding box center [439, 266] width 418 height 16
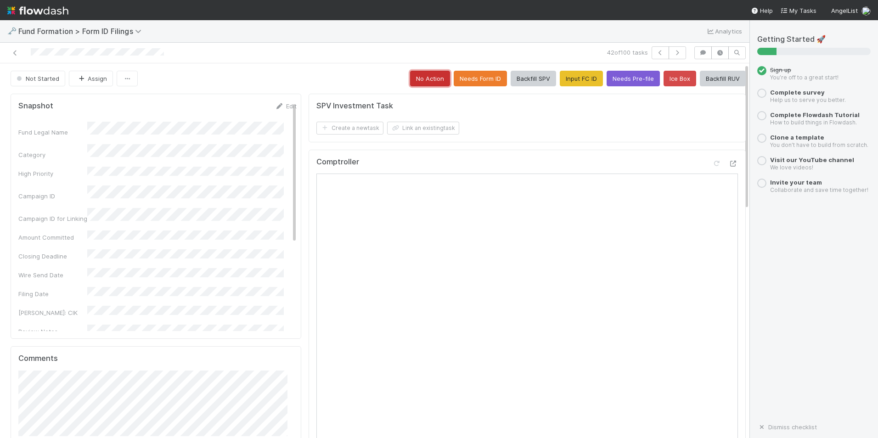
click at [416, 77] on button "No Action" at bounding box center [430, 79] width 40 height 16
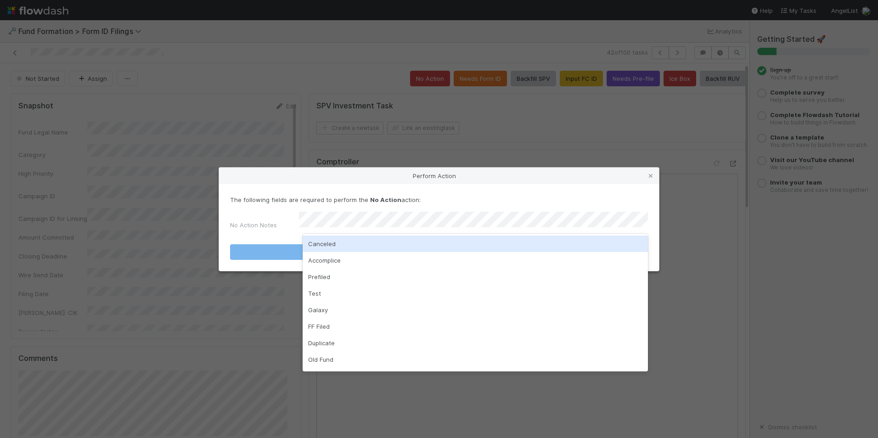
click at [413, 238] on div "Canceled" at bounding box center [475, 244] width 345 height 17
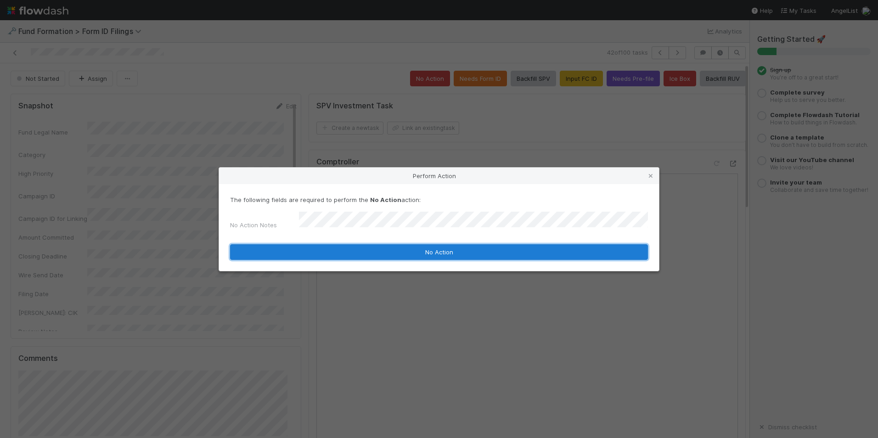
click at [412, 246] on button "No Action" at bounding box center [439, 252] width 418 height 16
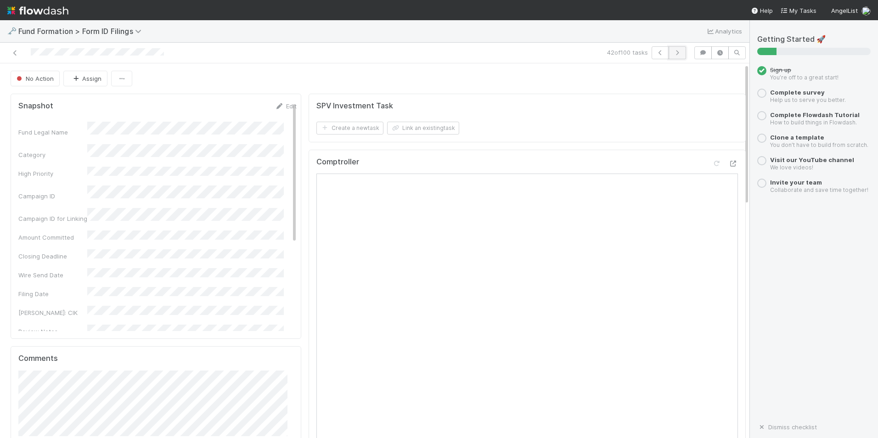
click at [673, 51] on icon "button" at bounding box center [677, 53] width 9 height 6
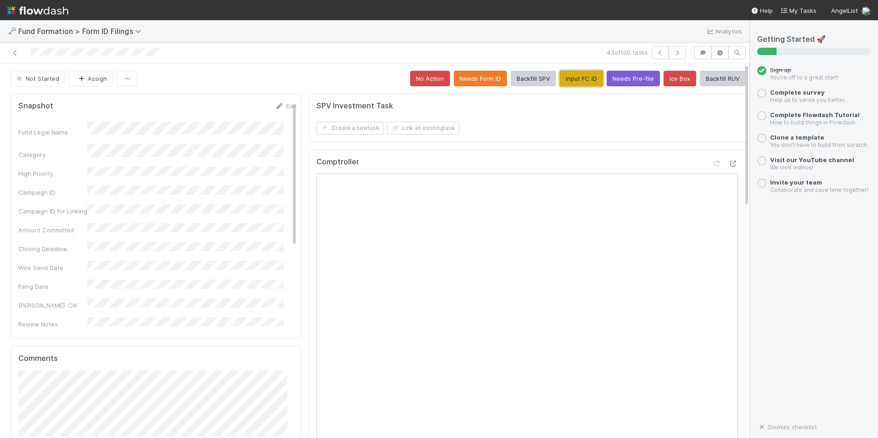
click at [560, 80] on button "Input FC ID" at bounding box center [581, 79] width 43 height 16
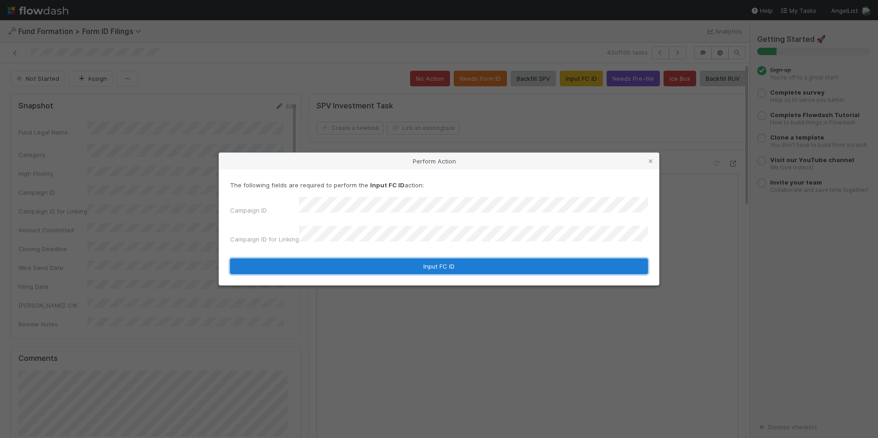
click at [407, 265] on button "Input FC ID" at bounding box center [439, 266] width 418 height 16
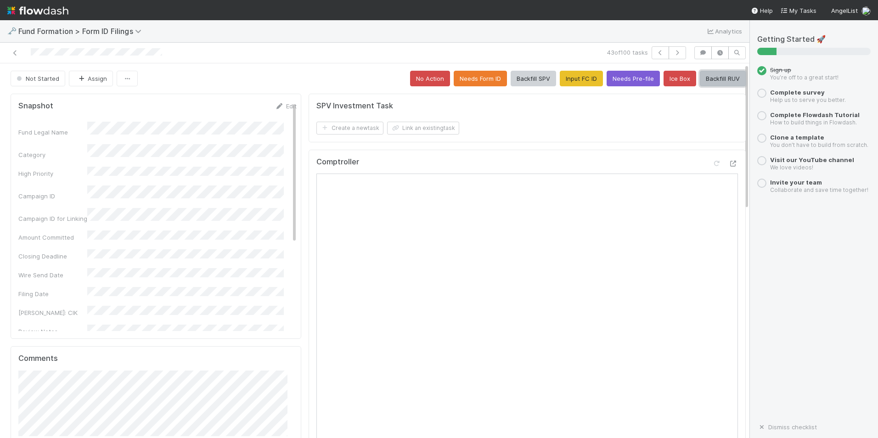
click at [706, 78] on button "Backfill RUV" at bounding box center [723, 79] width 46 height 16
click at [673, 52] on icon "button" at bounding box center [677, 53] width 9 height 6
click at [560, 78] on button "Input FC ID" at bounding box center [581, 79] width 43 height 16
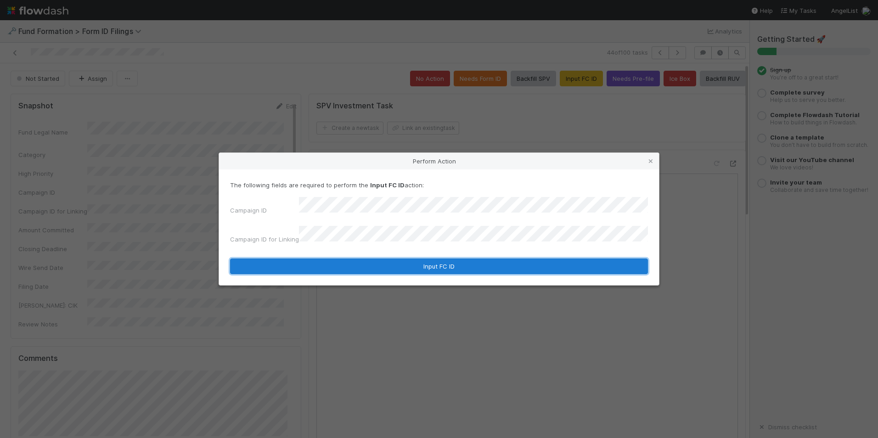
click at [426, 258] on button "Input FC ID" at bounding box center [439, 266] width 418 height 16
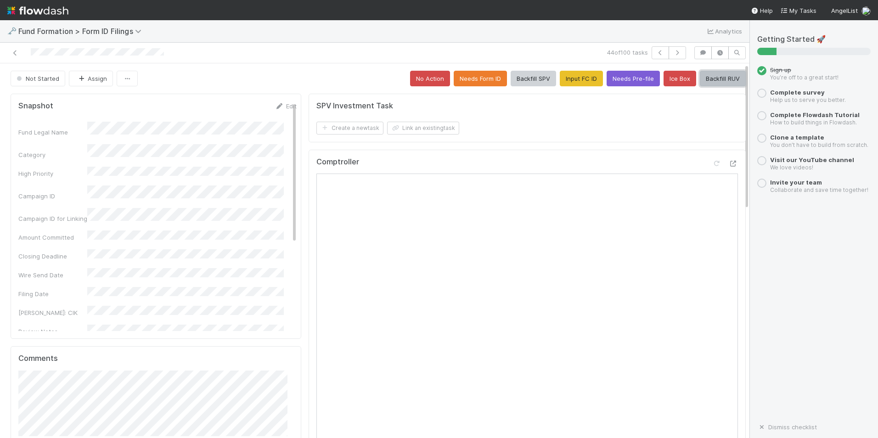
click at [700, 79] on button "Backfill RUV" at bounding box center [723, 79] width 46 height 16
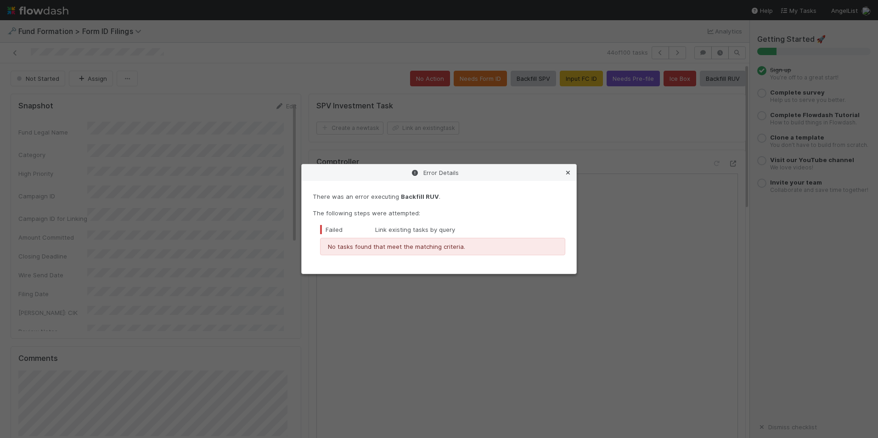
click at [569, 172] on icon at bounding box center [567, 173] width 9 height 6
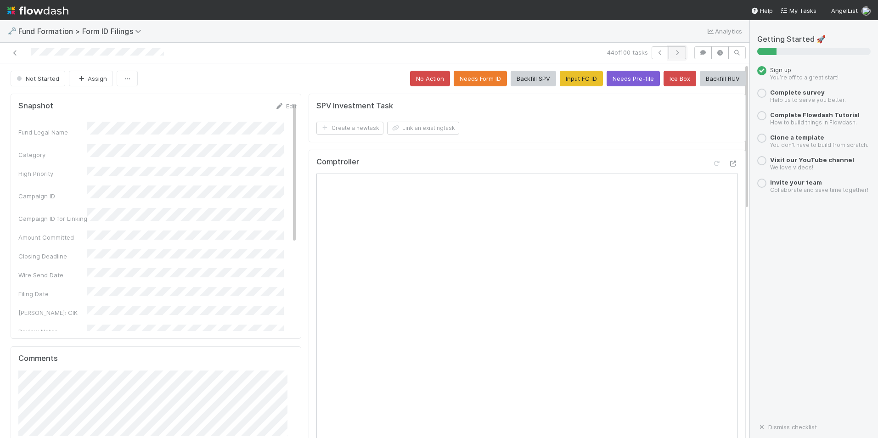
click at [668, 51] on button "button" at bounding box center [676, 52] width 17 height 13
click at [575, 79] on button "Input FC ID" at bounding box center [581, 79] width 43 height 16
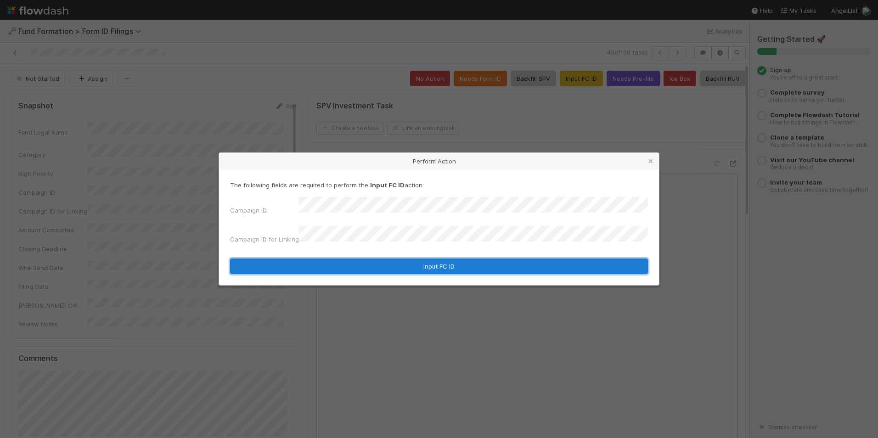
click at [415, 258] on button "Input FC ID" at bounding box center [439, 266] width 418 height 16
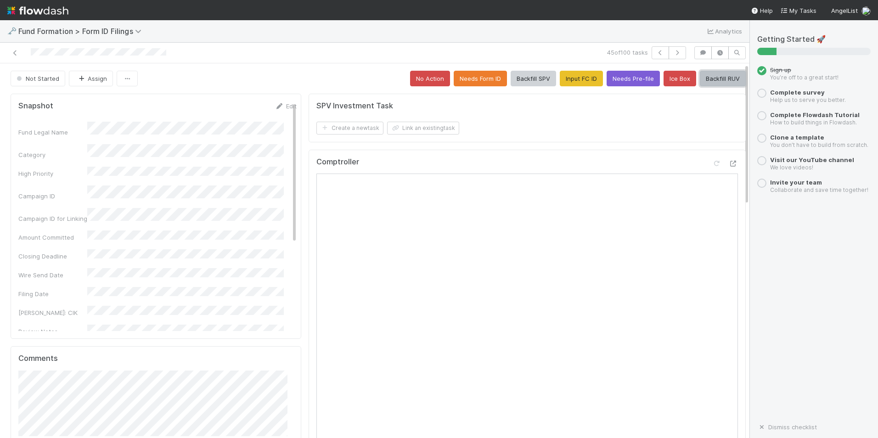
click at [709, 80] on button "Backfill RUV" at bounding box center [723, 79] width 46 height 16
click at [668, 53] on button "button" at bounding box center [676, 52] width 17 height 13
click at [571, 72] on button "Input FC ID" at bounding box center [581, 79] width 43 height 16
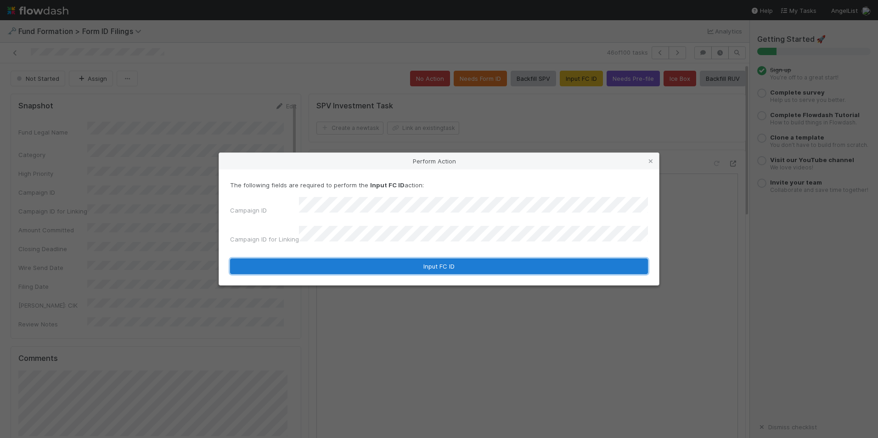
click at [424, 258] on button "Input FC ID" at bounding box center [439, 266] width 418 height 16
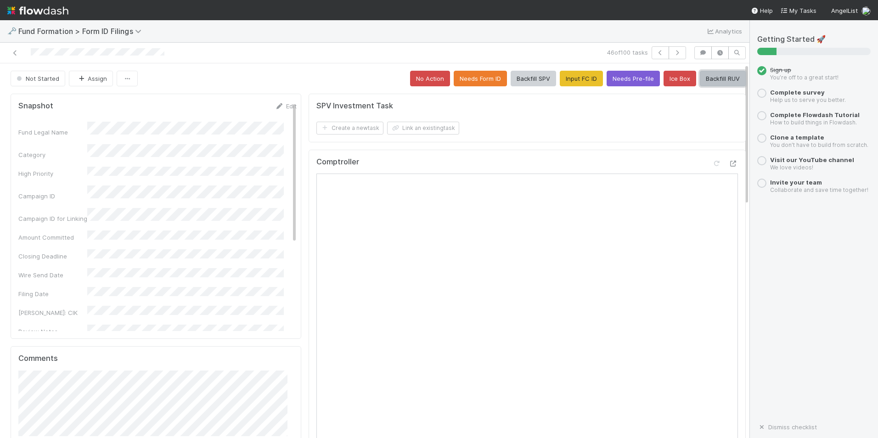
click at [700, 81] on button "Backfill RUV" at bounding box center [723, 79] width 46 height 16
click at [673, 52] on icon "button" at bounding box center [677, 53] width 9 height 6
drag, startPoint x: 515, startPoint y: 236, endPoint x: 560, endPoint y: 83, distance: 159.7
click at [560, 83] on button "Input FC ID" at bounding box center [581, 79] width 43 height 16
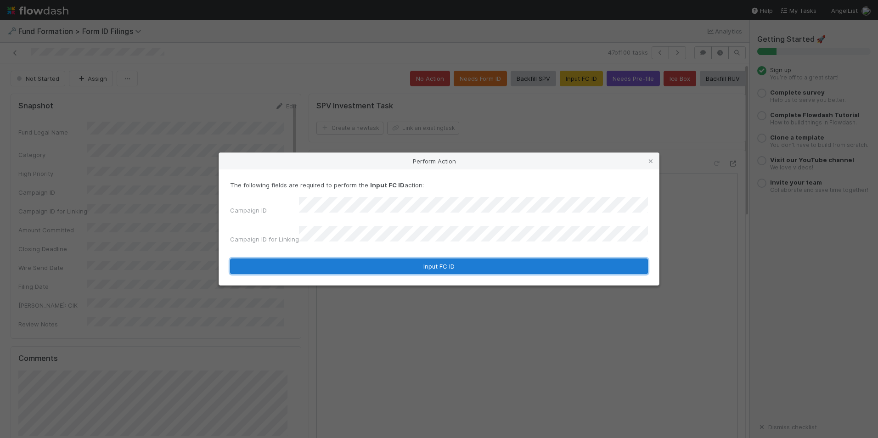
click at [432, 258] on button "Input FC ID" at bounding box center [439, 266] width 418 height 16
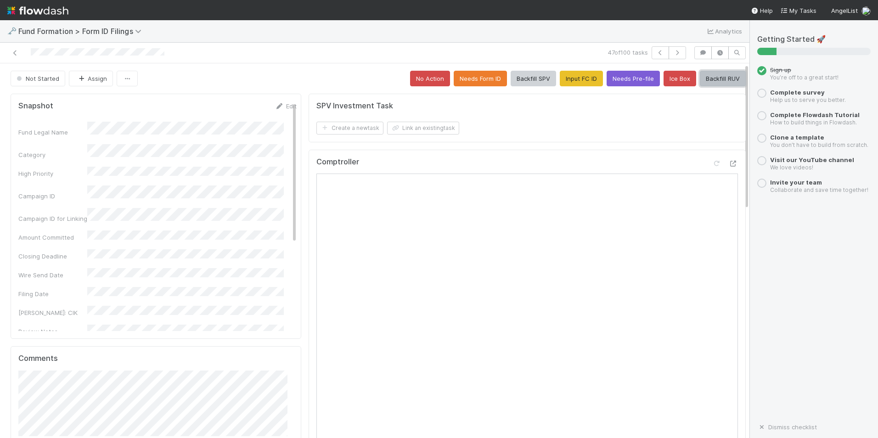
click at [700, 81] on button "Backfill RUV" at bounding box center [723, 79] width 46 height 16
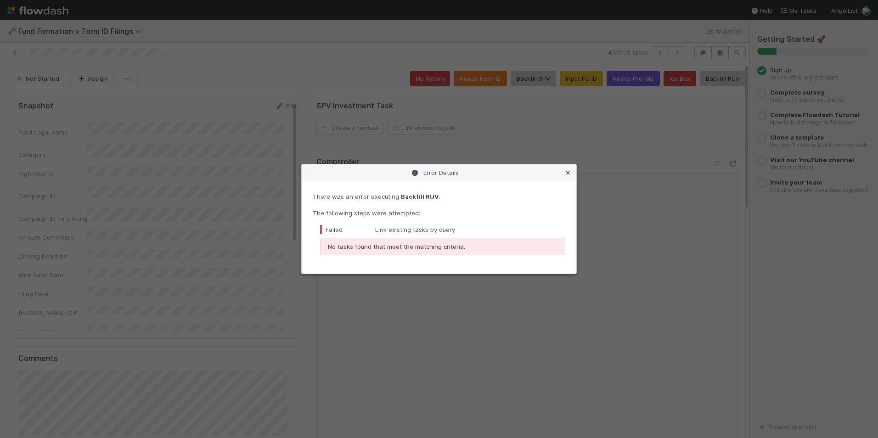
click at [565, 171] on icon at bounding box center [567, 173] width 9 height 6
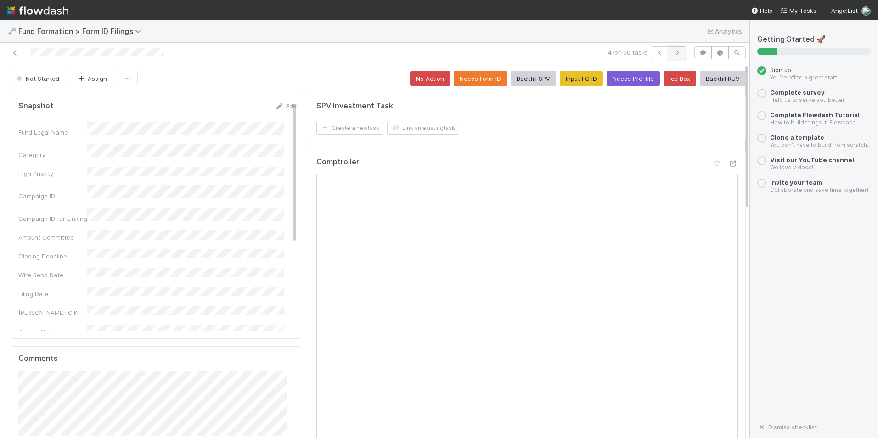
click at [668, 56] on button "button" at bounding box center [676, 52] width 17 height 13
click at [560, 74] on button "Input FC ID" at bounding box center [581, 79] width 43 height 16
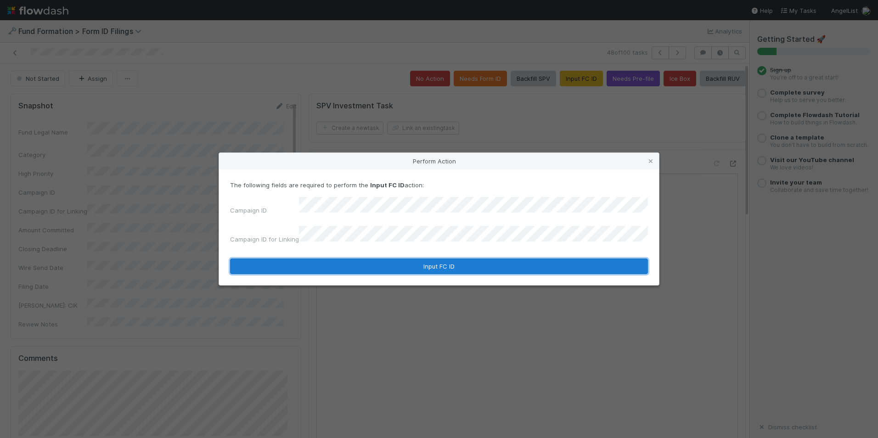
click at [372, 258] on button "Input FC ID" at bounding box center [439, 266] width 418 height 16
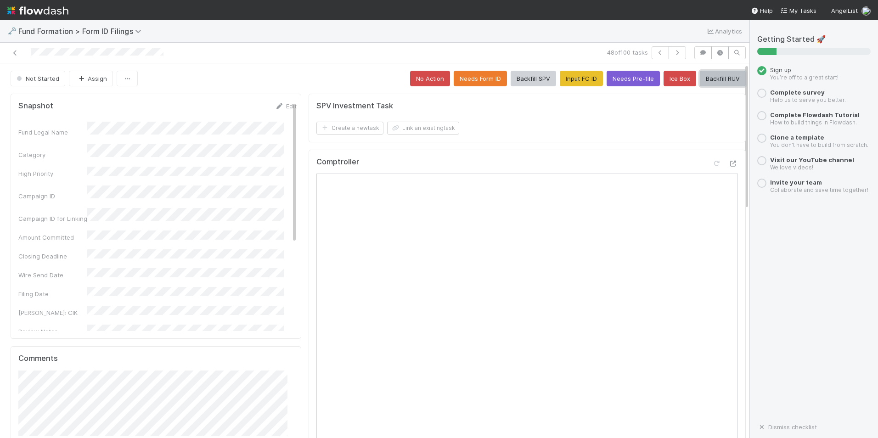
click at [700, 80] on button "Backfill RUV" at bounding box center [723, 79] width 46 height 16
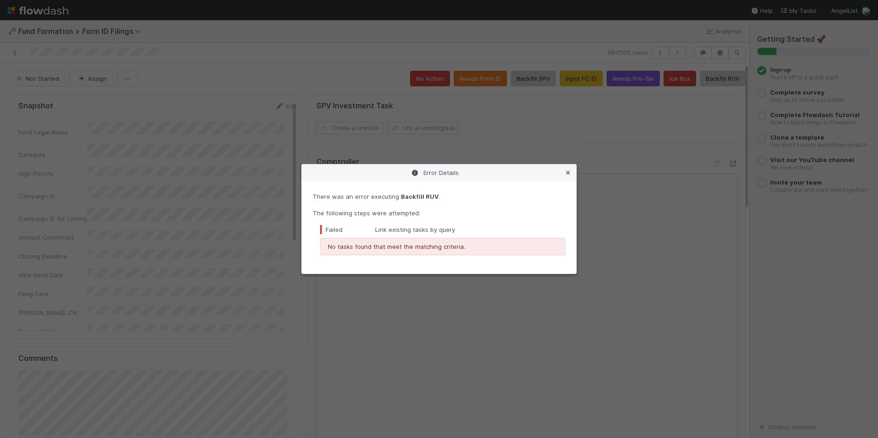
click at [570, 168] on link at bounding box center [567, 172] width 9 height 9
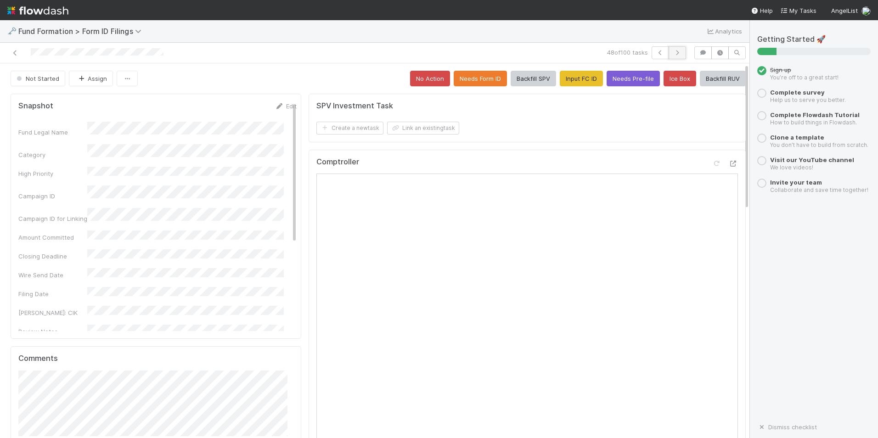
click at [673, 50] on icon "button" at bounding box center [677, 53] width 9 height 6
click at [426, 79] on button "No Action" at bounding box center [430, 79] width 40 height 16
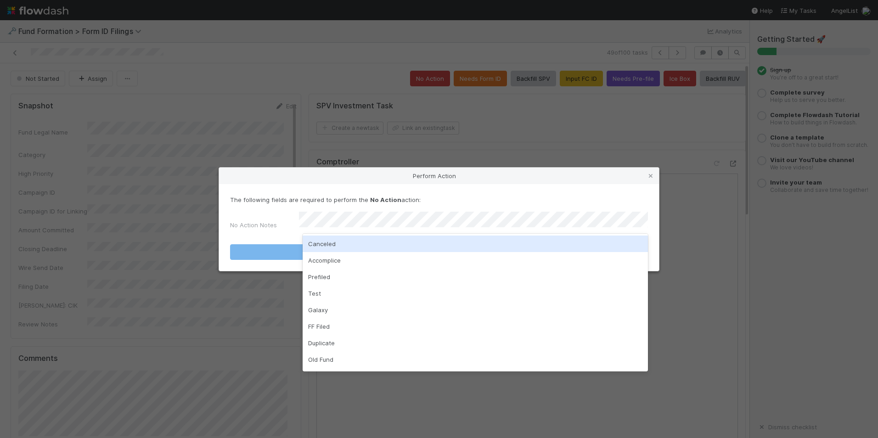
click at [438, 246] on div "Canceled" at bounding box center [475, 244] width 345 height 17
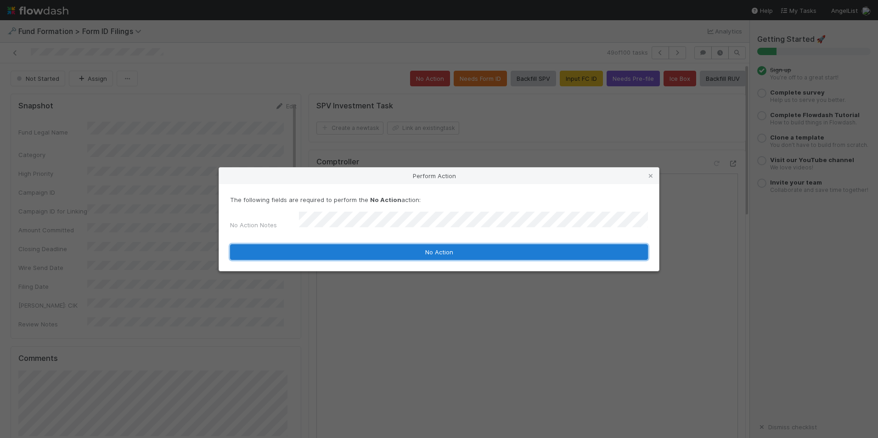
click at [440, 247] on button "No Action" at bounding box center [439, 252] width 418 height 16
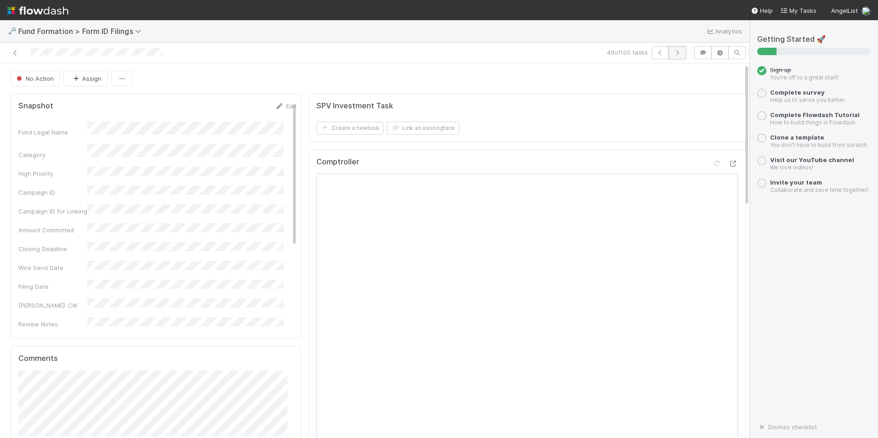
click at [674, 53] on icon "button" at bounding box center [677, 53] width 9 height 6
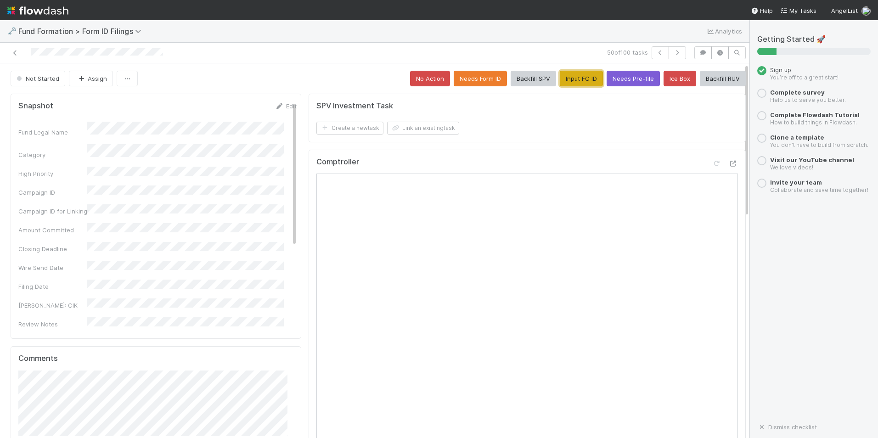
click at [580, 77] on button "Input FC ID" at bounding box center [581, 79] width 43 height 16
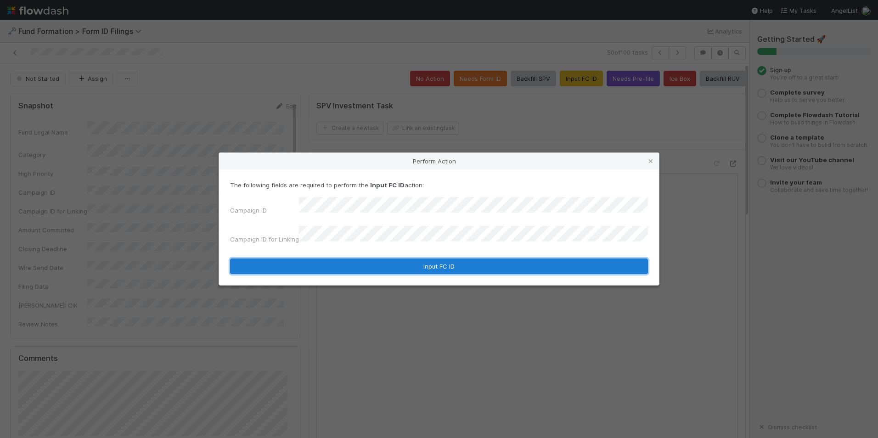
click at [422, 261] on button "Input FC ID" at bounding box center [439, 266] width 418 height 16
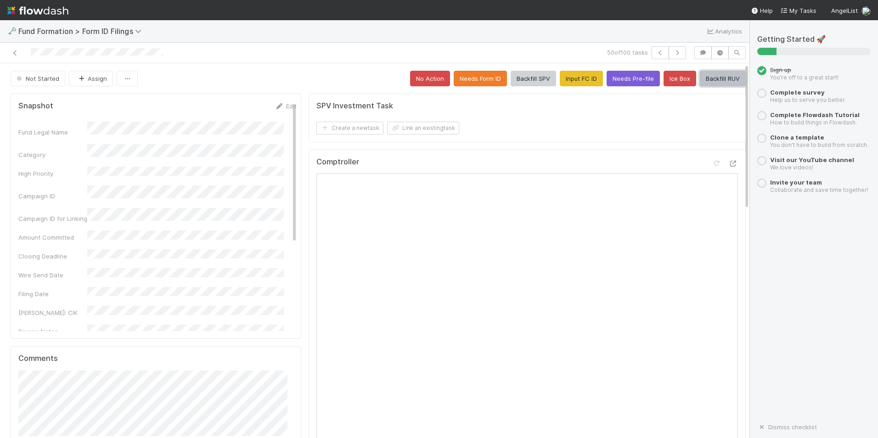
click at [714, 81] on button "Backfill RUV" at bounding box center [723, 79] width 46 height 16
click at [673, 54] on icon "button" at bounding box center [677, 53] width 9 height 6
click at [565, 83] on button "Input FC ID" at bounding box center [581, 79] width 43 height 16
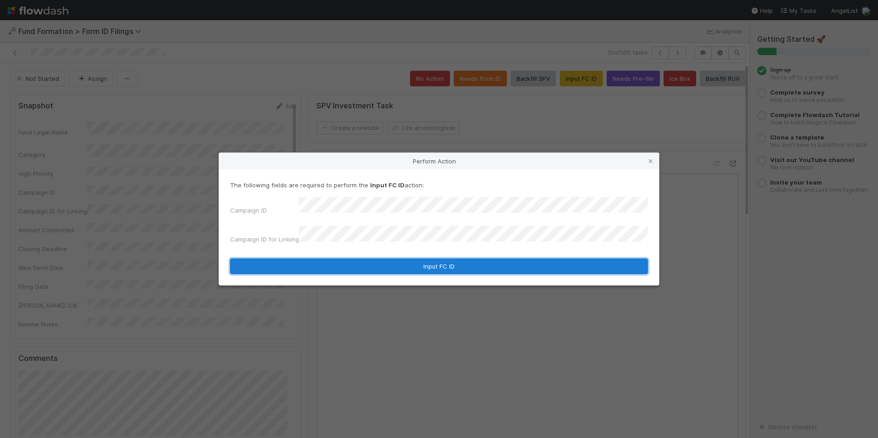
click at [435, 262] on button "Input FC ID" at bounding box center [439, 266] width 418 height 16
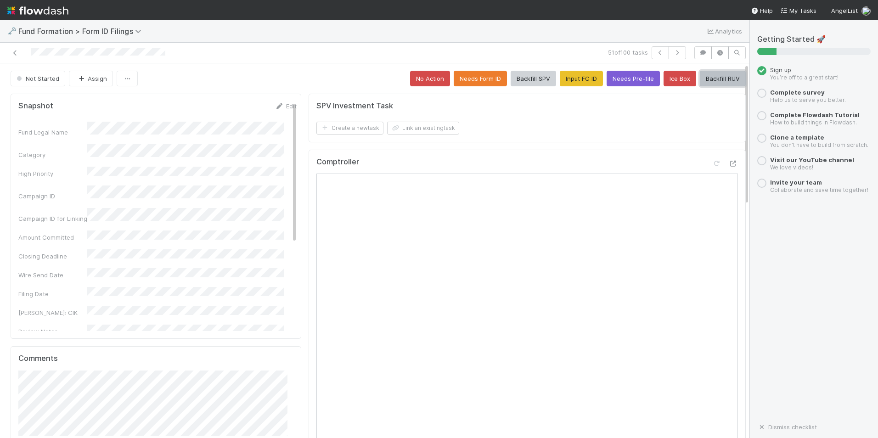
click at [708, 79] on button "Backfill RUV" at bounding box center [723, 79] width 46 height 16
click at [675, 52] on button "button" at bounding box center [676, 52] width 17 height 13
click at [426, 84] on button "No Action" at bounding box center [430, 79] width 40 height 16
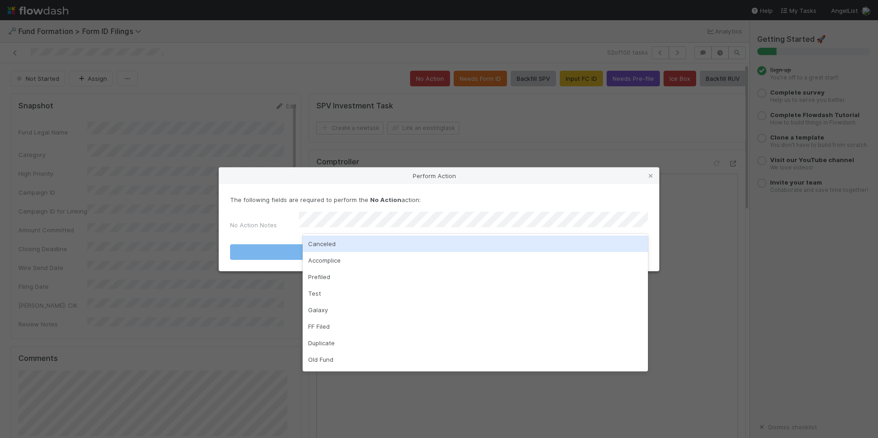
click at [413, 245] on div "Canceled" at bounding box center [475, 244] width 345 height 17
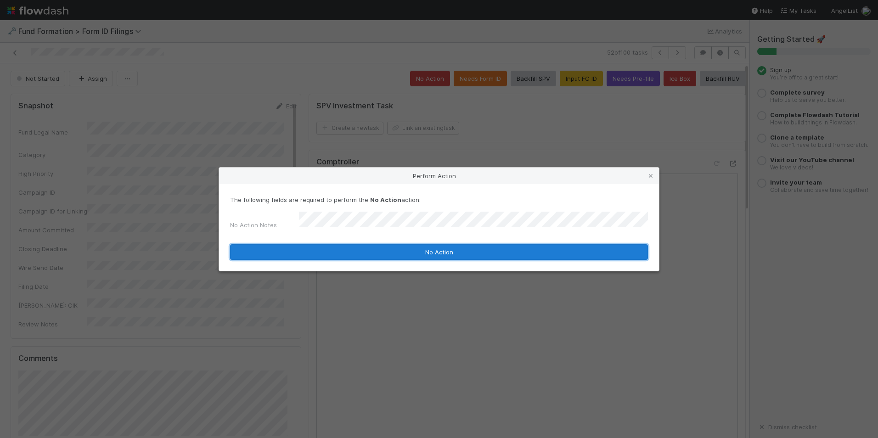
click at [414, 251] on button "No Action" at bounding box center [439, 252] width 418 height 16
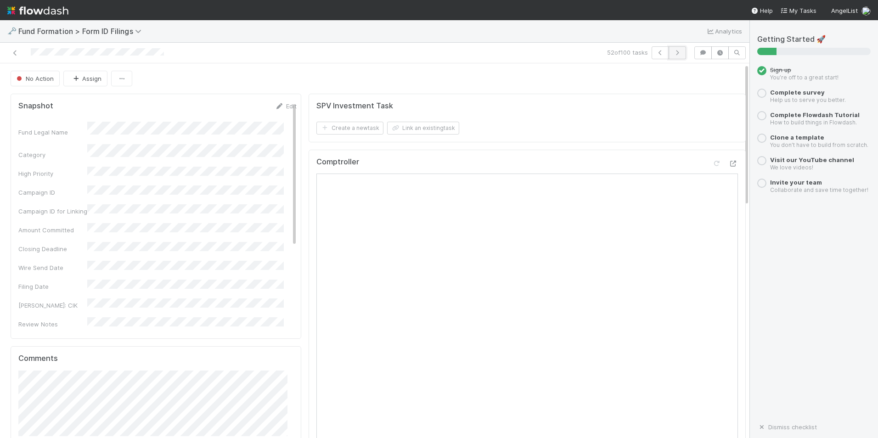
click at [673, 54] on icon "button" at bounding box center [677, 53] width 9 height 6
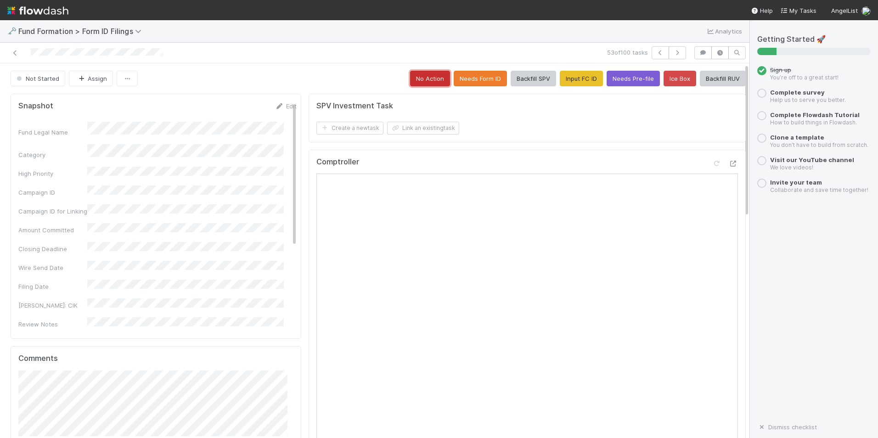
click at [425, 81] on button "No Action" at bounding box center [430, 79] width 40 height 16
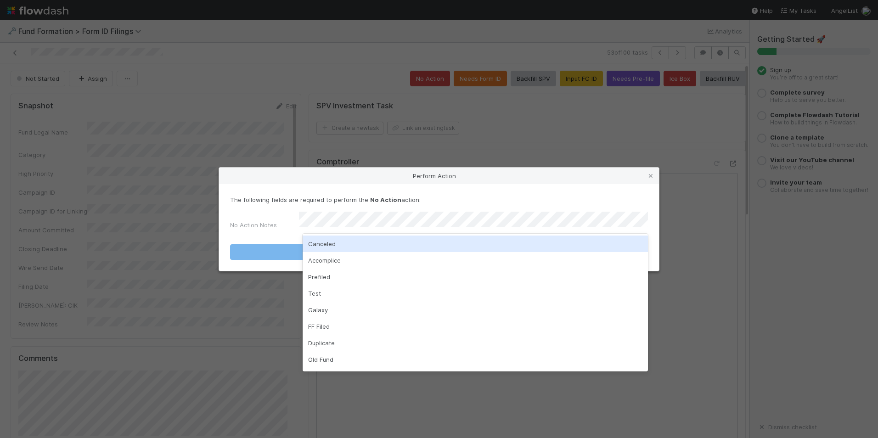
click at [450, 249] on div "Canceled" at bounding box center [475, 244] width 345 height 17
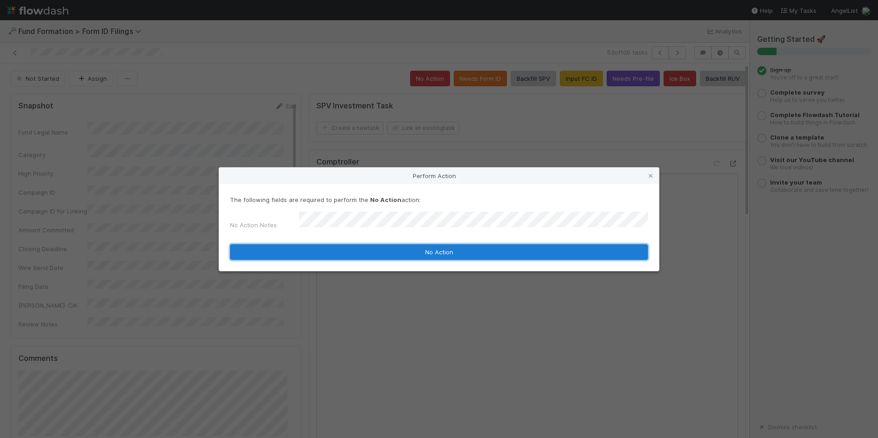
click at [464, 250] on button "No Action" at bounding box center [439, 252] width 418 height 16
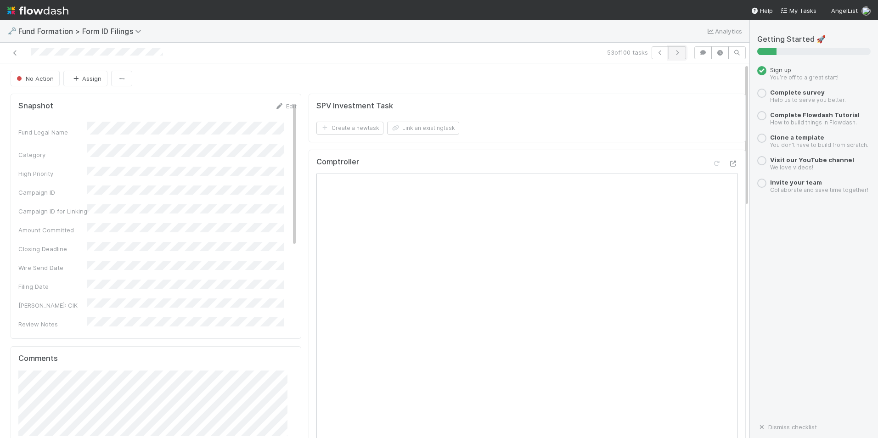
click at [673, 53] on icon "button" at bounding box center [677, 53] width 9 height 6
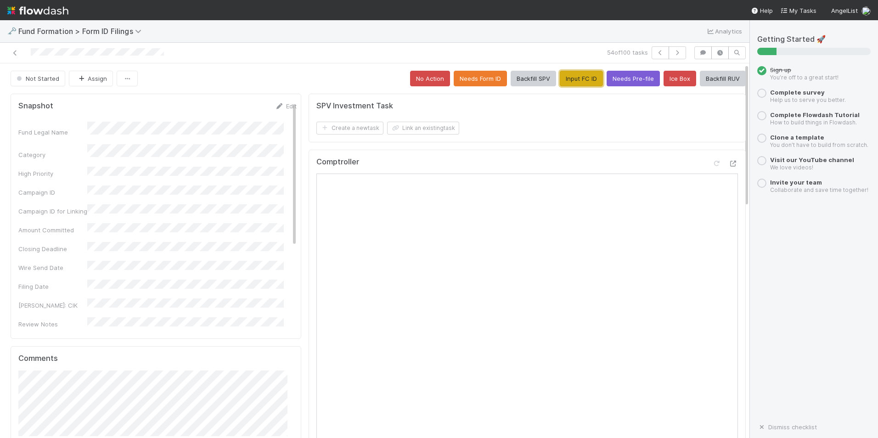
click at [568, 84] on button "Input FC ID" at bounding box center [581, 79] width 43 height 16
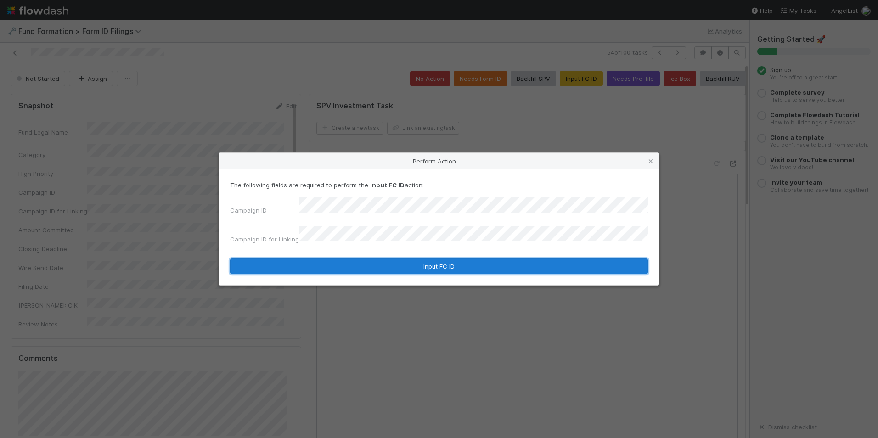
click at [476, 264] on button "Input FC ID" at bounding box center [439, 266] width 418 height 16
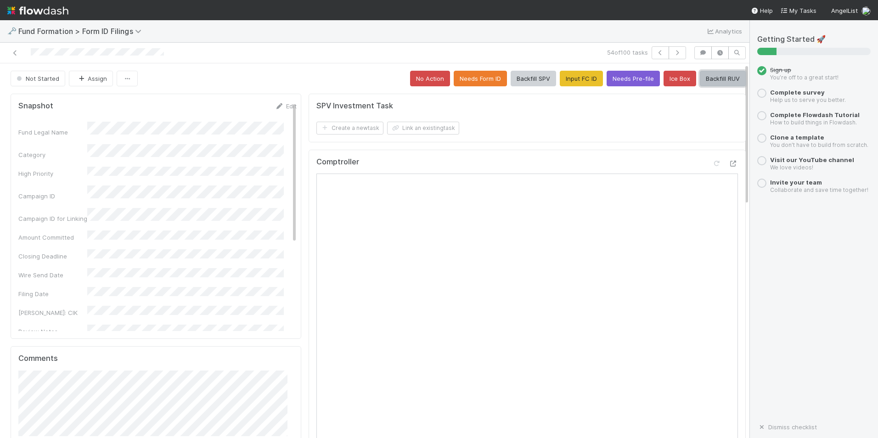
click at [700, 76] on button "Backfill RUV" at bounding box center [723, 79] width 46 height 16
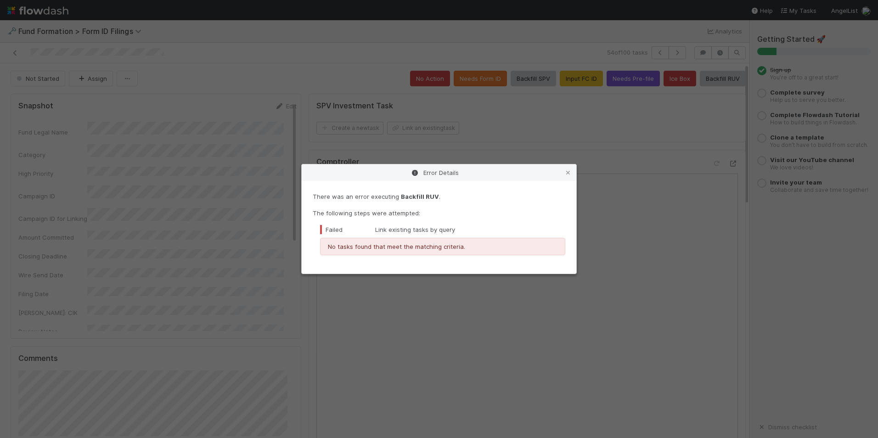
click at [565, 171] on icon at bounding box center [567, 173] width 9 height 6
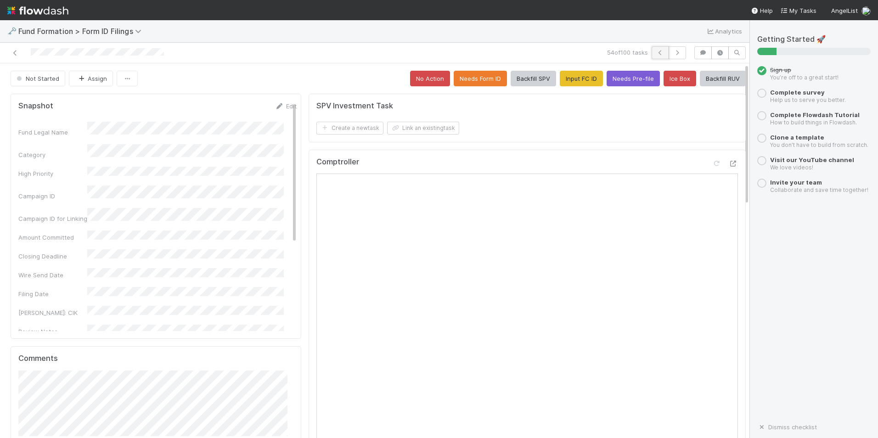
click at [661, 51] on button "button" at bounding box center [659, 52] width 17 height 13
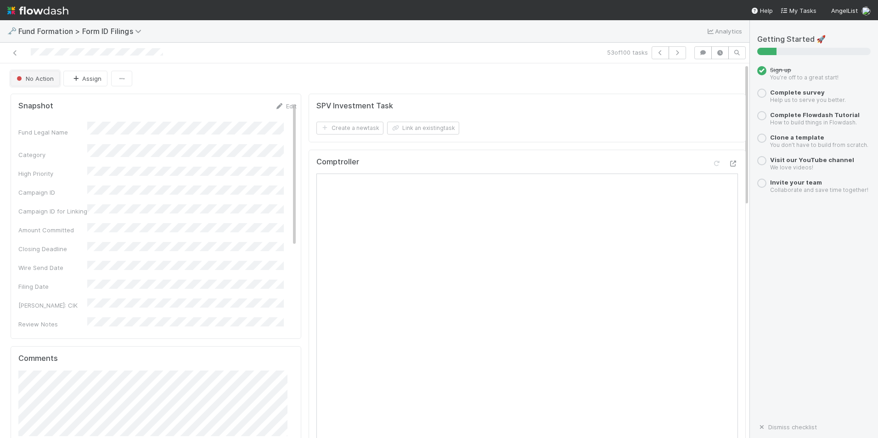
click at [29, 76] on span "No Action" at bounding box center [34, 78] width 39 height 7
click at [225, 83] on div at bounding box center [439, 219] width 878 height 438
click at [668, 57] on button "button" at bounding box center [676, 52] width 17 height 13
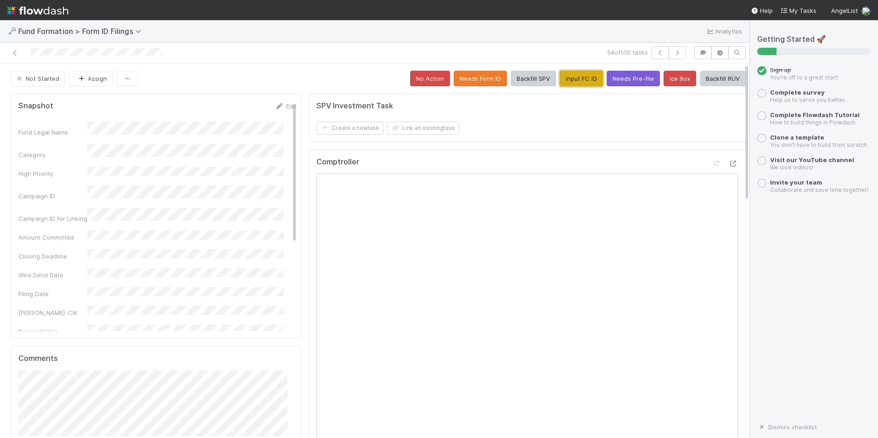
click at [578, 74] on button "Input FC ID" at bounding box center [581, 79] width 43 height 16
click at [561, 84] on button "Input FC ID" at bounding box center [581, 79] width 43 height 16
click at [673, 54] on icon "button" at bounding box center [677, 53] width 9 height 6
click at [580, 80] on button "Input FC ID" at bounding box center [581, 79] width 43 height 16
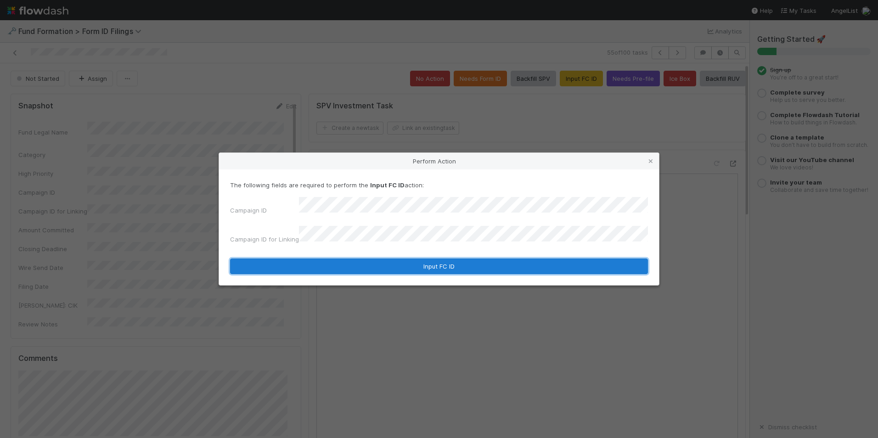
click at [429, 258] on button "Input FC ID" at bounding box center [439, 266] width 418 height 16
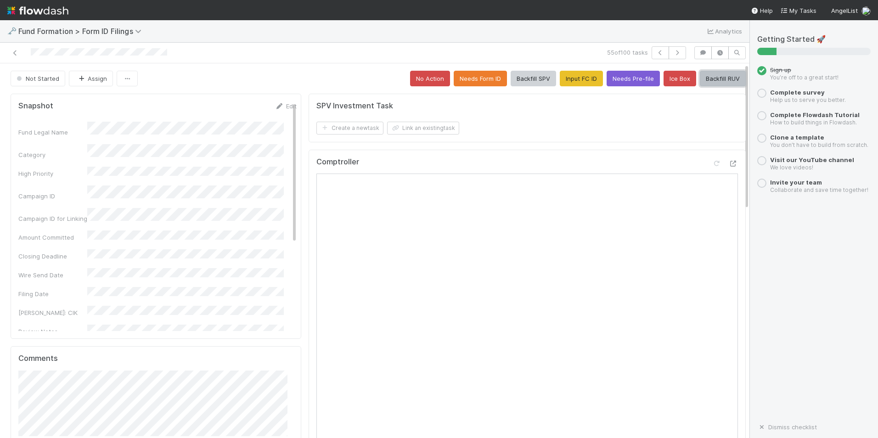
click at [706, 78] on button "Backfill RUV" at bounding box center [723, 79] width 46 height 16
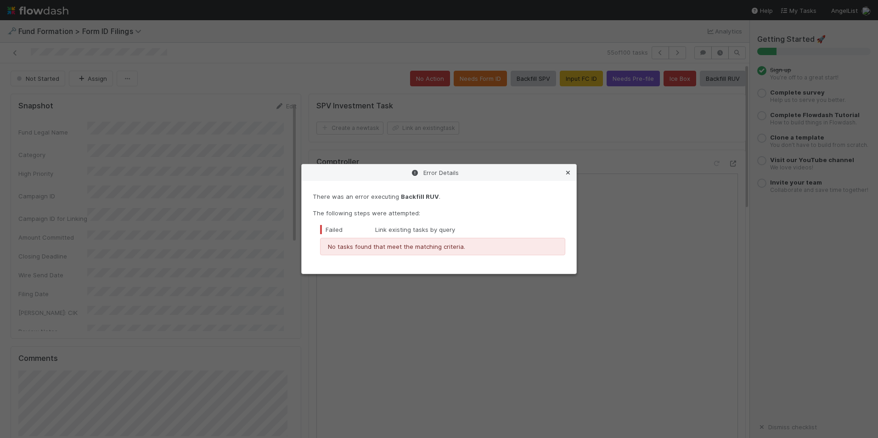
click at [570, 172] on icon at bounding box center [567, 173] width 9 height 6
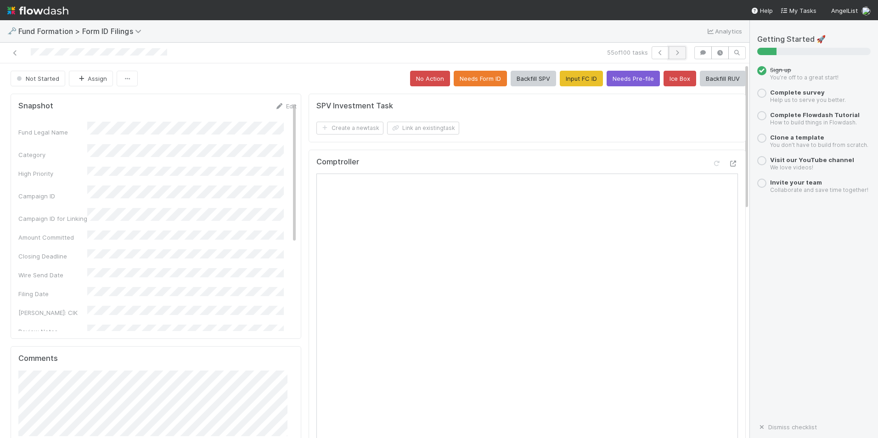
click at [668, 53] on button "button" at bounding box center [676, 52] width 17 height 13
click at [577, 83] on button "Input FC ID" at bounding box center [581, 79] width 43 height 16
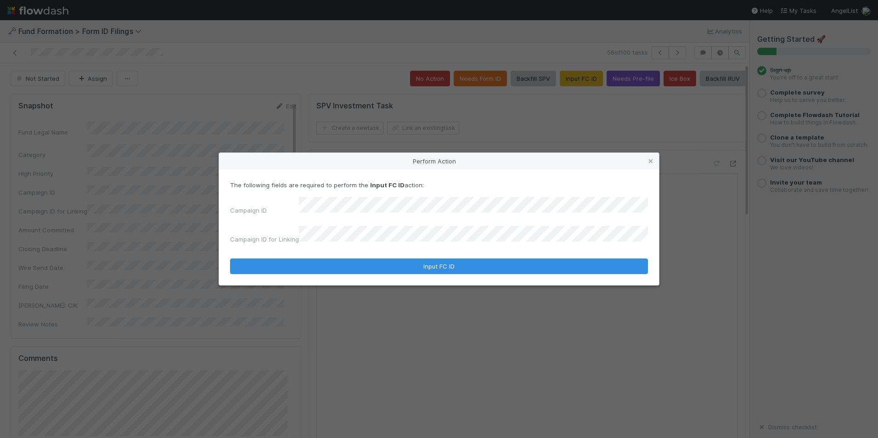
click at [403, 250] on form "The following fields are required to perform the Input FC ID action: Campaign I…" at bounding box center [439, 227] width 418 height 94
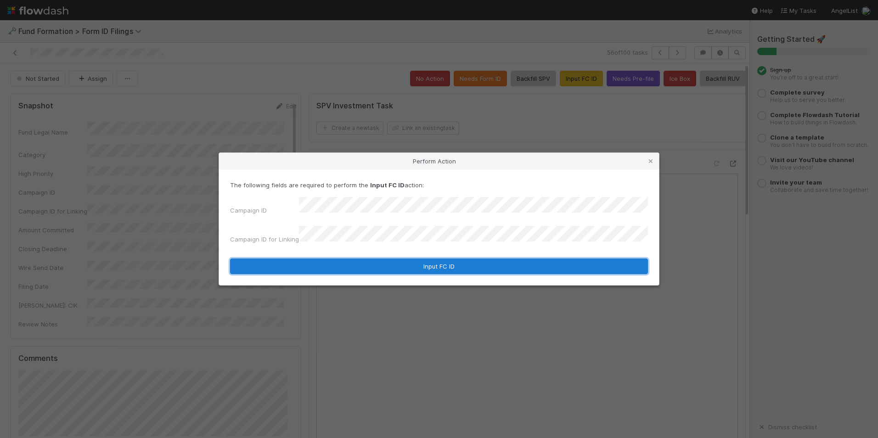
click at [403, 258] on button "Input FC ID" at bounding box center [439, 266] width 418 height 16
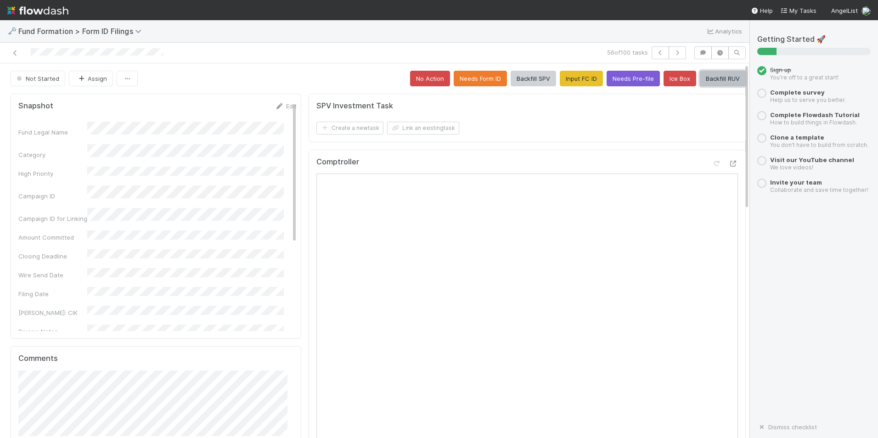
click at [702, 75] on button "Backfill RUV" at bounding box center [723, 79] width 46 height 16
click at [674, 55] on icon "button" at bounding box center [677, 53] width 9 height 6
click at [428, 83] on button "No Action" at bounding box center [430, 79] width 40 height 16
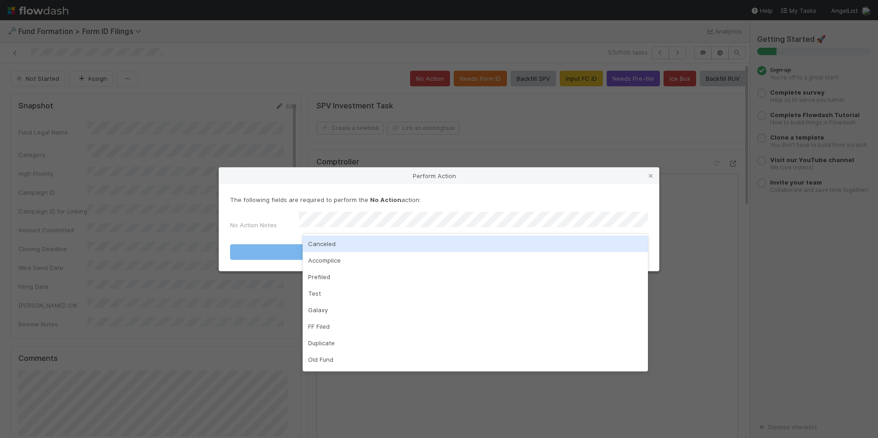
click at [469, 247] on div "Canceled" at bounding box center [475, 244] width 345 height 17
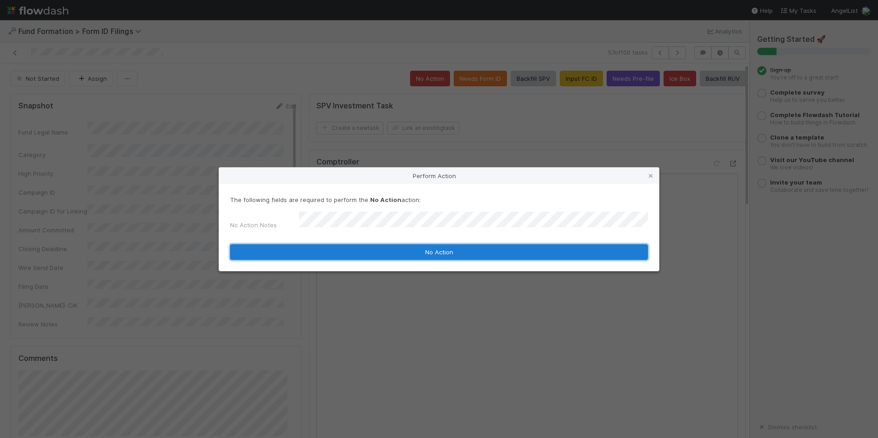
click at [480, 252] on button "No Action" at bounding box center [439, 252] width 418 height 16
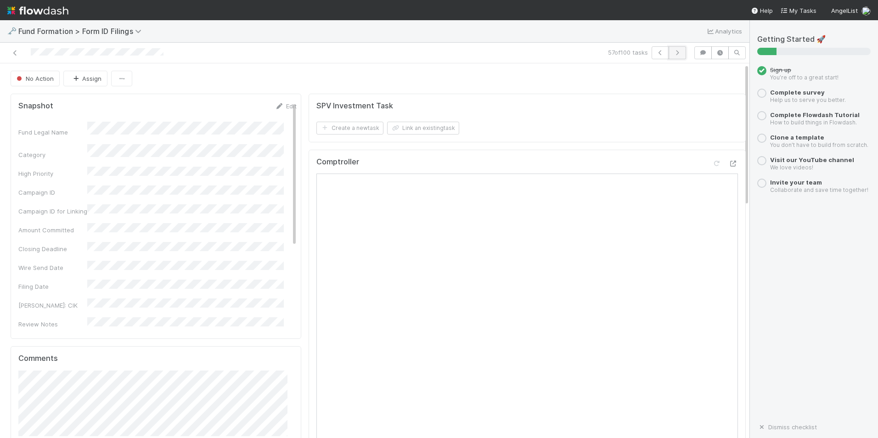
click at [673, 54] on icon "button" at bounding box center [677, 53] width 9 height 6
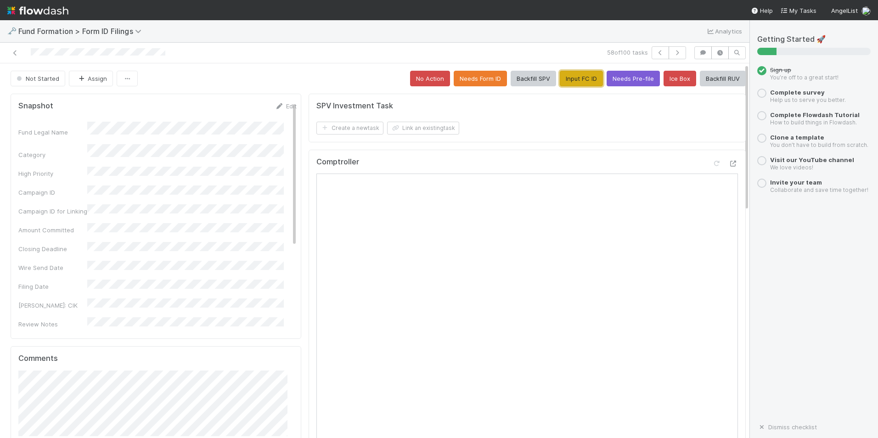
click at [562, 74] on button "Input FC ID" at bounding box center [581, 79] width 43 height 16
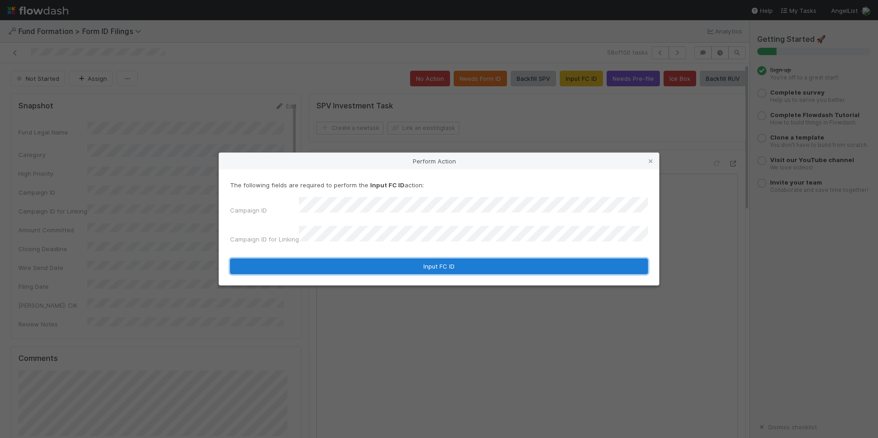
click at [466, 258] on button "Input FC ID" at bounding box center [439, 266] width 418 height 16
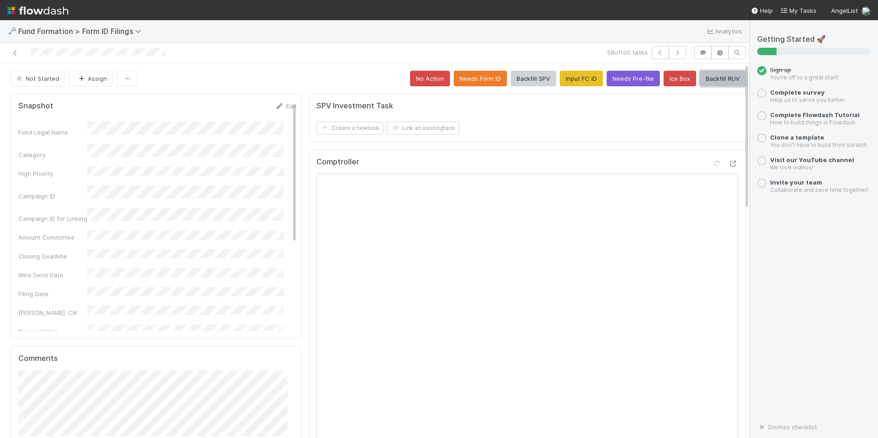
click at [704, 81] on button "Backfill RUV" at bounding box center [723, 79] width 46 height 16
click at [673, 52] on icon "button" at bounding box center [677, 53] width 9 height 6
click at [575, 80] on button "Input FC ID" at bounding box center [581, 79] width 43 height 16
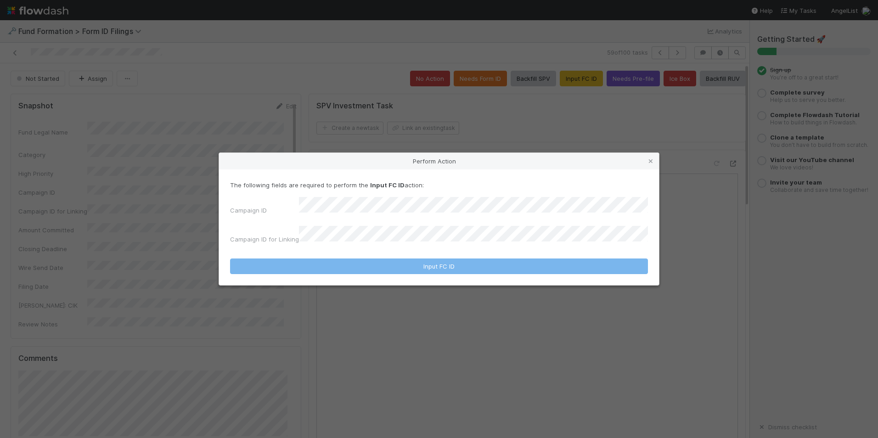
click at [430, 204] on div "The following fields are required to perform the Input FC ID action: Campaign I…" at bounding box center [439, 213] width 418 height 67
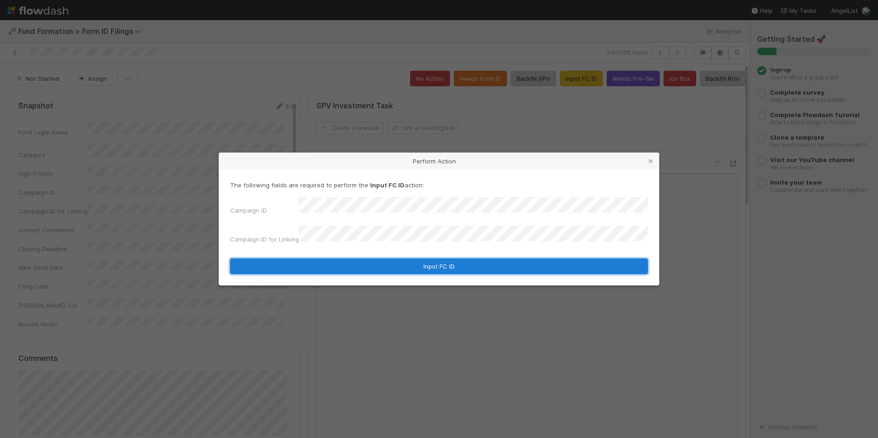
click at [423, 264] on button "Input FC ID" at bounding box center [439, 266] width 418 height 16
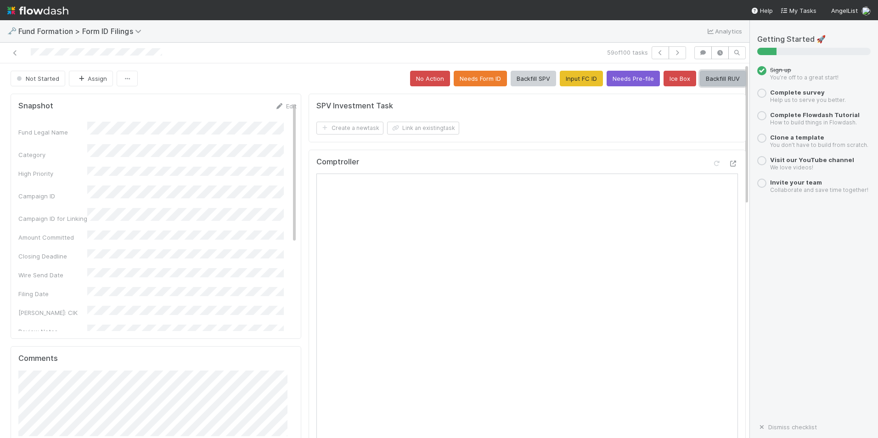
click at [708, 75] on button "Backfill RUV" at bounding box center [723, 79] width 46 height 16
click at [669, 56] on button "button" at bounding box center [676, 52] width 17 height 13
click at [572, 79] on button "Input FC ID" at bounding box center [581, 79] width 43 height 16
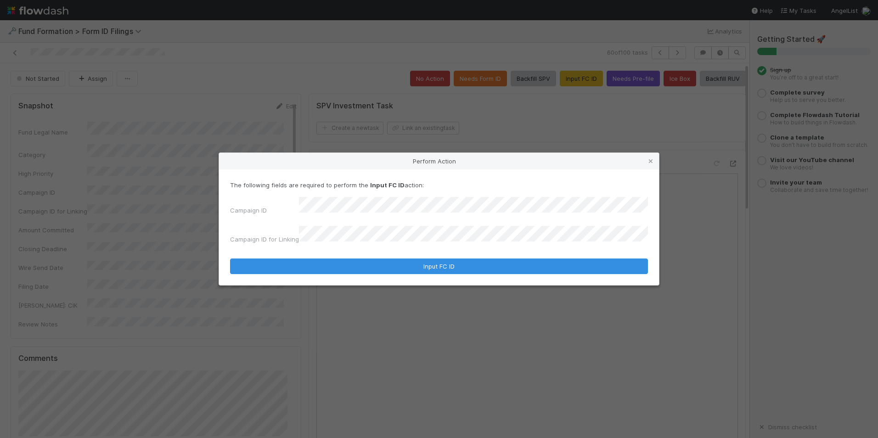
click at [429, 270] on div "The following fields are required to perform the Input FC ID action: Campaign I…" at bounding box center [439, 227] width 440 height 116
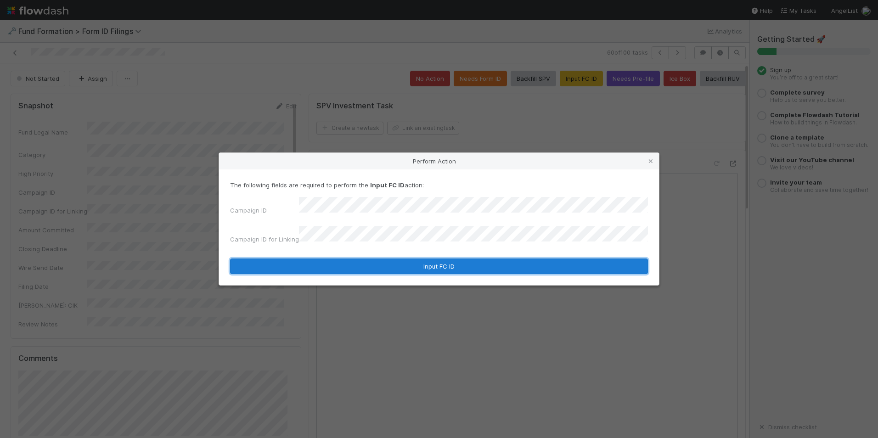
click at [444, 262] on button "Input FC ID" at bounding box center [439, 266] width 418 height 16
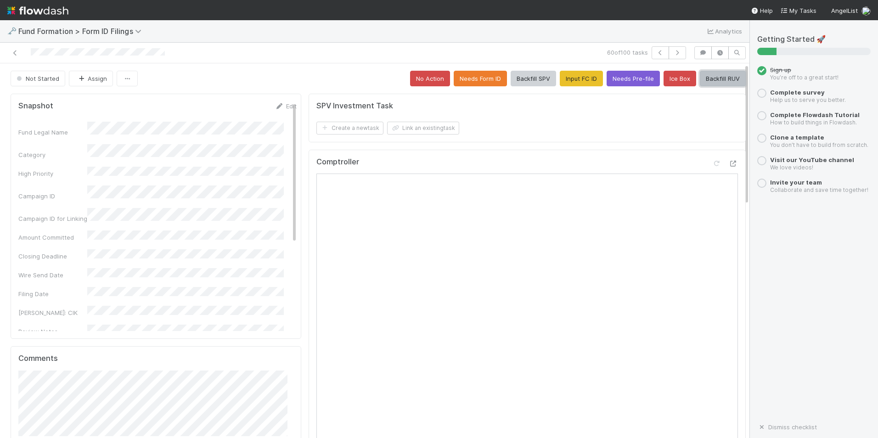
click at [712, 78] on button "Backfill RUV" at bounding box center [723, 79] width 46 height 16
click at [673, 53] on icon "button" at bounding box center [677, 53] width 9 height 6
click at [434, 84] on button "No Action" at bounding box center [430, 79] width 40 height 16
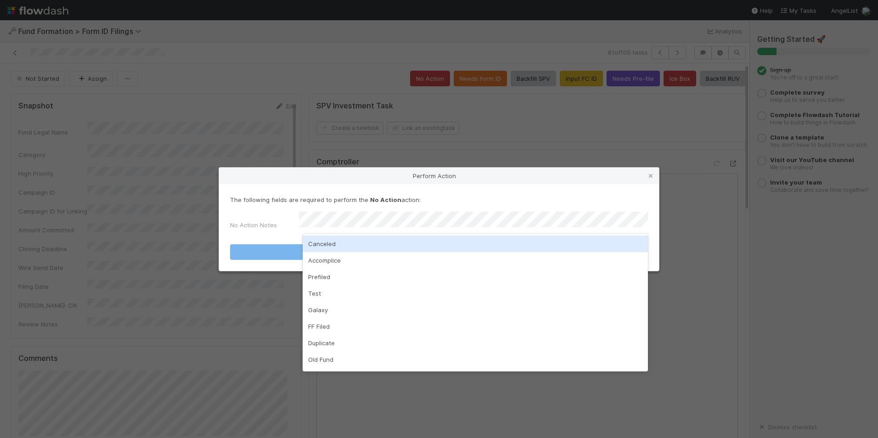
click at [436, 244] on div "Canceled" at bounding box center [475, 244] width 345 height 17
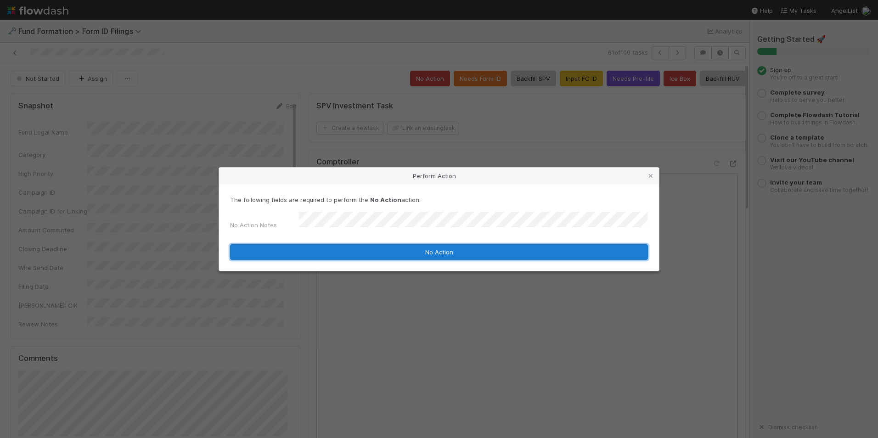
click at [459, 256] on button "No Action" at bounding box center [439, 252] width 418 height 16
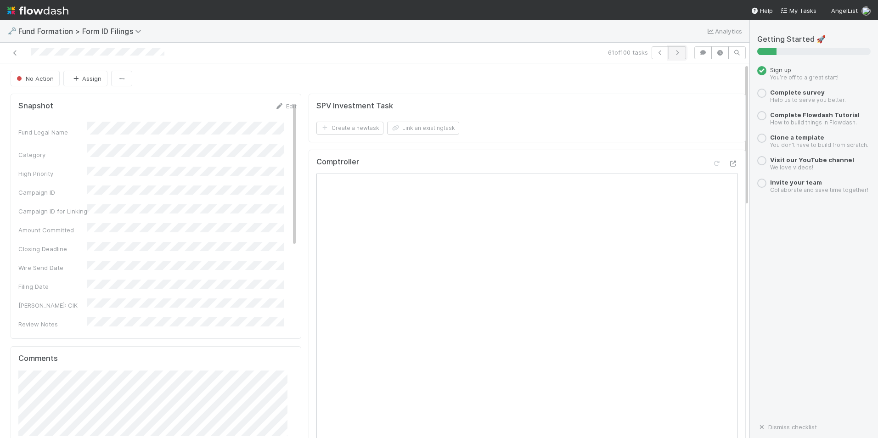
click at [673, 51] on icon "button" at bounding box center [677, 53] width 9 height 6
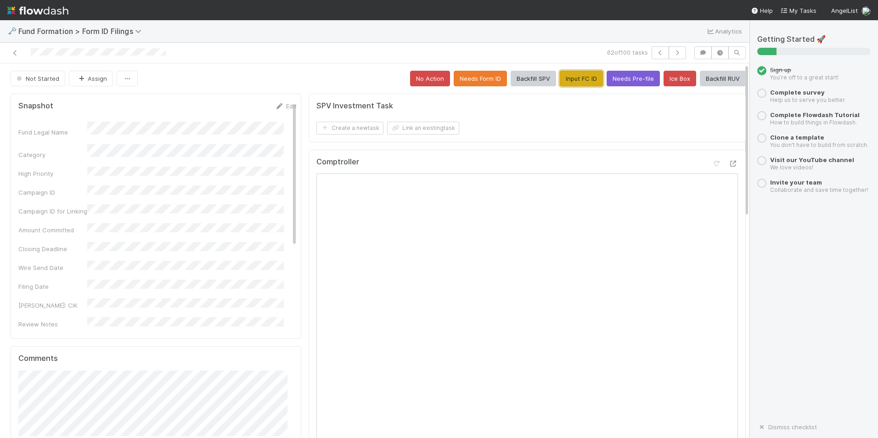
click at [572, 80] on button "Input FC ID" at bounding box center [581, 79] width 43 height 16
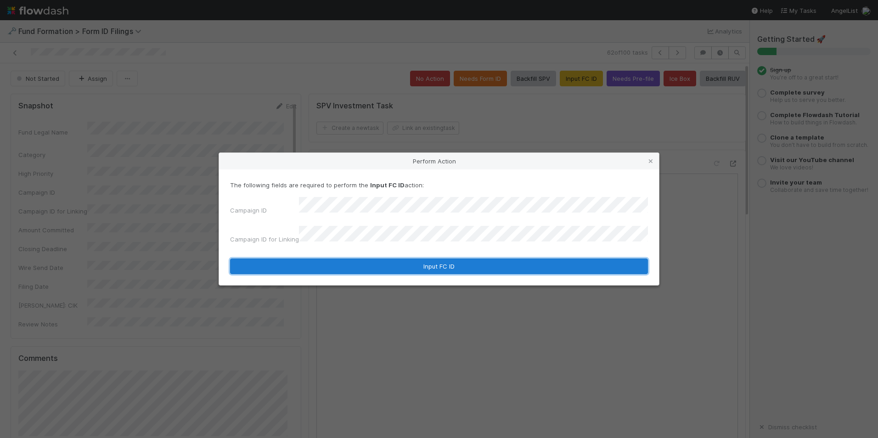
click at [431, 261] on button "Input FC ID" at bounding box center [439, 266] width 418 height 16
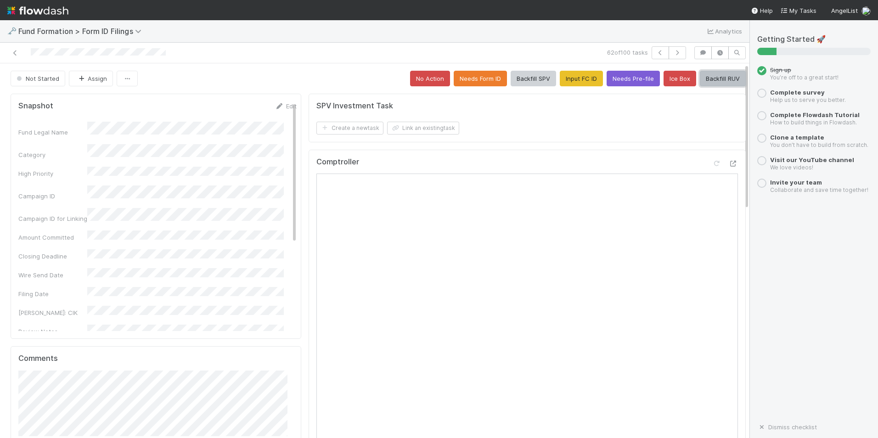
click at [702, 77] on button "Backfill RUV" at bounding box center [723, 79] width 46 height 16
click at [673, 55] on icon "button" at bounding box center [677, 53] width 9 height 6
click at [579, 76] on button "Input FC ID" at bounding box center [581, 79] width 43 height 16
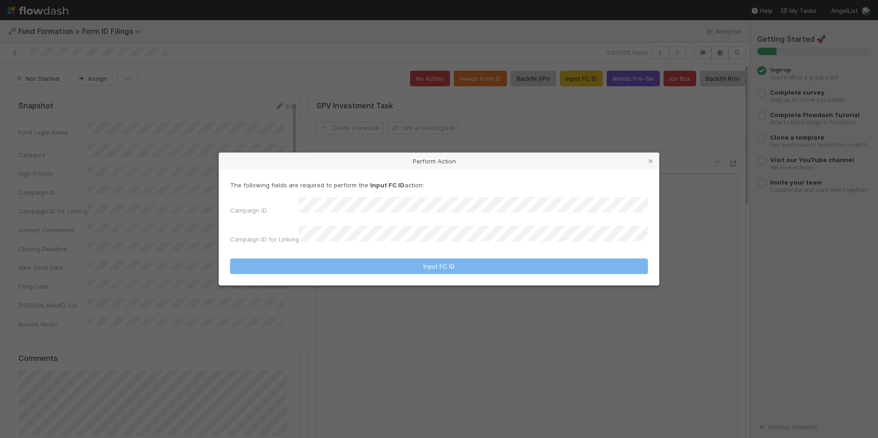
click at [463, 218] on div "Campaign ID" at bounding box center [439, 208] width 418 height 22
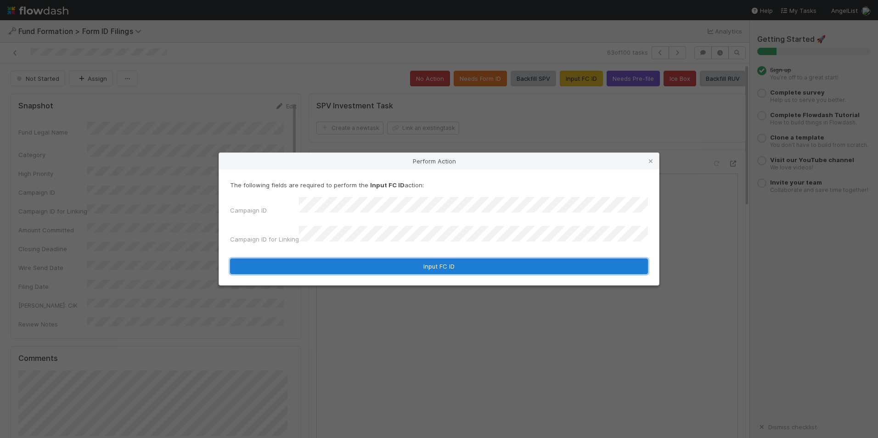
click at [473, 258] on button "Input FC ID" at bounding box center [439, 266] width 418 height 16
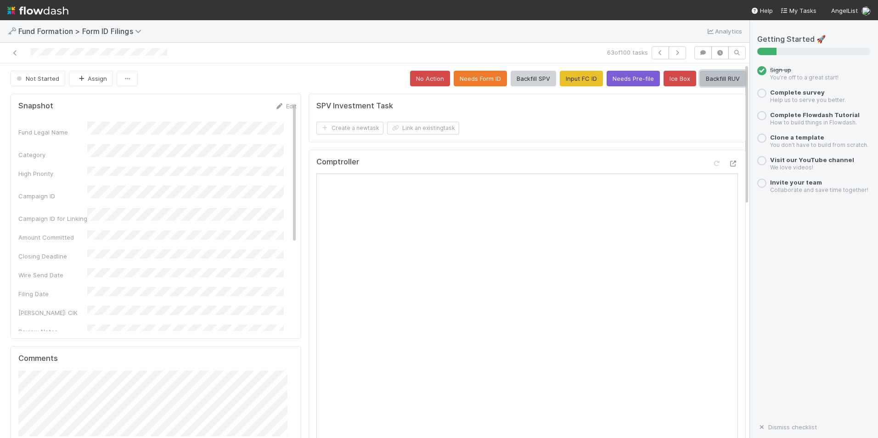
click at [700, 79] on button "Backfill RUV" at bounding box center [723, 79] width 46 height 16
click at [673, 52] on icon "button" at bounding box center [677, 53] width 9 height 6
click at [572, 72] on button "Input FC ID" at bounding box center [581, 79] width 43 height 16
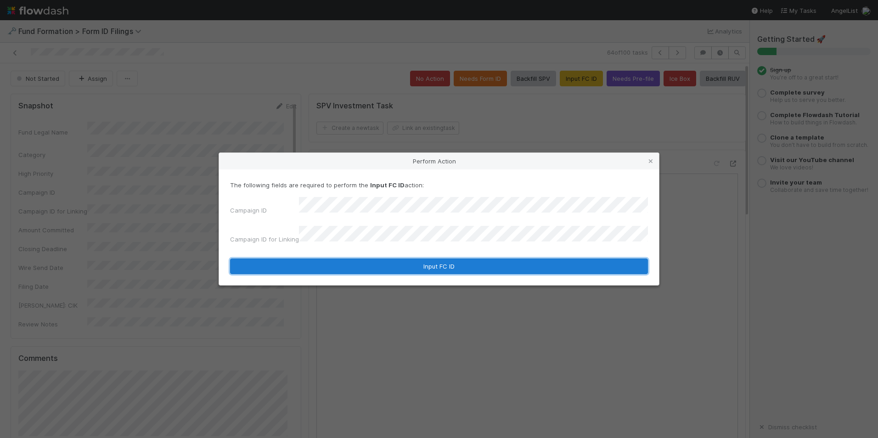
click at [436, 260] on button "Input FC ID" at bounding box center [439, 266] width 418 height 16
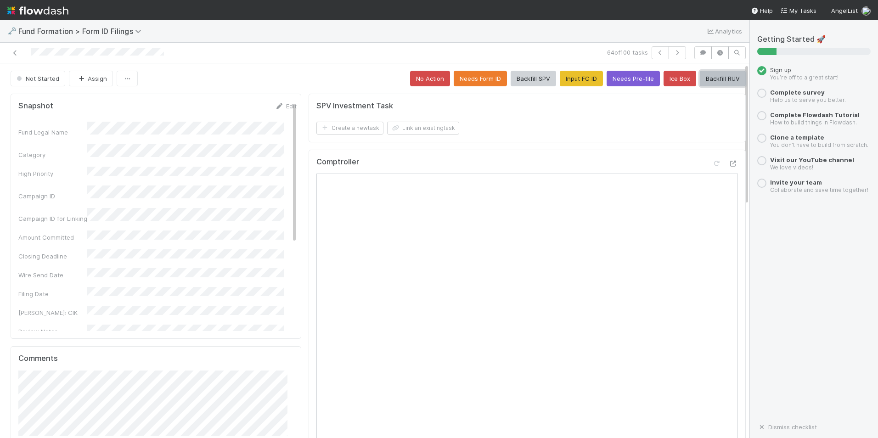
click at [710, 78] on button "Backfill RUV" at bounding box center [723, 79] width 46 height 16
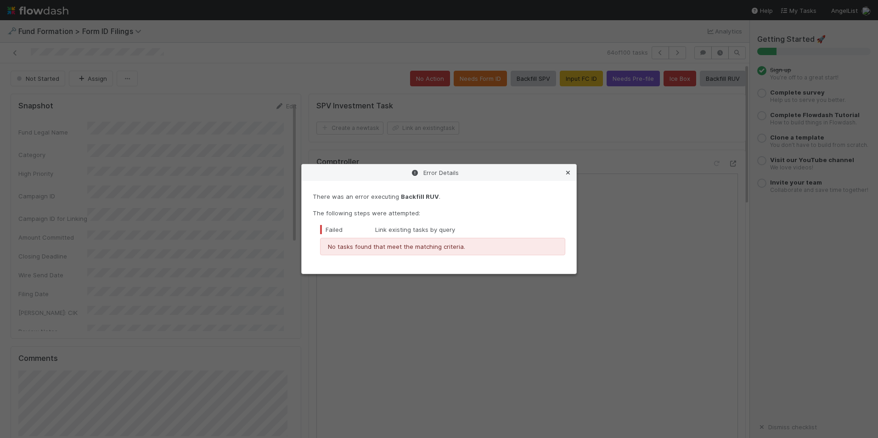
click at [569, 172] on icon at bounding box center [567, 173] width 9 height 6
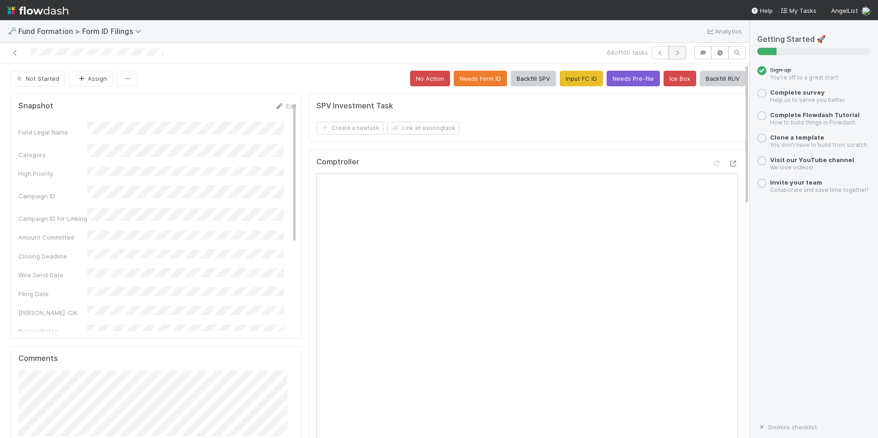
click at [673, 53] on icon "button" at bounding box center [677, 53] width 9 height 6
click at [560, 82] on button "Input FC ID" at bounding box center [581, 79] width 43 height 16
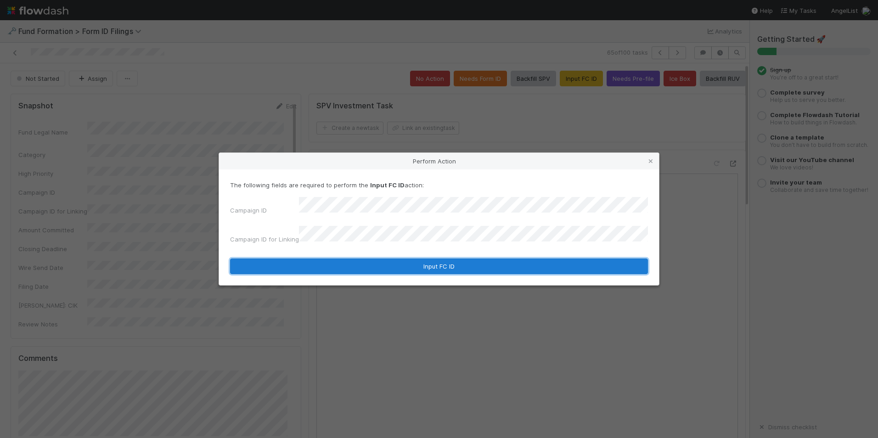
click at [401, 264] on button "Input FC ID" at bounding box center [439, 266] width 418 height 16
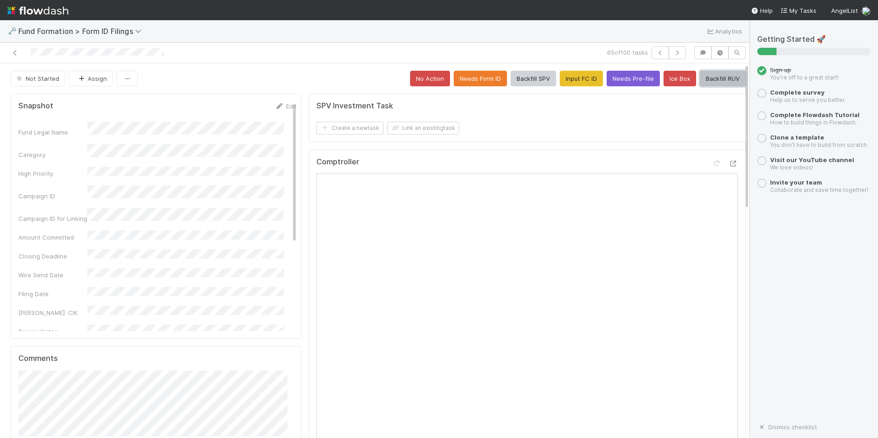
click at [700, 79] on button "Backfill RUV" at bounding box center [723, 79] width 46 height 16
click at [674, 47] on button "button" at bounding box center [676, 52] width 17 height 13
click at [574, 81] on button "Input FC ID" at bounding box center [581, 79] width 43 height 16
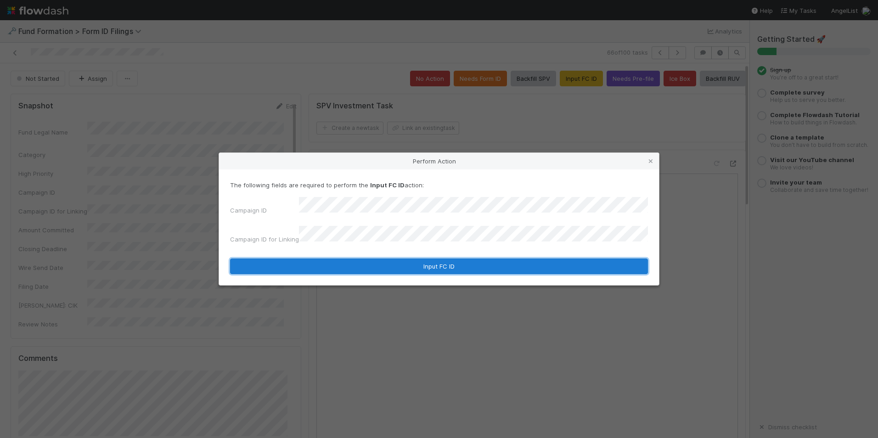
click at [451, 261] on button "Input FC ID" at bounding box center [439, 266] width 418 height 16
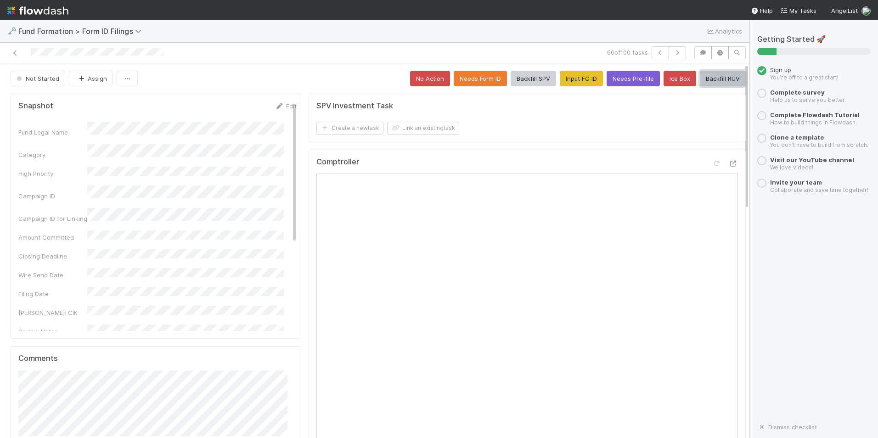
click at [702, 79] on button "Backfill RUV" at bounding box center [723, 79] width 46 height 16
click at [673, 55] on icon "button" at bounding box center [677, 53] width 9 height 6
click at [561, 78] on button "Input FC ID" at bounding box center [581, 79] width 43 height 16
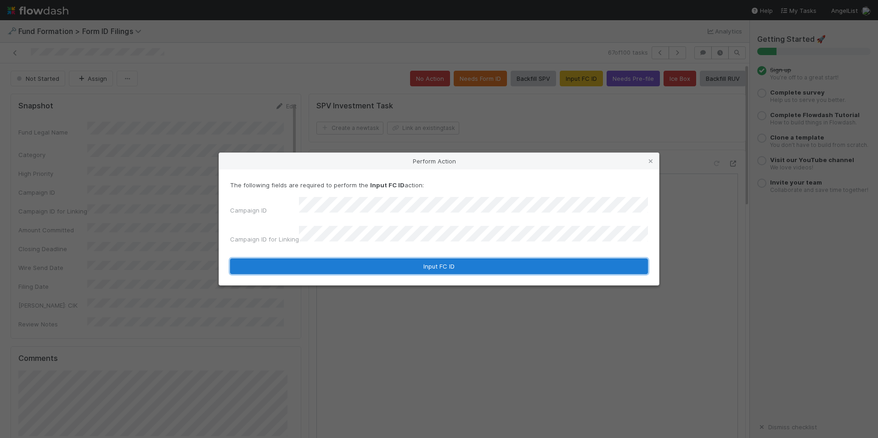
click at [414, 262] on button "Input FC ID" at bounding box center [439, 266] width 418 height 16
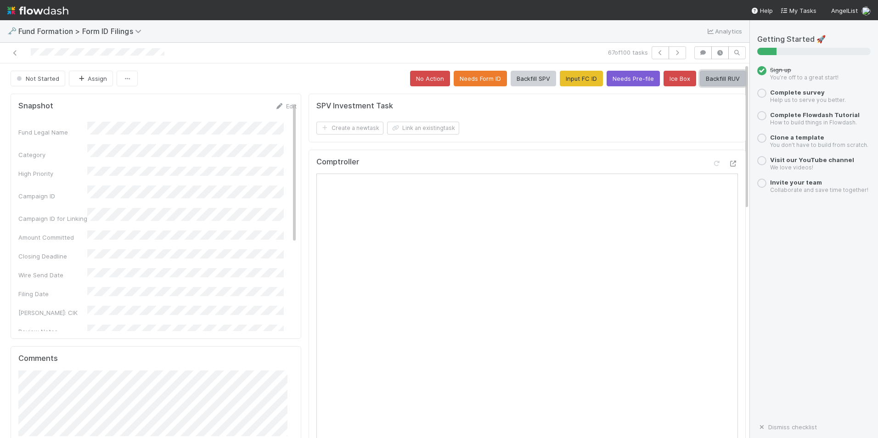
click at [700, 78] on button "Backfill RUV" at bounding box center [723, 79] width 46 height 16
click at [668, 49] on button "button" at bounding box center [676, 52] width 17 height 13
click at [423, 79] on button "No Action" at bounding box center [430, 79] width 40 height 16
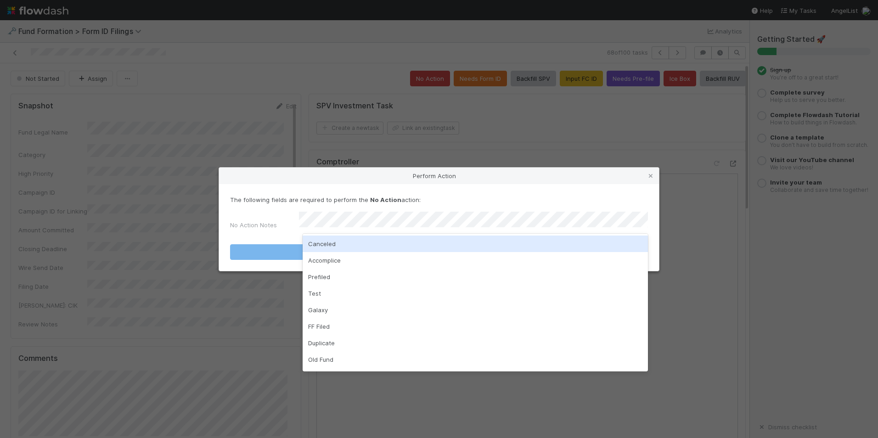
click at [406, 248] on div "Canceled" at bounding box center [475, 244] width 345 height 17
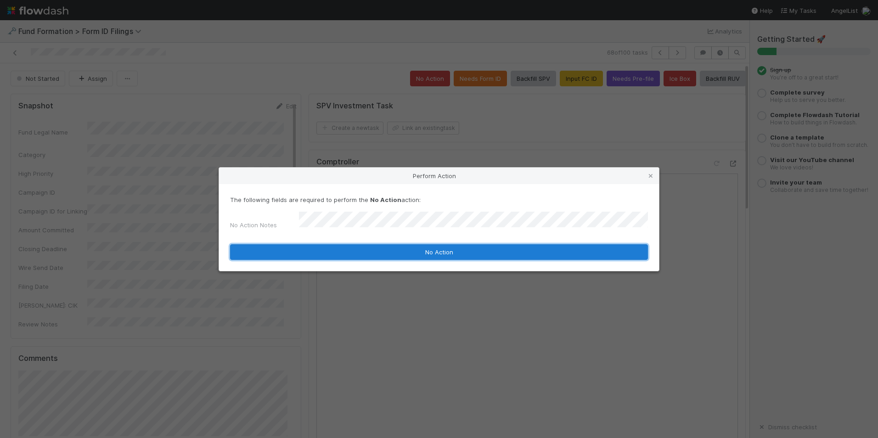
click at [407, 250] on button "No Action" at bounding box center [439, 252] width 418 height 16
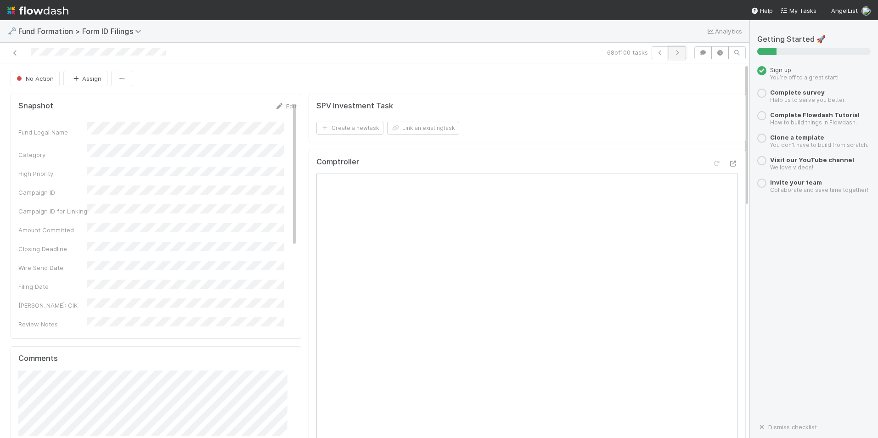
click at [668, 53] on button "button" at bounding box center [676, 52] width 17 height 13
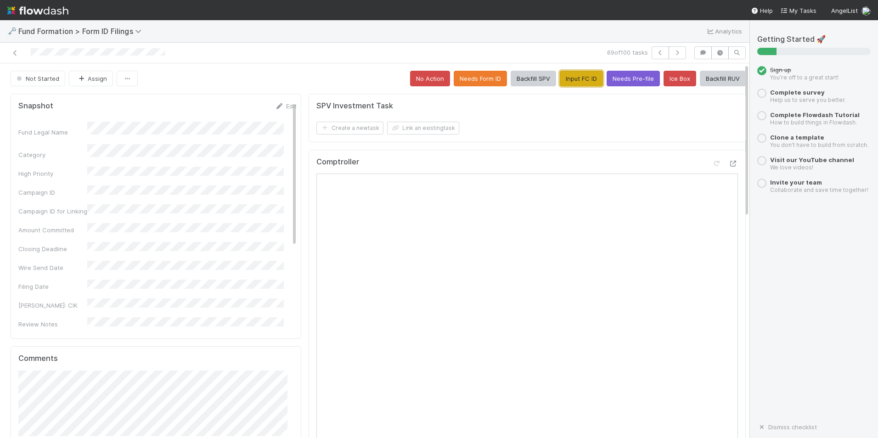
click at [577, 74] on button "Input FC ID" at bounding box center [581, 79] width 43 height 16
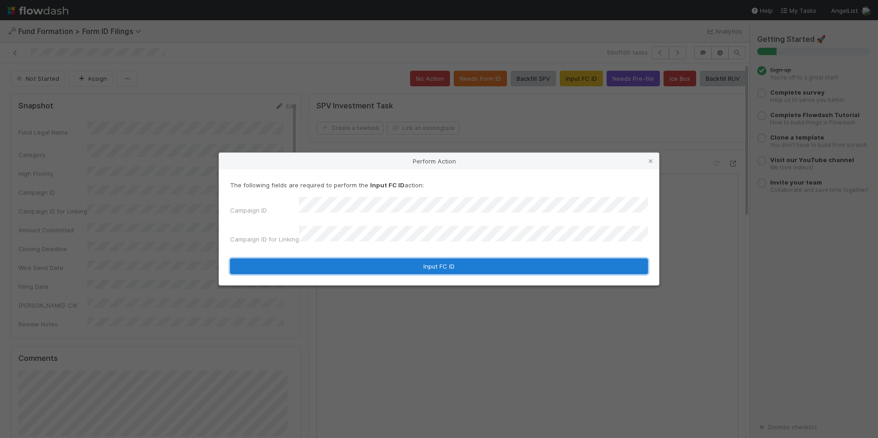
click at [456, 258] on button "Input FC ID" at bounding box center [439, 266] width 418 height 16
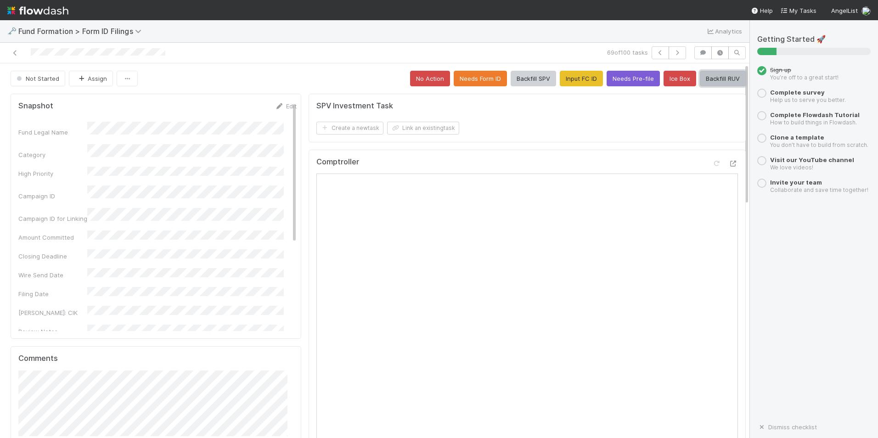
click at [700, 82] on button "Backfill RUV" at bounding box center [723, 79] width 46 height 16
click at [673, 51] on icon "button" at bounding box center [677, 53] width 9 height 6
click at [436, 85] on button "No Action" at bounding box center [430, 79] width 40 height 16
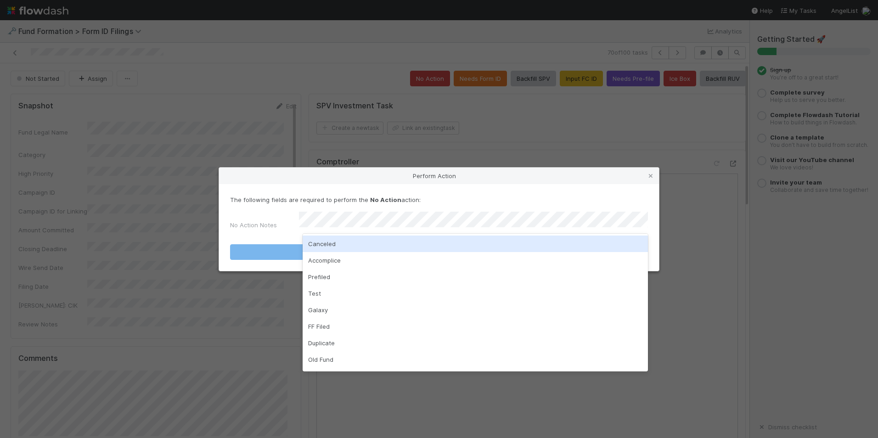
click at [472, 244] on div "Canceled" at bounding box center [475, 244] width 345 height 17
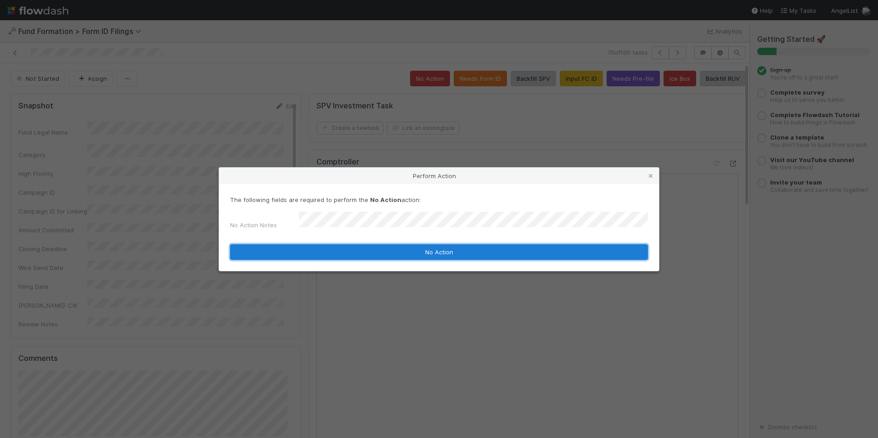
click at [483, 247] on button "No Action" at bounding box center [439, 252] width 418 height 16
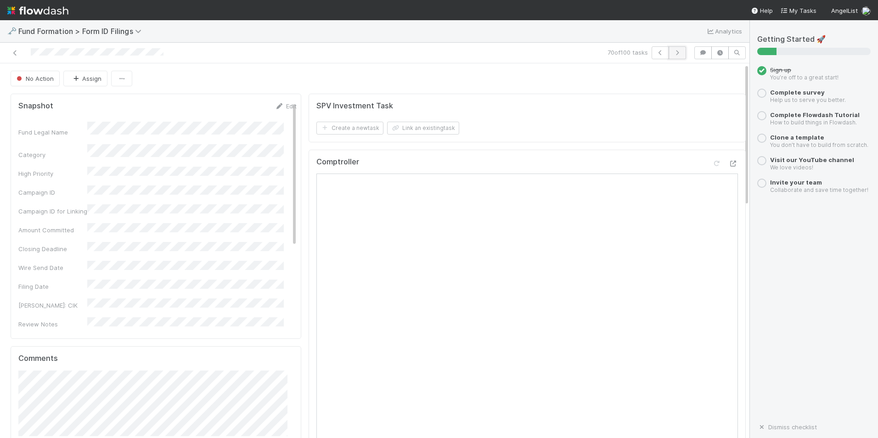
click at [669, 56] on button "button" at bounding box center [676, 52] width 17 height 13
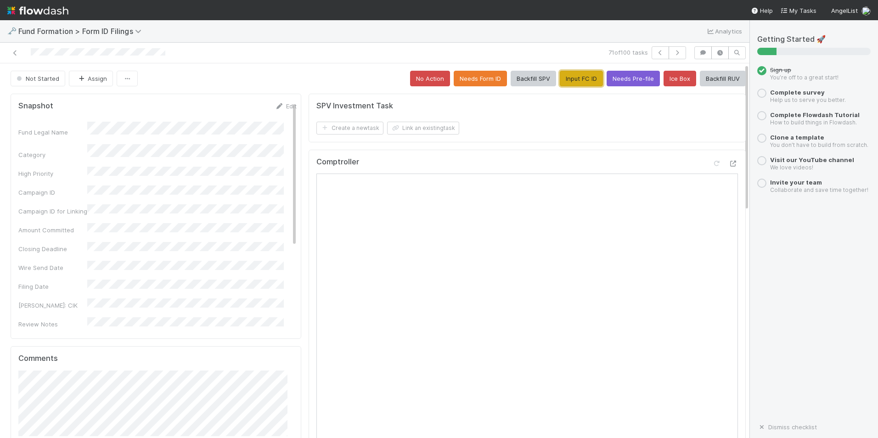
click at [570, 82] on button "Input FC ID" at bounding box center [581, 79] width 43 height 16
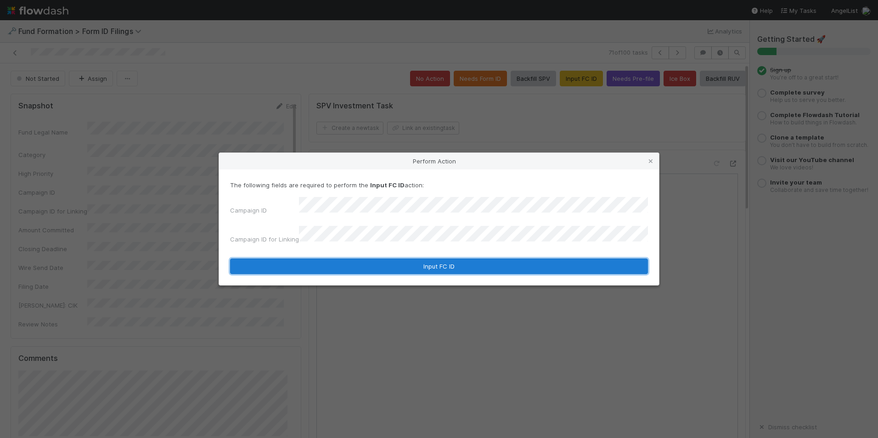
click at [458, 258] on button "Input FC ID" at bounding box center [439, 266] width 418 height 16
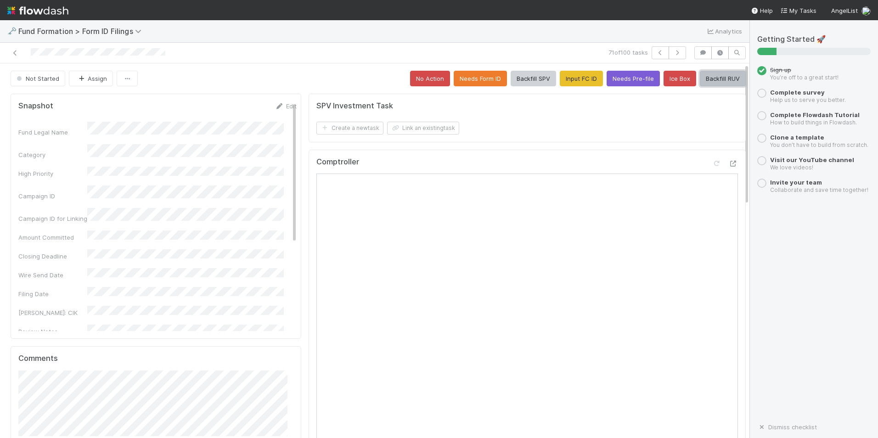
click at [707, 77] on button "Backfill RUV" at bounding box center [723, 79] width 46 height 16
click at [673, 50] on button "button" at bounding box center [676, 52] width 17 height 13
click at [582, 83] on button "Input FC ID" at bounding box center [581, 79] width 43 height 16
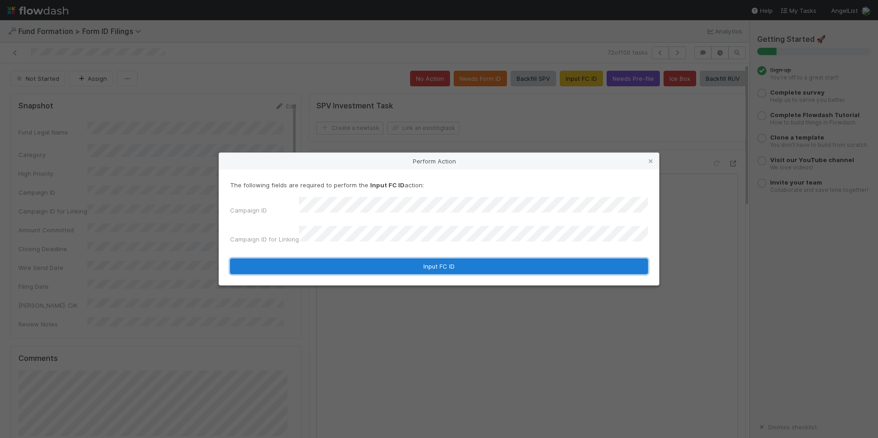
click at [455, 258] on button "Input FC ID" at bounding box center [439, 266] width 418 height 16
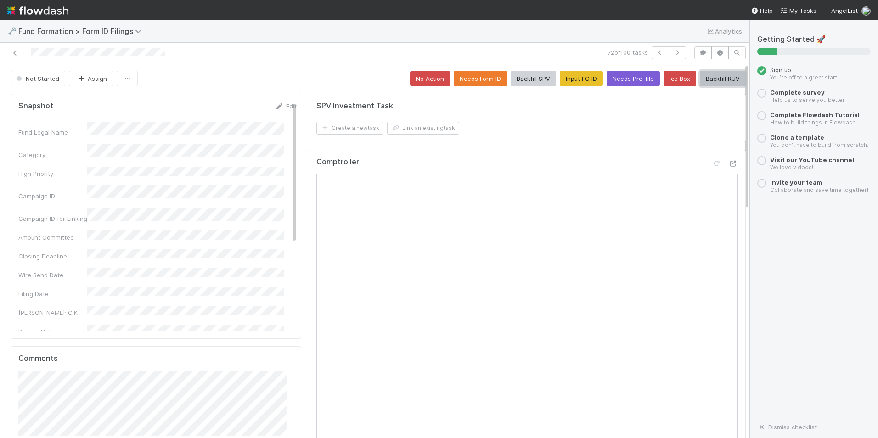
click at [705, 83] on button "Backfill RUV" at bounding box center [723, 79] width 46 height 16
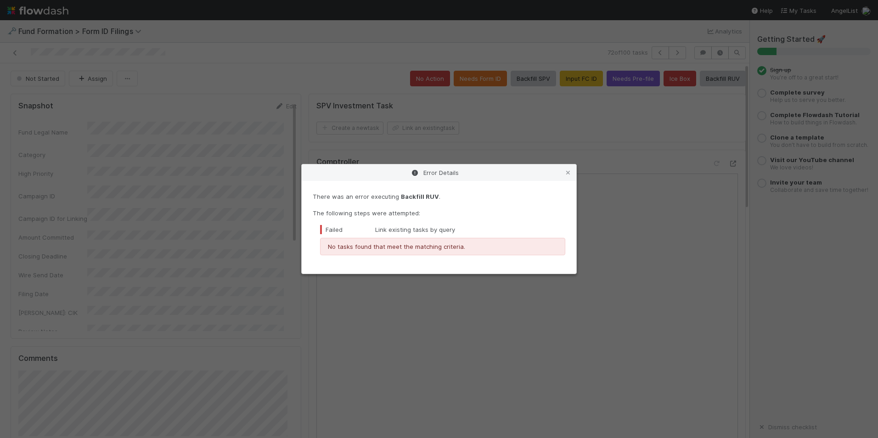
drag, startPoint x: 570, startPoint y: 171, endPoint x: 574, endPoint y: 169, distance: 4.7
click at [570, 172] on icon at bounding box center [567, 173] width 9 height 6
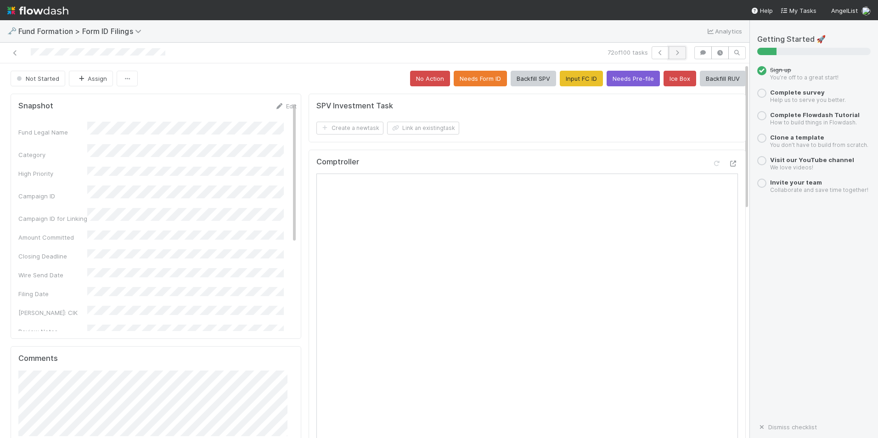
click at [668, 54] on button "button" at bounding box center [676, 52] width 17 height 13
click at [561, 78] on button "Input FC ID" at bounding box center [581, 79] width 43 height 16
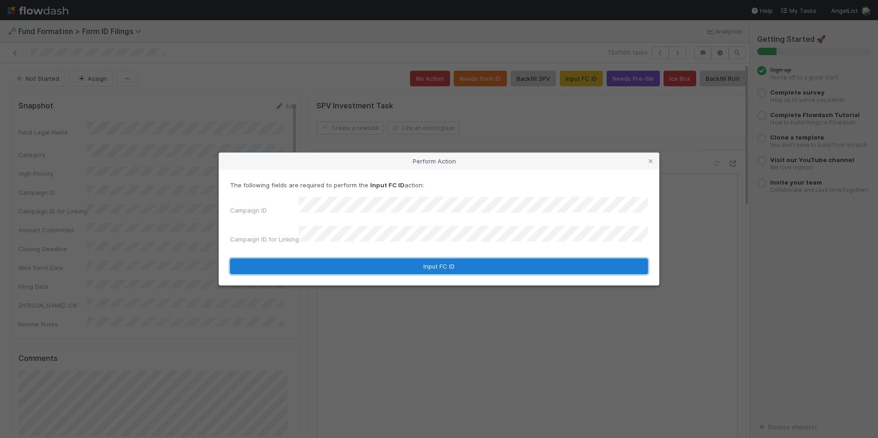
click at [410, 260] on button "Input FC ID" at bounding box center [439, 266] width 418 height 16
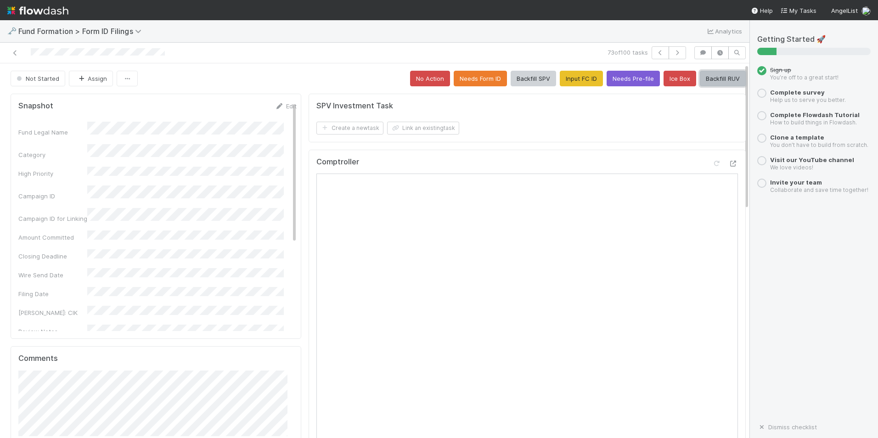
click at [703, 80] on button "Backfill RUV" at bounding box center [723, 79] width 46 height 16
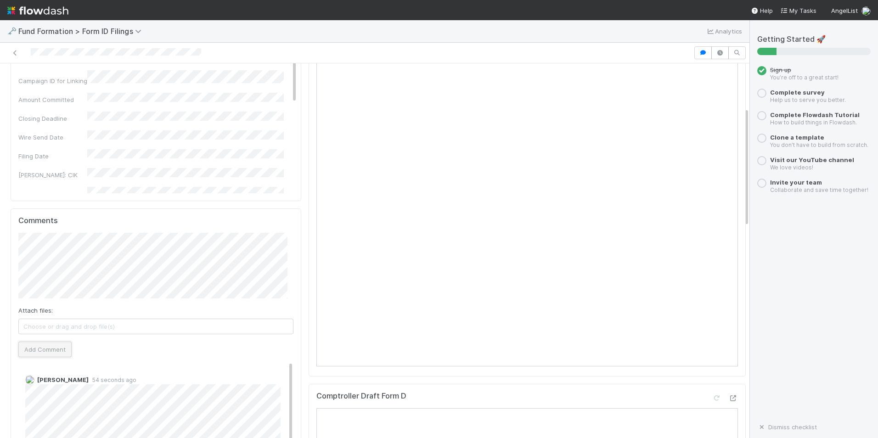
click at [52, 353] on button "Add Comment" at bounding box center [44, 350] width 53 height 16
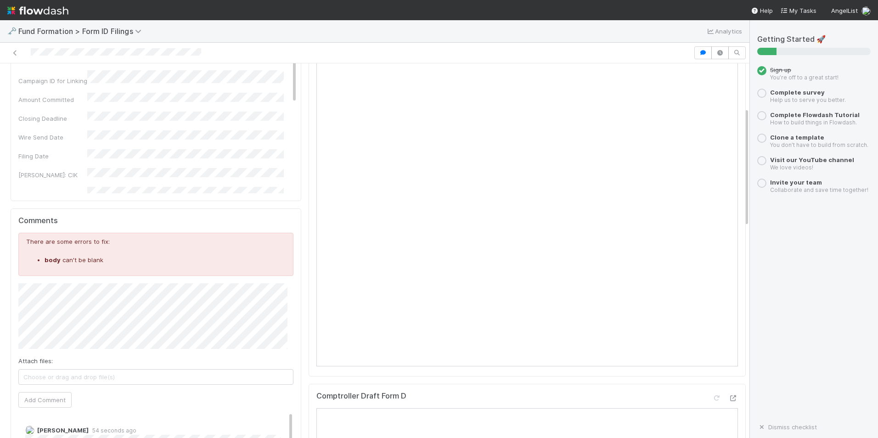
click at [61, 387] on div "There are some errors to fix: body can't be blank Attach files: Choose or drag …" at bounding box center [155, 320] width 275 height 175
click at [57, 398] on button "Add Comment" at bounding box center [44, 400] width 53 height 16
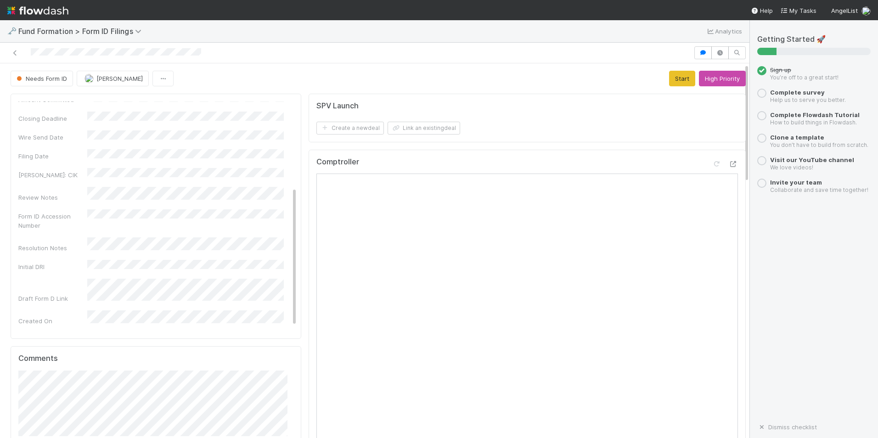
scroll to position [149, 0]
